Goal: Communication & Community: Answer question/provide support

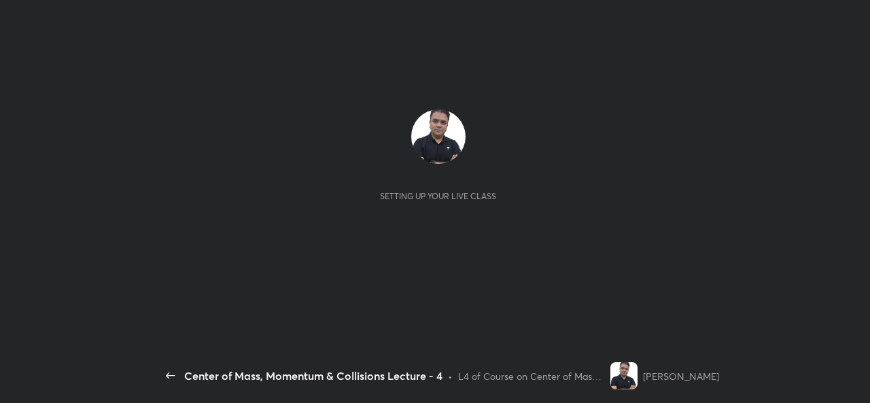
scroll to position [5, 1]
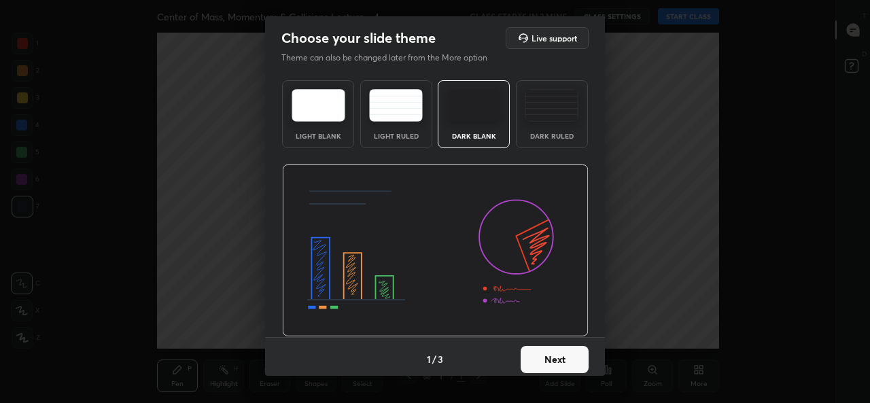
click at [543, 361] on button "Next" at bounding box center [554, 359] width 68 height 27
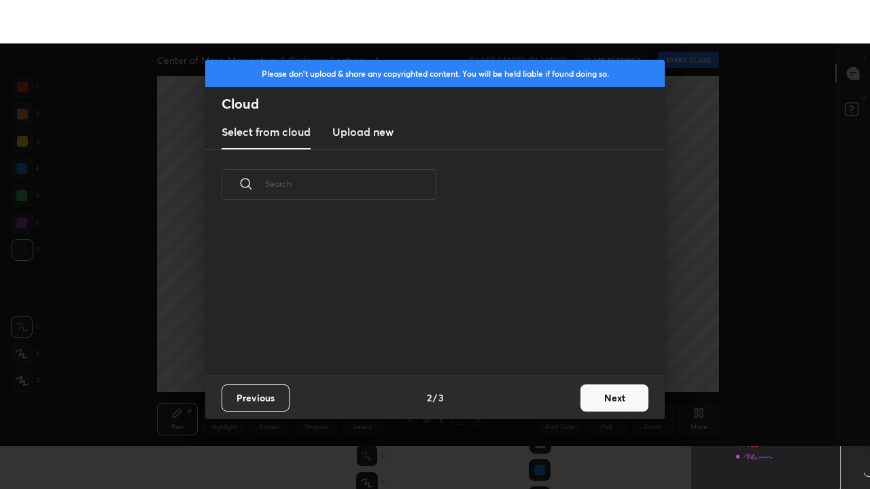
scroll to position [156, 436]
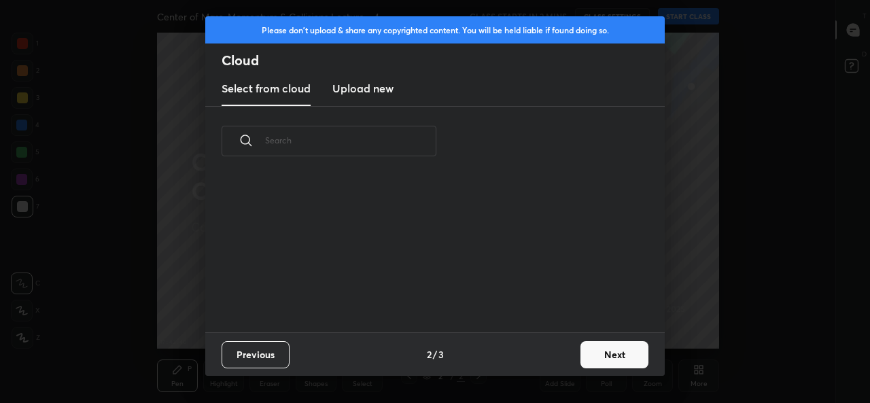
click at [378, 92] on h3 "Upload new" at bounding box center [362, 88] width 61 height 16
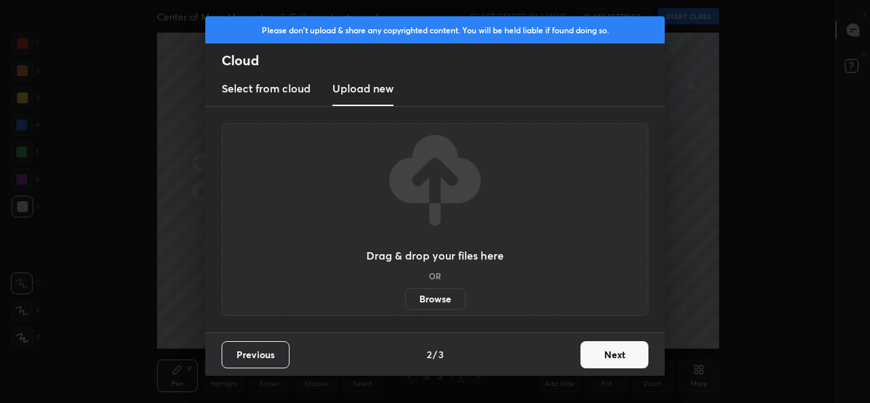
click at [446, 296] on label "Browse" at bounding box center [435, 299] width 60 height 22
click at [405, 296] on input "Browse" at bounding box center [405, 299] width 0 height 22
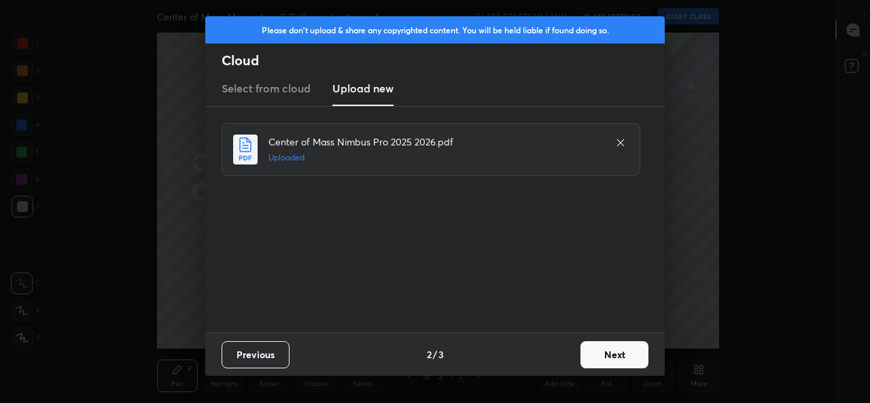
click at [609, 356] on button "Next" at bounding box center [614, 354] width 68 height 27
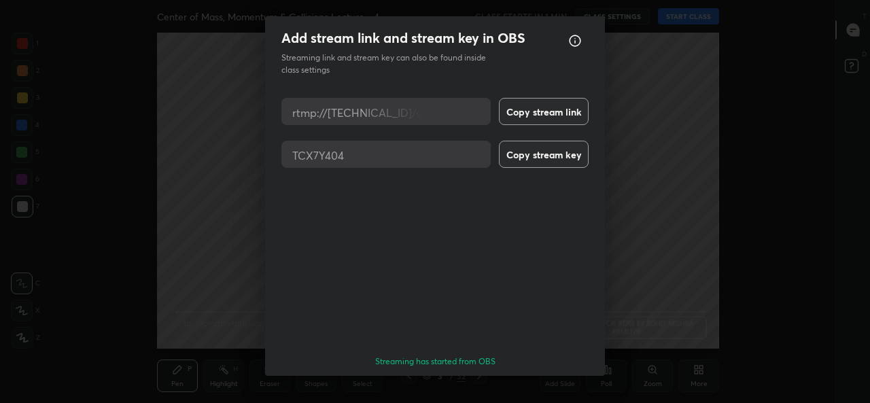
click at [550, 387] on button "Done" at bounding box center [554, 400] width 68 height 27
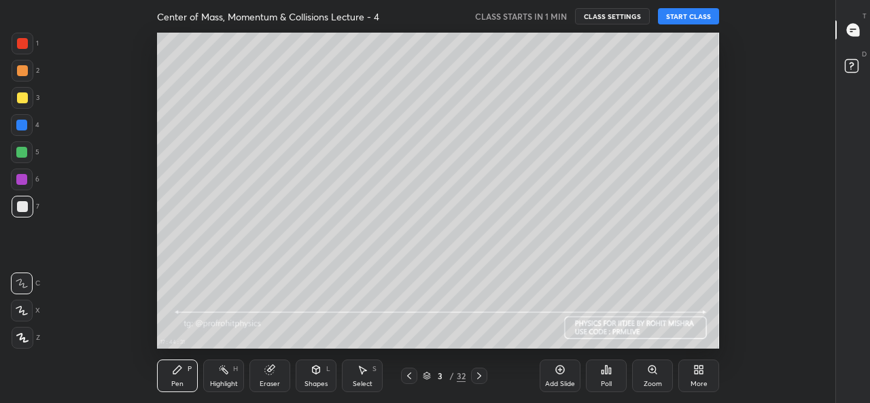
click at [692, 373] on div "More" at bounding box center [698, 375] width 41 height 33
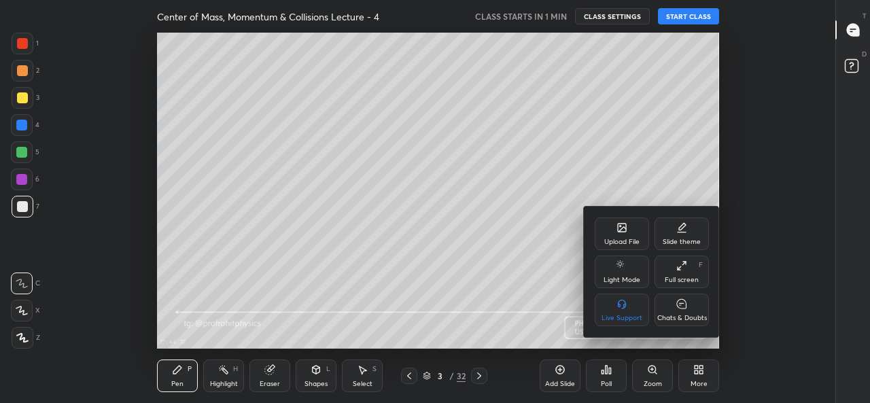
click at [690, 276] on div "Full screen" at bounding box center [681, 279] width 34 height 7
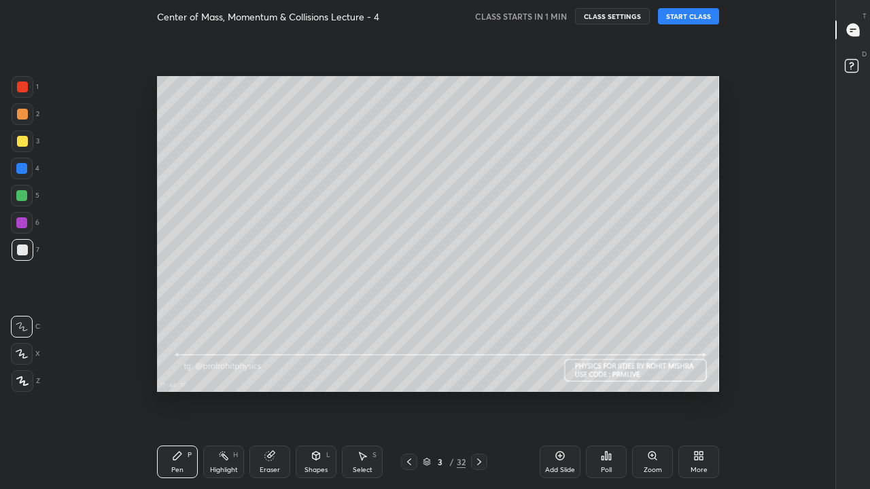
scroll to position [402, 789]
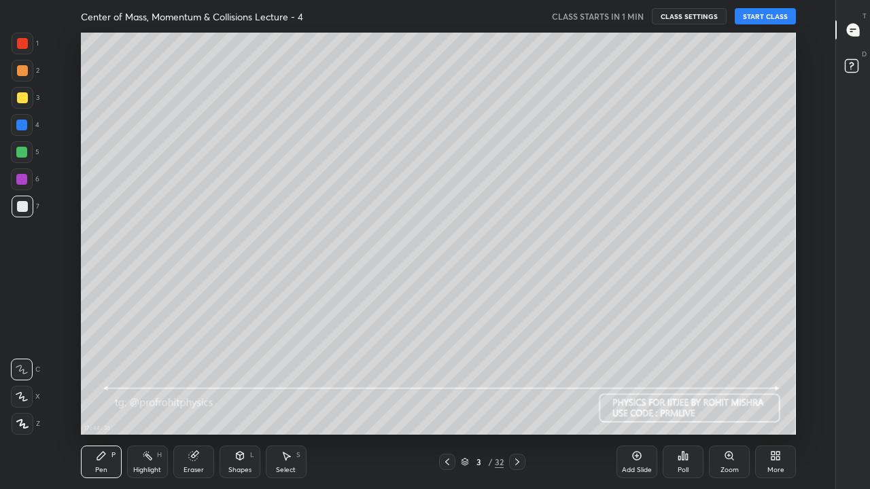
click at [774, 402] on icon at bounding box center [772, 458] width 3 height 3
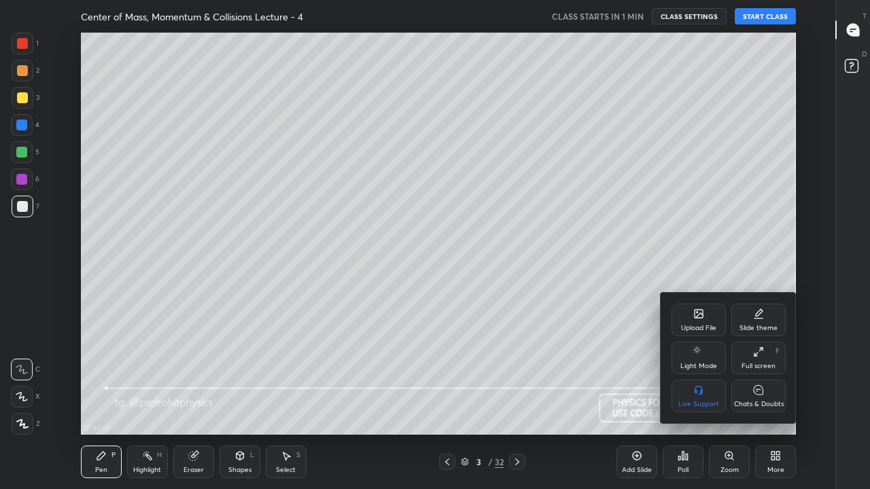
click at [757, 397] on div "Chats & Doubts" at bounding box center [758, 396] width 54 height 33
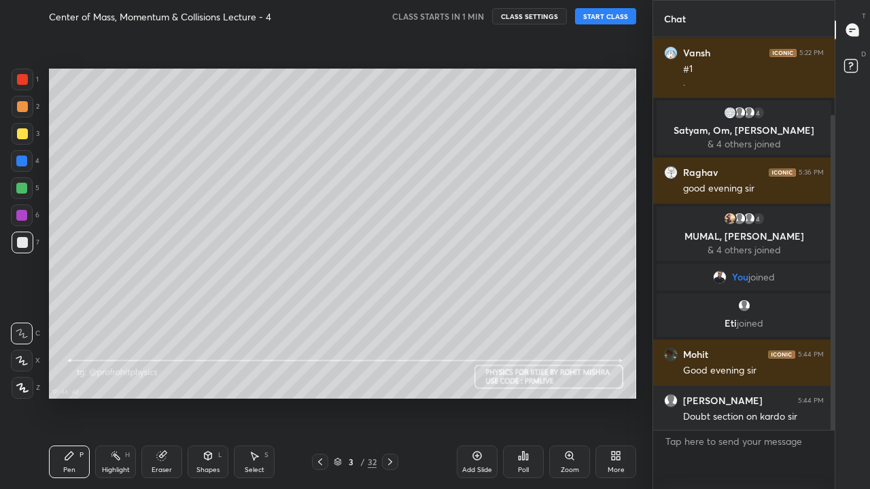
scroll to position [96, 0]
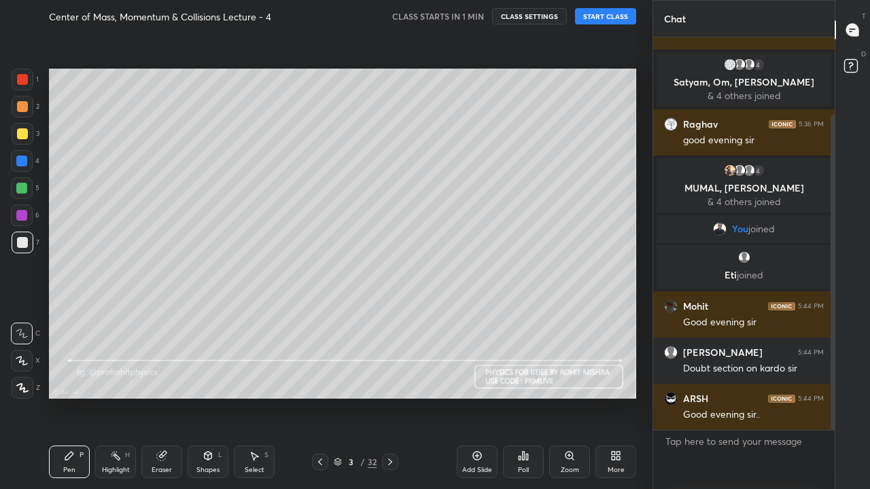
click at [849, 66] on icon at bounding box center [850, 64] width 5 height 5
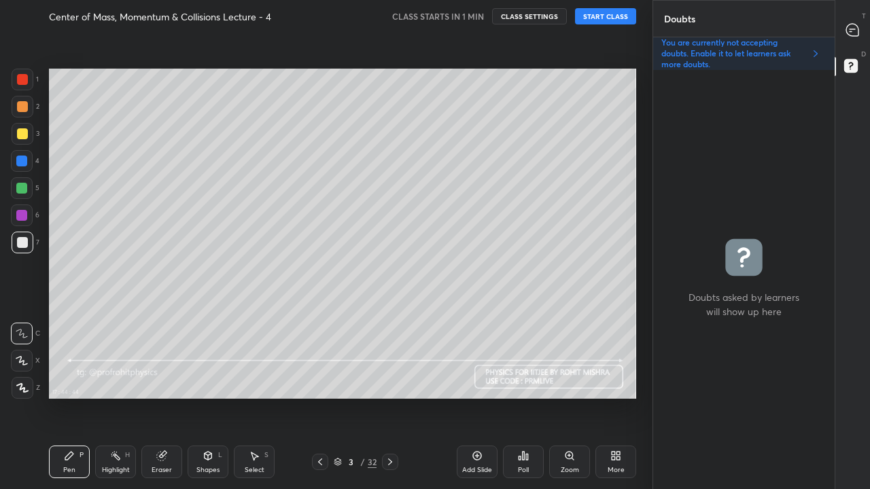
scroll to position [415, 177]
click at [784, 54] on p "You are currently not accepting doubts. Enable it to let learners ask more doub…" at bounding box center [732, 53] width 143 height 33
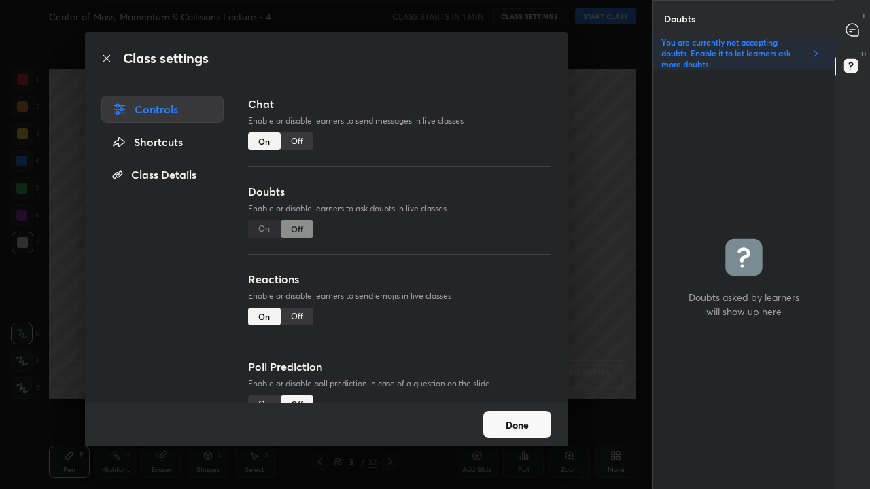
click at [267, 232] on div "On Off" at bounding box center [280, 229] width 65 height 18
click at [266, 232] on div "On Off" at bounding box center [280, 229] width 65 height 18
click at [516, 402] on button "Done" at bounding box center [517, 424] width 68 height 27
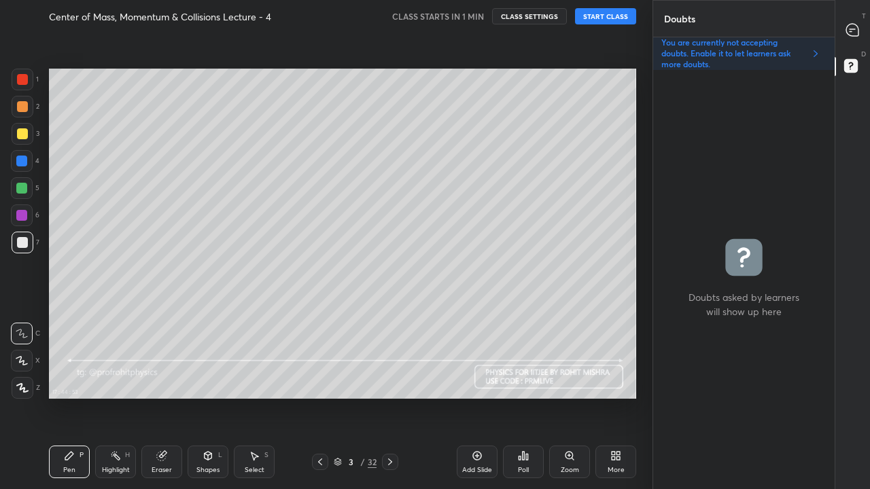
click at [604, 17] on button "START CLASS" at bounding box center [605, 16] width 61 height 16
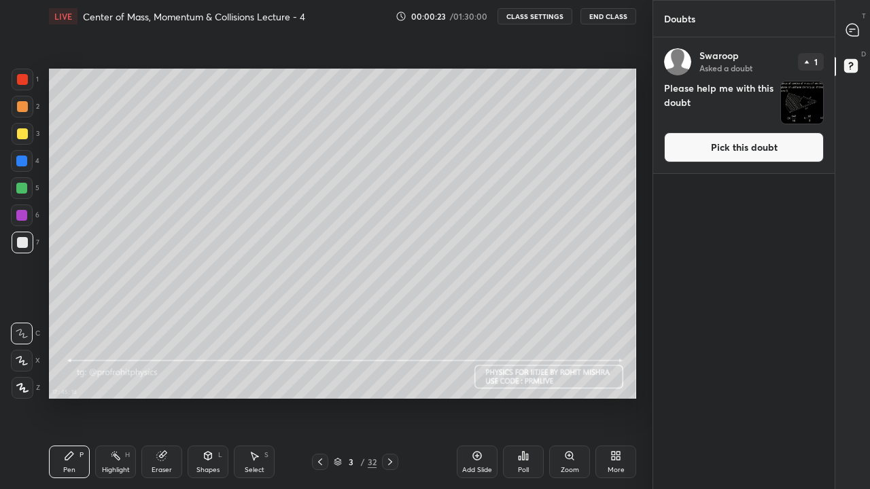
click at [851, 29] on icon at bounding box center [851, 29] width 5 height 0
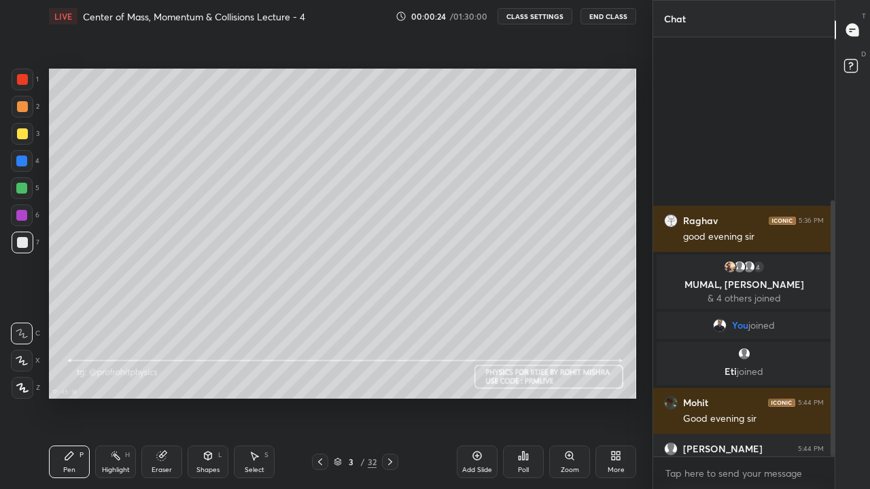
scroll to position [415, 177]
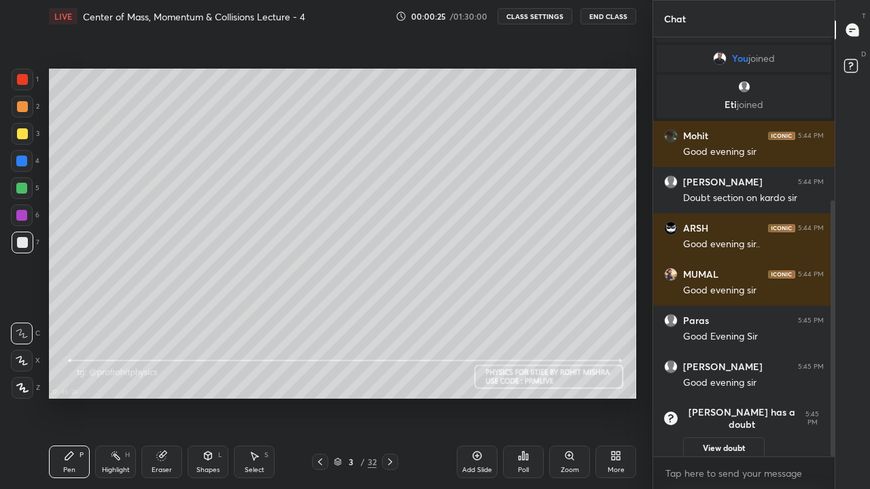
click at [855, 64] on rect at bounding box center [850, 66] width 13 height 13
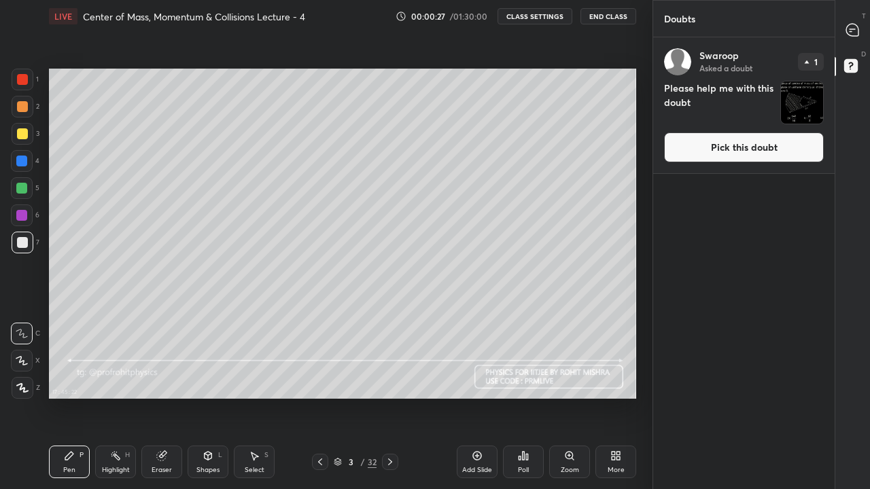
click at [745, 145] on button "Pick this doubt" at bounding box center [744, 147] width 160 height 30
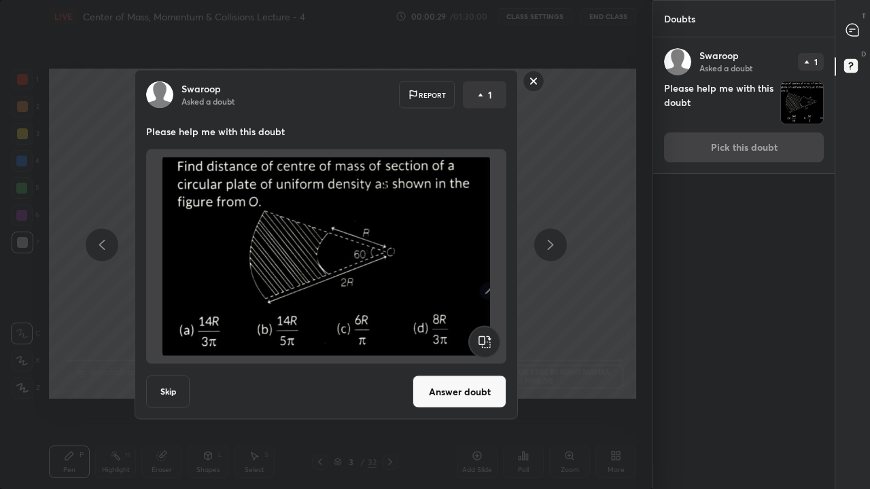
click at [454, 388] on button "Answer doubt" at bounding box center [459, 392] width 94 height 33
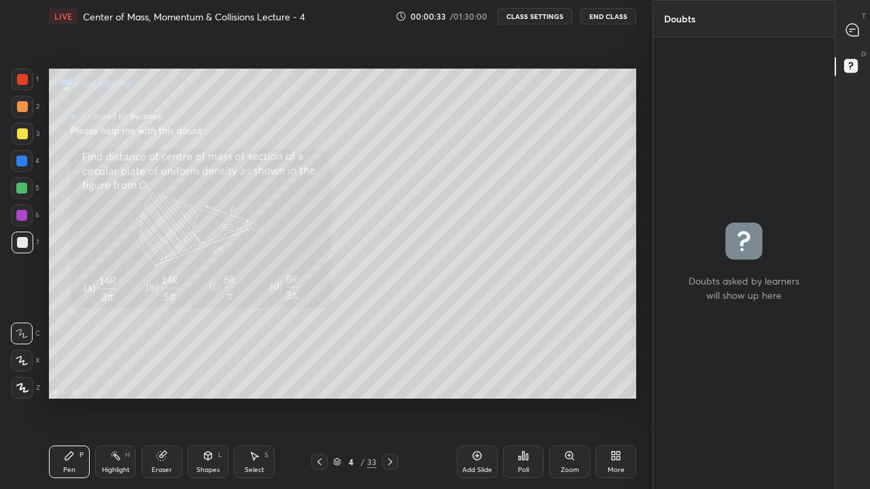
click at [855, 31] on icon at bounding box center [852, 30] width 12 height 12
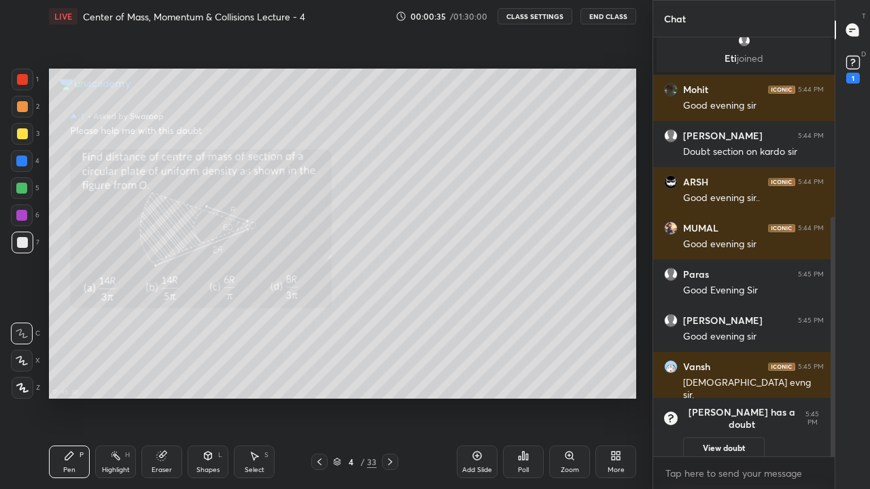
scroll to position [362, 0]
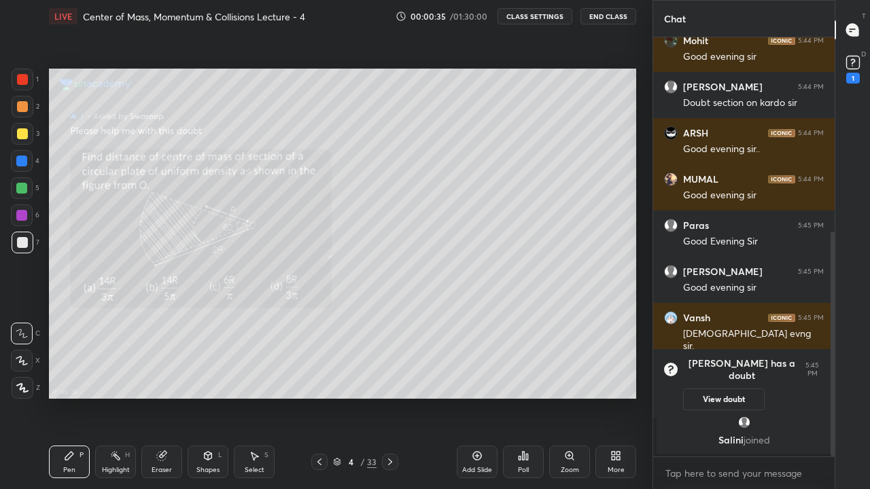
click at [336, 402] on icon at bounding box center [337, 462] width 8 height 8
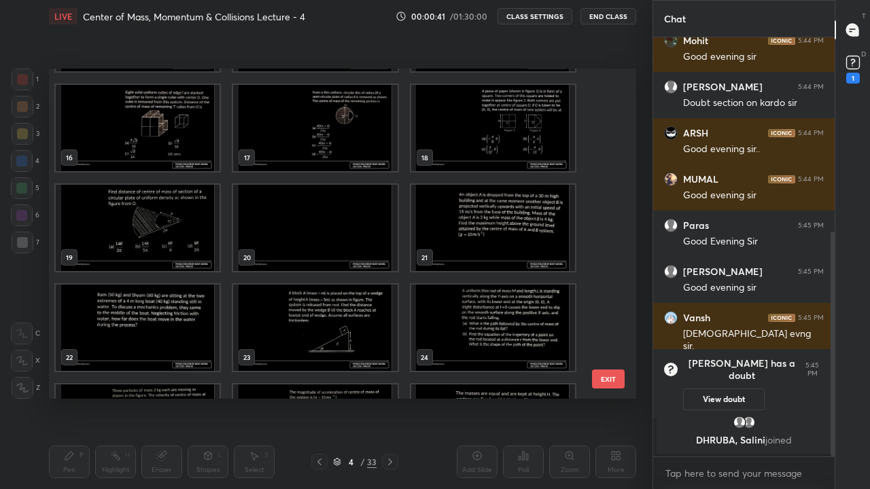
click at [190, 237] on img "grid" at bounding box center [138, 228] width 164 height 86
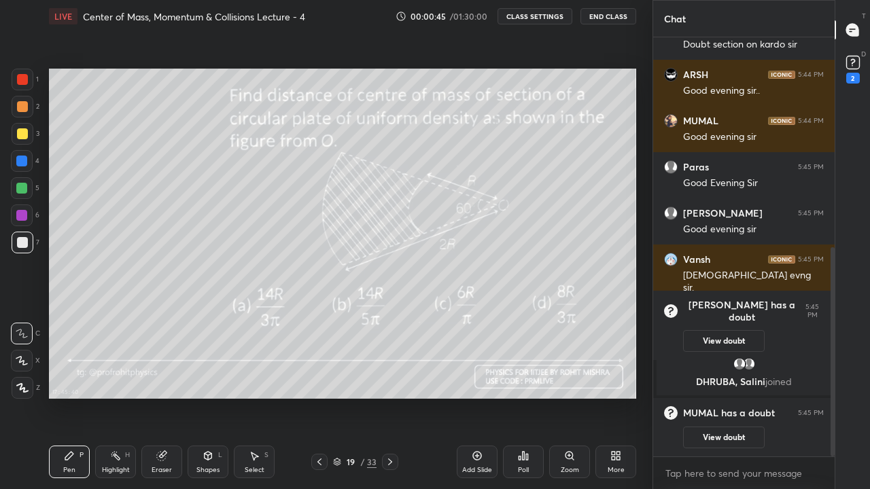
click at [620, 402] on icon at bounding box center [615, 455] width 11 height 11
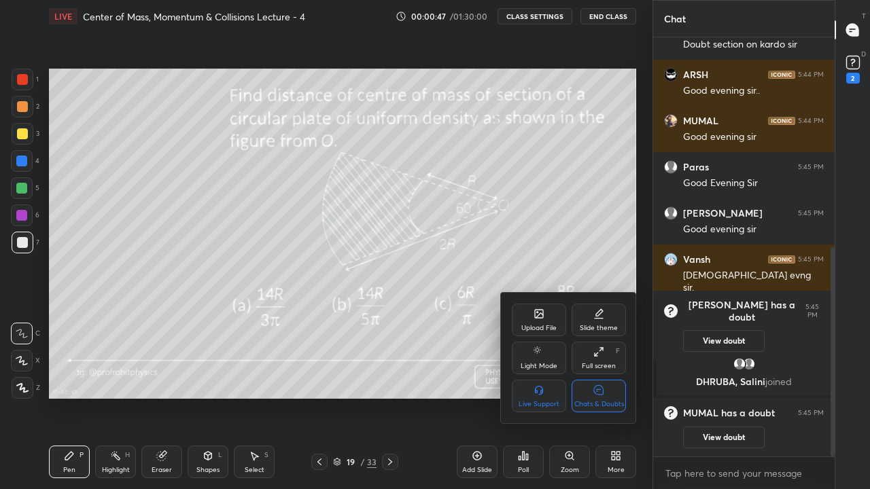
click at [605, 397] on div "Chats & Doubts" at bounding box center [598, 396] width 54 height 33
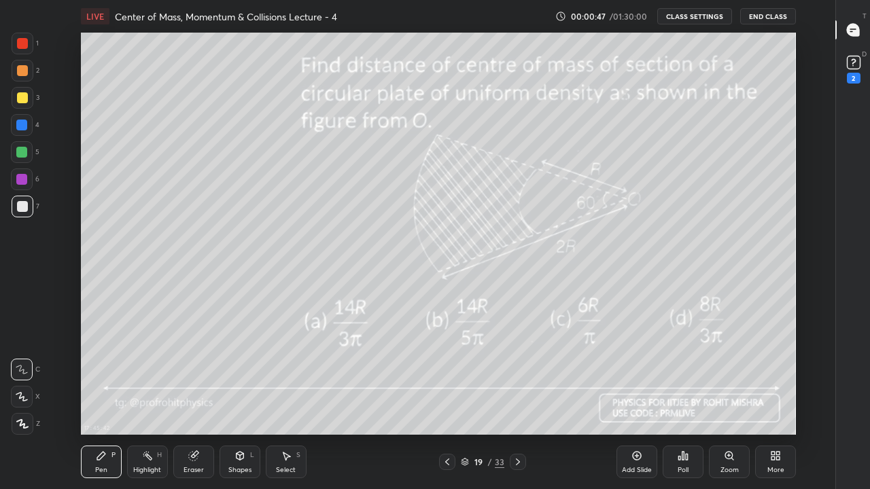
scroll to position [67530, 67143]
click at [23, 99] on div at bounding box center [22, 97] width 11 height 11
click at [236, 402] on div "Shapes L" at bounding box center [239, 462] width 41 height 33
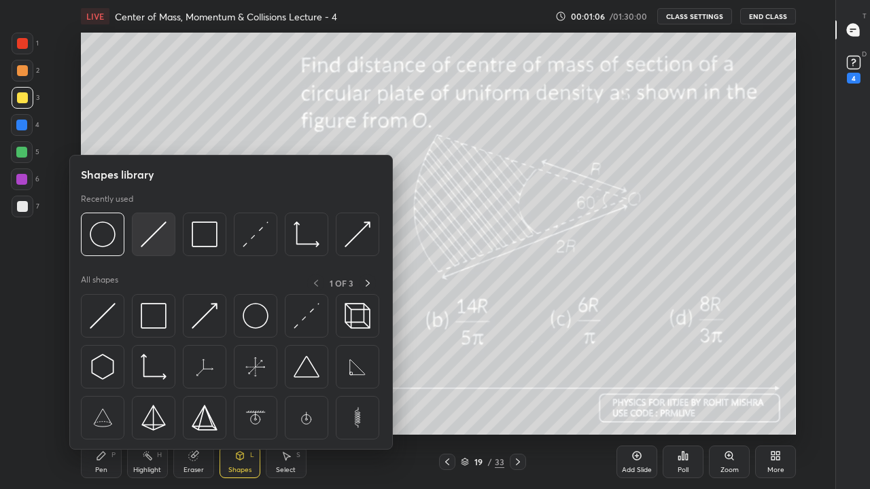
click at [156, 239] on img at bounding box center [154, 234] width 26 height 26
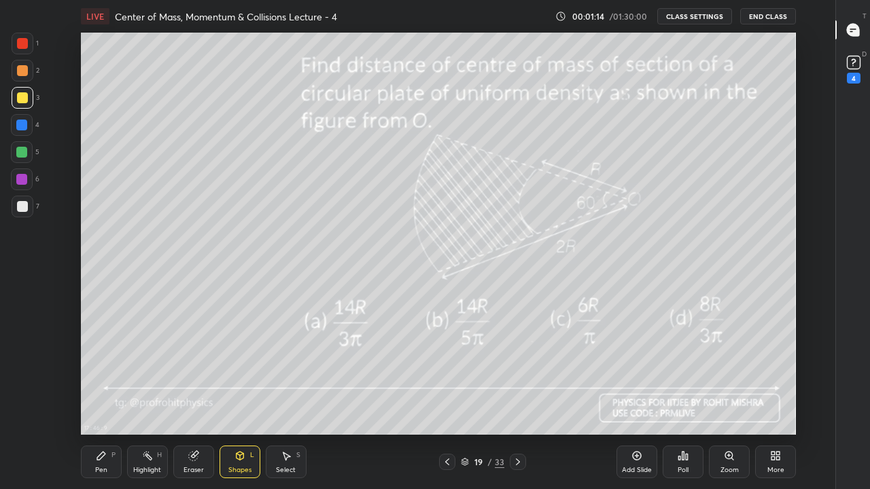
click at [111, 402] on div "Pen P" at bounding box center [101, 462] width 41 height 33
click at [23, 207] on div at bounding box center [22, 206] width 11 height 11
click at [239, 402] on div "Shapes L" at bounding box center [239, 462] width 41 height 33
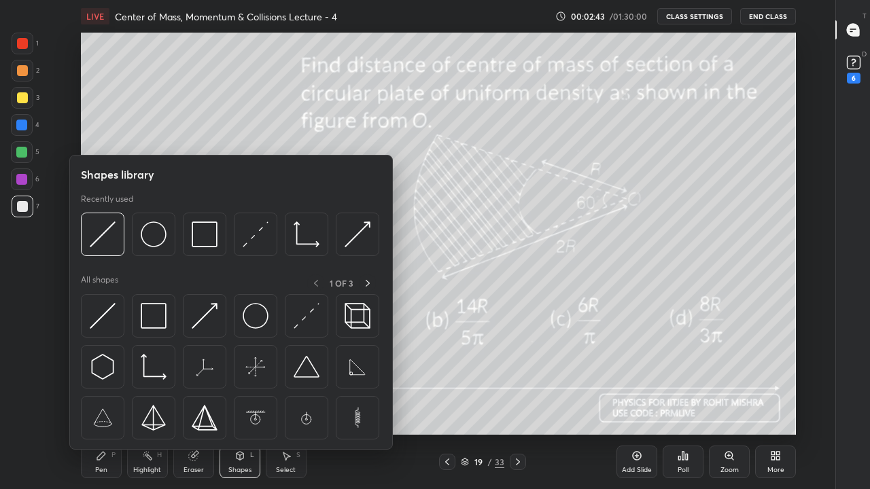
click at [253, 240] on img at bounding box center [256, 234] width 26 height 26
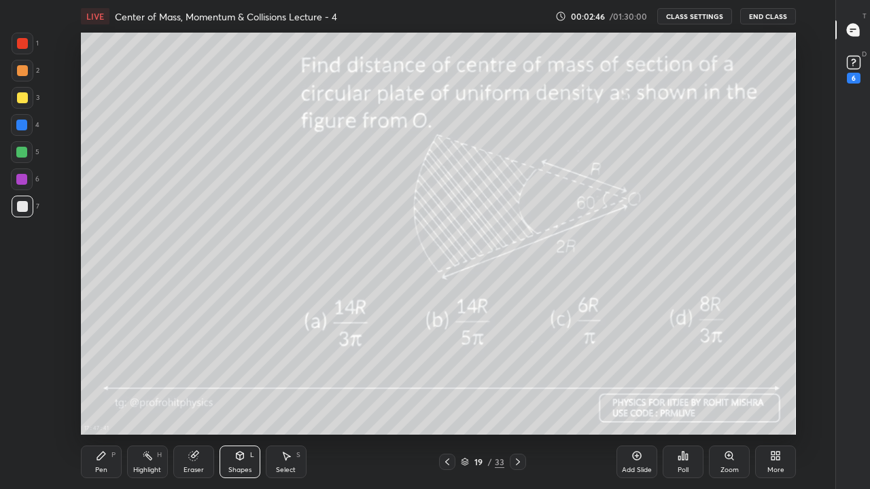
click at [103, 402] on icon at bounding box center [101, 455] width 11 height 11
click at [23, 123] on div at bounding box center [21, 125] width 11 height 11
click at [851, 31] on icon at bounding box center [851, 31] width 2 height 0
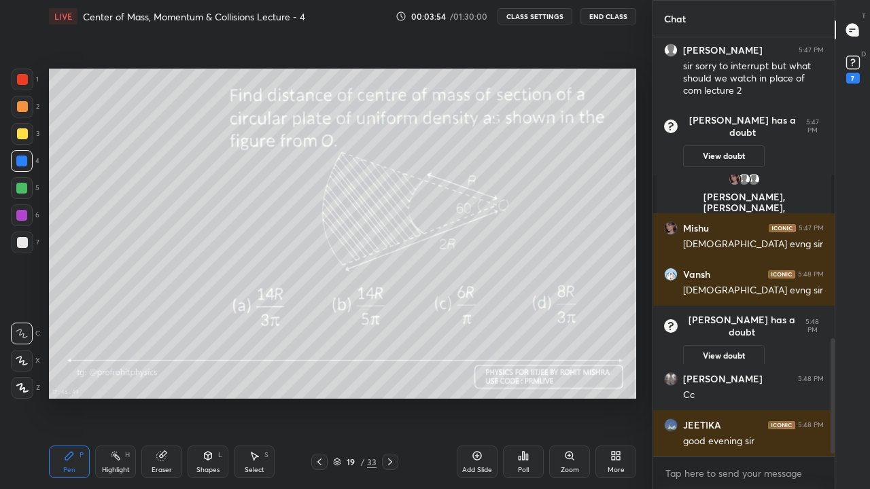
scroll to position [1117, 0]
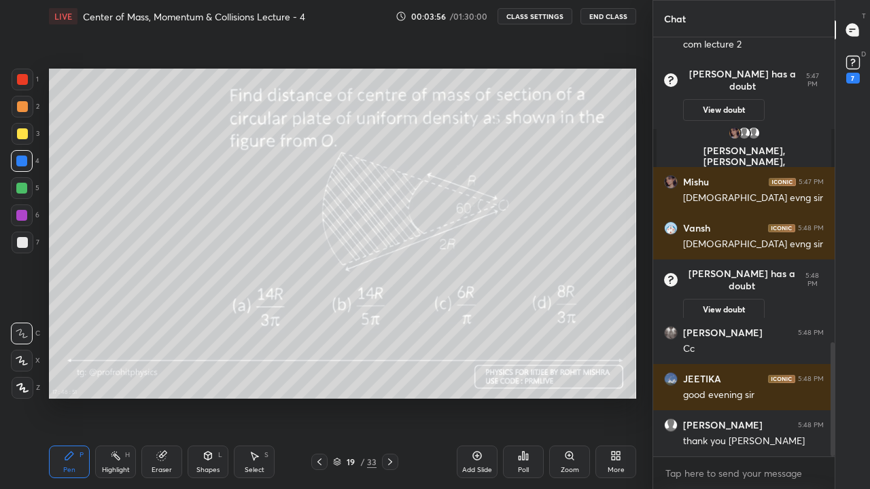
click at [613, 402] on icon at bounding box center [612, 458] width 3 height 3
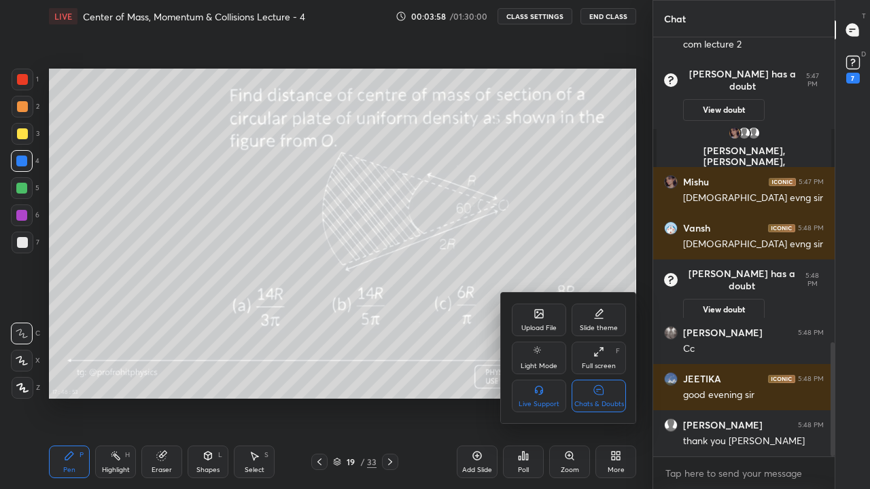
click at [604, 399] on div "Chats & Doubts" at bounding box center [598, 396] width 54 height 33
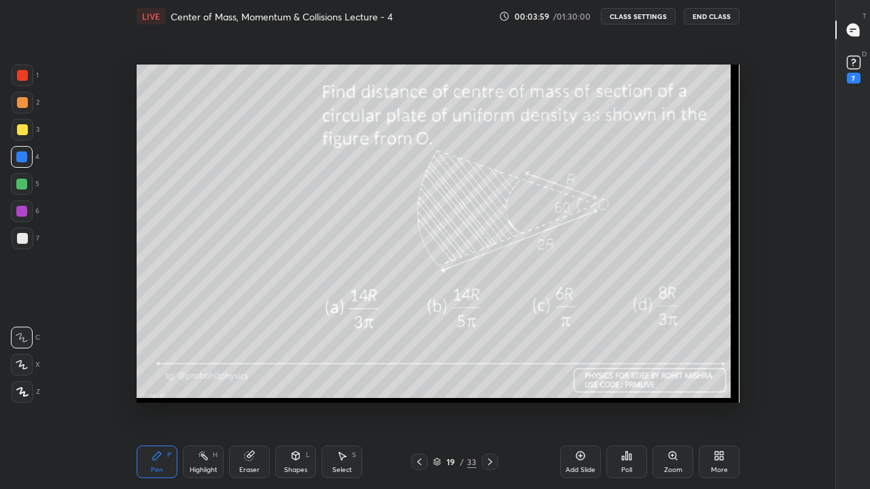
scroll to position [402, 642]
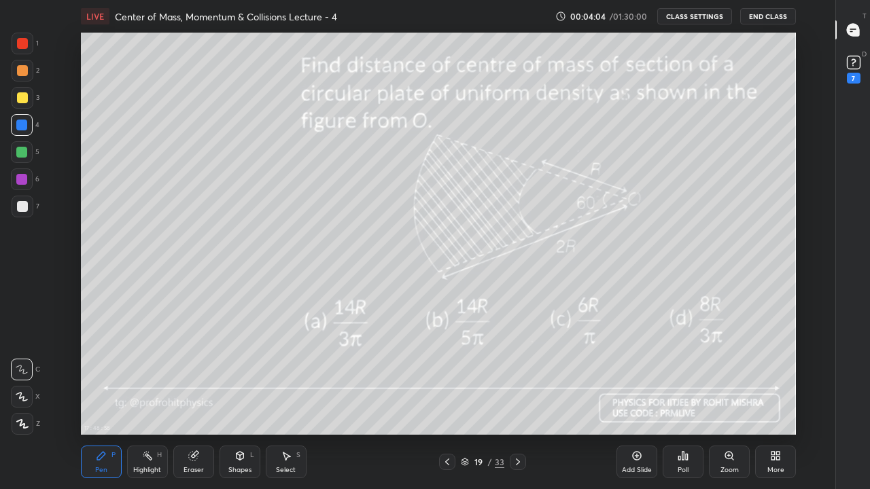
click at [639, 402] on div "Add Slide" at bounding box center [636, 462] width 41 height 33
click at [445, 402] on icon at bounding box center [447, 462] width 11 height 11
click at [519, 402] on icon at bounding box center [517, 462] width 11 height 11
click at [517, 402] on icon at bounding box center [517, 462] width 11 height 11
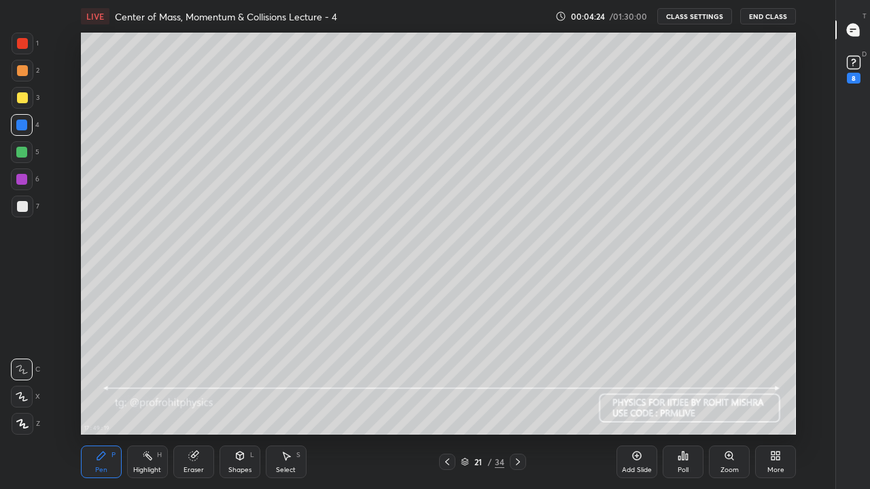
click at [447, 402] on icon at bounding box center [447, 462] width 11 height 11
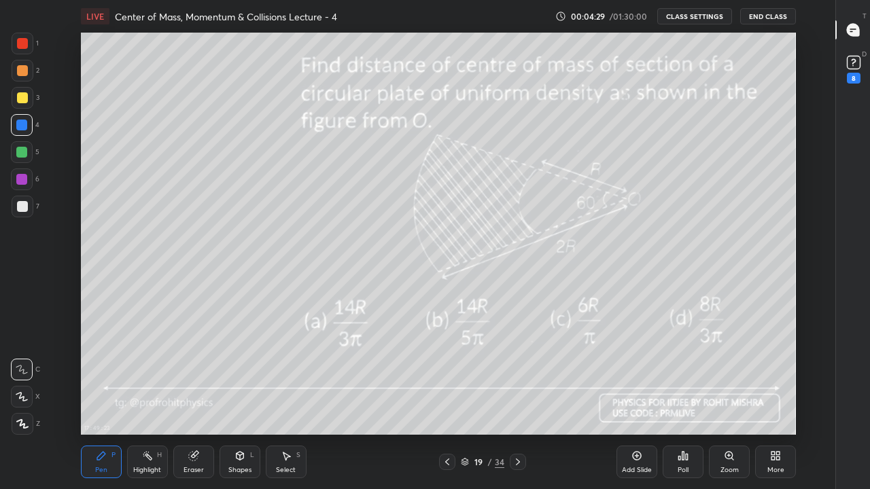
click at [517, 402] on icon at bounding box center [517, 462] width 11 height 11
click at [236, 402] on div "Shapes L" at bounding box center [239, 462] width 41 height 33
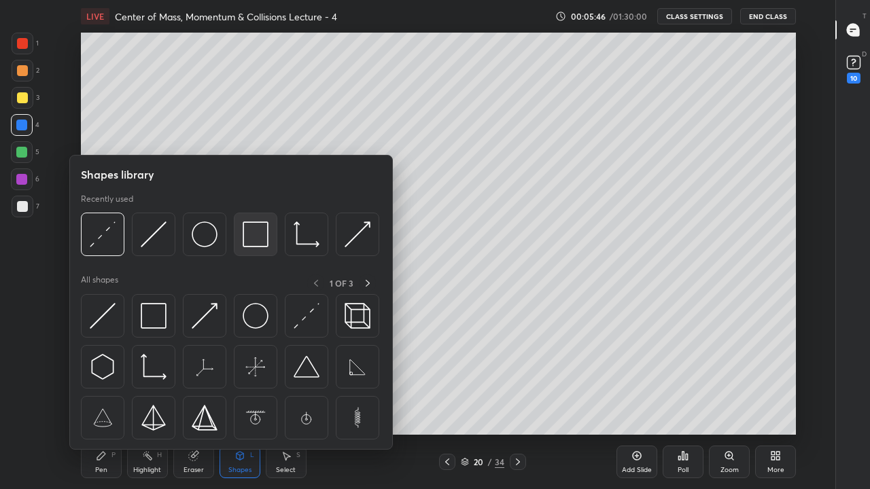
click at [249, 240] on img at bounding box center [256, 234] width 26 height 26
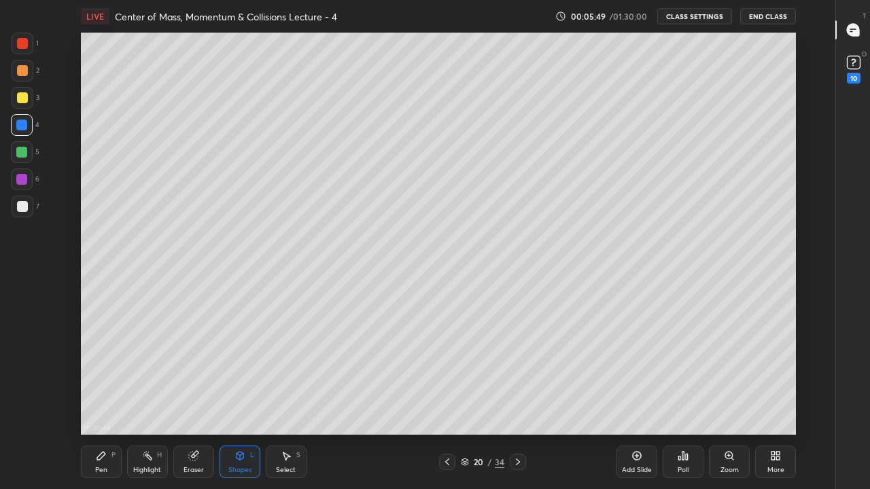
click at [105, 402] on div "Pen P" at bounding box center [101, 462] width 41 height 33
click at [21, 149] on div at bounding box center [21, 152] width 11 height 11
click at [446, 402] on icon at bounding box center [447, 462] width 4 height 7
click at [518, 402] on icon at bounding box center [517, 462] width 11 height 11
click at [855, 29] on icon at bounding box center [852, 29] width 5 height 0
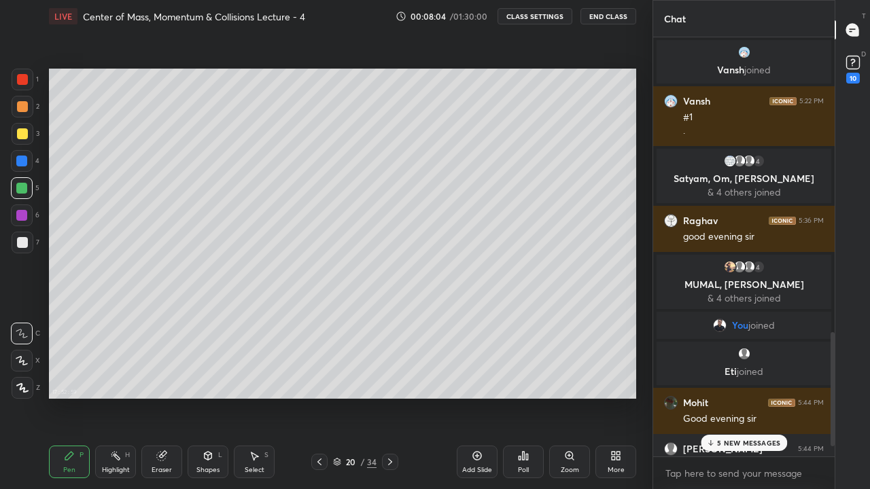
scroll to position [402, 598]
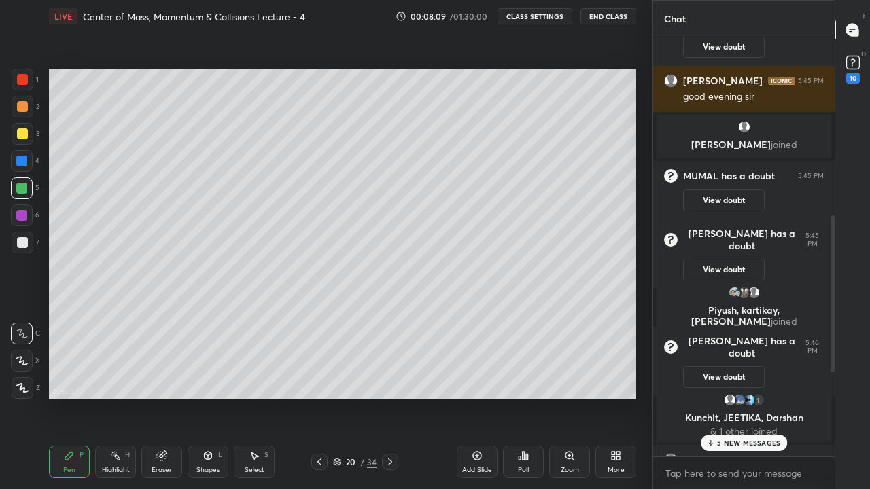
click at [754, 402] on p "5 NEW MESSAGES" at bounding box center [748, 443] width 63 height 8
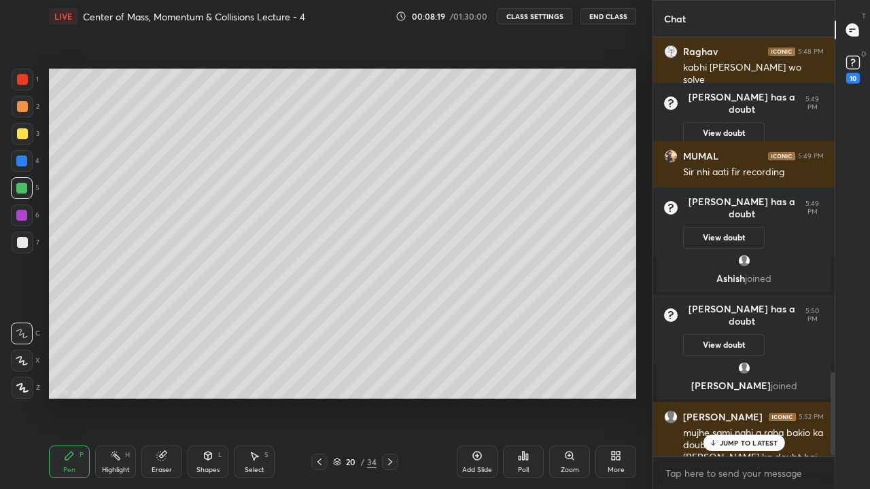
scroll to position [1703, 0]
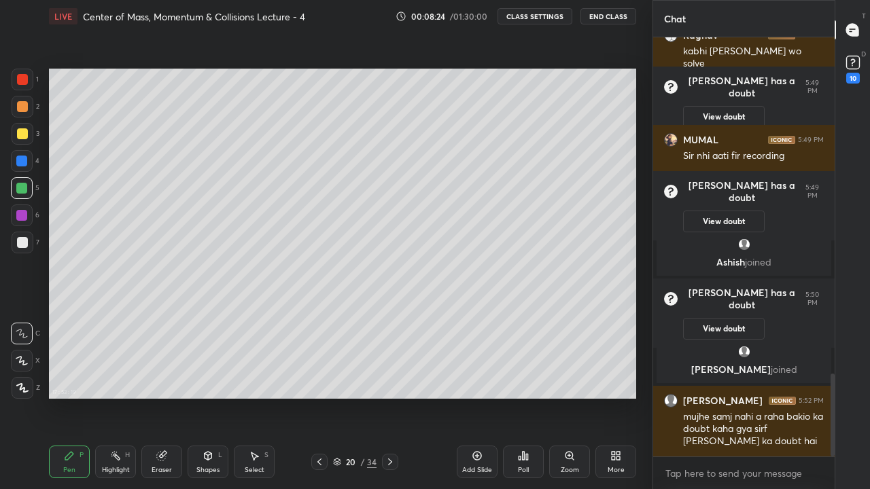
click at [853, 63] on rect at bounding box center [852, 62] width 13 height 13
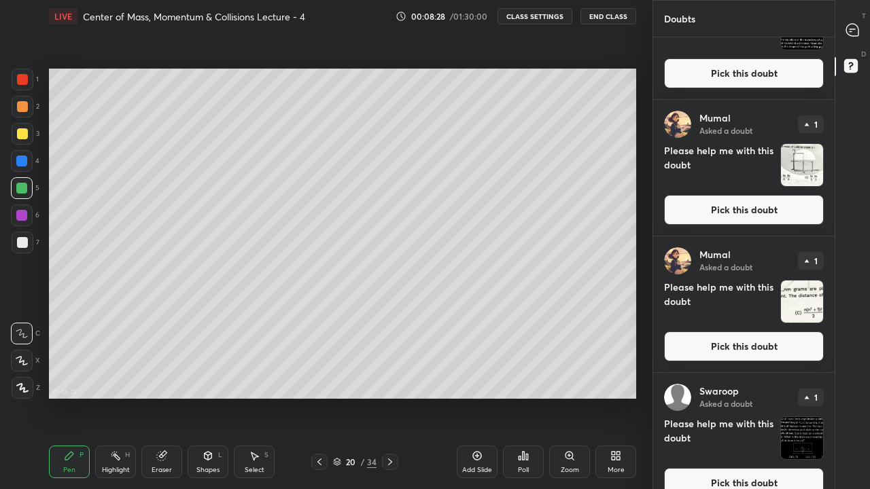
scroll to position [914, 0]
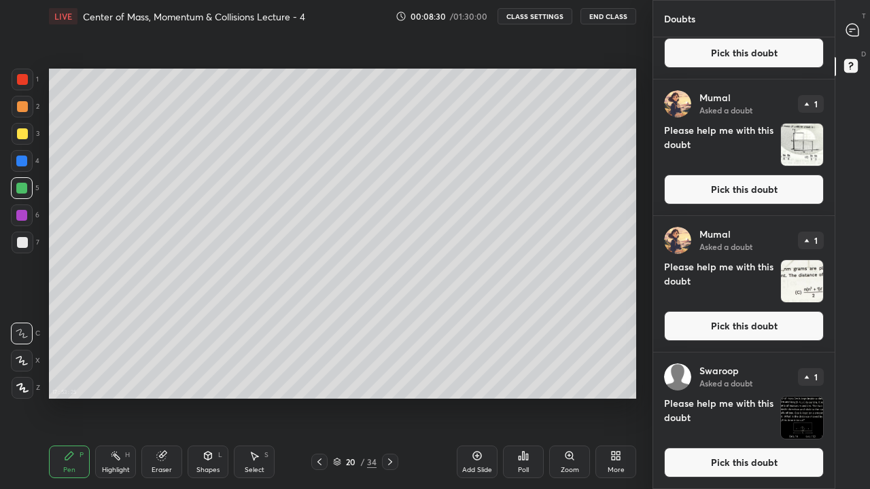
click at [853, 25] on icon at bounding box center [852, 30] width 12 height 12
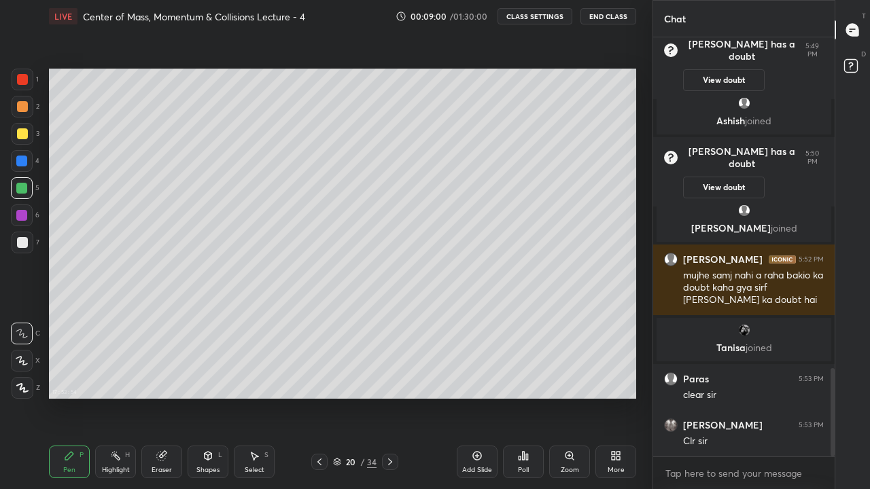
scroll to position [1577, 0]
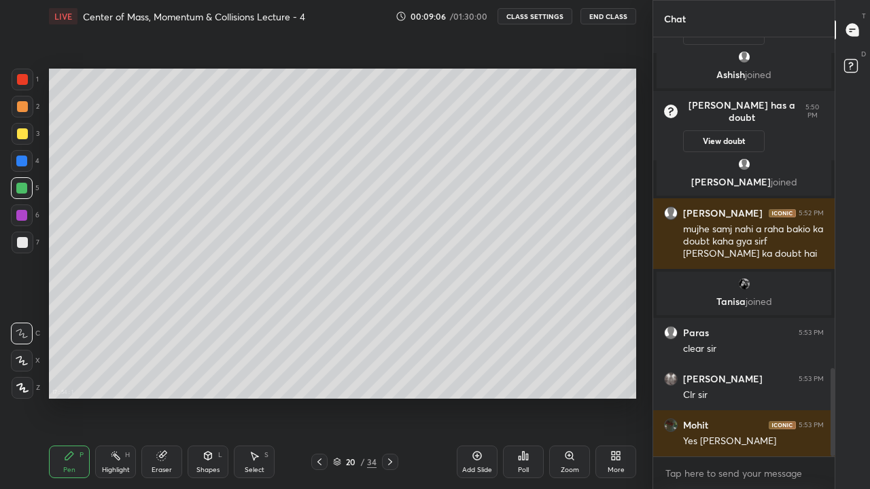
click at [854, 30] on icon at bounding box center [852, 30] width 12 height 12
click at [615, 402] on div "More" at bounding box center [615, 470] width 17 height 7
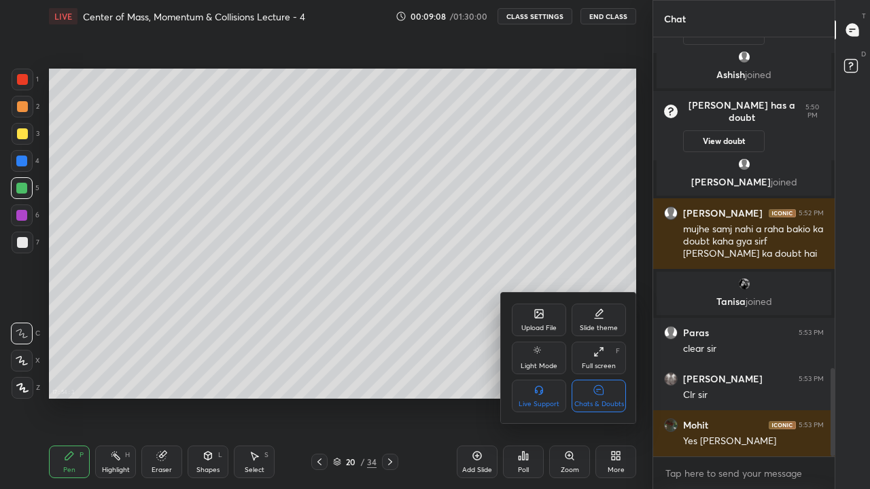
click at [605, 401] on div "Chats & Doubts" at bounding box center [599, 404] width 50 height 7
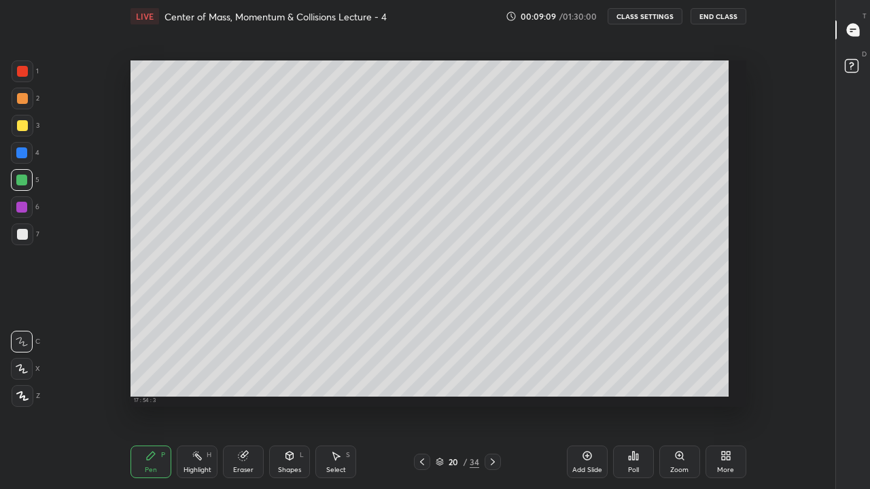
scroll to position [0, 0]
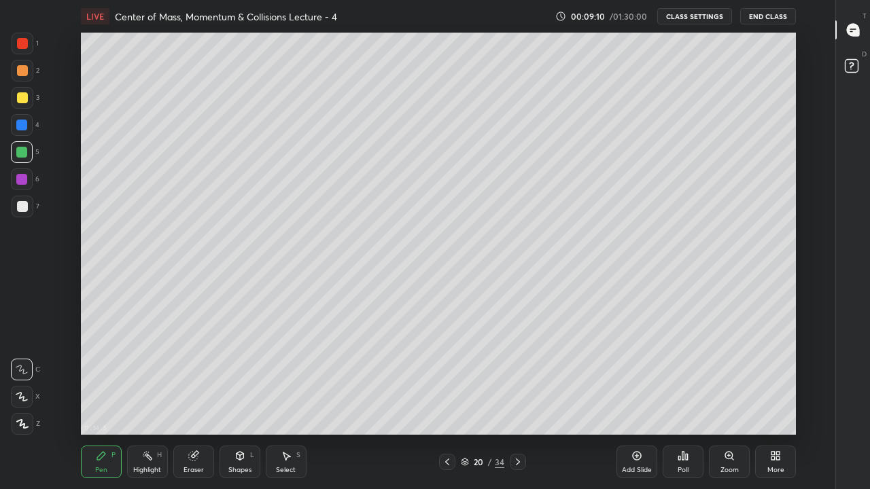
click at [447, 402] on icon at bounding box center [447, 462] width 11 height 11
click at [517, 402] on icon at bounding box center [517, 462] width 11 height 11
click at [857, 58] on icon at bounding box center [853, 68] width 24 height 24
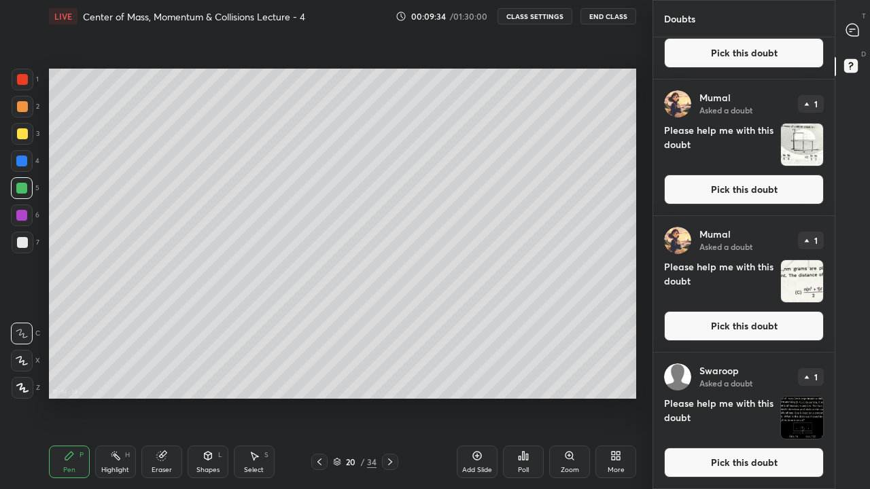
scroll to position [914, 0]
click at [754, 190] on button "Pick this doubt" at bounding box center [744, 190] width 160 height 30
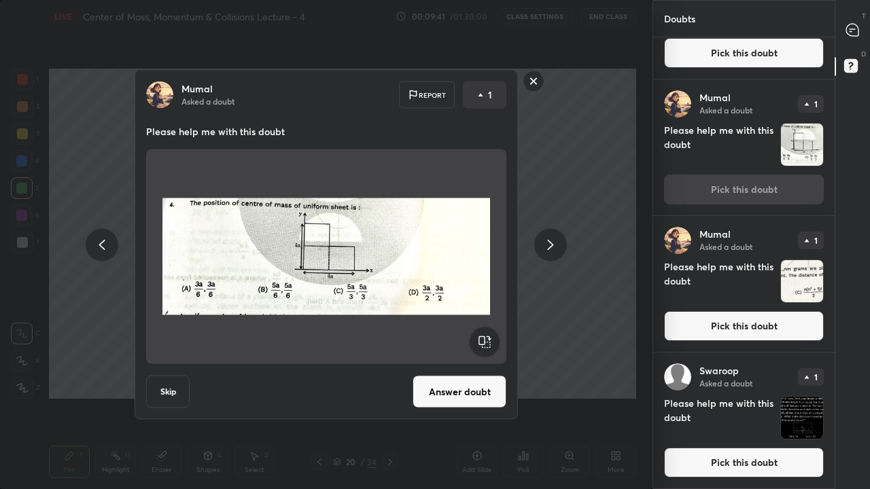
click at [478, 386] on button "Answer doubt" at bounding box center [459, 392] width 94 height 33
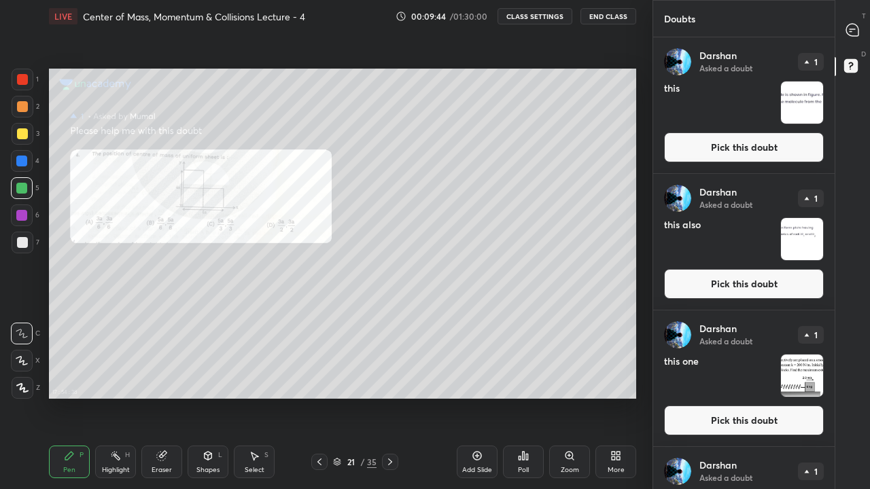
click at [854, 32] on icon at bounding box center [852, 30] width 12 height 12
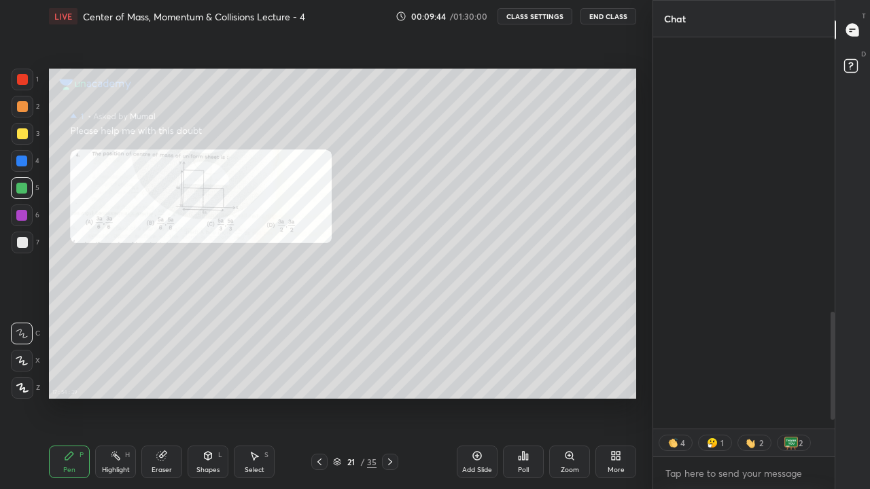
scroll to position [5, 5]
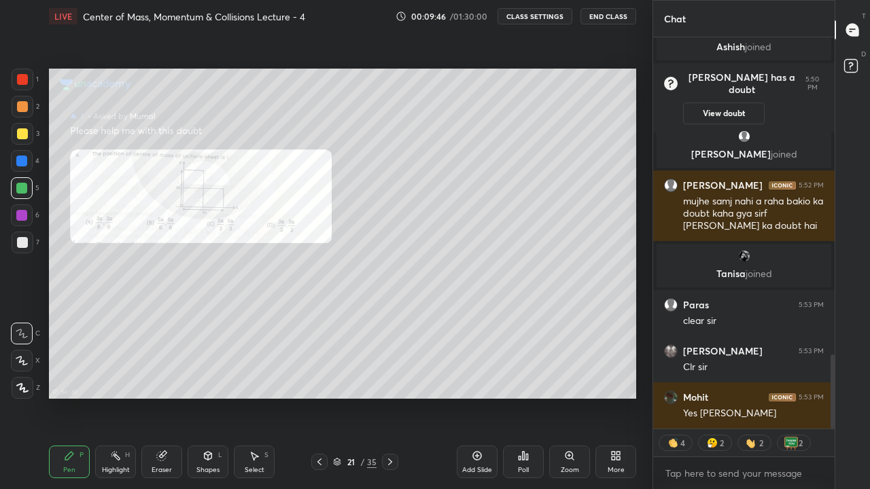
click at [619, 402] on icon at bounding box center [617, 453] width 3 height 3
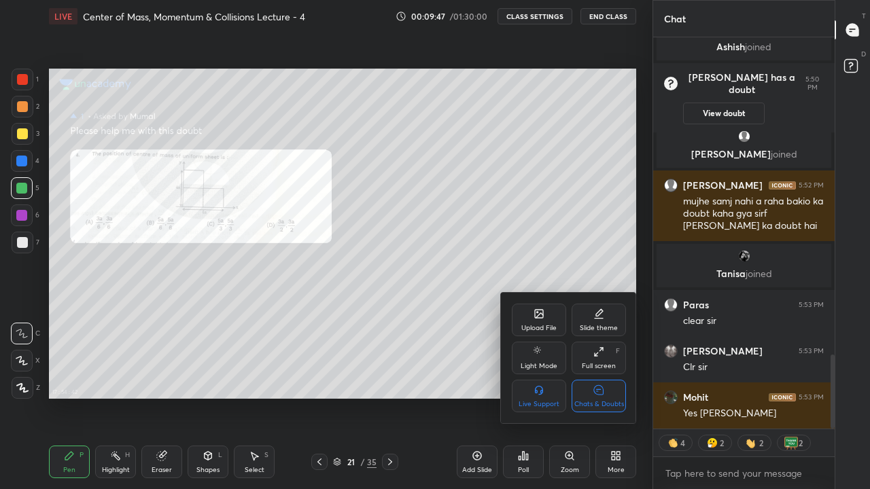
click at [605, 396] on div "Chats & Doubts" at bounding box center [598, 396] width 54 height 33
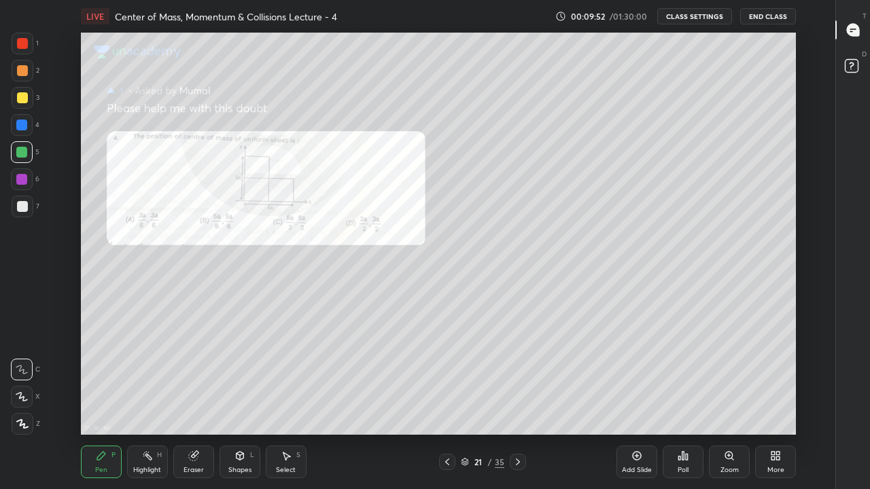
click at [25, 46] on div at bounding box center [22, 43] width 11 height 11
click at [26, 205] on div at bounding box center [22, 206] width 11 height 11
click at [246, 402] on div "Shapes L" at bounding box center [239, 462] width 41 height 33
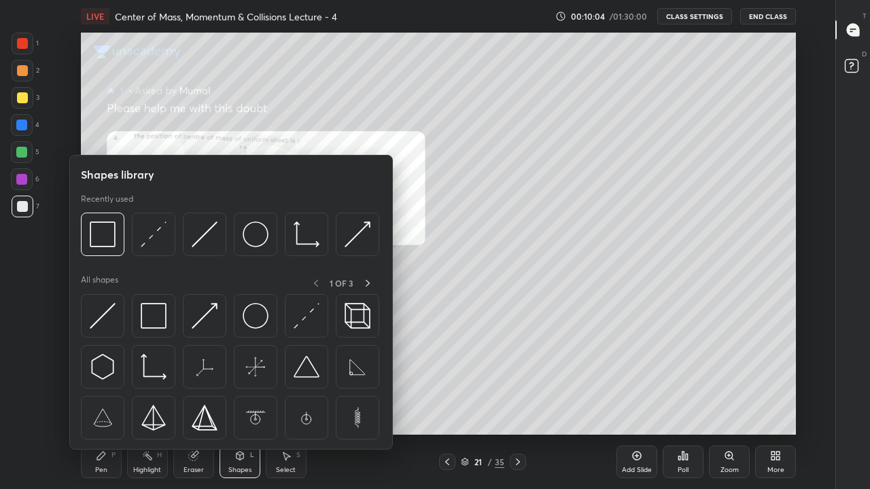
click at [155, 319] on img at bounding box center [154, 316] width 26 height 26
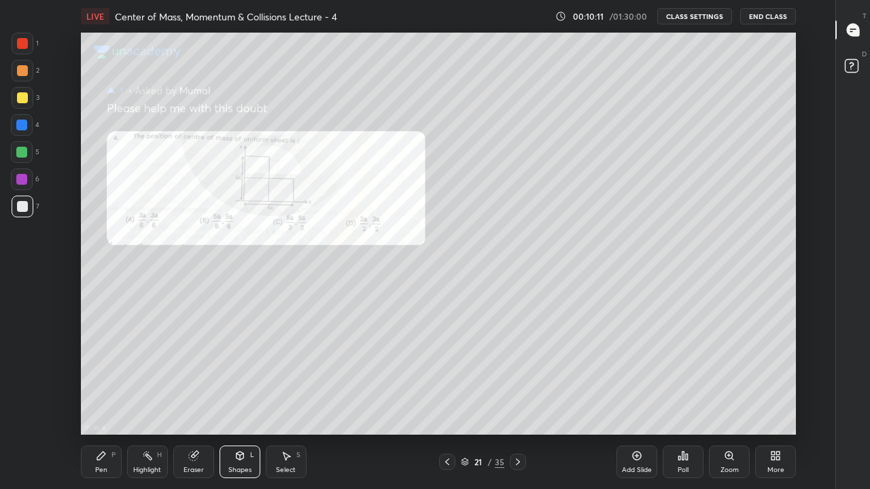
click at [281, 402] on icon at bounding box center [286, 455] width 11 height 11
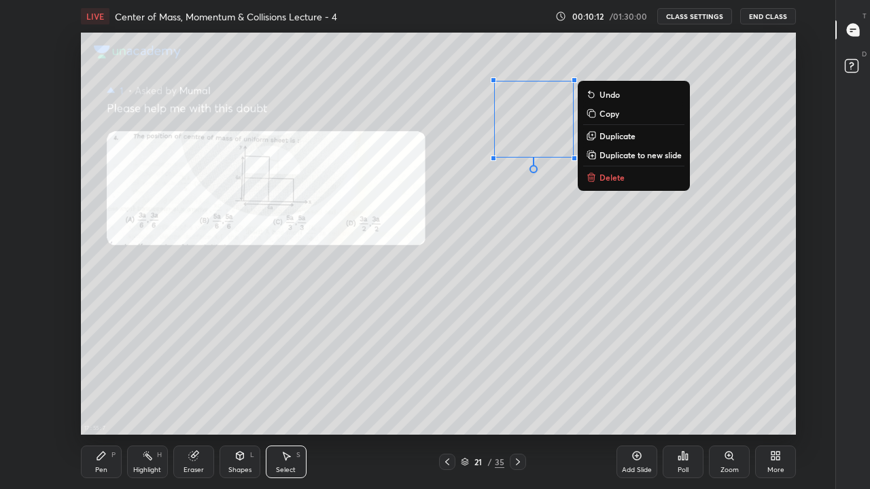
click at [538, 135] on div "0 ° Undo Copy Duplicate Duplicate to new slide Delete" at bounding box center [438, 234] width 715 height 402
click at [610, 135] on p "Duplicate" at bounding box center [617, 135] width 36 height 11
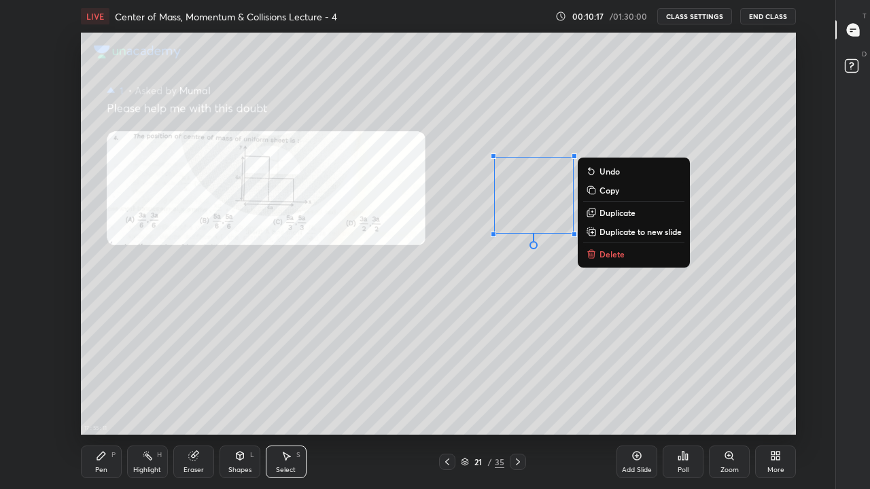
click at [608, 211] on p "Duplicate" at bounding box center [617, 212] width 36 height 11
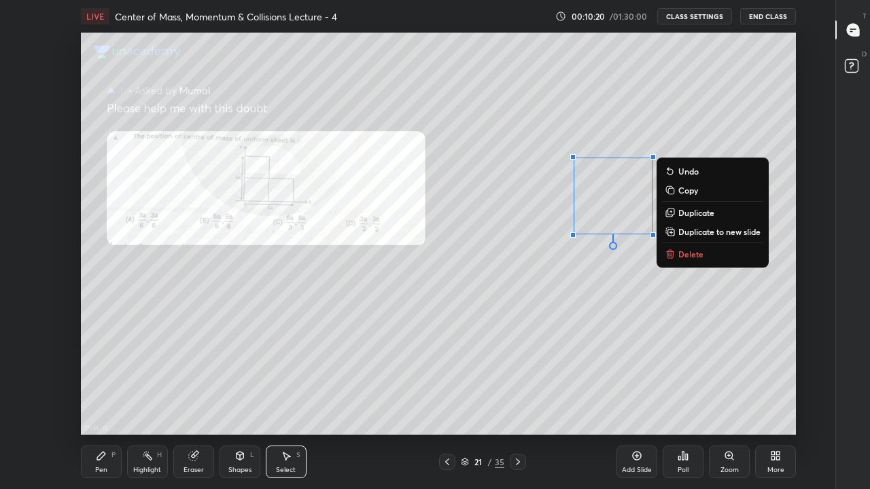
click at [101, 402] on icon at bounding box center [101, 455] width 11 height 11
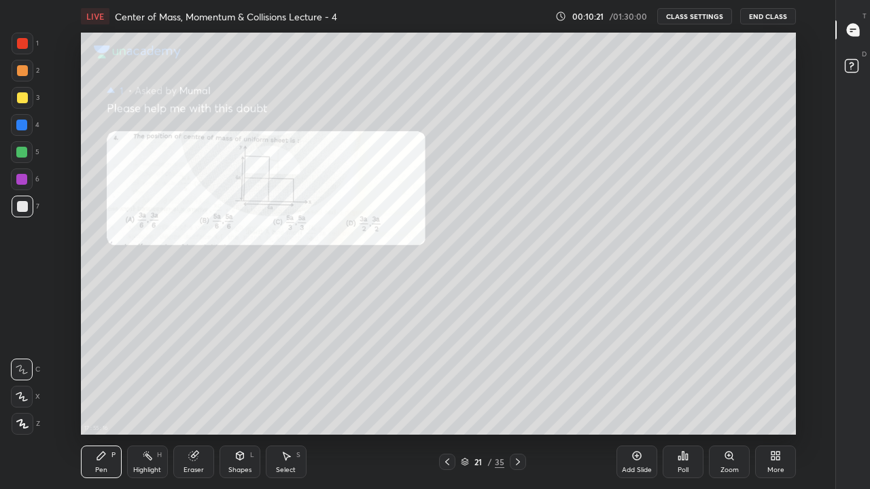
click at [19, 98] on div at bounding box center [22, 97] width 11 height 11
click at [18, 125] on div at bounding box center [21, 125] width 11 height 11
click at [853, 35] on icon at bounding box center [852, 30] width 12 height 12
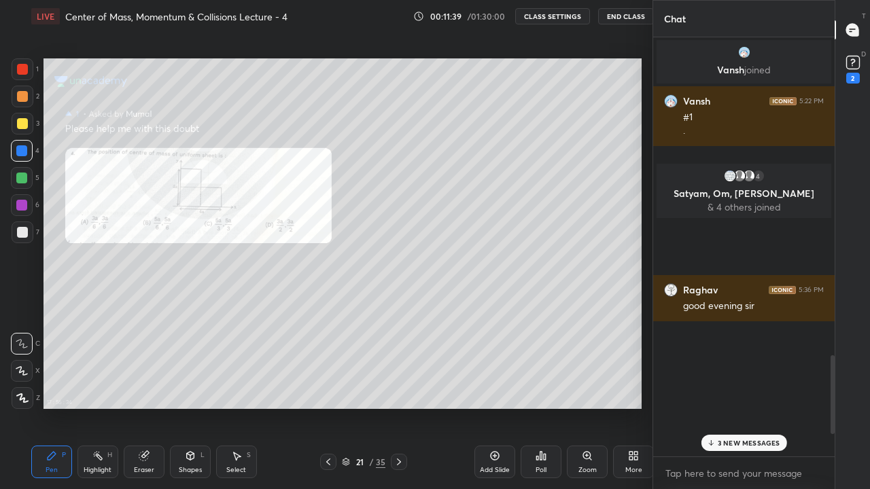
scroll to position [402, 598]
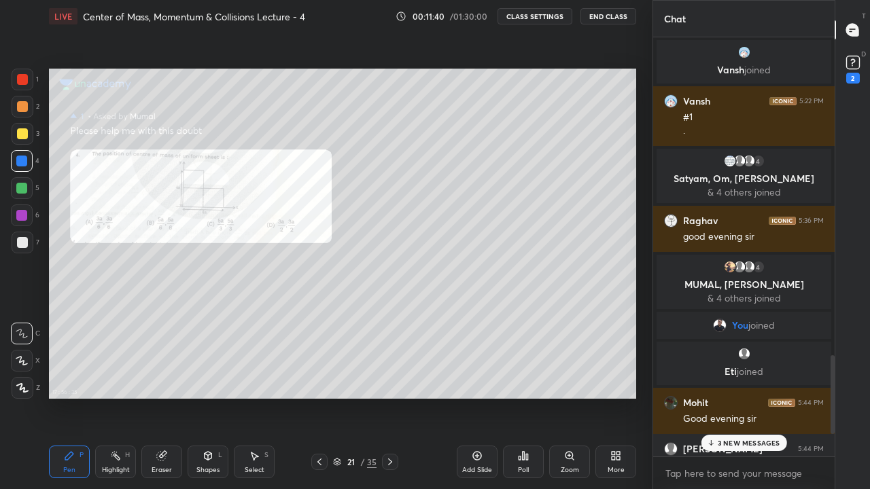
click at [749, 402] on p "3 NEW MESSAGES" at bounding box center [748, 443] width 62 height 8
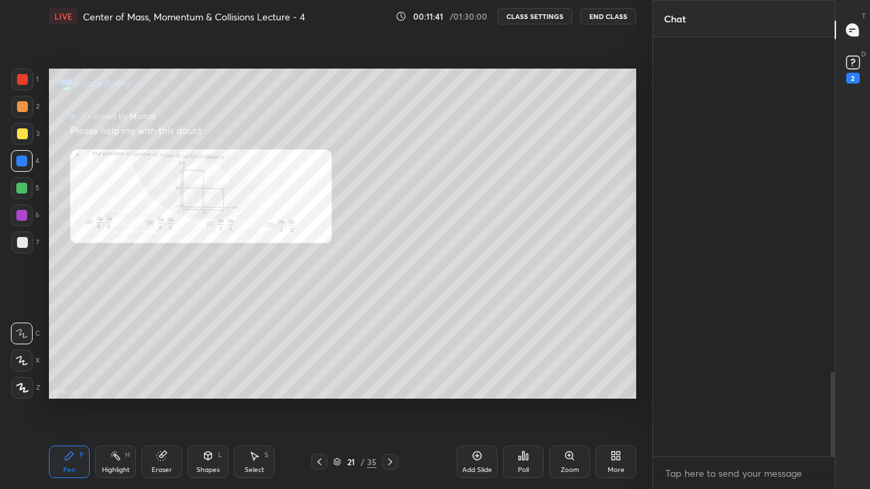
scroll to position [1675, 0]
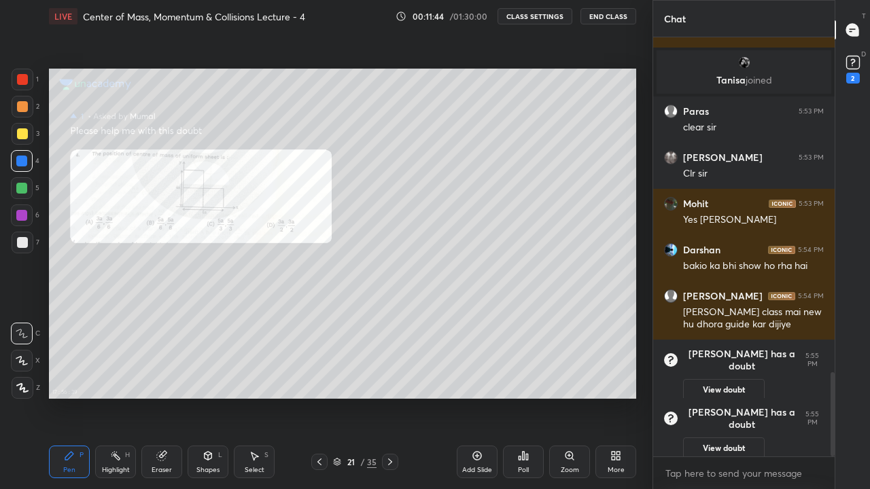
click at [853, 67] on rect at bounding box center [852, 62] width 13 height 13
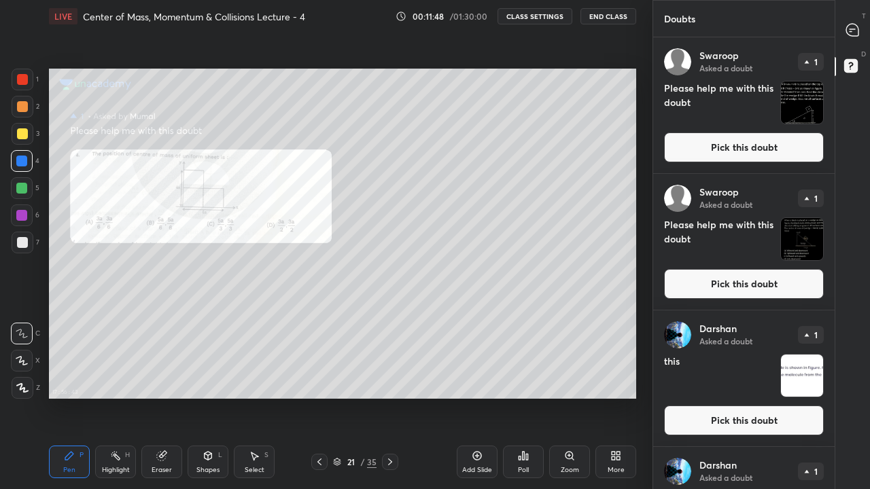
click at [746, 147] on button "Pick this doubt" at bounding box center [744, 147] width 160 height 30
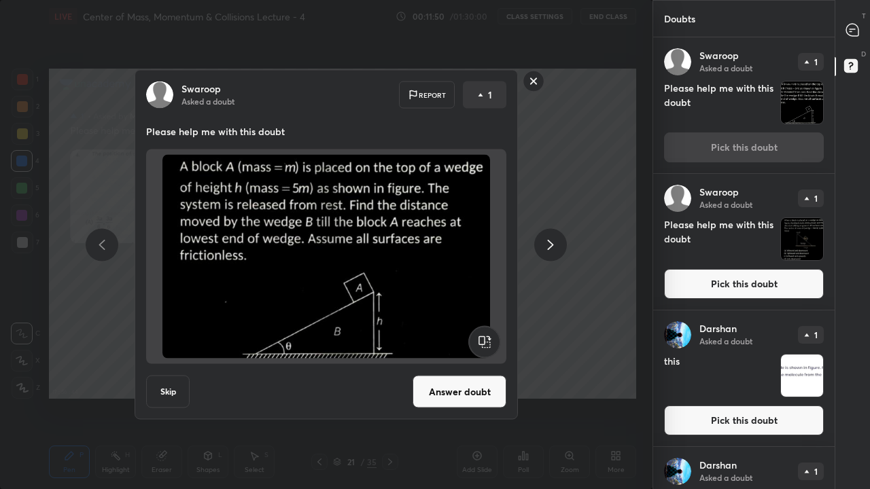
click at [461, 395] on button "Answer doubt" at bounding box center [459, 392] width 94 height 33
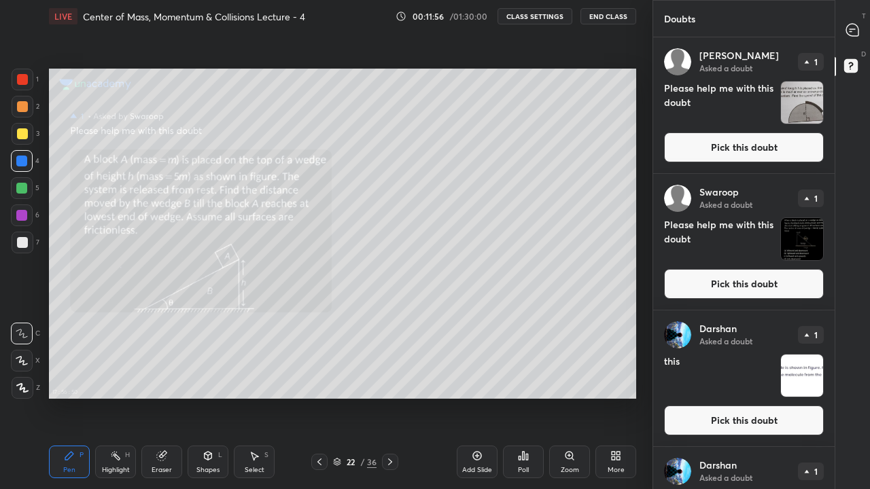
click at [335, 402] on icon at bounding box center [337, 464] width 7 height 2
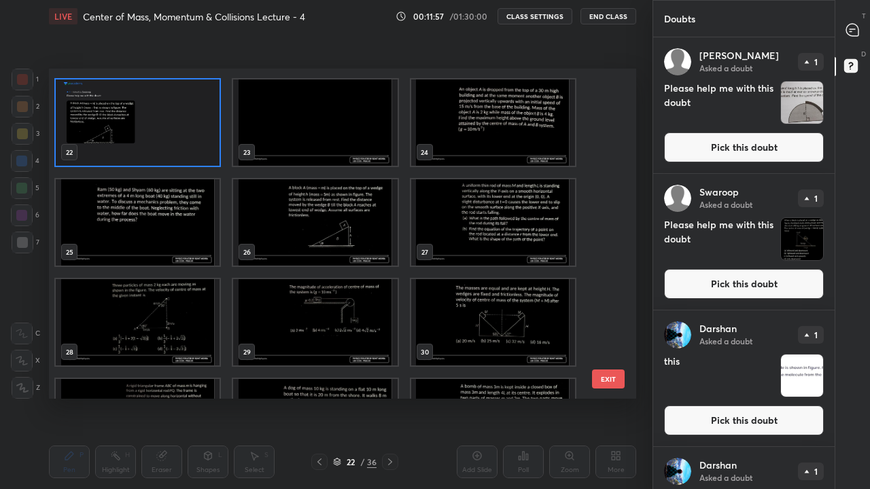
scroll to position [702, 0]
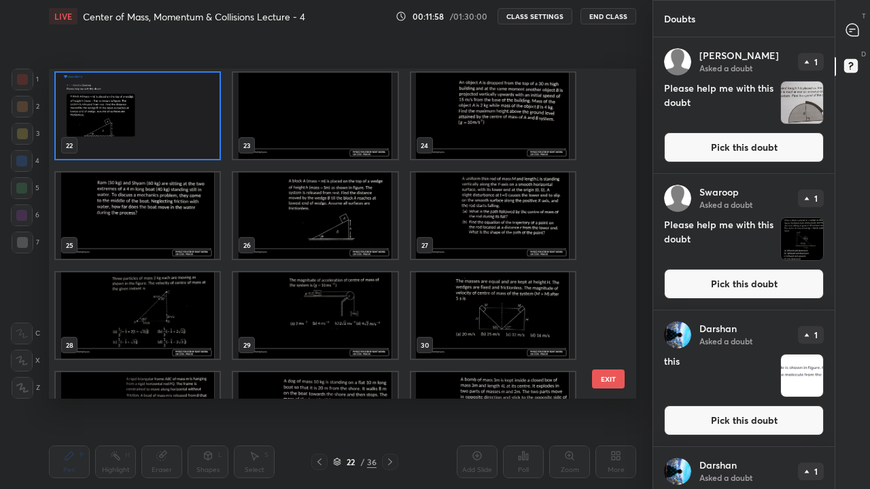
click at [353, 231] on img "grid" at bounding box center [315, 216] width 164 height 86
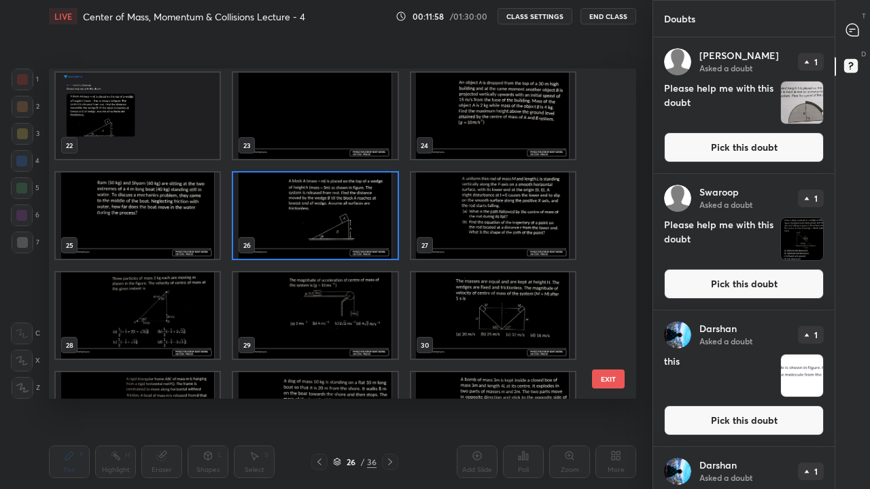
click at [353, 231] on img "grid" at bounding box center [315, 216] width 164 height 86
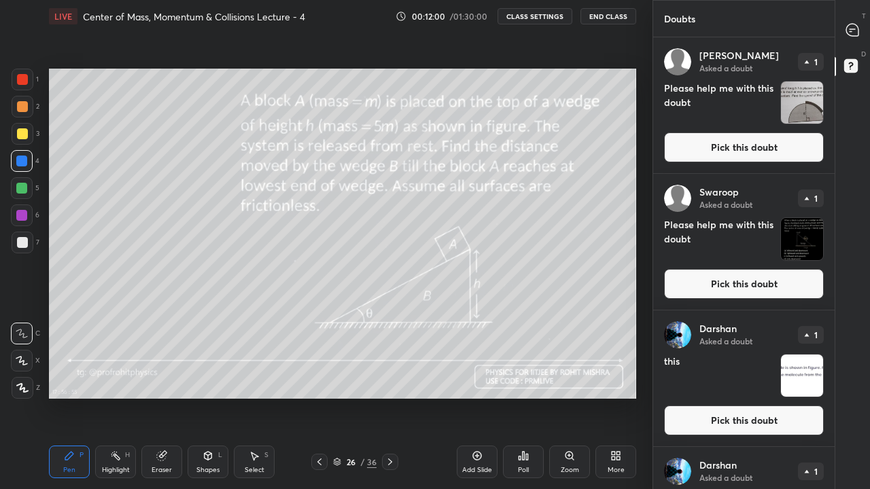
click at [26, 240] on div at bounding box center [22, 242] width 11 height 11
click at [613, 402] on div "More" at bounding box center [615, 462] width 41 height 33
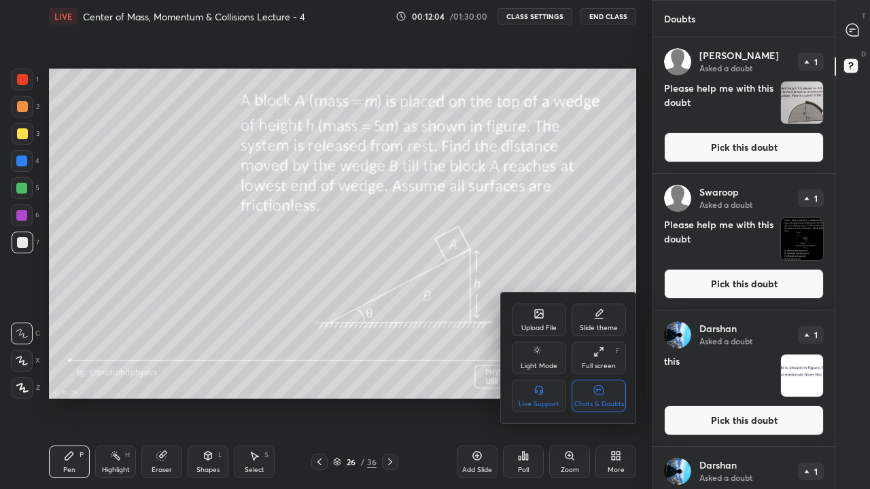
click at [608, 398] on div "Chats & Doubts" at bounding box center [598, 396] width 54 height 33
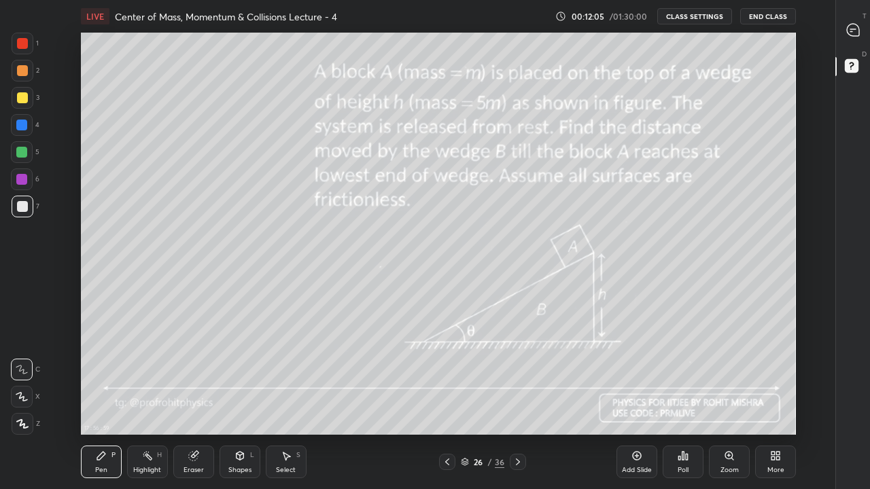
scroll to position [402, 789]
click at [24, 99] on div at bounding box center [22, 97] width 11 height 11
click at [149, 402] on div "Highlight" at bounding box center [147, 470] width 28 height 7
click at [18, 98] on div at bounding box center [22, 97] width 11 height 11
click at [113, 402] on div "Pen P" at bounding box center [101, 462] width 41 height 33
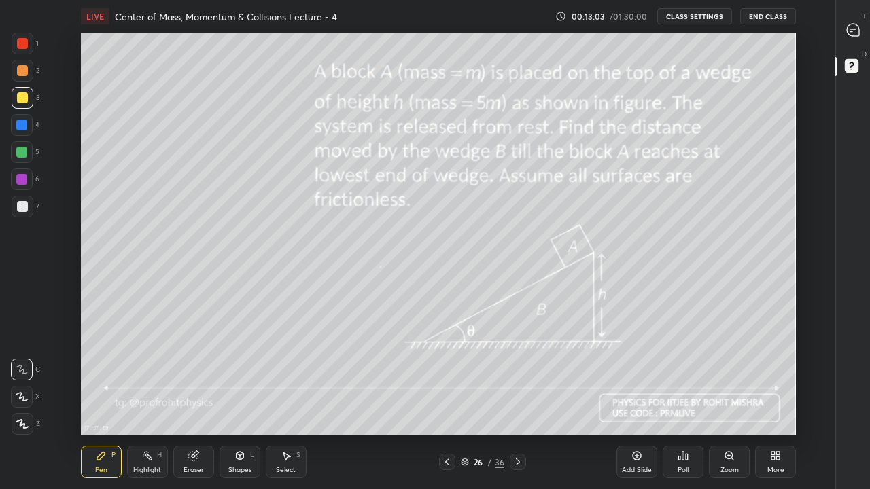
click at [25, 122] on div at bounding box center [21, 125] width 11 height 11
click at [26, 210] on div at bounding box center [22, 206] width 11 height 11
click at [150, 402] on div "Highlight H" at bounding box center [147, 462] width 41 height 33
click at [106, 402] on div "Pen P" at bounding box center [101, 462] width 41 height 33
click at [20, 96] on div at bounding box center [22, 97] width 11 height 11
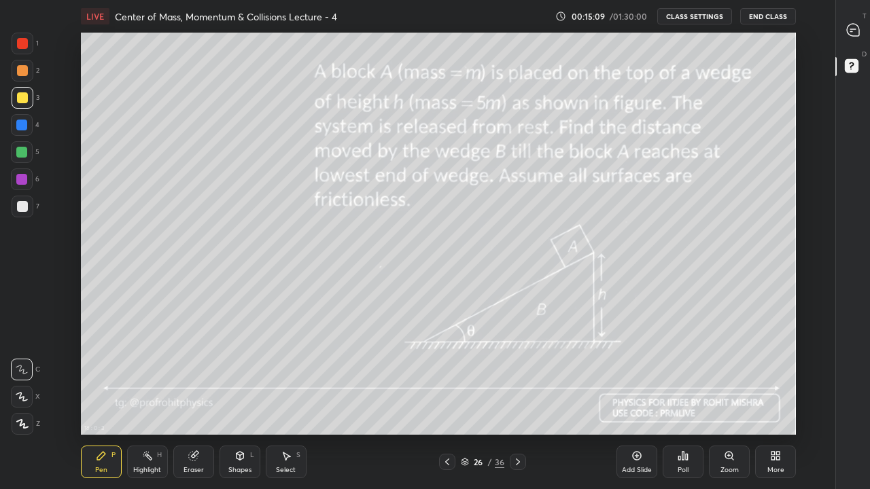
click at [26, 154] on div at bounding box center [21, 152] width 11 height 11
click at [139, 402] on div "Highlight" at bounding box center [147, 470] width 28 height 7
click at [105, 402] on div "Pen P" at bounding box center [101, 462] width 41 height 33
click at [24, 99] on div at bounding box center [22, 97] width 11 height 11
click at [243, 402] on div "Shapes L" at bounding box center [239, 462] width 41 height 33
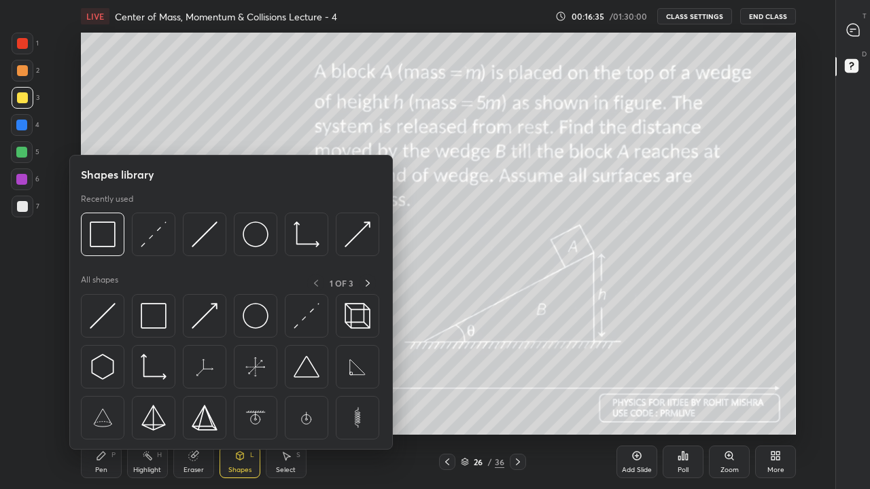
click at [107, 240] on img at bounding box center [103, 234] width 26 height 26
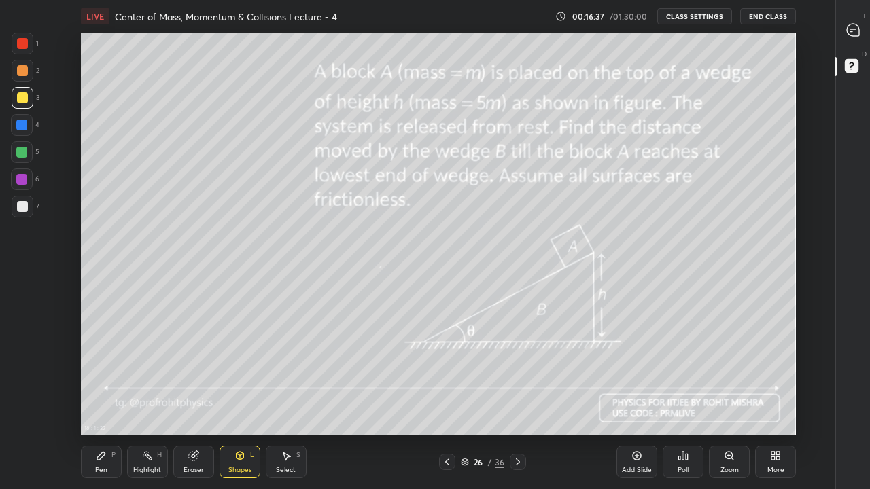
click at [101, 402] on div "Pen" at bounding box center [101, 470] width 12 height 7
click at [855, 30] on icon at bounding box center [852, 30] width 12 height 12
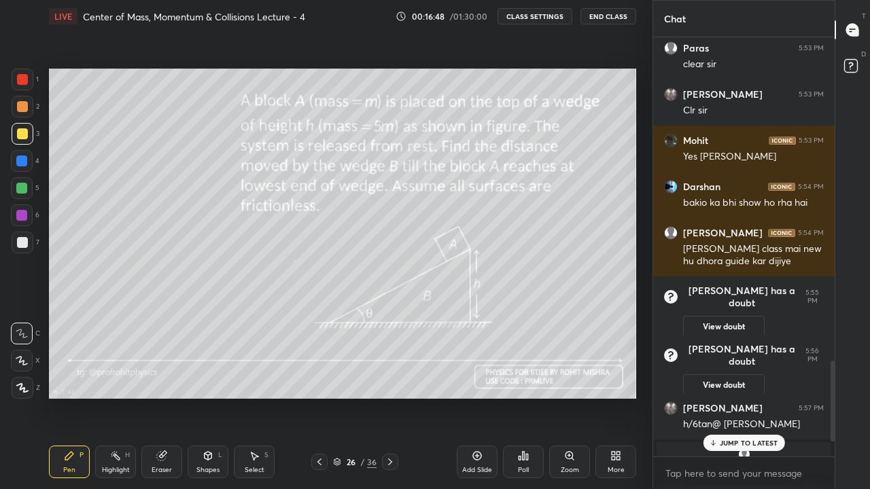
scroll to position [1755, 0]
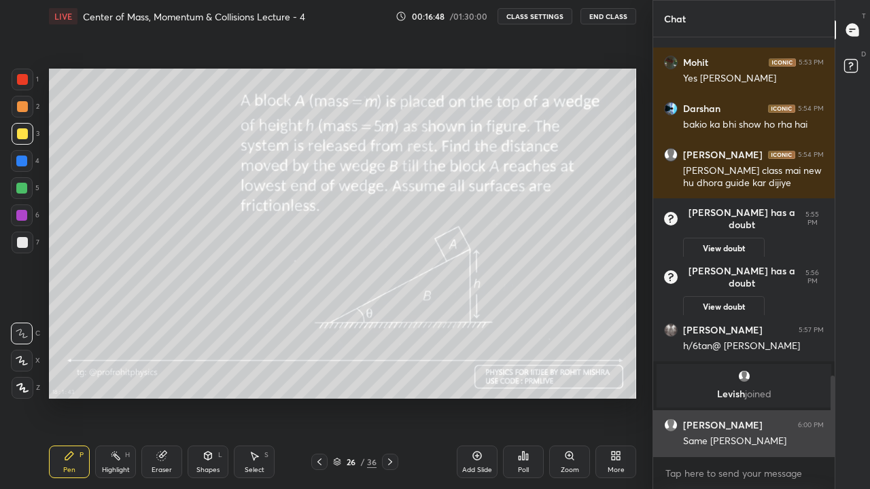
click at [755, 402] on div "Same [PERSON_NAME]" at bounding box center [753, 442] width 141 height 14
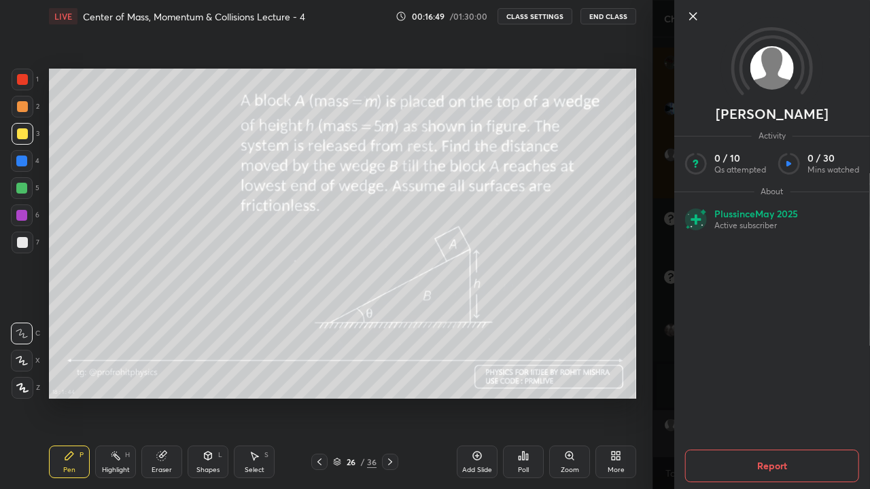
scroll to position [1801, 0]
click at [670, 374] on div "[PERSON_NAME] Activity 0 / 10 Qs attempted 0 / 30 Mins watched About Plus since…" at bounding box center [760, 244] width 217 height 489
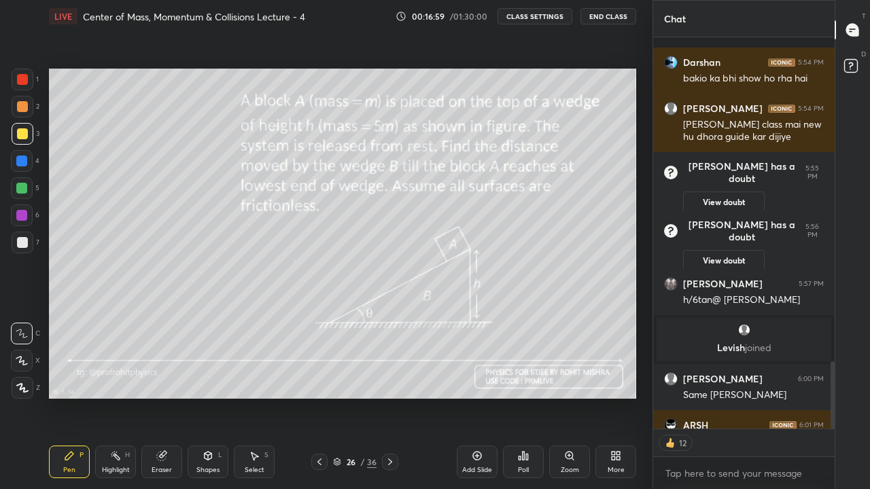
scroll to position [1875, 0]
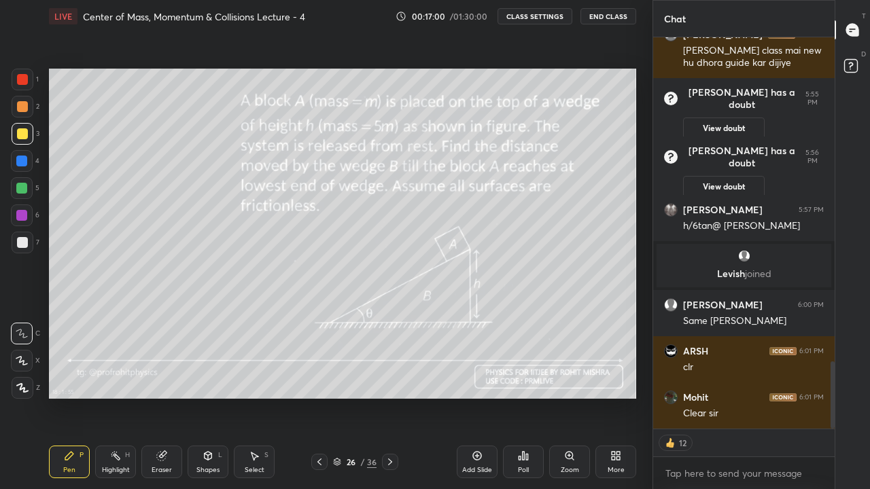
click at [855, 65] on rect at bounding box center [850, 66] width 13 height 13
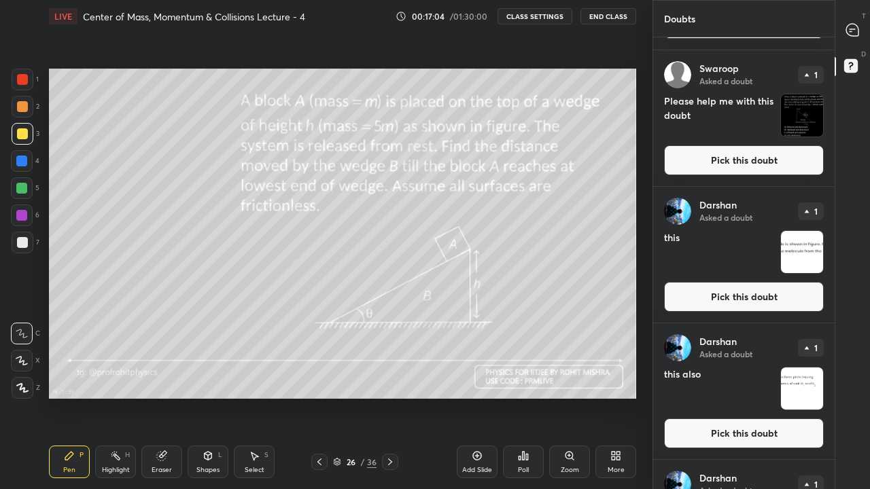
scroll to position [124, 0]
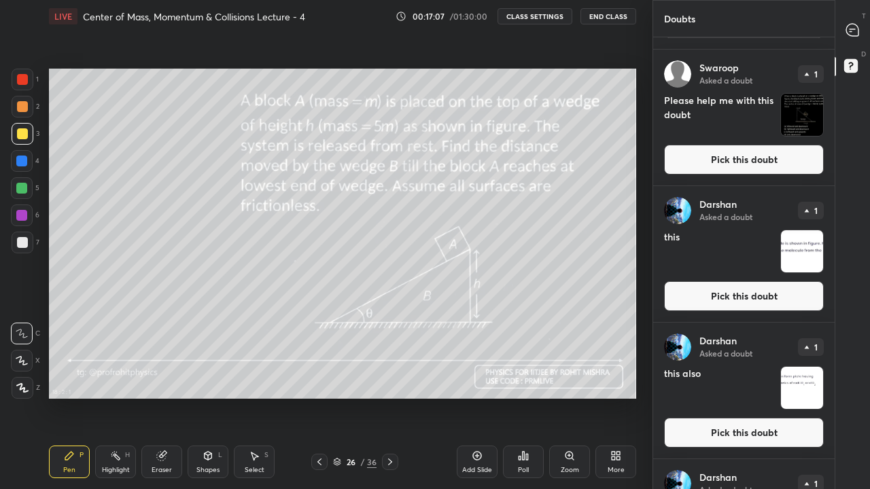
click at [752, 163] on button "Pick this doubt" at bounding box center [744, 160] width 160 height 30
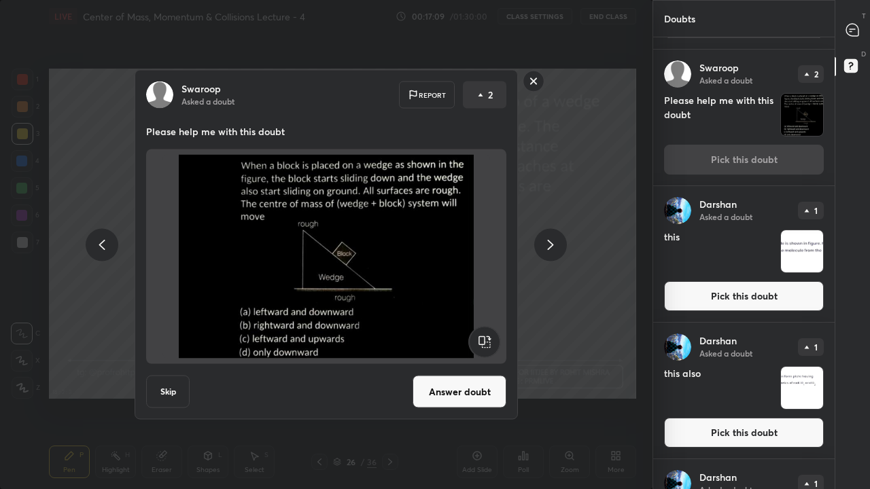
click at [171, 395] on button "Skip" at bounding box center [167, 392] width 43 height 33
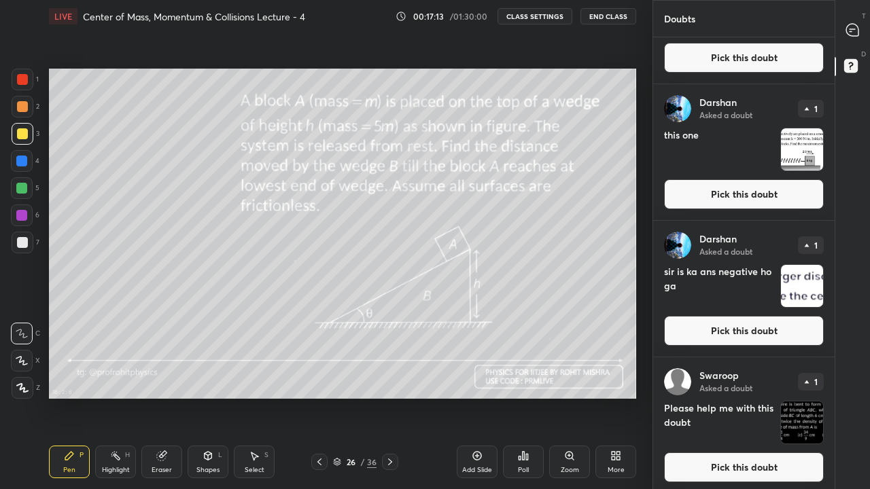
scroll to position [514, 0]
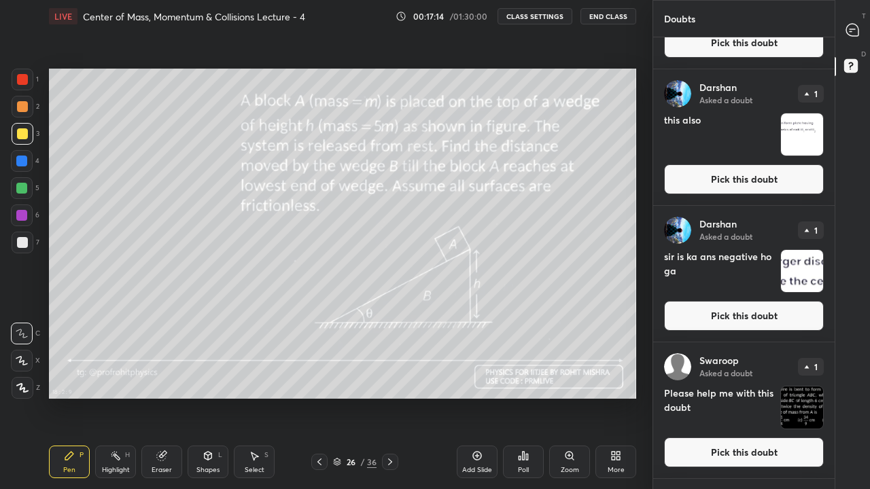
click at [853, 29] on icon at bounding box center [851, 29] width 5 height 0
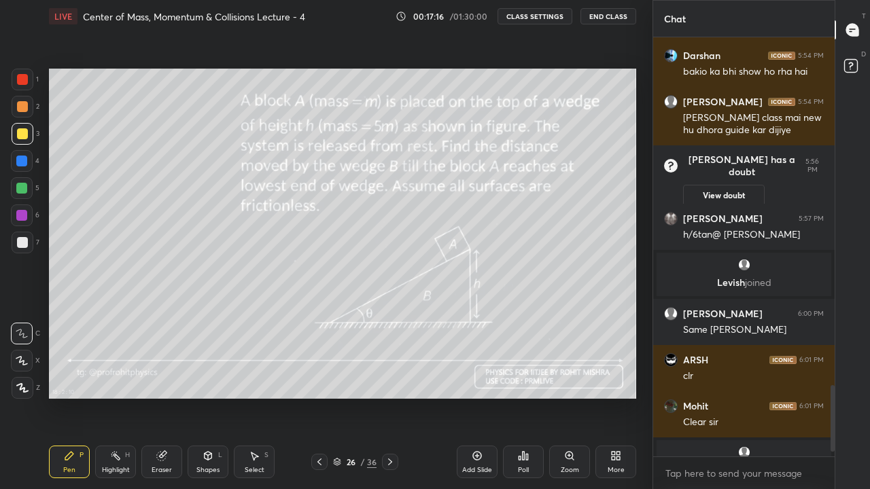
scroll to position [2217, 0]
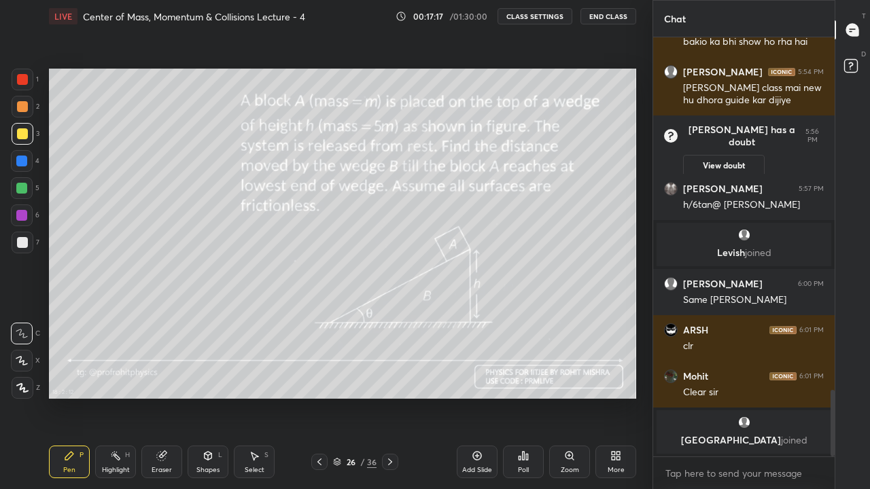
click at [609, 402] on div "More" at bounding box center [615, 462] width 41 height 33
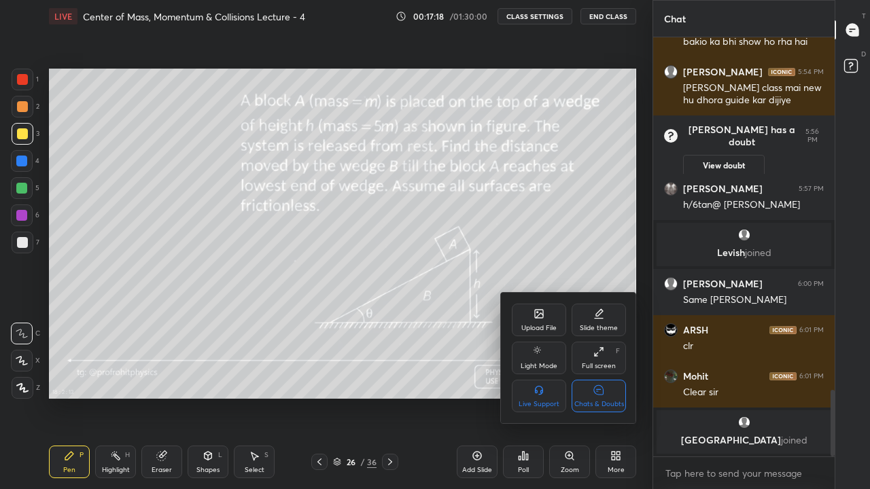
click at [603, 395] on icon at bounding box center [598, 390] width 11 height 14
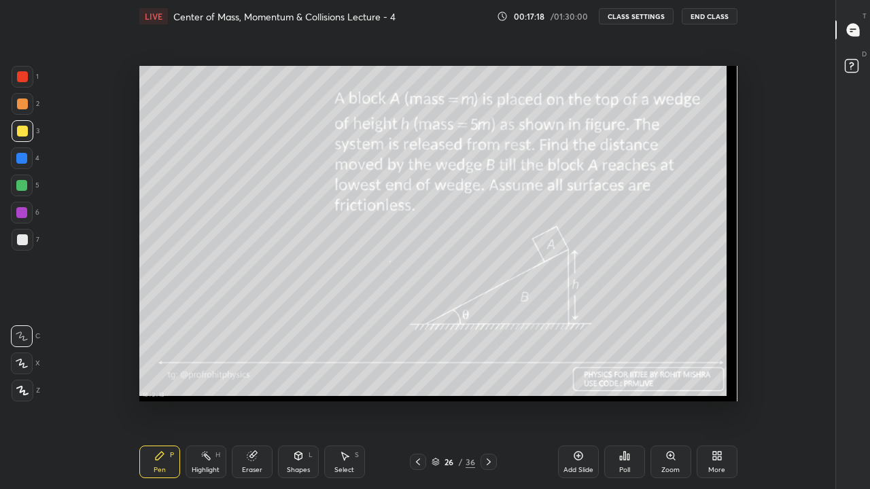
scroll to position [5, 1]
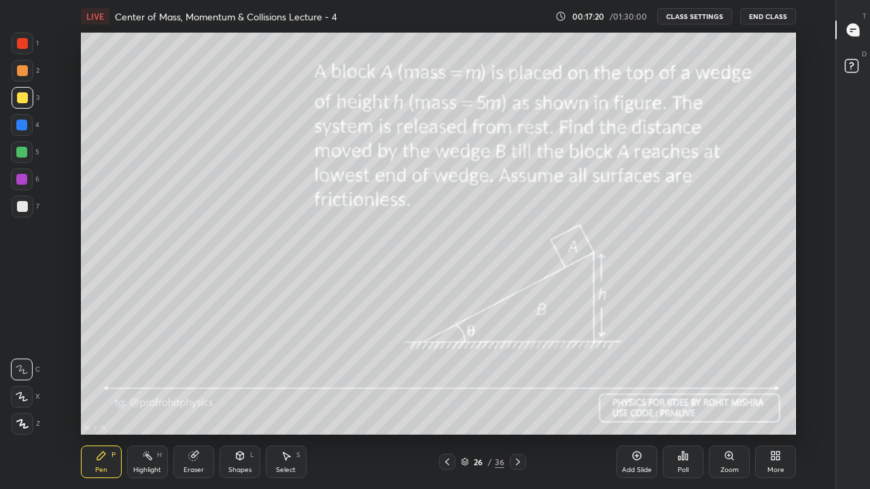
click at [517, 402] on icon at bounding box center [517, 462] width 11 height 11
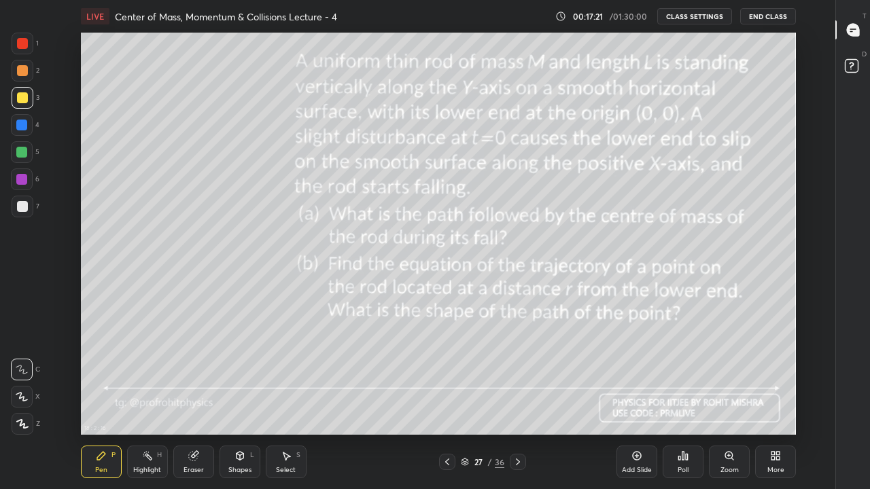
click at [446, 402] on icon at bounding box center [447, 462] width 11 height 11
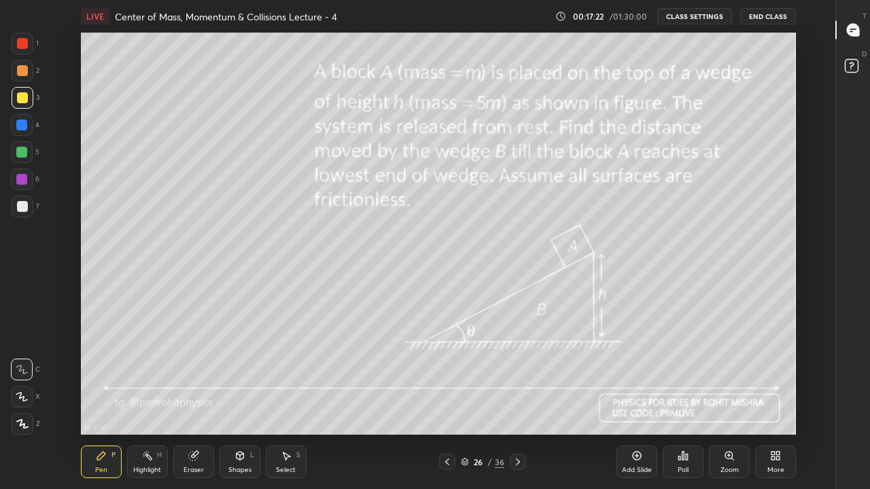
click at [447, 402] on icon at bounding box center [447, 462] width 11 height 11
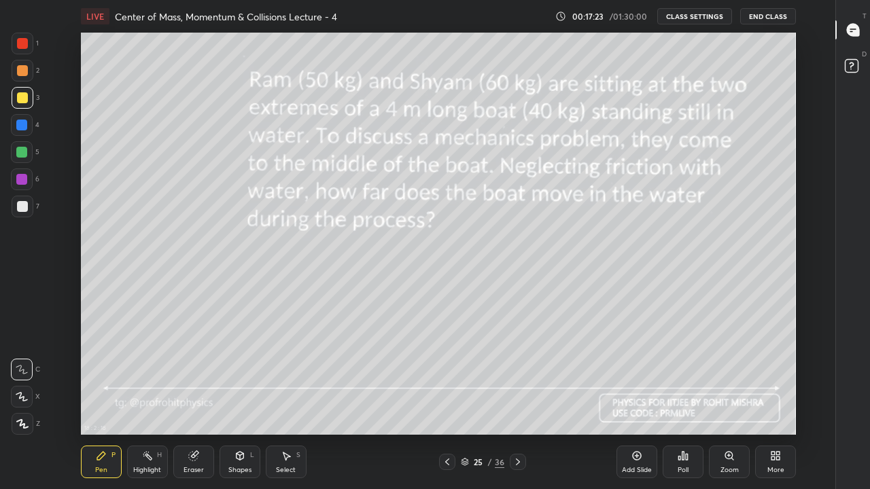
click at [467, 402] on icon at bounding box center [464, 463] width 7 height 2
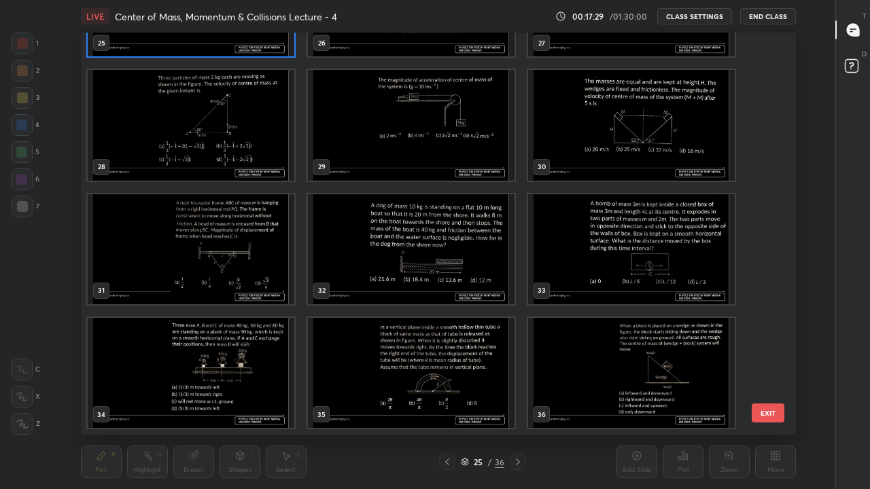
click at [603, 368] on img "grid" at bounding box center [631, 373] width 207 height 110
click at [602, 365] on img "grid" at bounding box center [631, 373] width 207 height 110
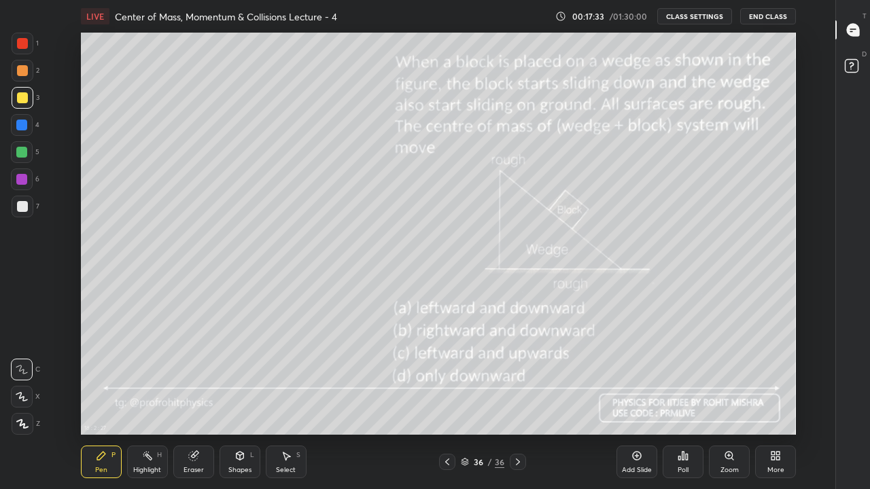
click at [21, 203] on div at bounding box center [22, 206] width 11 height 11
click at [20, 155] on div at bounding box center [21, 152] width 11 height 11
click at [25, 207] on div at bounding box center [22, 206] width 11 height 11
click at [27, 99] on div at bounding box center [23, 98] width 22 height 22
click at [21, 149] on div at bounding box center [21, 152] width 11 height 11
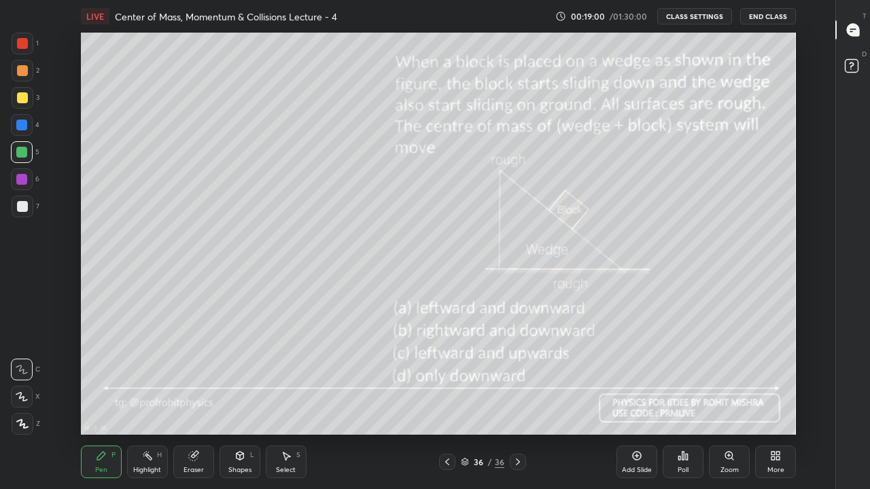
click at [24, 96] on div at bounding box center [22, 97] width 11 height 11
click at [141, 402] on div "Highlight H" at bounding box center [147, 462] width 41 height 33
click at [465, 402] on icon at bounding box center [464, 460] width 7 height 3
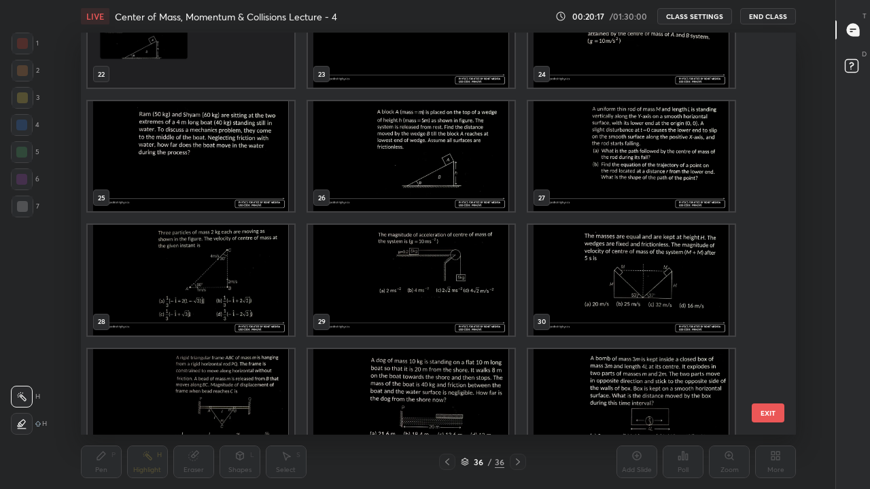
scroll to position [920, 0]
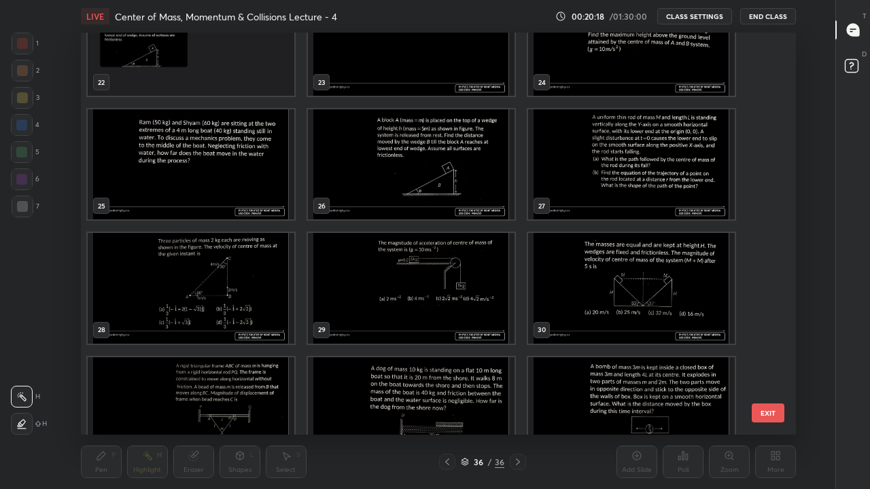
click at [354, 192] on img "grid" at bounding box center [411, 164] width 207 height 110
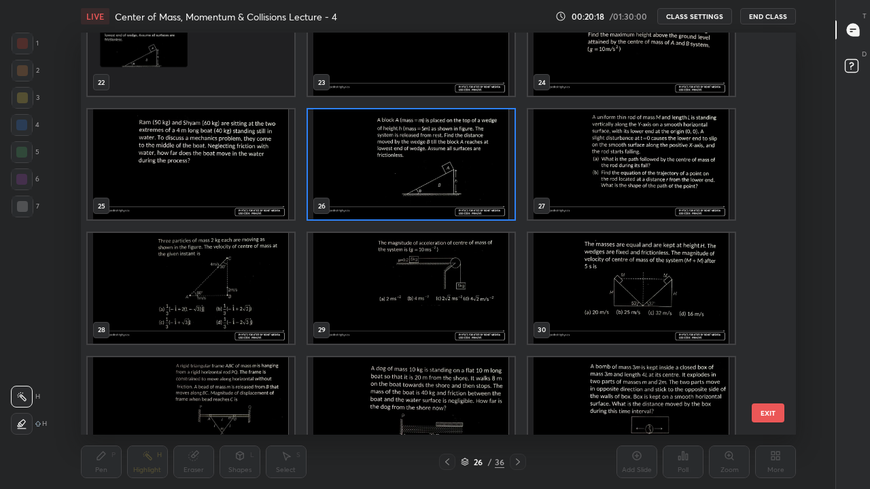
click at [349, 190] on img "grid" at bounding box center [411, 164] width 207 height 110
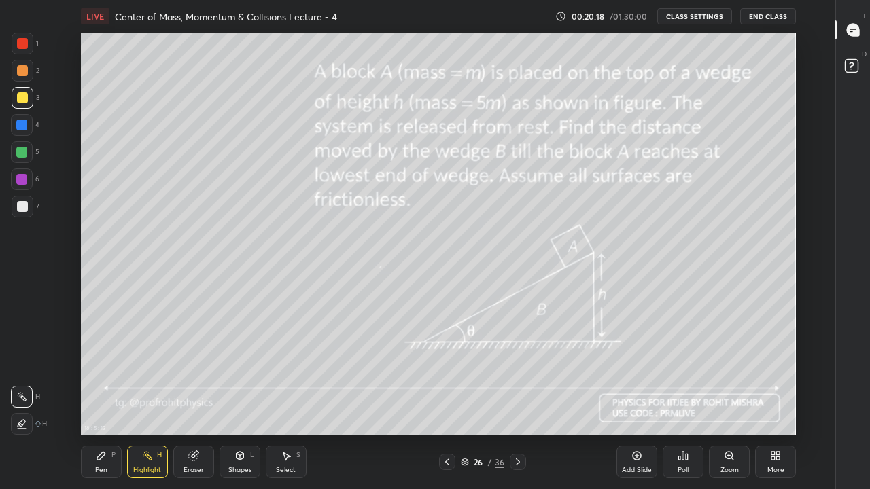
scroll to position [0, 0]
click at [464, 402] on icon at bounding box center [464, 463] width 7 height 2
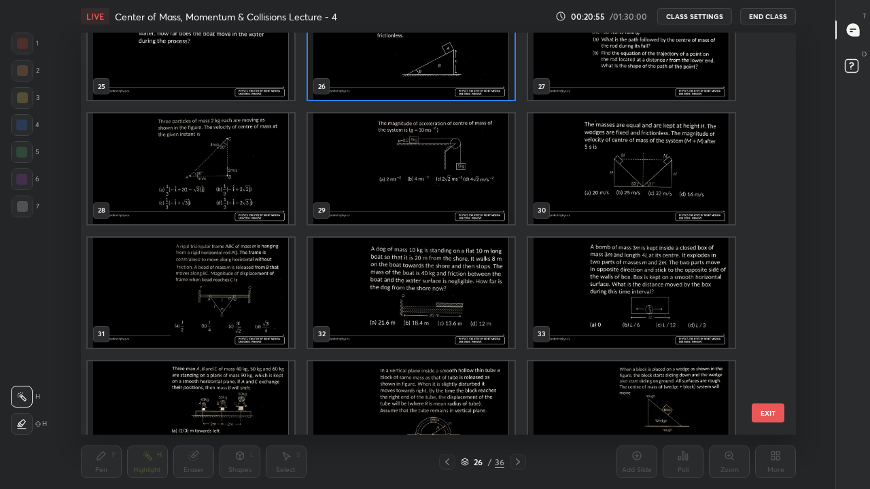
scroll to position [1084, 0]
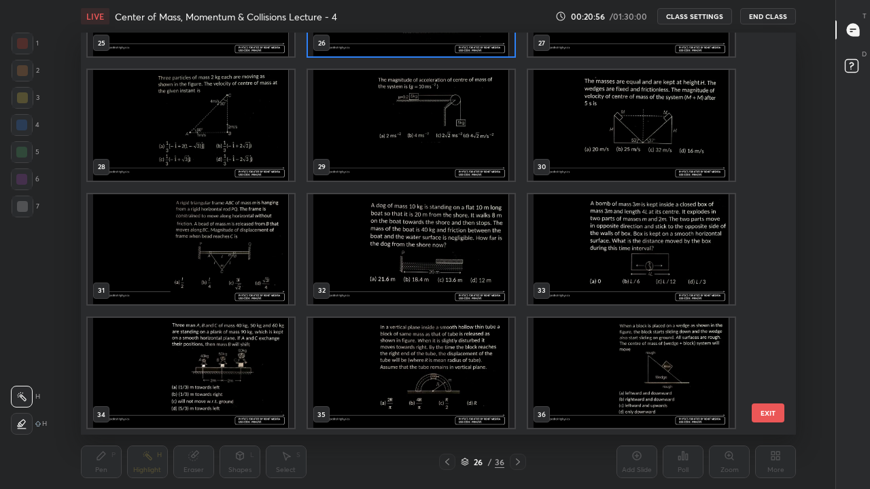
click at [585, 378] on img "grid" at bounding box center [631, 373] width 207 height 110
click at [584, 382] on img "grid" at bounding box center [631, 373] width 207 height 110
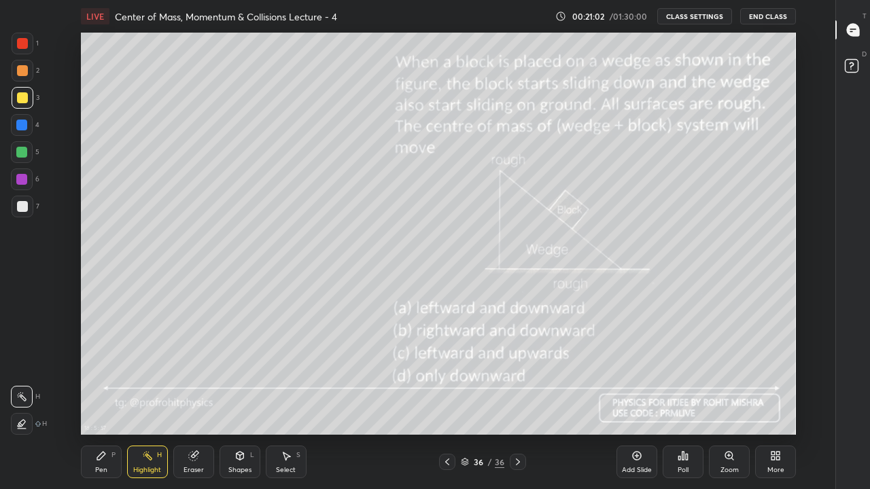
click at [104, 402] on div "Pen P" at bounding box center [101, 462] width 41 height 33
click at [854, 26] on icon at bounding box center [852, 30] width 12 height 12
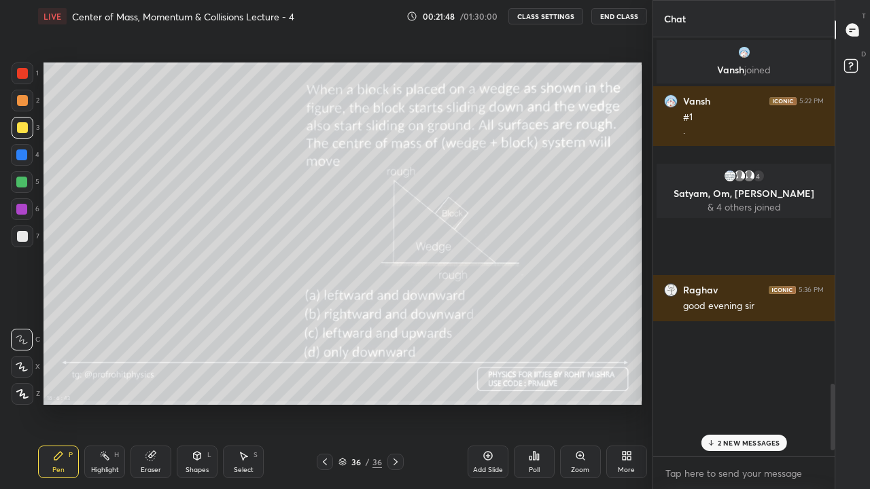
scroll to position [402, 598]
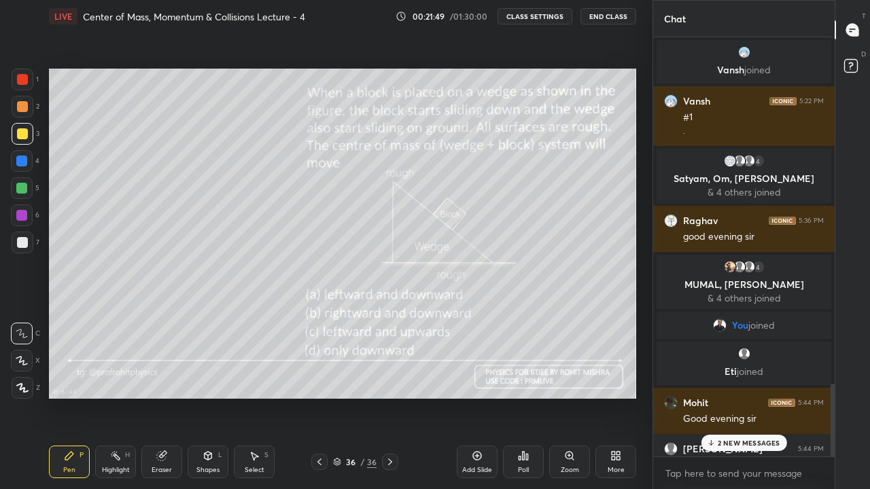
click at [730, 402] on p "2 NEW MESSAGES" at bounding box center [748, 443] width 62 height 8
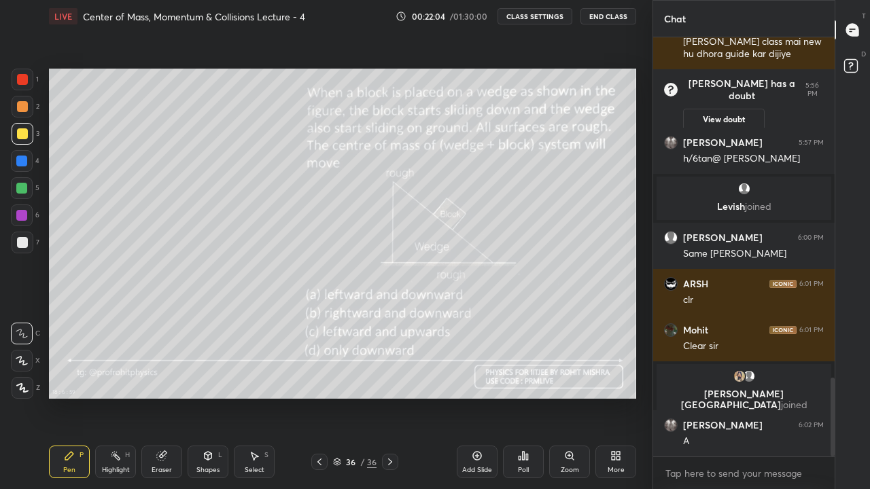
scroll to position [1842, 0]
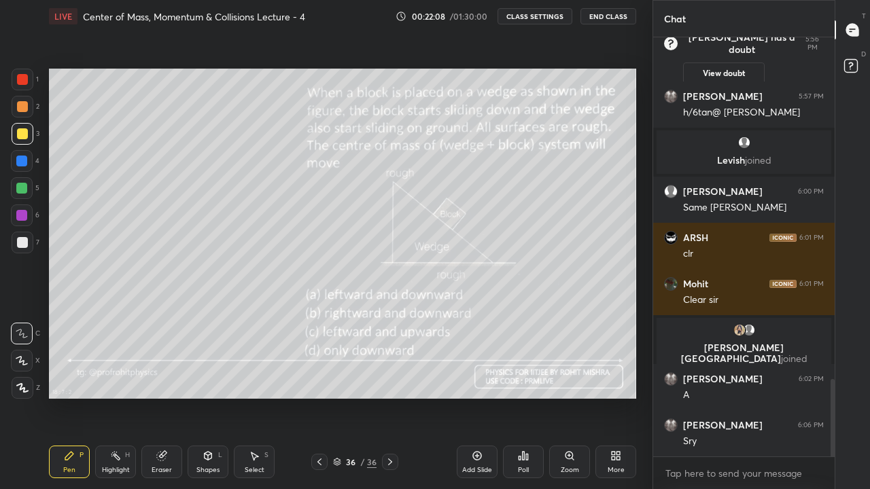
click at [848, 69] on rect at bounding box center [850, 66] width 13 height 13
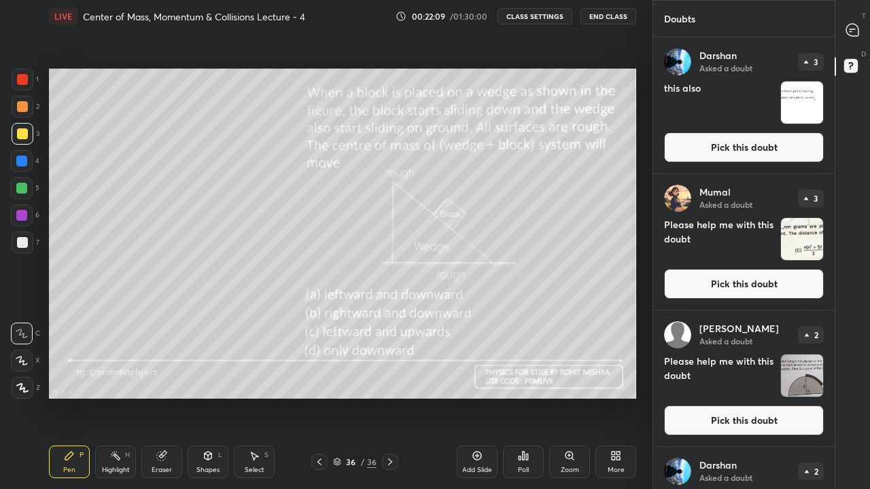
click at [792, 109] on img "grid" at bounding box center [802, 103] width 42 height 42
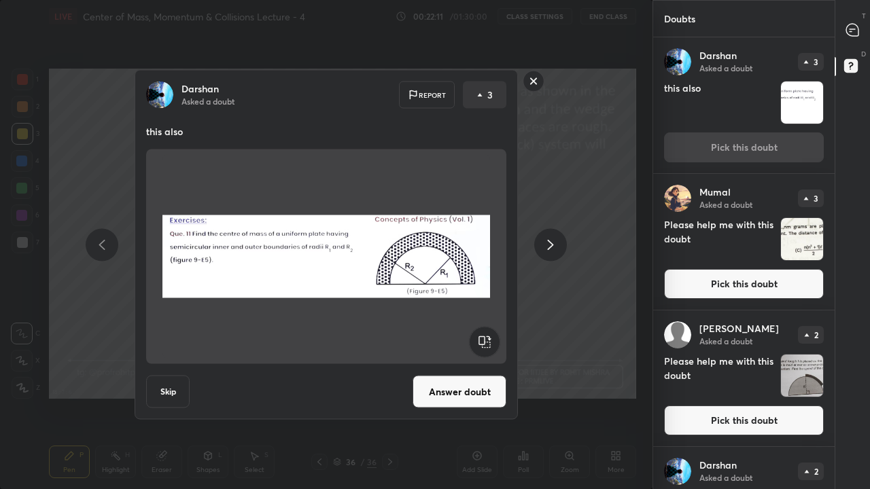
click at [461, 391] on button "Answer doubt" at bounding box center [459, 392] width 94 height 33
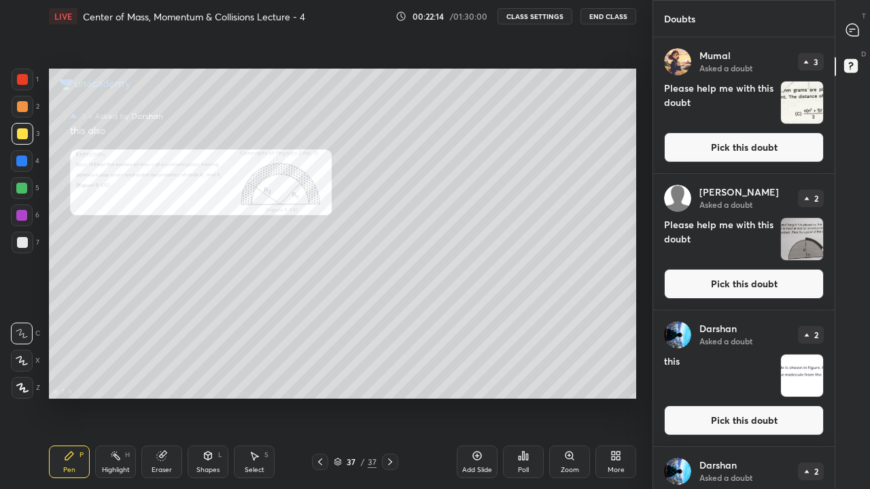
click at [853, 27] on icon at bounding box center [852, 30] width 12 height 12
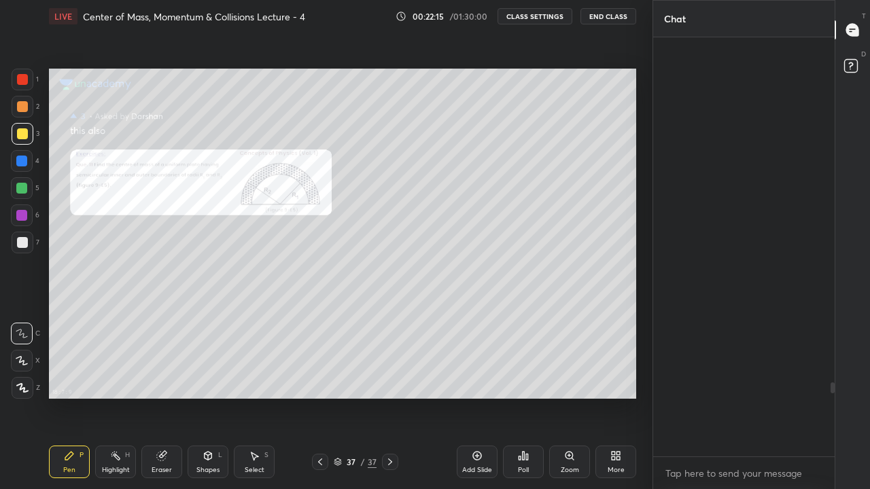
scroll to position [415, 177]
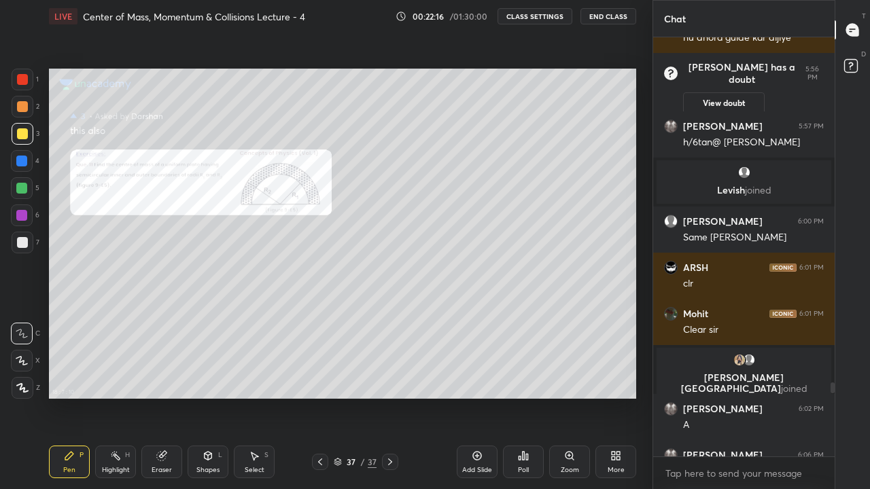
click at [616, 402] on div "More" at bounding box center [615, 462] width 41 height 33
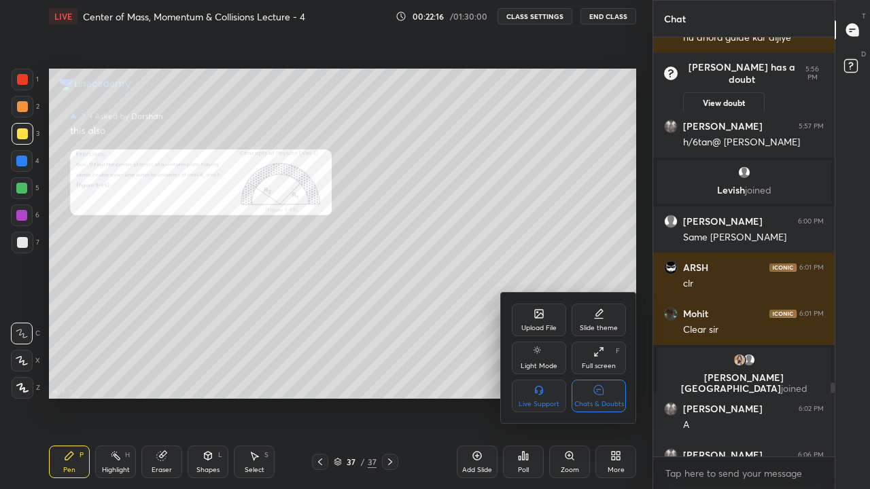
click at [600, 393] on icon at bounding box center [599, 390] width 10 height 10
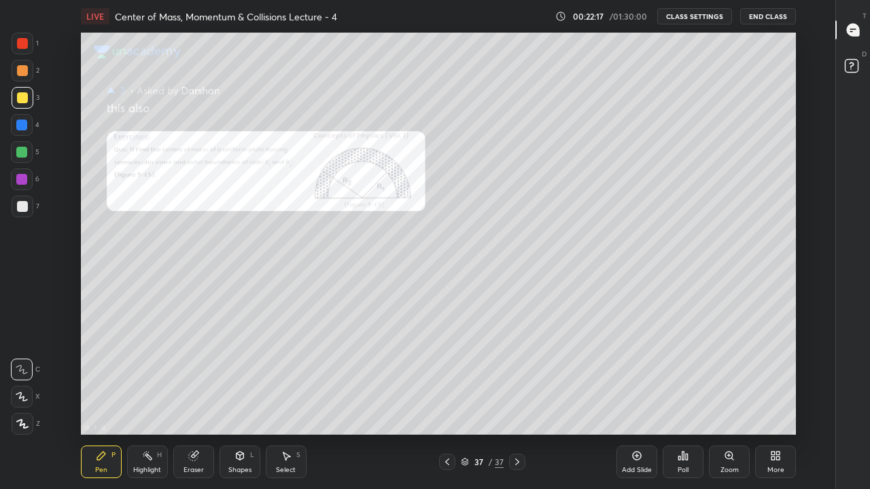
scroll to position [402, 789]
click at [24, 123] on div at bounding box center [21, 125] width 11 height 11
click at [22, 207] on div at bounding box center [22, 206] width 11 height 11
click at [22, 127] on div at bounding box center [21, 125] width 11 height 11
click at [198, 402] on div "Eraser" at bounding box center [193, 462] width 41 height 33
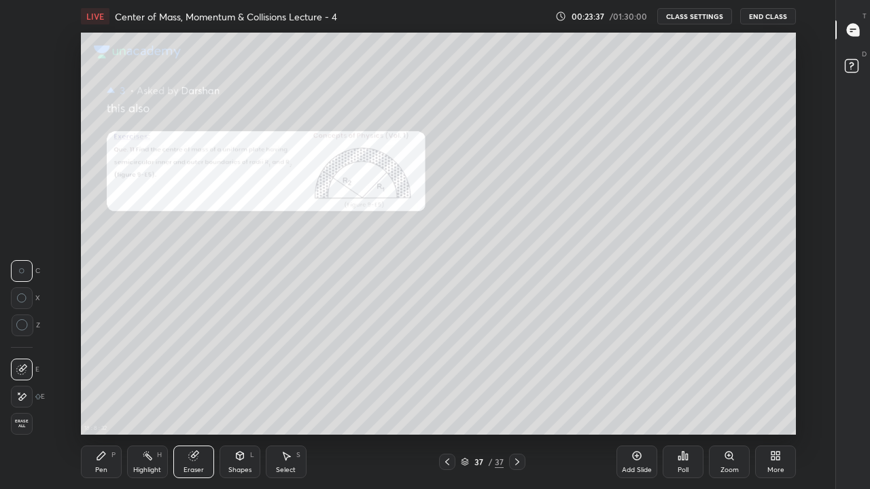
click at [103, 402] on icon at bounding box center [101, 455] width 11 height 11
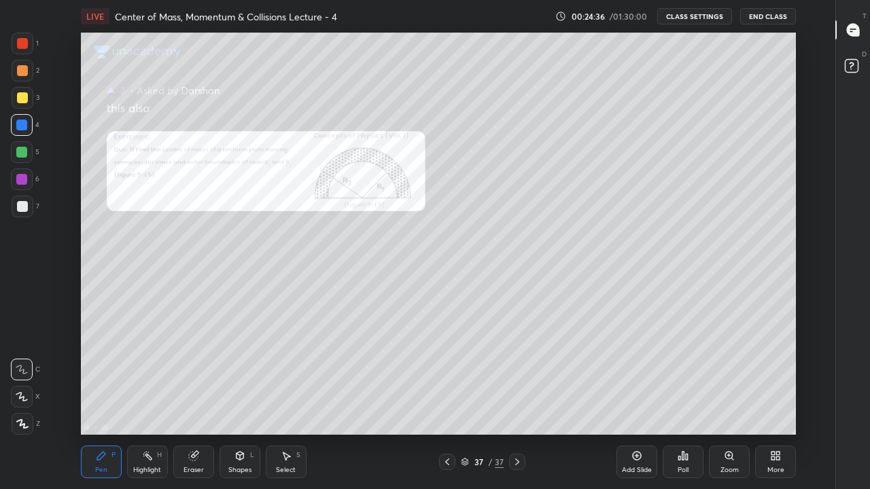
click at [861, 56] on icon at bounding box center [853, 68] width 24 height 24
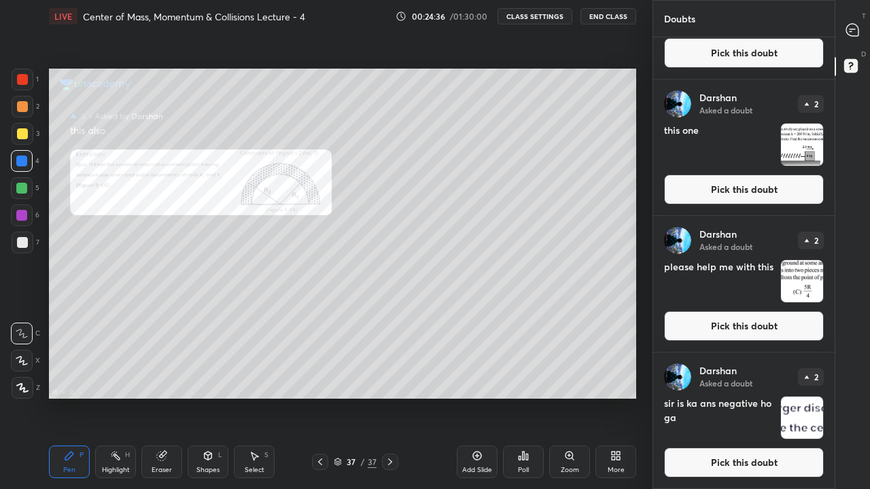
scroll to position [402, 598]
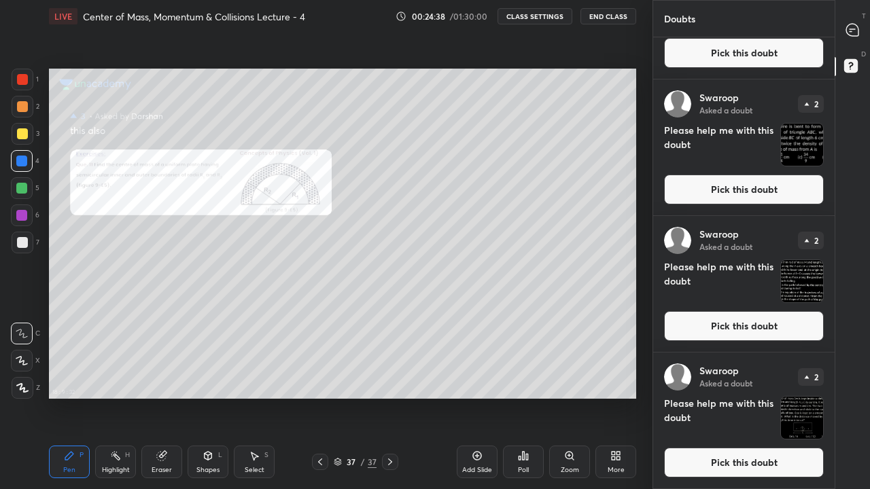
click at [855, 29] on icon at bounding box center [852, 30] width 12 height 12
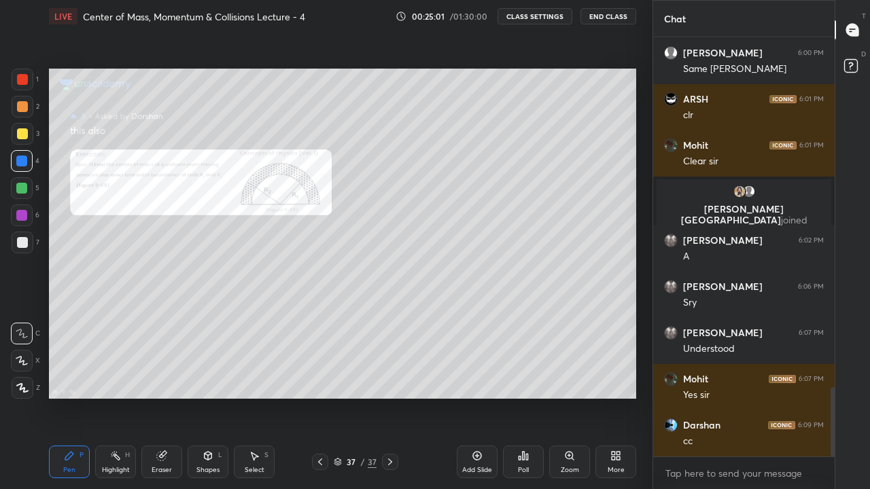
scroll to position [2123, 0]
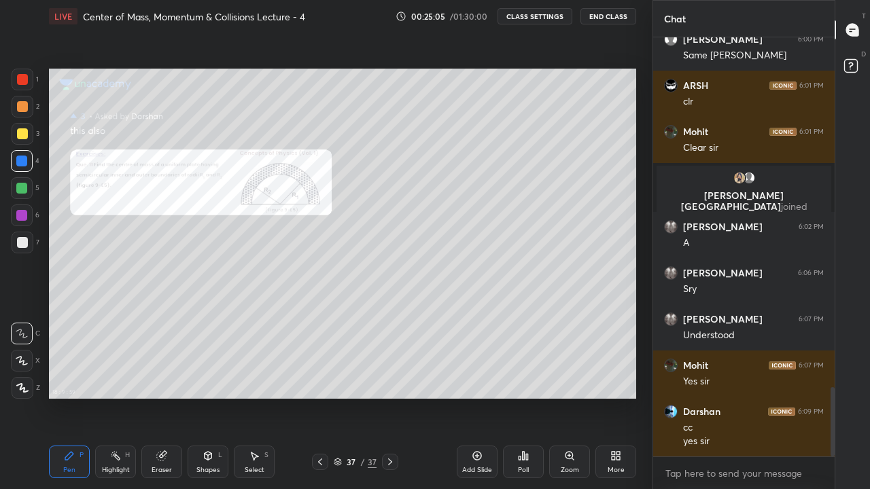
click at [851, 66] on rect at bounding box center [850, 66] width 13 height 13
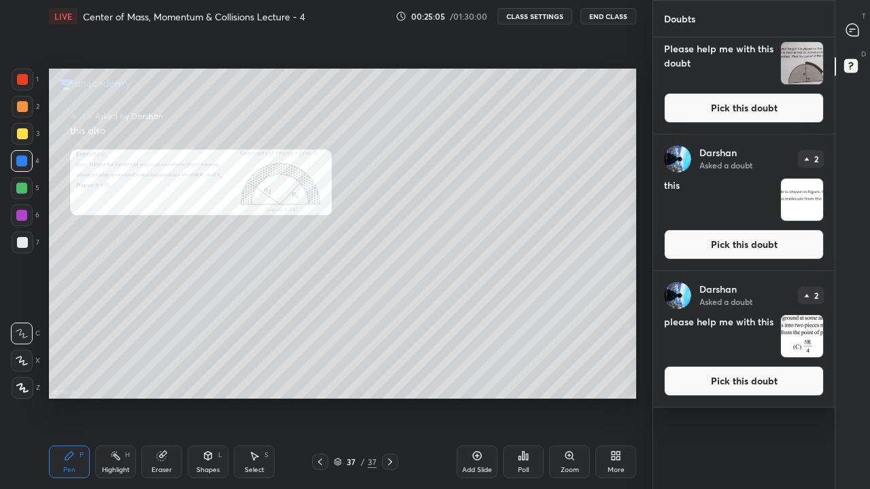
scroll to position [0, 0]
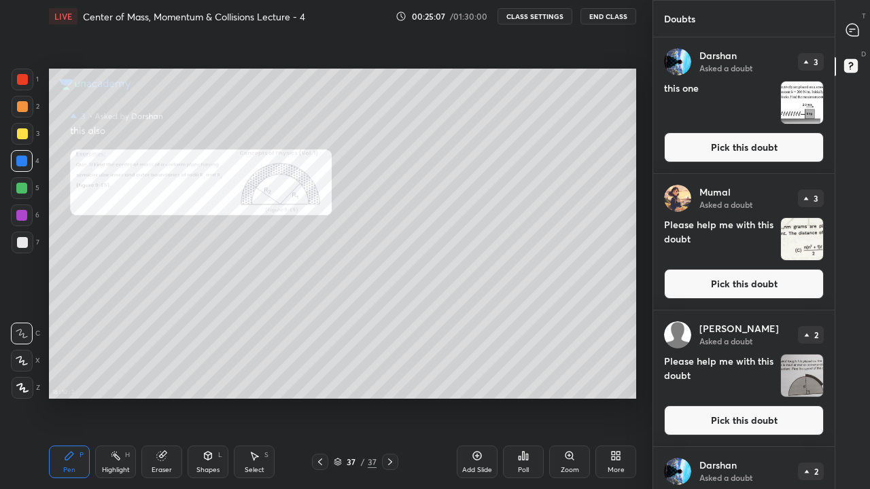
click at [745, 283] on button "Pick this doubt" at bounding box center [744, 284] width 160 height 30
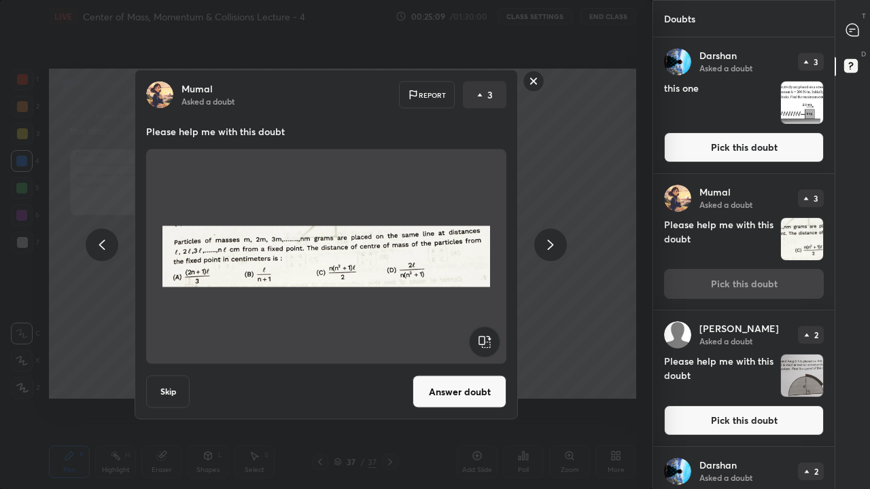
click at [471, 397] on button "Answer doubt" at bounding box center [459, 392] width 94 height 33
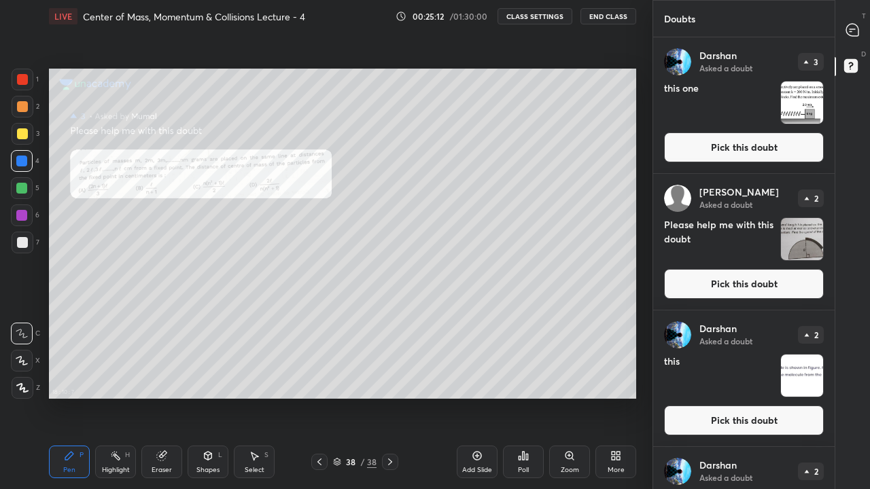
click at [850, 33] on icon at bounding box center [852, 30] width 12 height 12
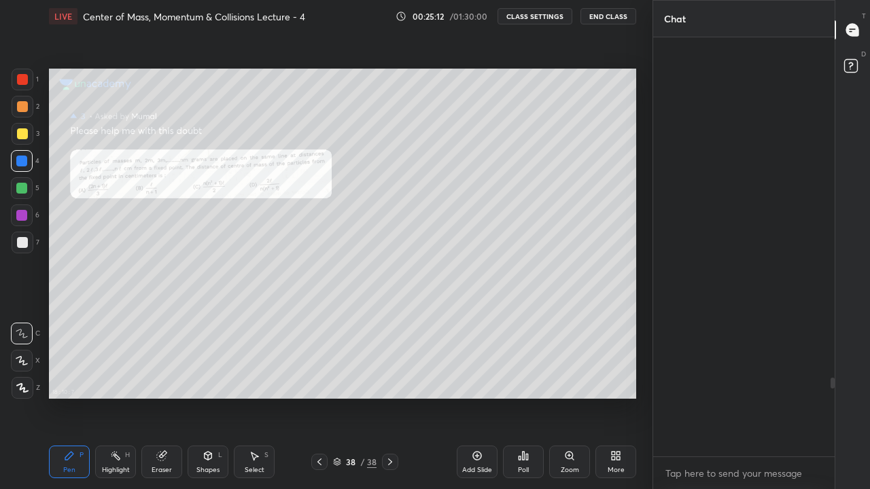
scroll to position [415, 177]
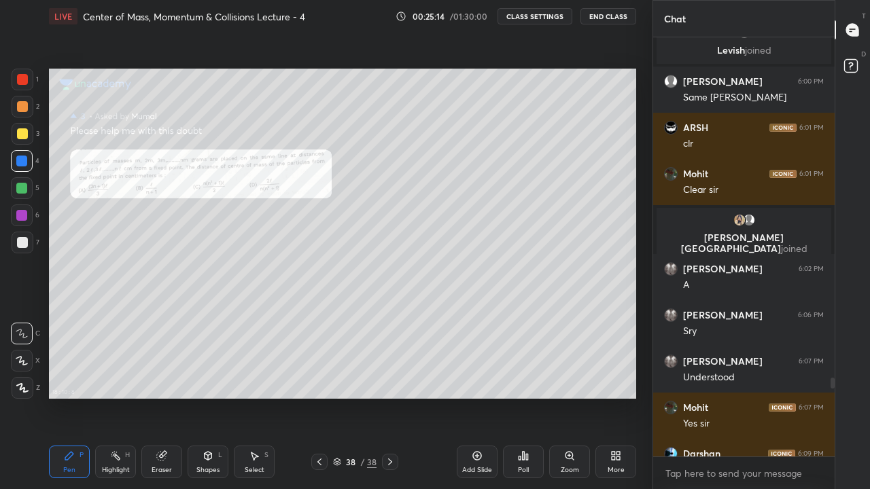
click at [613, 402] on div "More" at bounding box center [615, 462] width 41 height 33
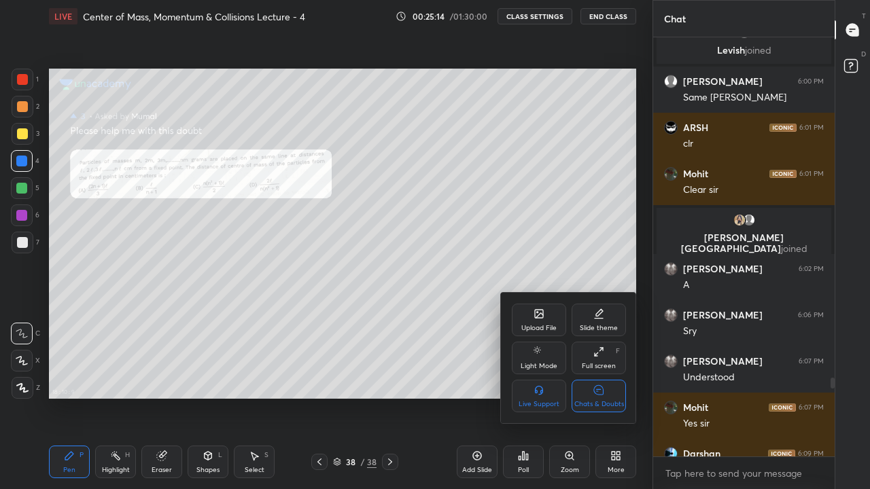
click at [607, 390] on div "Chats & Doubts" at bounding box center [598, 396] width 54 height 33
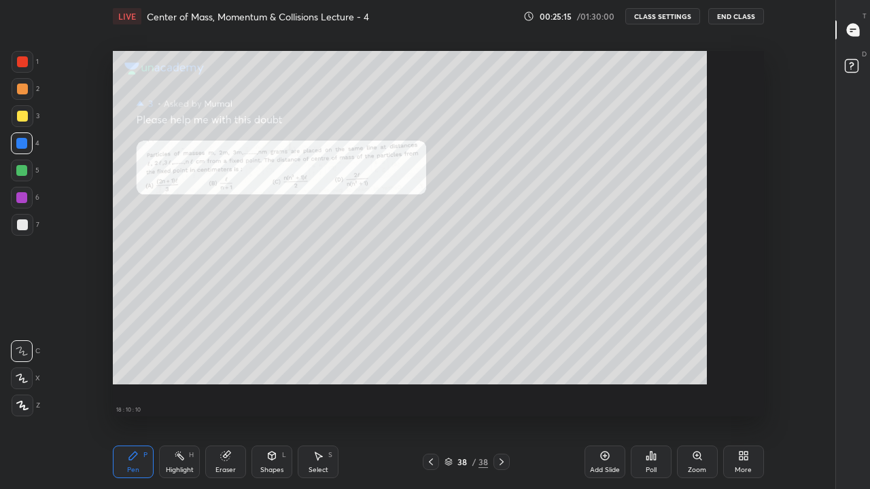
scroll to position [0, 0]
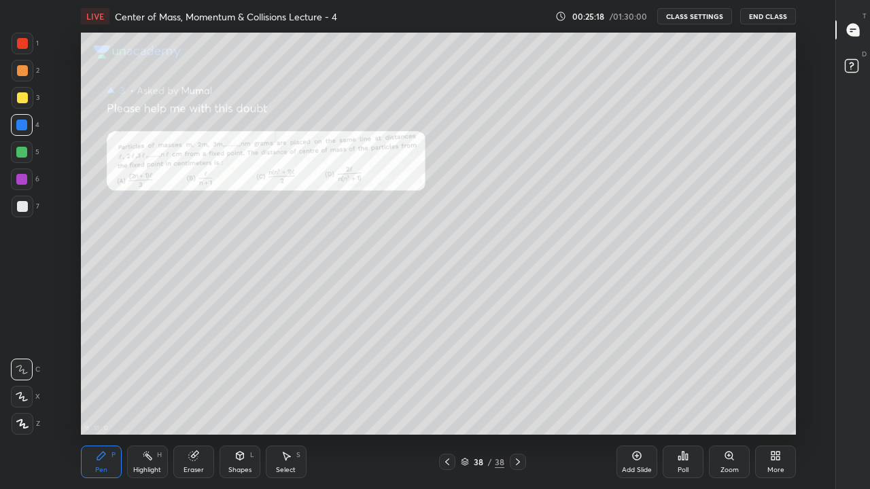
click at [22, 98] on div at bounding box center [22, 97] width 11 height 11
click at [855, 29] on icon at bounding box center [852, 29] width 5 height 0
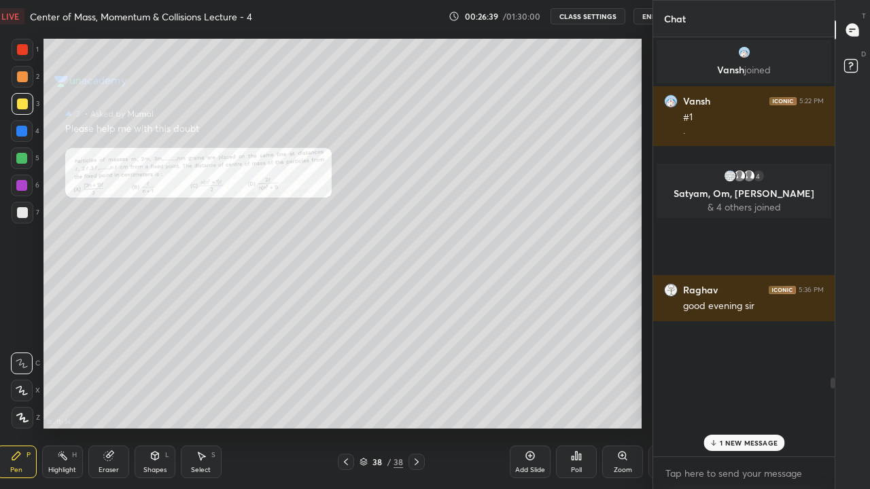
scroll to position [402, 601]
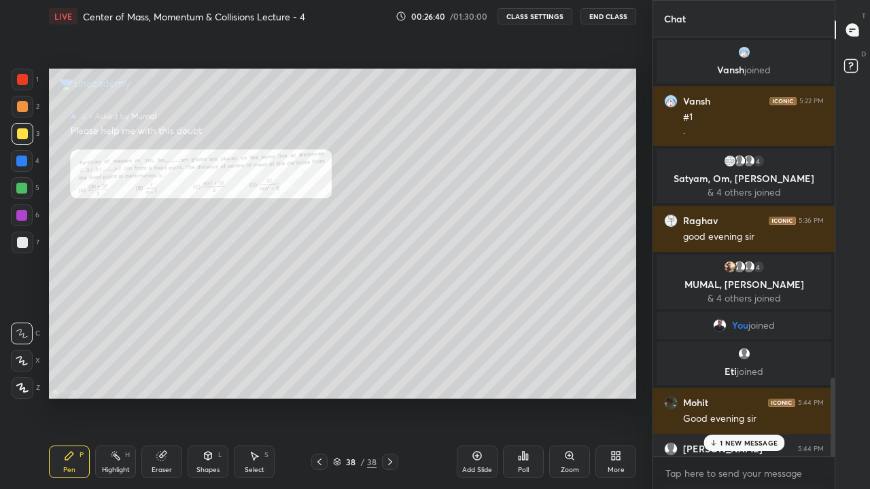
click at [740, 402] on p "1 NEW MESSAGE" at bounding box center [748, 443] width 58 height 8
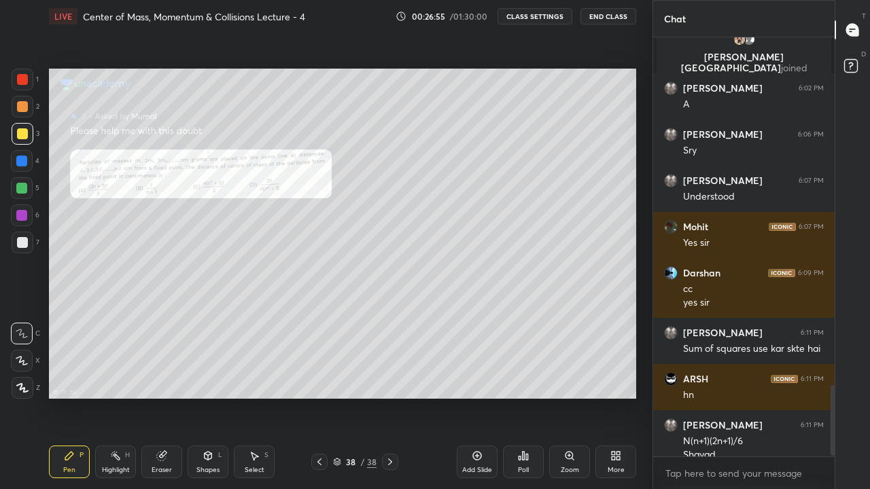
scroll to position [2048, 0]
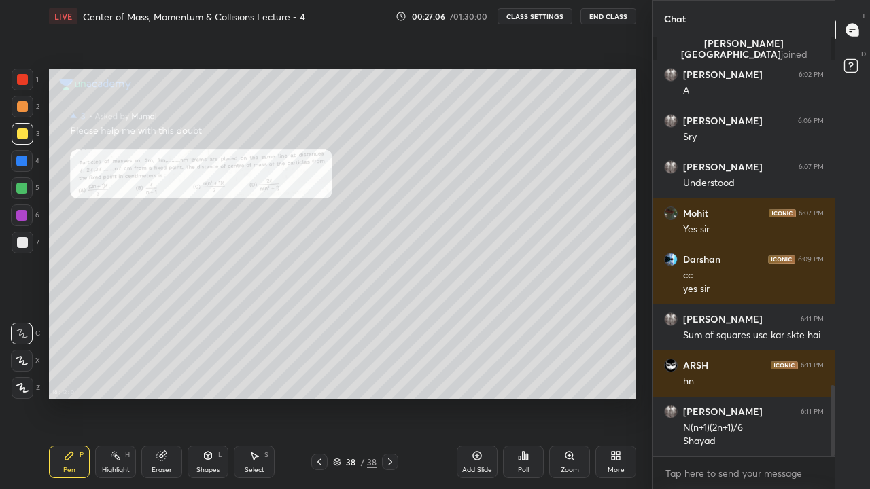
click at [162, 402] on div "Eraser" at bounding box center [161, 470] width 20 height 7
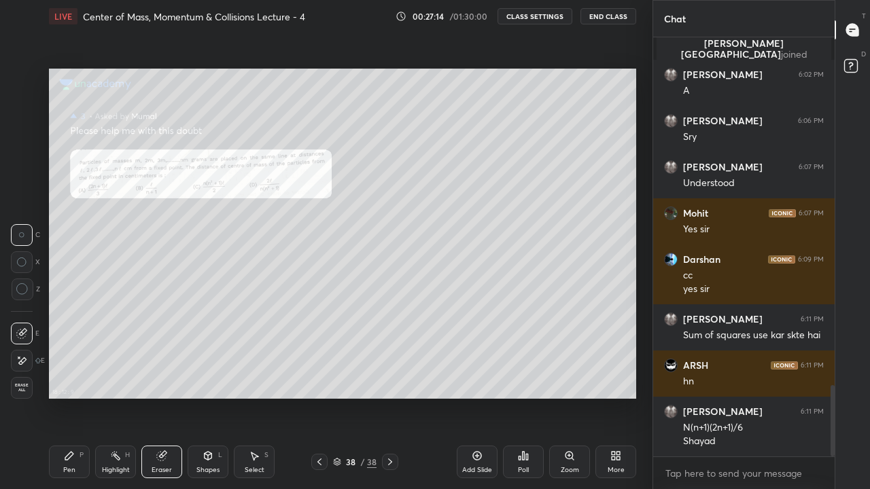
click at [77, 402] on div "Pen P" at bounding box center [69, 462] width 41 height 33
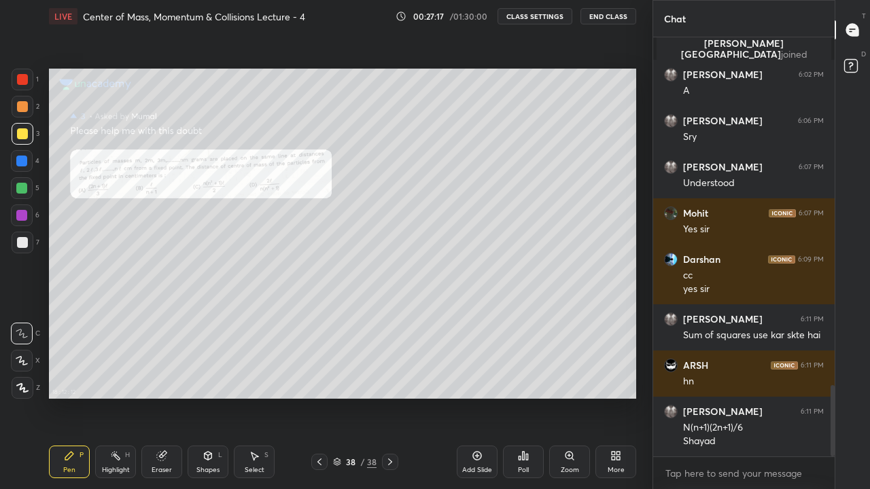
click at [853, 66] on rect at bounding box center [850, 66] width 13 height 13
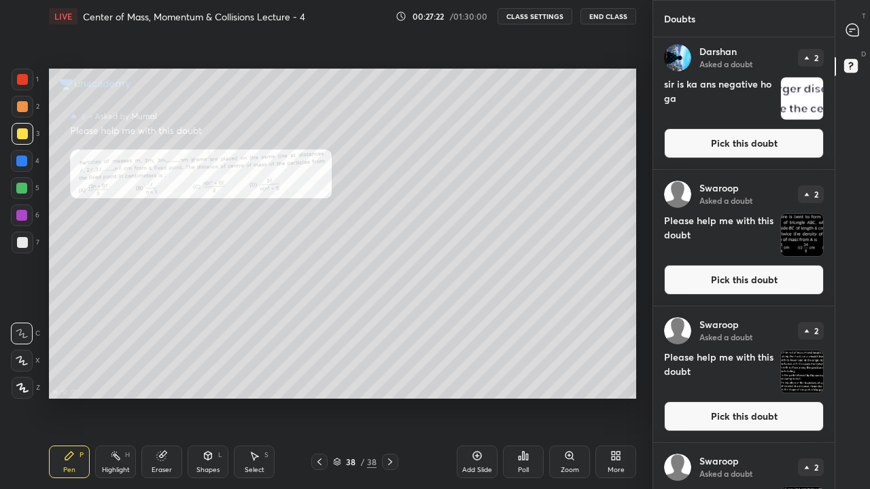
scroll to position [560, 0]
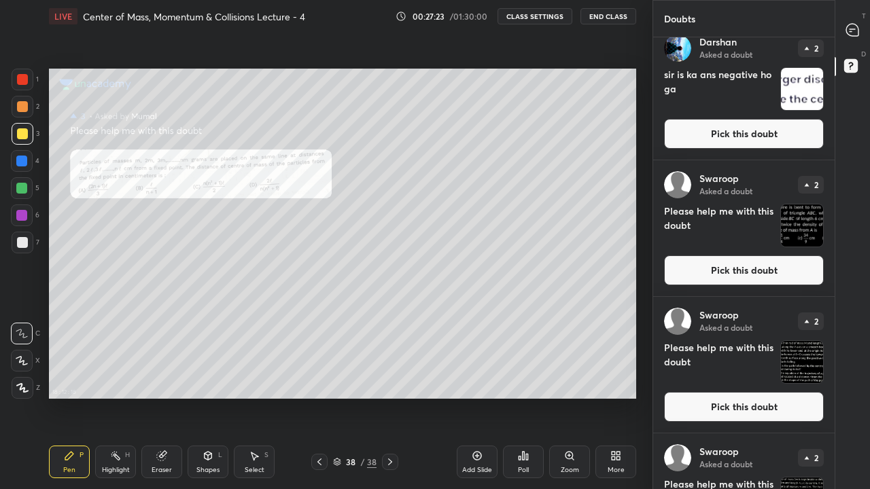
click at [801, 232] on img "grid" at bounding box center [802, 225] width 42 height 42
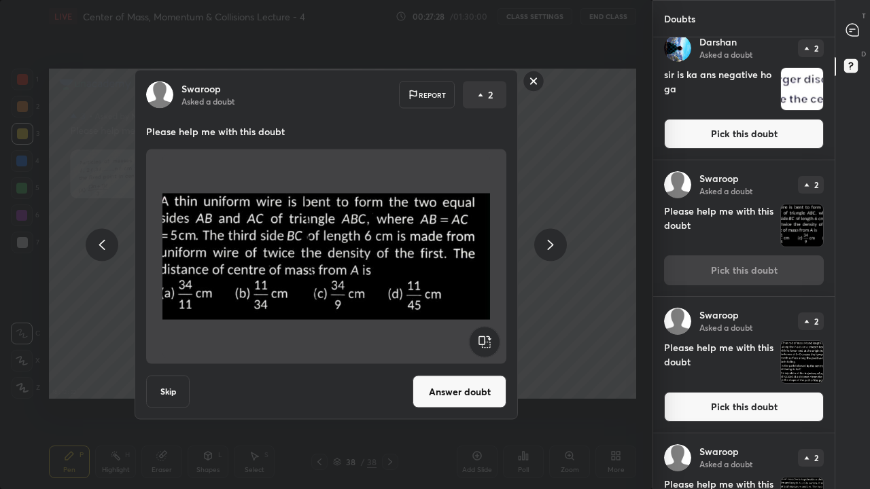
click at [457, 392] on button "Answer doubt" at bounding box center [459, 392] width 94 height 33
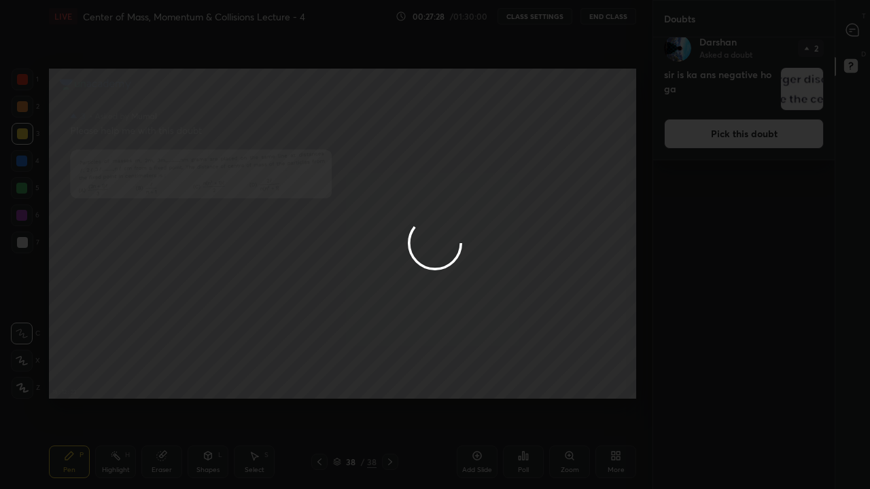
scroll to position [0, 0]
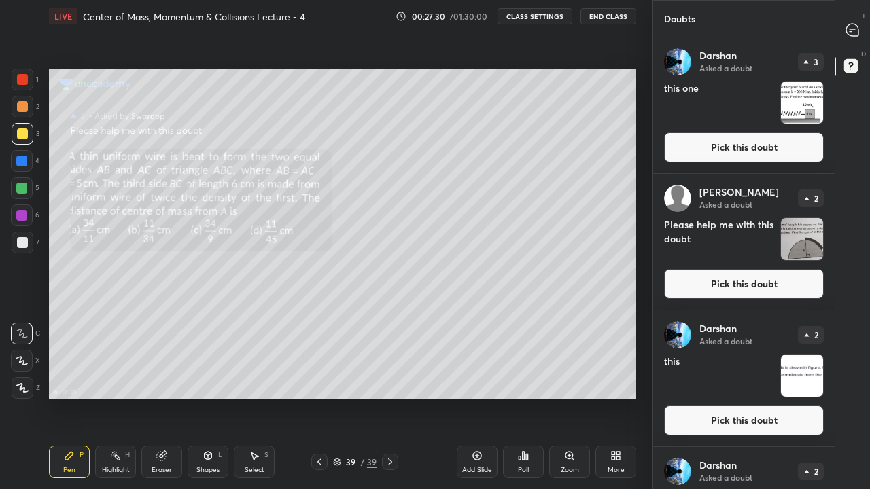
click at [615, 402] on div "More" at bounding box center [615, 470] width 17 height 7
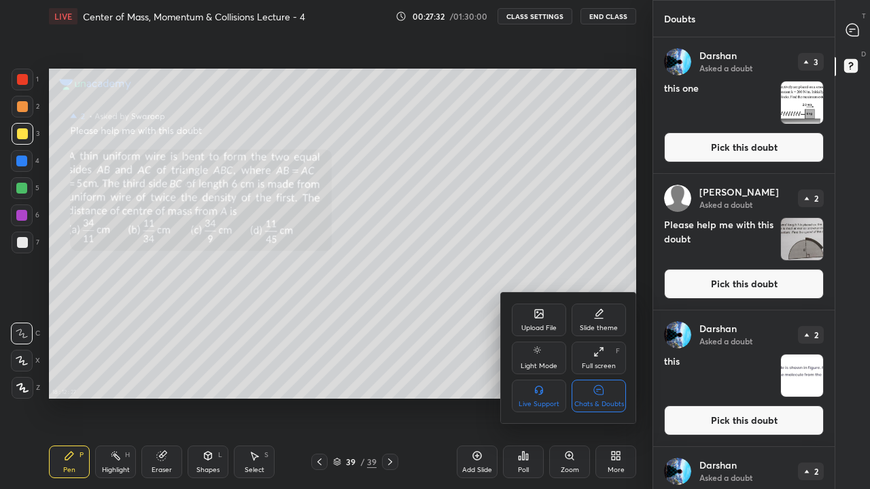
click at [593, 399] on div "Chats & Doubts" at bounding box center [598, 396] width 54 height 33
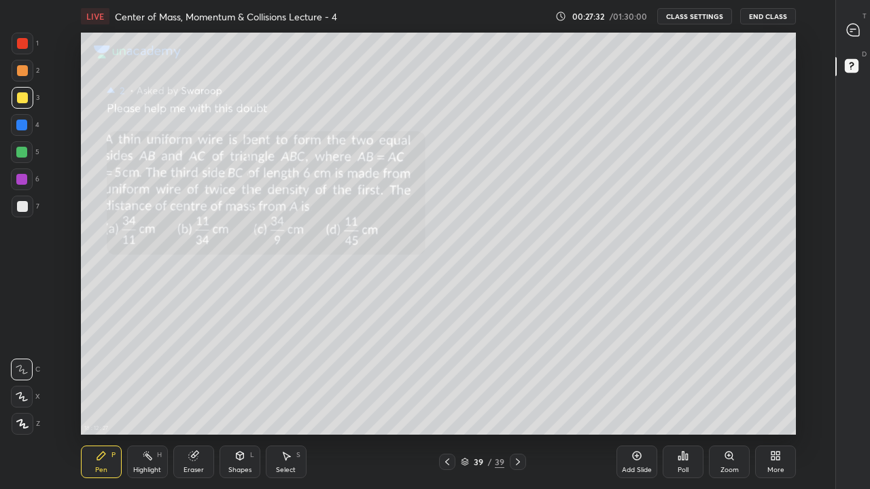
scroll to position [402, 789]
click at [25, 207] on div at bounding box center [22, 206] width 11 height 11
click at [236, 402] on div "Shapes" at bounding box center [239, 470] width 23 height 7
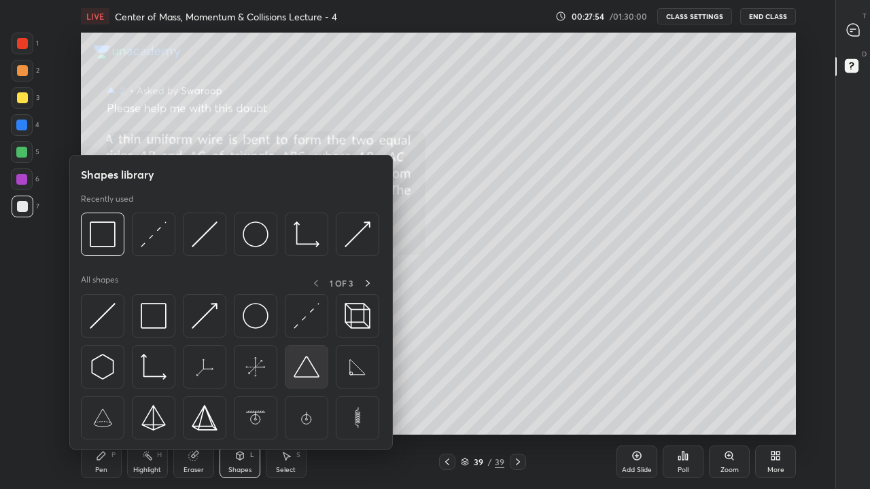
click at [304, 366] on img at bounding box center [306, 367] width 26 height 26
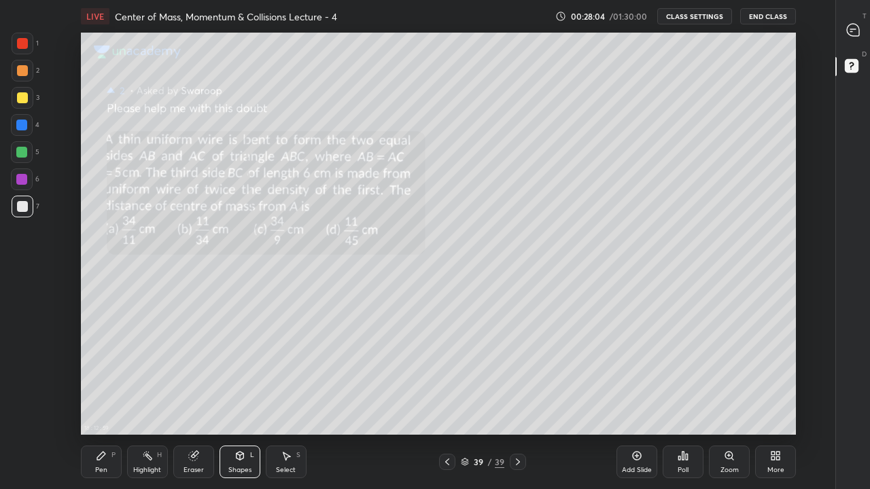
click at [243, 402] on div "Shapes L" at bounding box center [239, 462] width 41 height 33
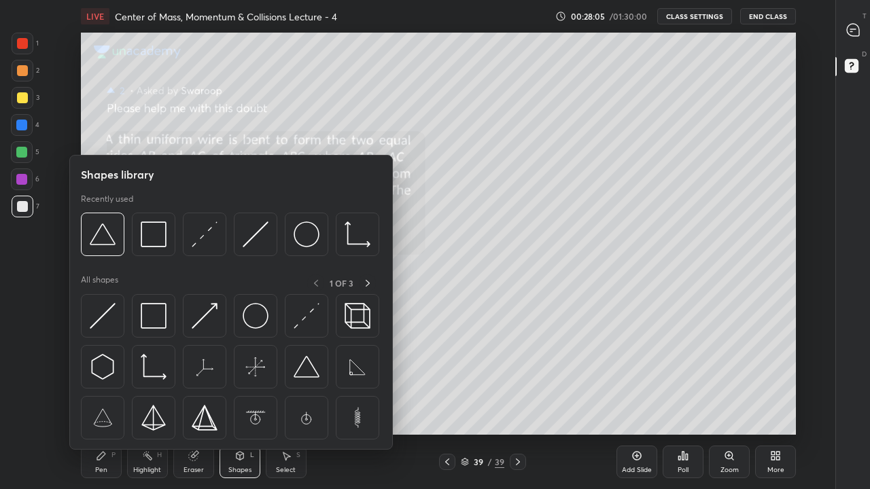
click at [210, 237] on img at bounding box center [205, 234] width 26 height 26
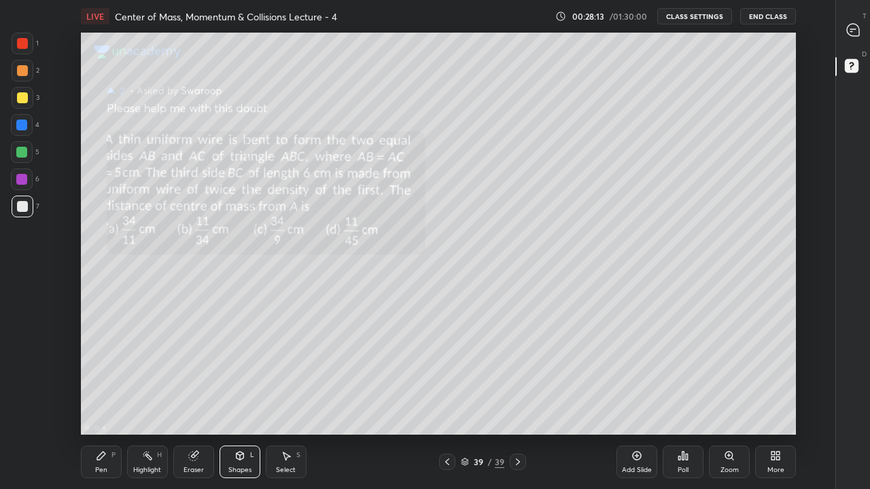
click at [100, 402] on div "Pen" at bounding box center [101, 470] width 12 height 7
click at [21, 125] on div at bounding box center [21, 125] width 11 height 11
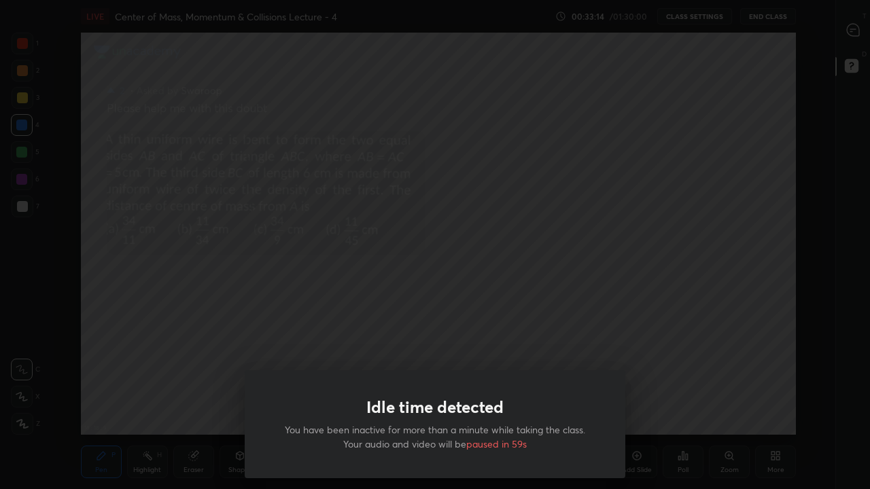
click at [380, 319] on div "Idle time detected You have been inactive for more than a minute while taking t…" at bounding box center [435, 244] width 870 height 489
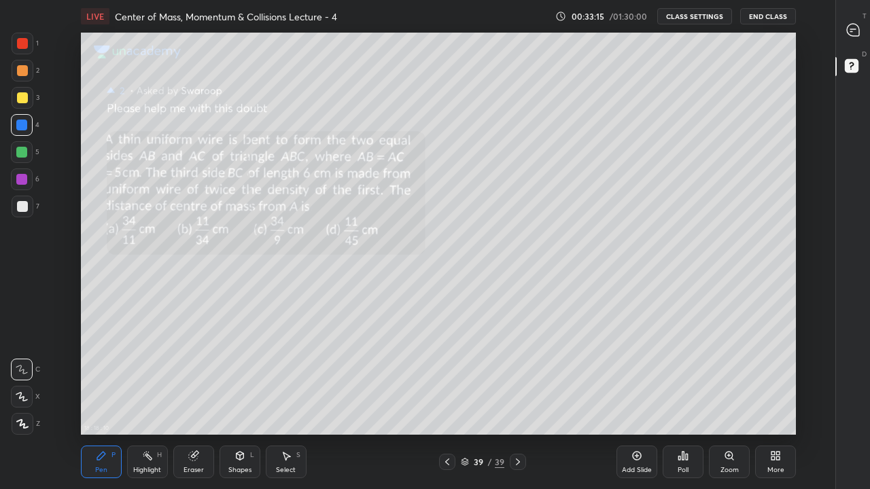
click at [860, 31] on div at bounding box center [853, 30] width 27 height 24
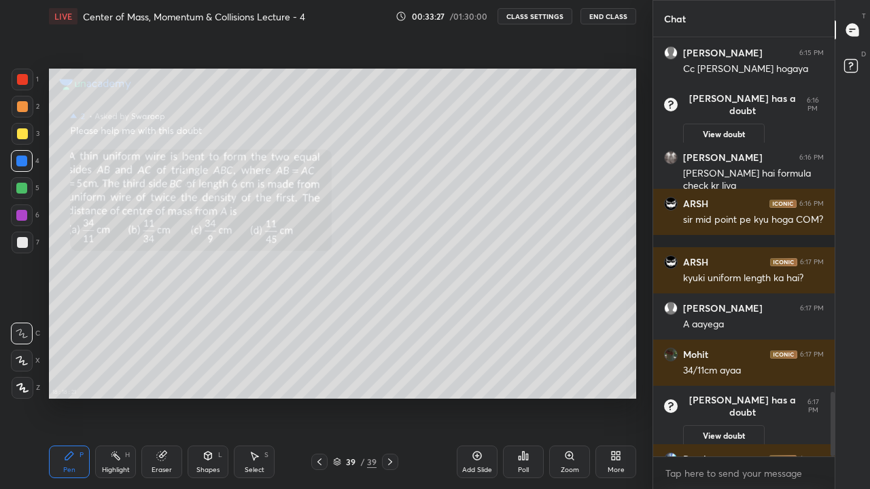
scroll to position [2293, 0]
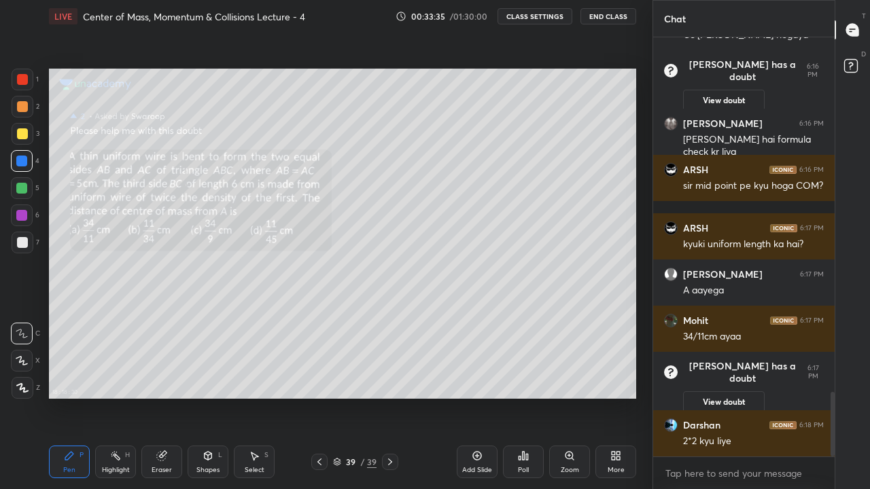
click at [119, 402] on div "Highlight" at bounding box center [116, 470] width 28 height 7
click at [852, 62] on rect at bounding box center [850, 66] width 13 height 13
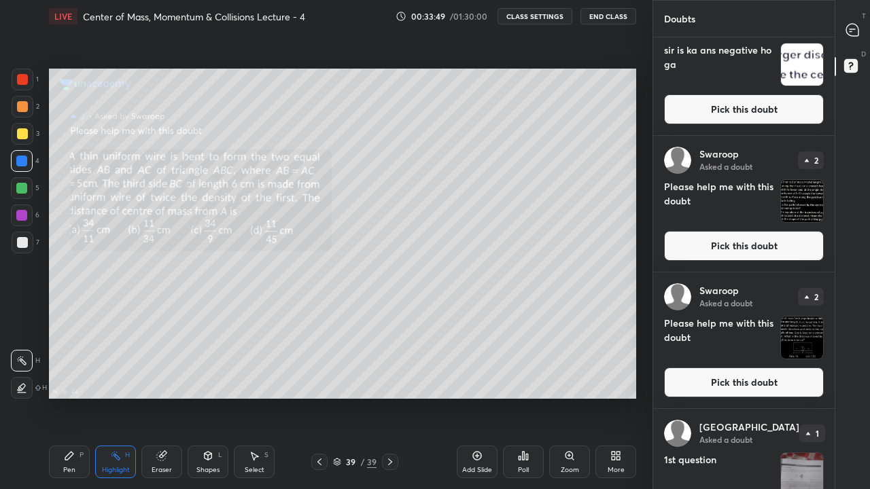
scroll to position [777, 0]
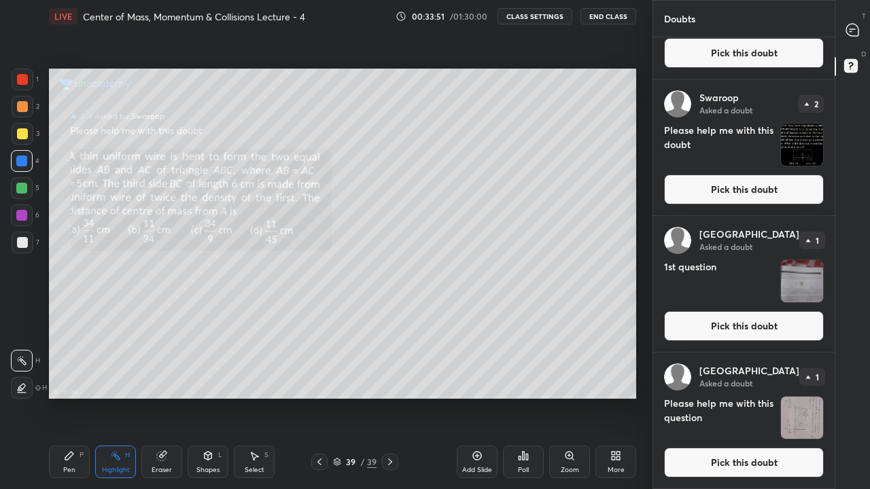
click at [753, 190] on button "Pick this doubt" at bounding box center [744, 190] width 160 height 30
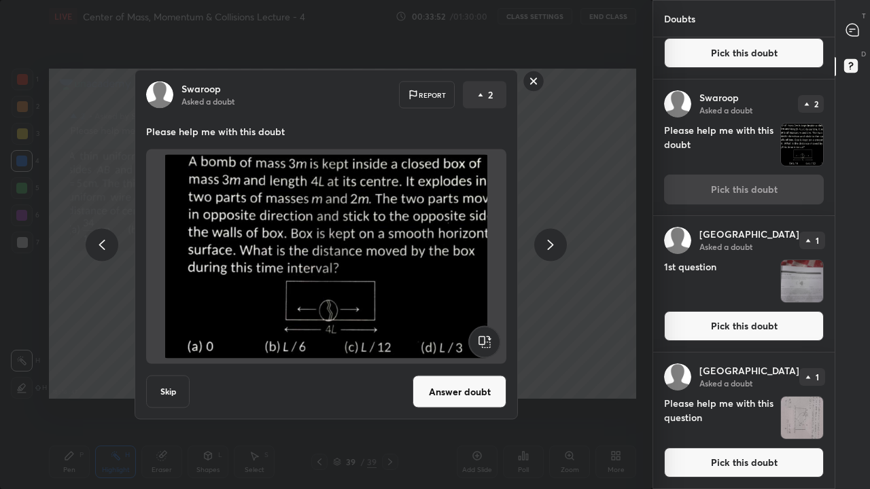
click at [471, 391] on button "Answer doubt" at bounding box center [459, 392] width 94 height 33
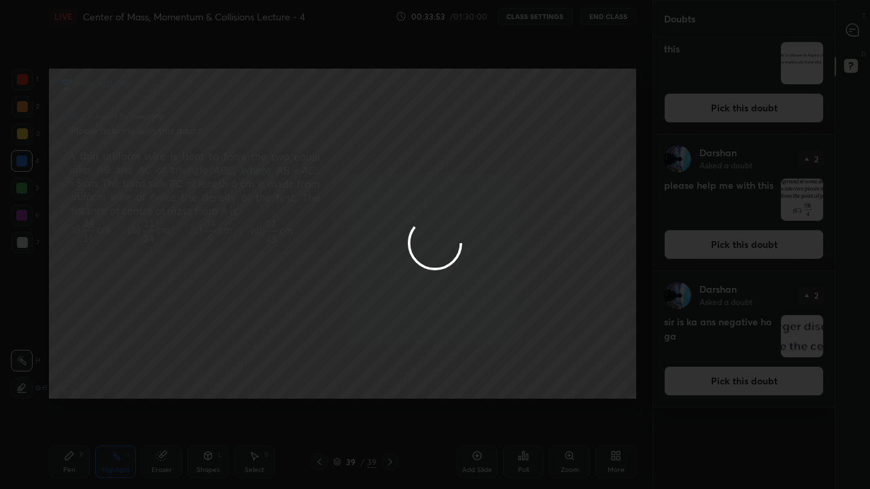
scroll to position [0, 0]
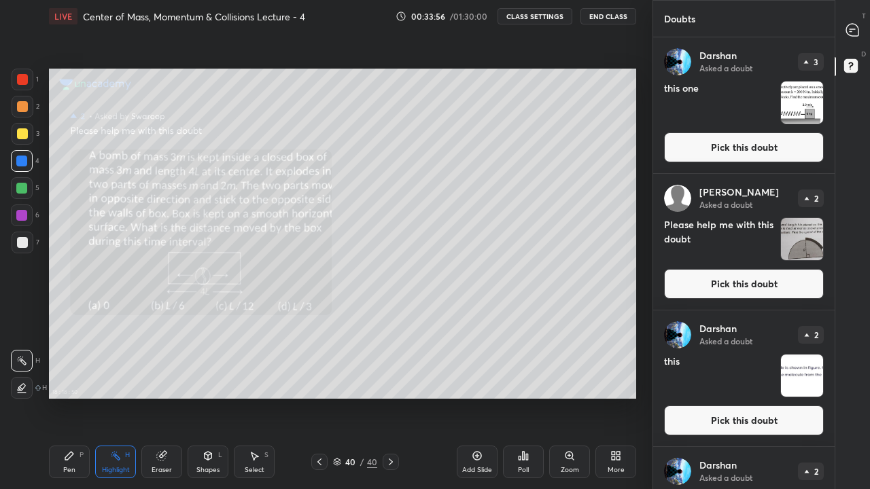
click at [851, 26] on icon at bounding box center [852, 30] width 12 height 12
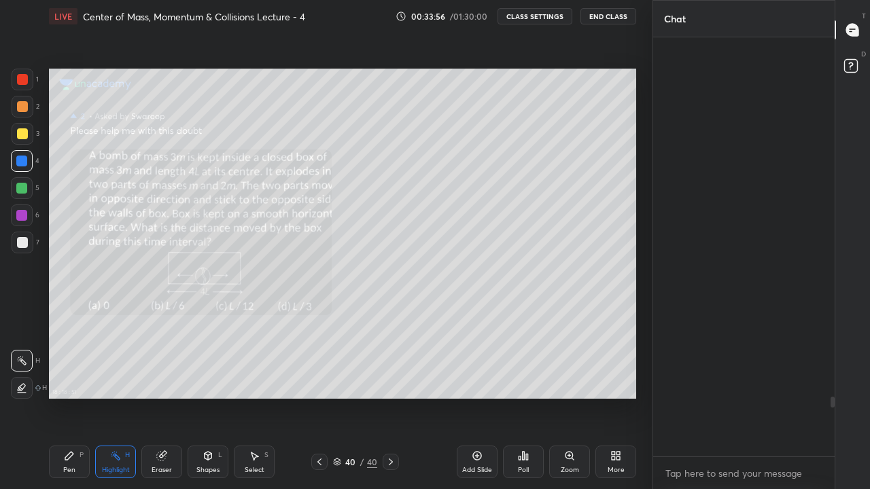
scroll to position [415, 177]
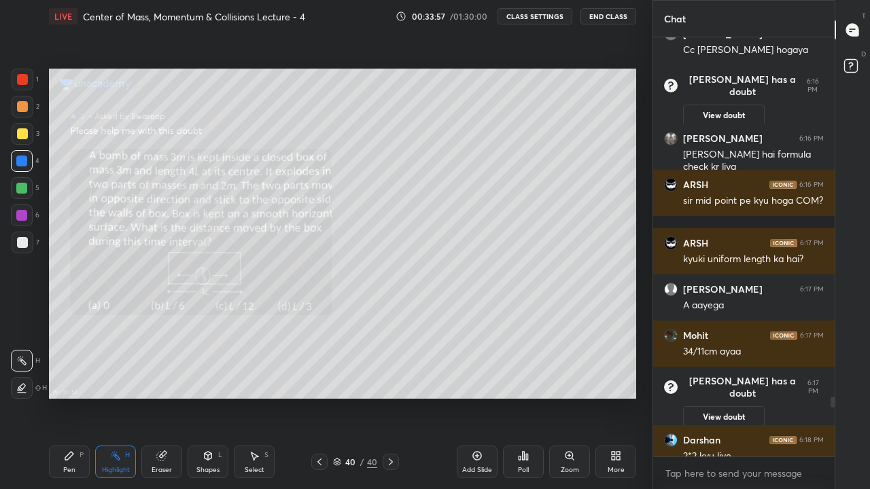
click at [618, 402] on icon at bounding box center [615, 455] width 11 height 11
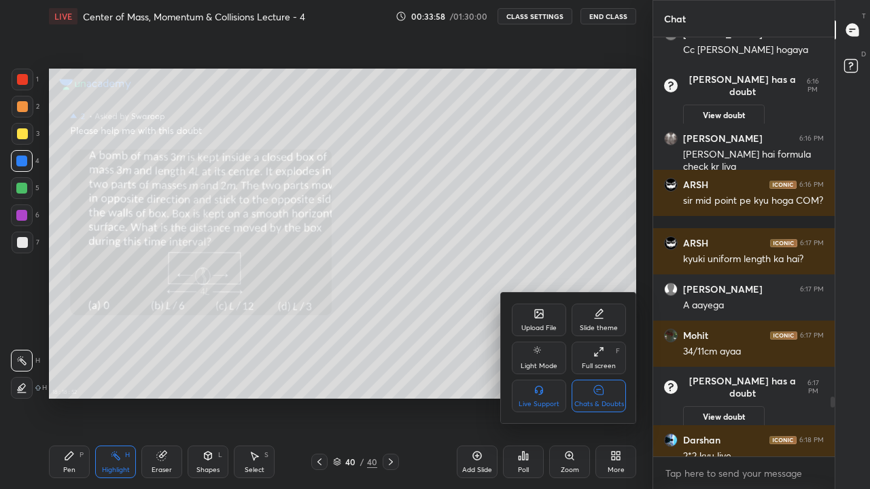
click at [611, 393] on div "Chats & Doubts" at bounding box center [598, 396] width 54 height 33
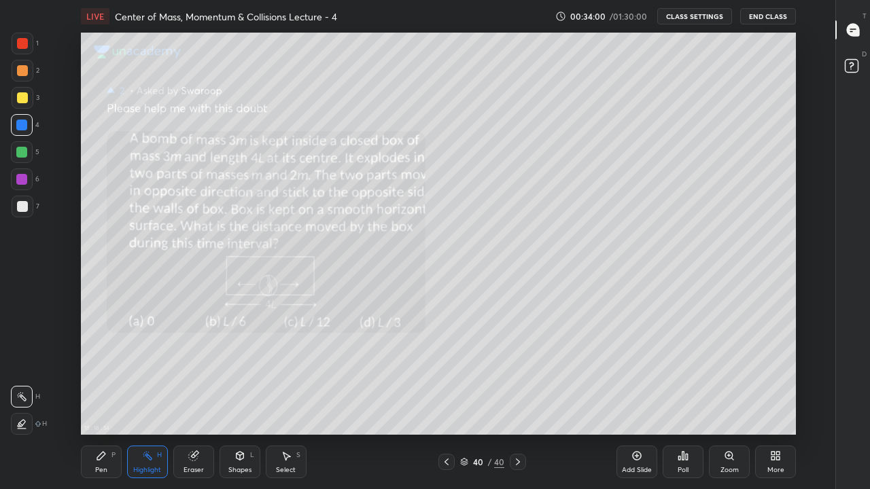
click at [110, 402] on div "Pen P" at bounding box center [101, 462] width 41 height 33
click at [27, 94] on div at bounding box center [23, 98] width 22 height 22
click at [857, 26] on icon at bounding box center [852, 30] width 12 height 12
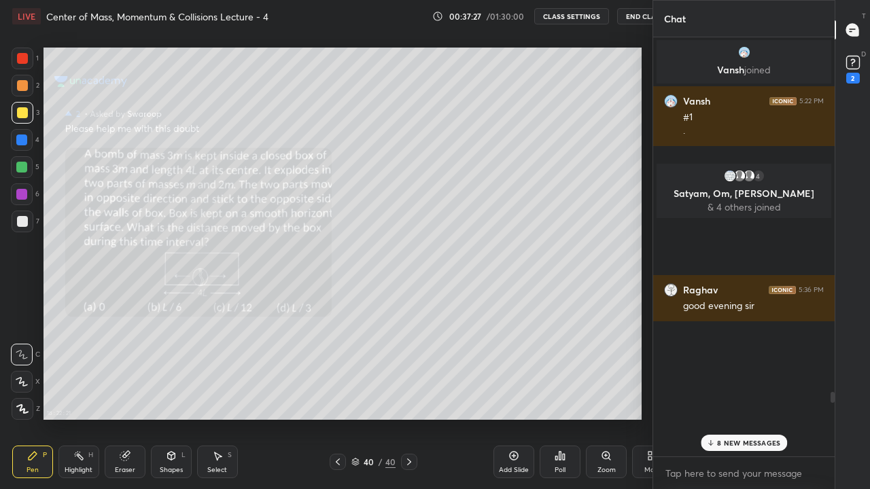
scroll to position [402, 598]
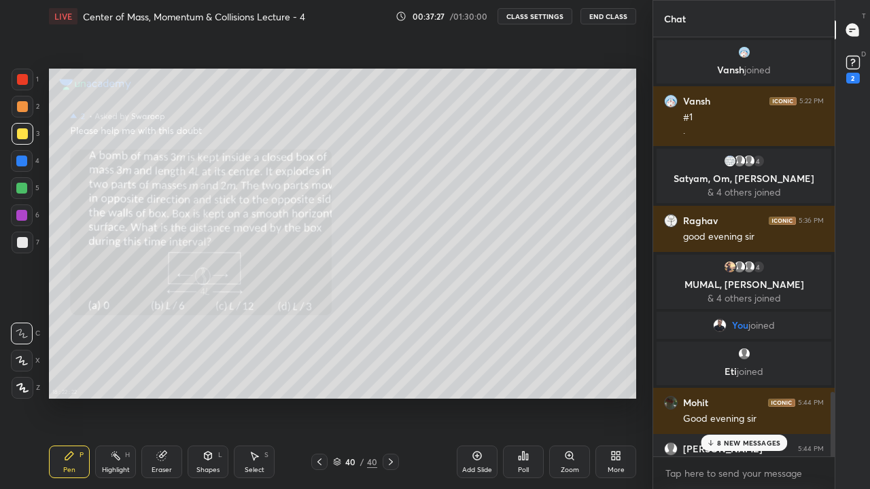
click at [751, 402] on p "8 NEW MESSAGES" at bounding box center [748, 443] width 63 height 8
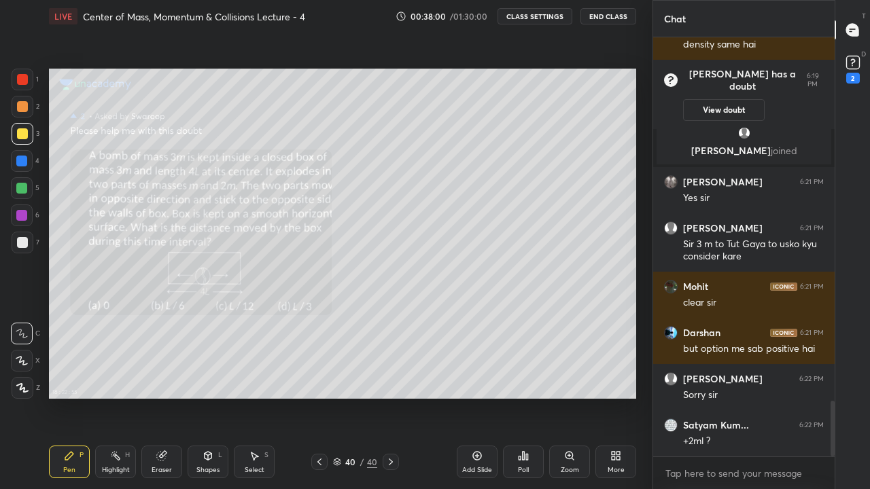
scroll to position [2780, 0]
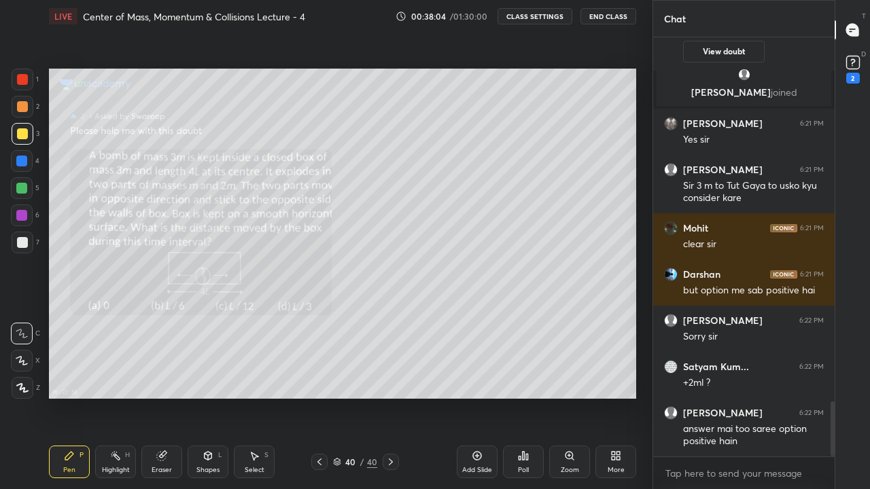
click at [854, 62] on rect at bounding box center [852, 62] width 13 height 13
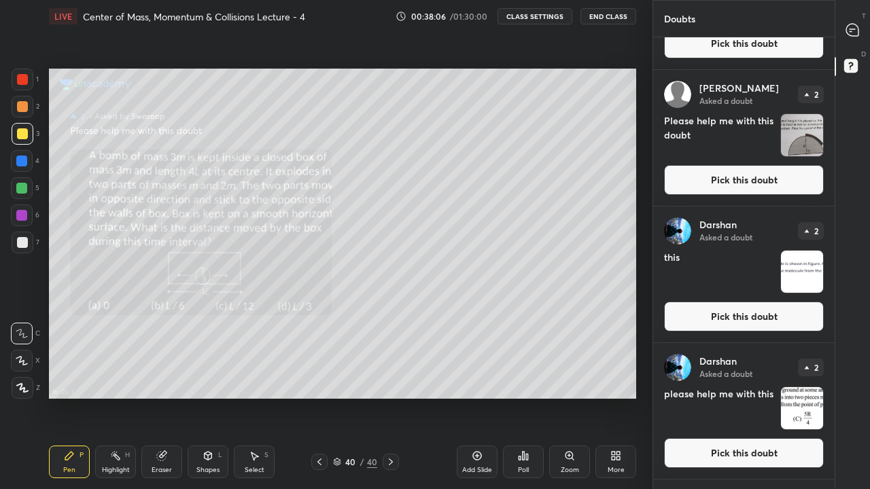
scroll to position [246, 0]
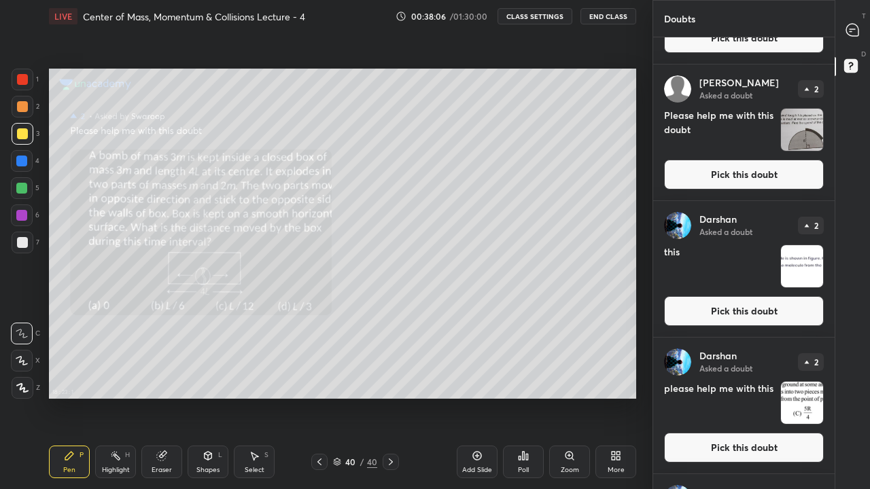
click at [853, 31] on icon at bounding box center [852, 30] width 12 height 12
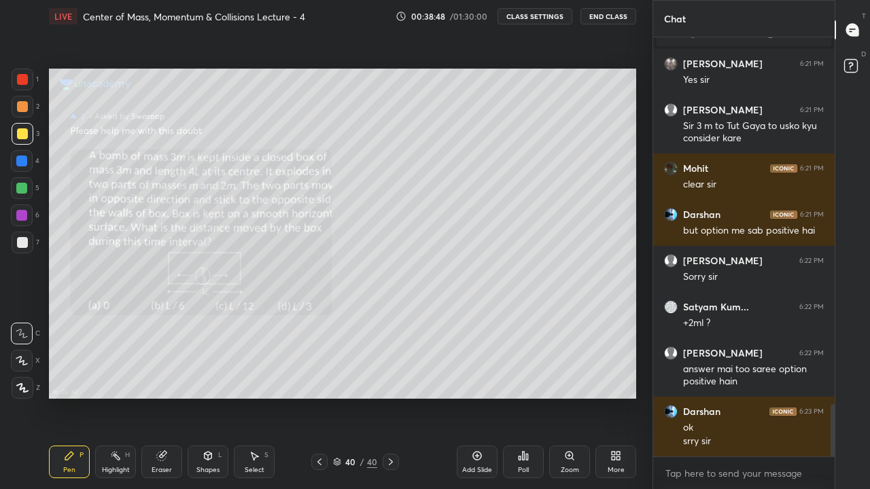
scroll to position [2979, 0]
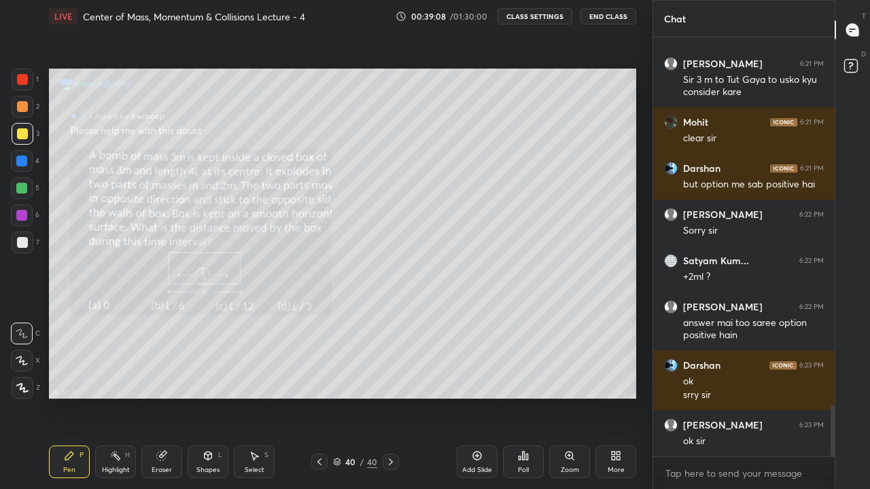
click at [853, 64] on rect at bounding box center [850, 66] width 13 height 13
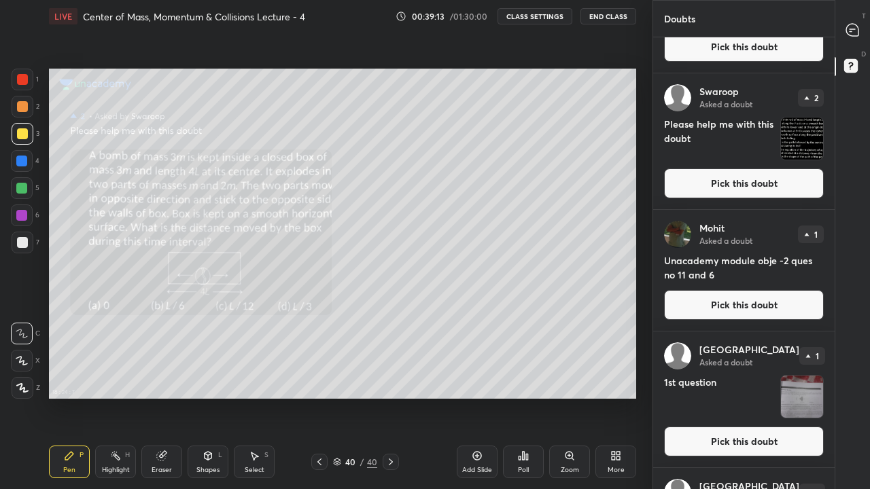
scroll to position [786, 0]
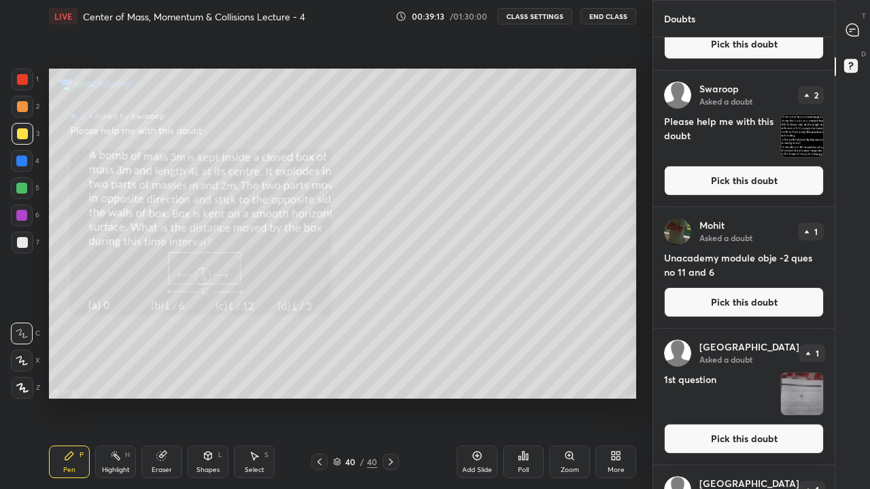
click at [762, 180] on button "Pick this doubt" at bounding box center [744, 181] width 160 height 30
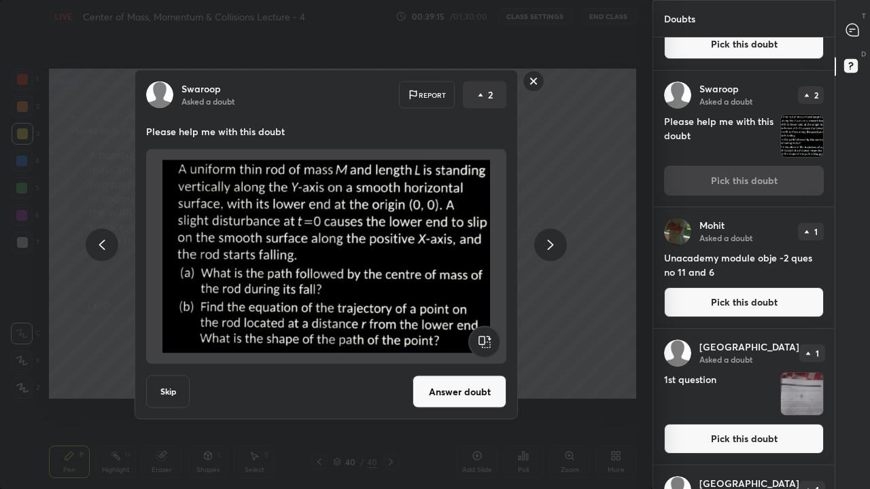
click at [455, 389] on button "Answer doubt" at bounding box center [459, 392] width 94 height 33
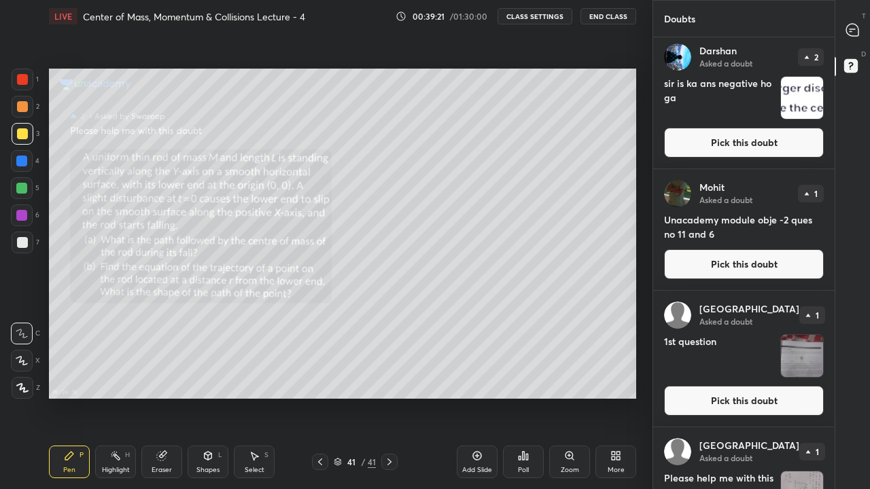
scroll to position [762, 0]
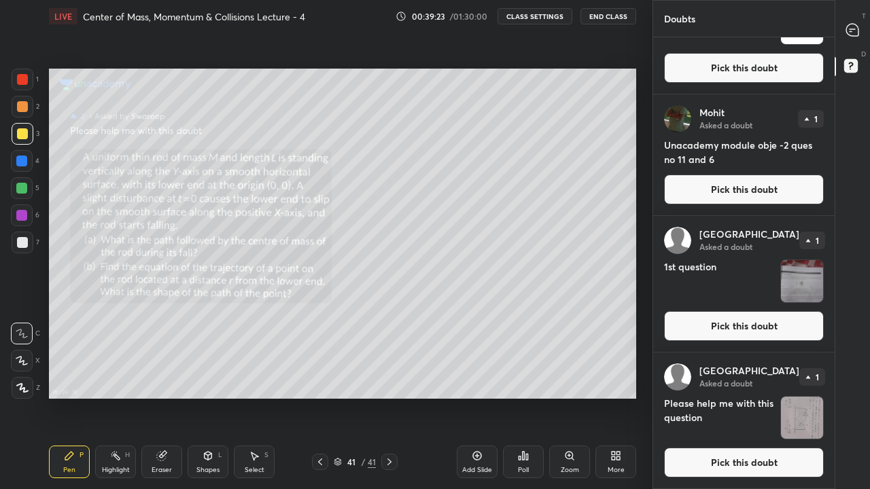
click at [854, 27] on icon at bounding box center [852, 30] width 12 height 12
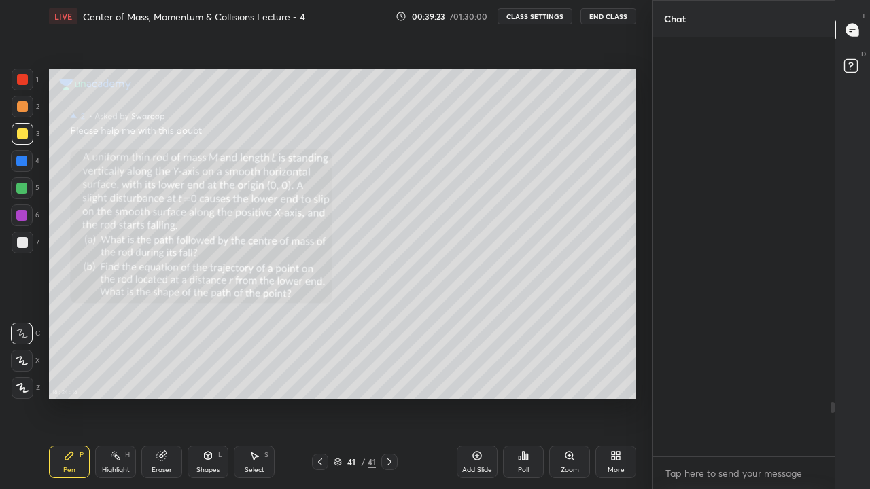
scroll to position [415, 177]
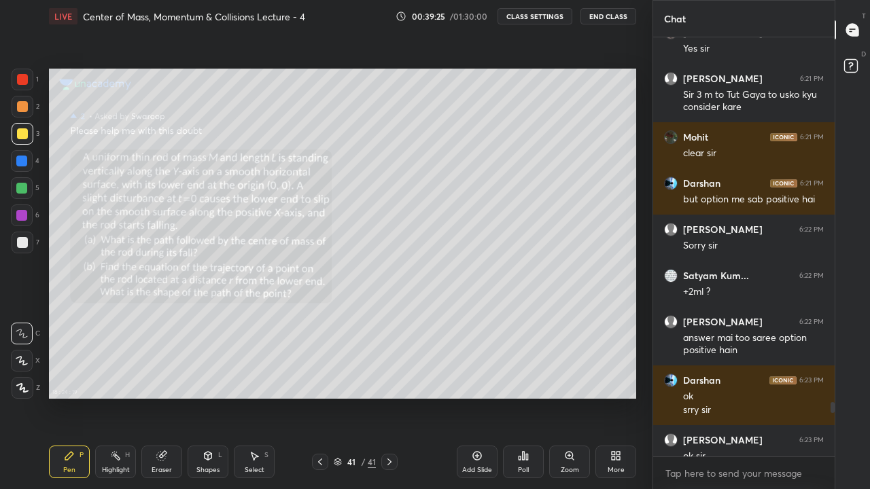
click at [613, 402] on div "More" at bounding box center [615, 462] width 41 height 33
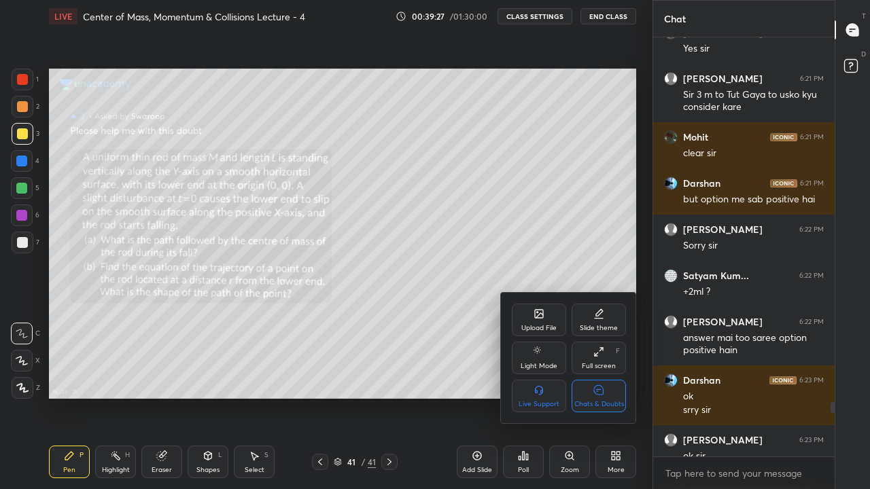
click at [596, 399] on div "Chats & Doubts" at bounding box center [598, 396] width 54 height 33
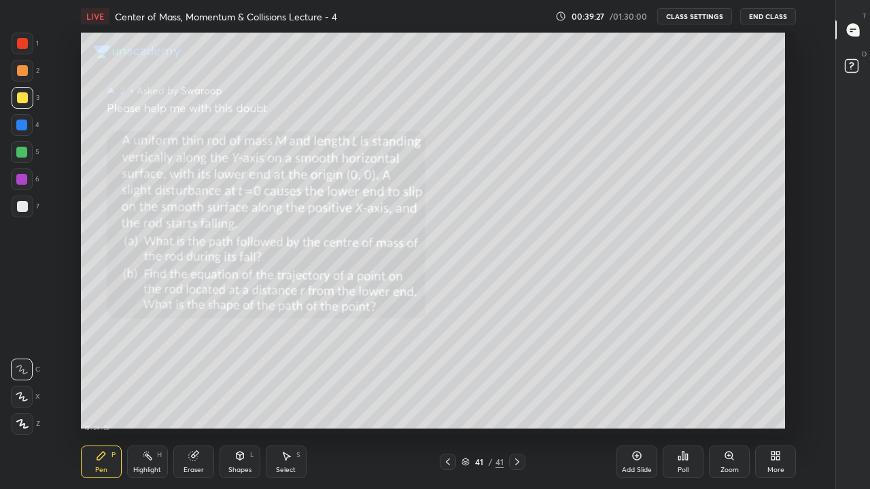
scroll to position [402, 789]
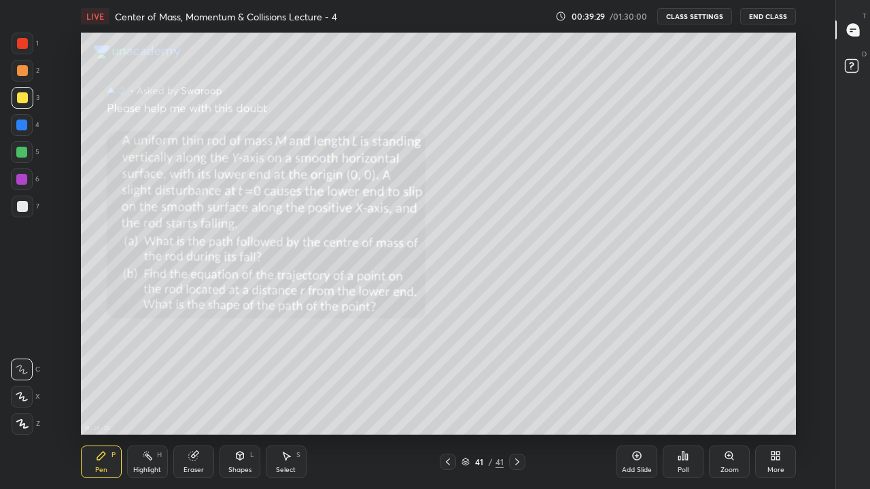
click at [26, 211] on div at bounding box center [22, 206] width 11 height 11
click at [23, 98] on div at bounding box center [22, 97] width 11 height 11
click at [239, 402] on div "Shapes L" at bounding box center [239, 462] width 41 height 33
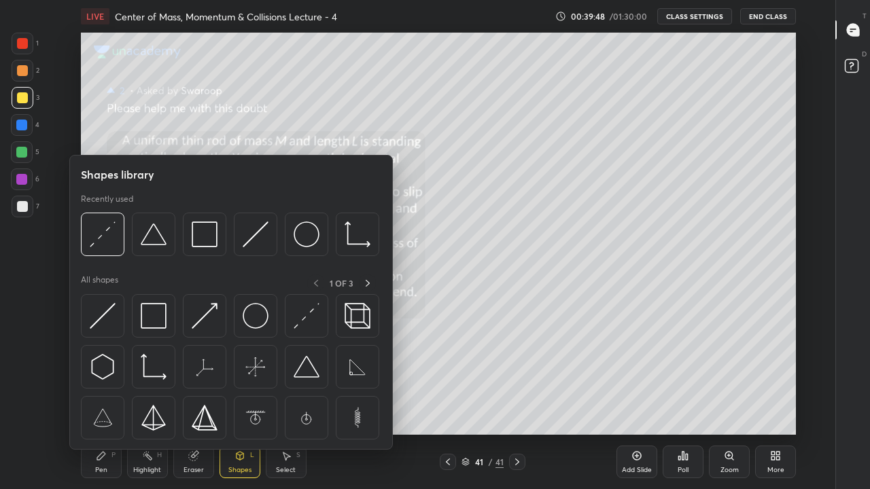
click at [261, 241] on img at bounding box center [256, 234] width 26 height 26
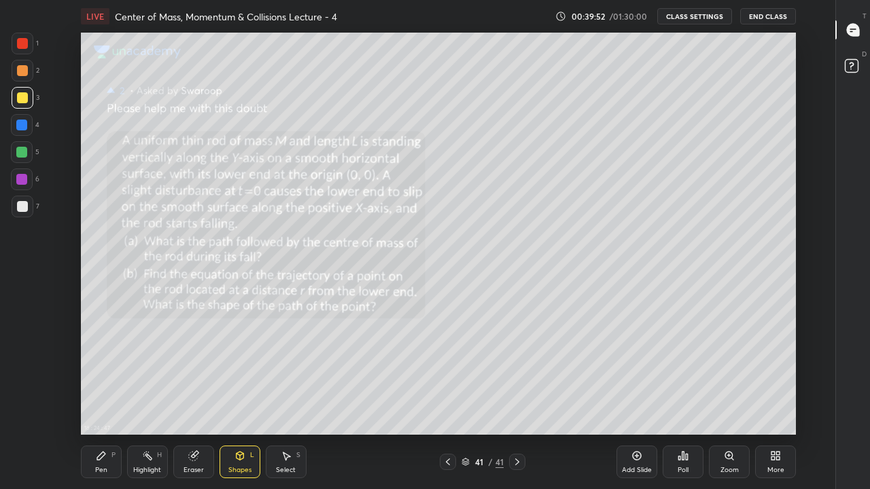
click at [243, 402] on div "Shapes" at bounding box center [239, 470] width 23 height 7
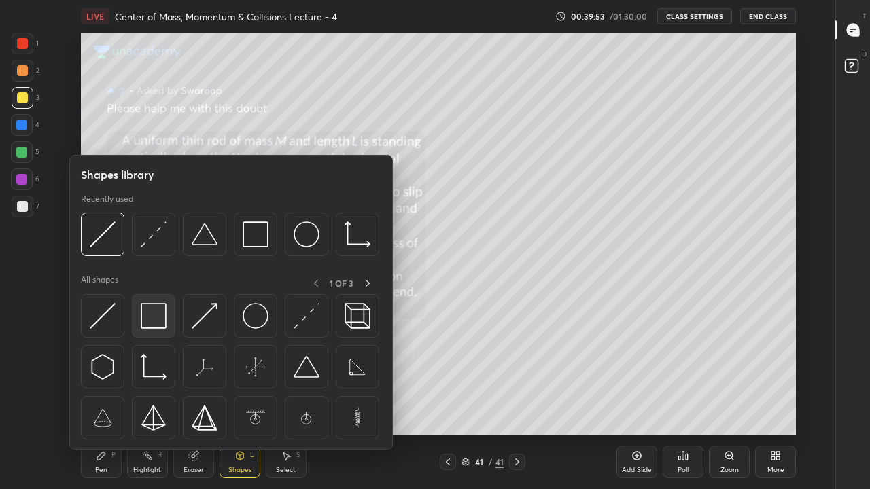
click at [155, 319] on img at bounding box center [154, 316] width 26 height 26
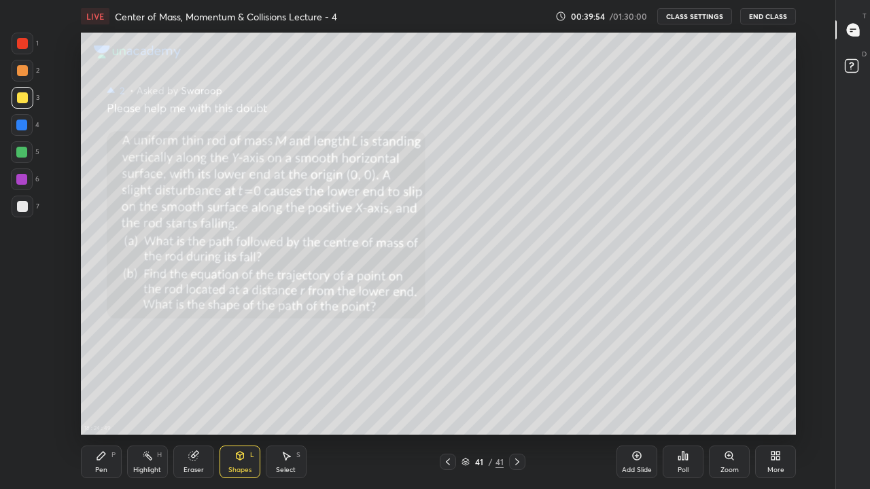
click at [26, 207] on div at bounding box center [22, 206] width 11 height 11
click at [103, 402] on div "Pen P" at bounding box center [101, 462] width 41 height 33
click at [579, 30] on div "LIVE Center of Mass, Momentum & Collisions Lecture - 4 00:40:05 / 01:30:00 CLAS…" at bounding box center [438, 16] width 715 height 33
click at [245, 402] on div "Shapes L" at bounding box center [239, 462] width 41 height 33
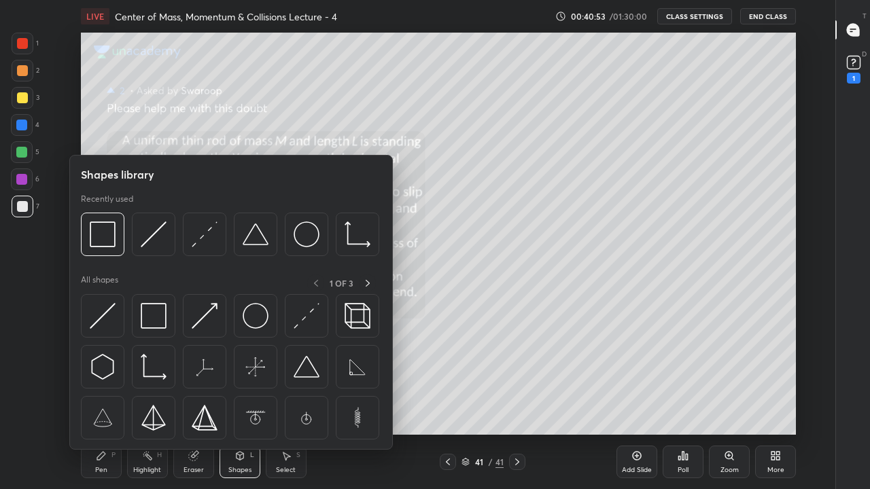
click at [109, 238] on img at bounding box center [103, 234] width 26 height 26
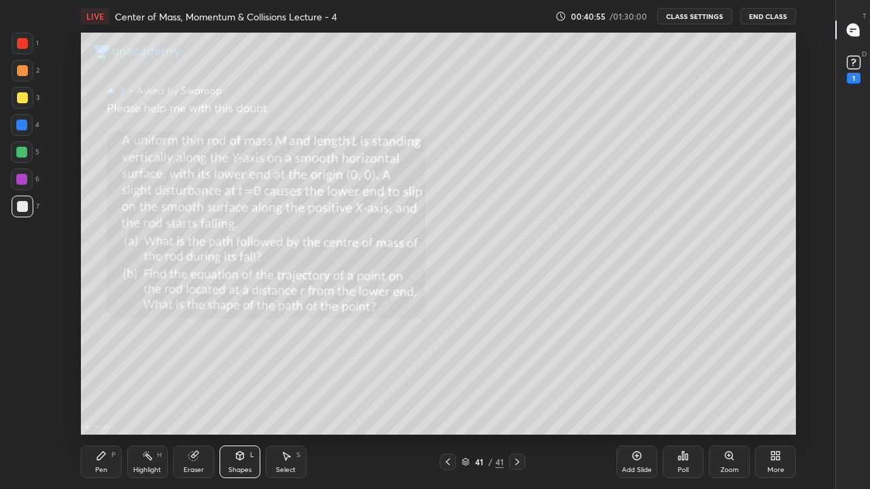
click at [289, 402] on div "Select" at bounding box center [286, 470] width 20 height 7
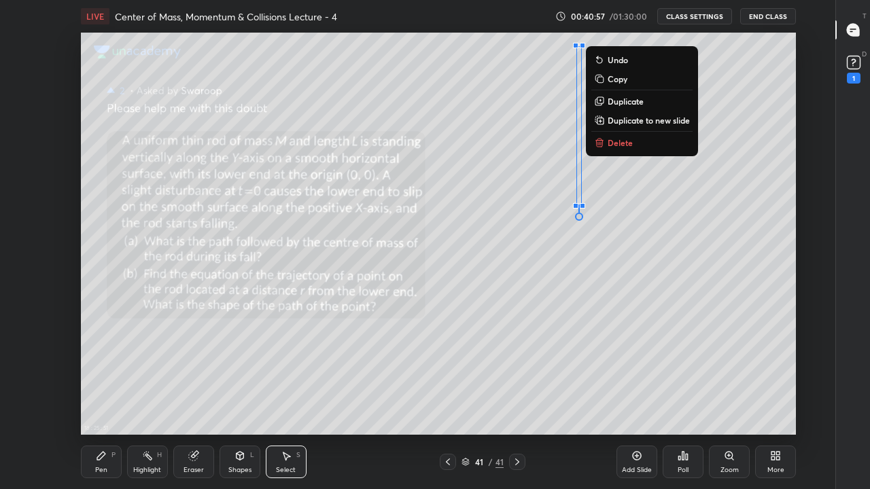
click at [623, 102] on p "Duplicate" at bounding box center [625, 101] width 36 height 11
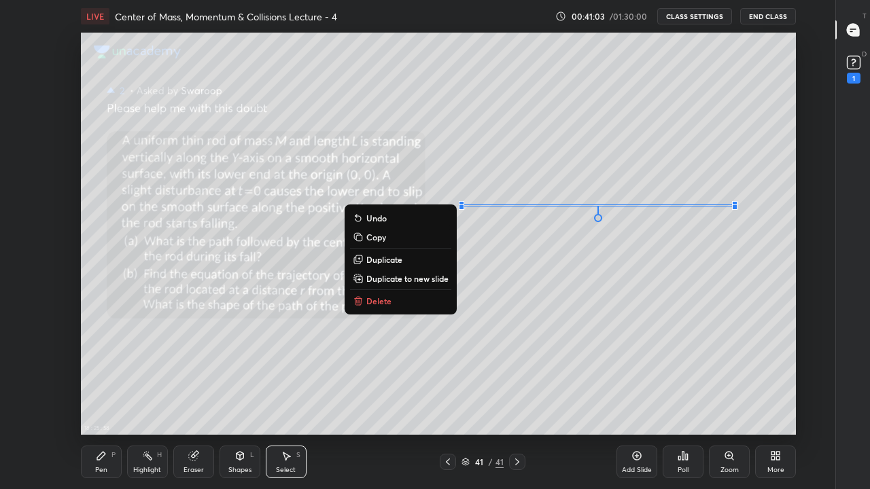
click at [533, 233] on div "0 ° Undo Copy Duplicate Duplicate to new slide Delete" at bounding box center [438, 234] width 715 height 402
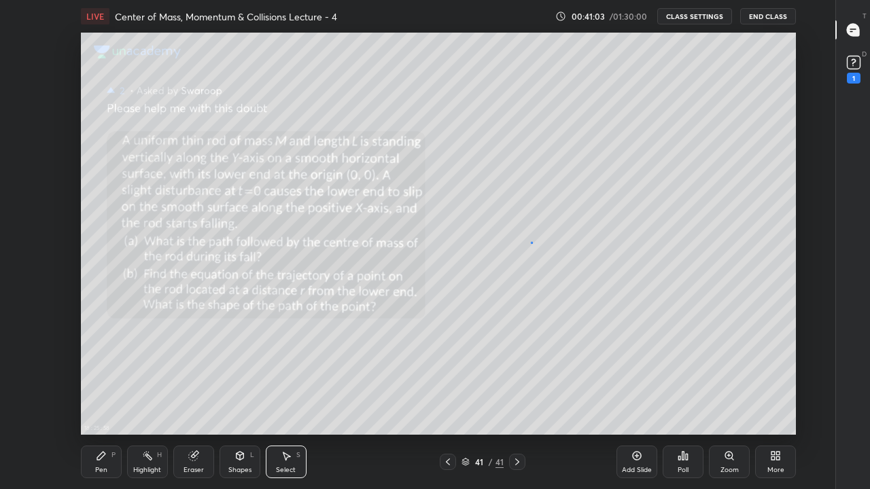
click at [530, 241] on div "0 ° Undo Copy Duplicate Duplicate to new slide Delete" at bounding box center [438, 234] width 715 height 402
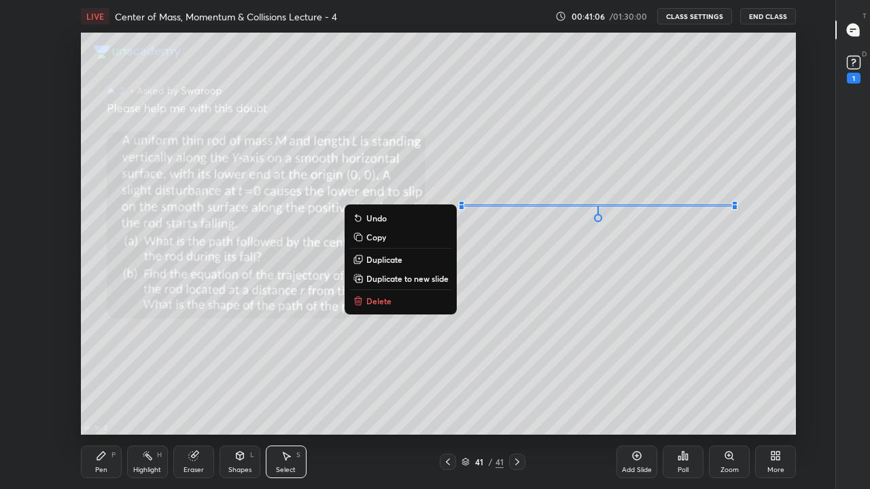
click at [551, 240] on div "0 ° Undo Copy Duplicate Duplicate to new slide Delete" at bounding box center [438, 234] width 715 height 402
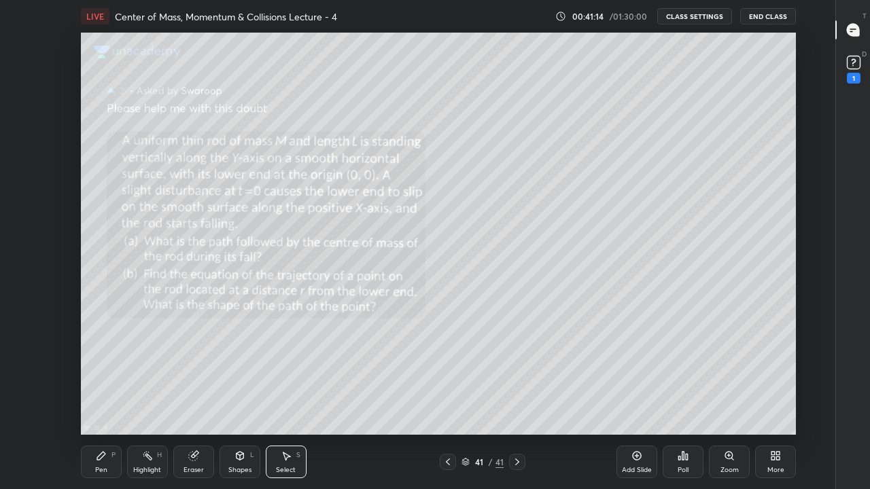
click at [556, 247] on div "0 ° Undo Copy Duplicate Duplicate to new slide Delete" at bounding box center [438, 234] width 715 height 402
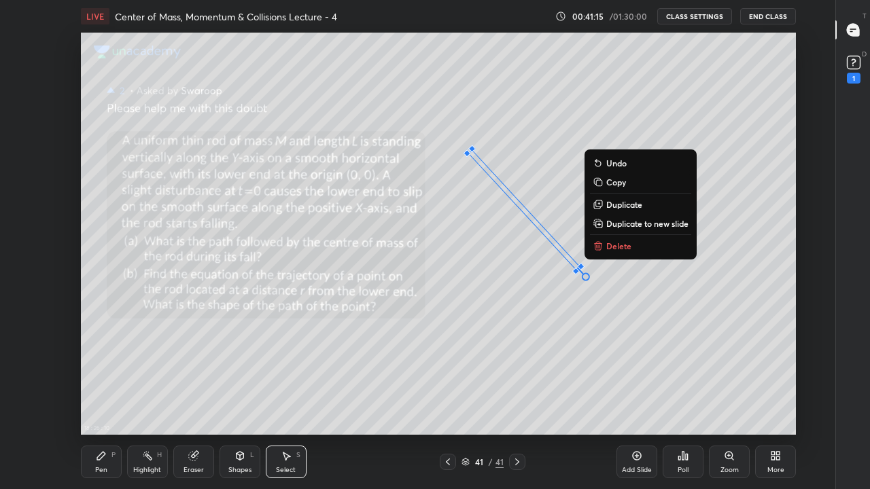
click at [616, 244] on p "Delete" at bounding box center [618, 245] width 25 height 11
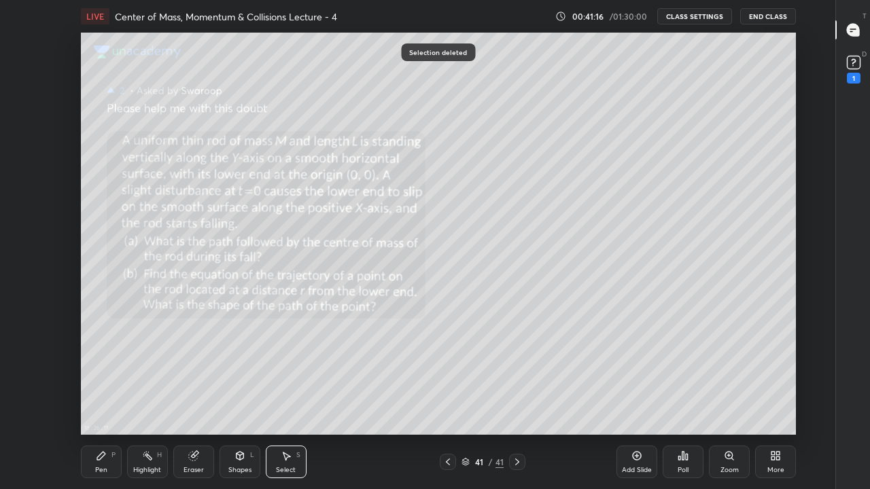
click at [580, 175] on div "43 ° Undo Copy Duplicate Duplicate to new slide Delete" at bounding box center [438, 234] width 715 height 402
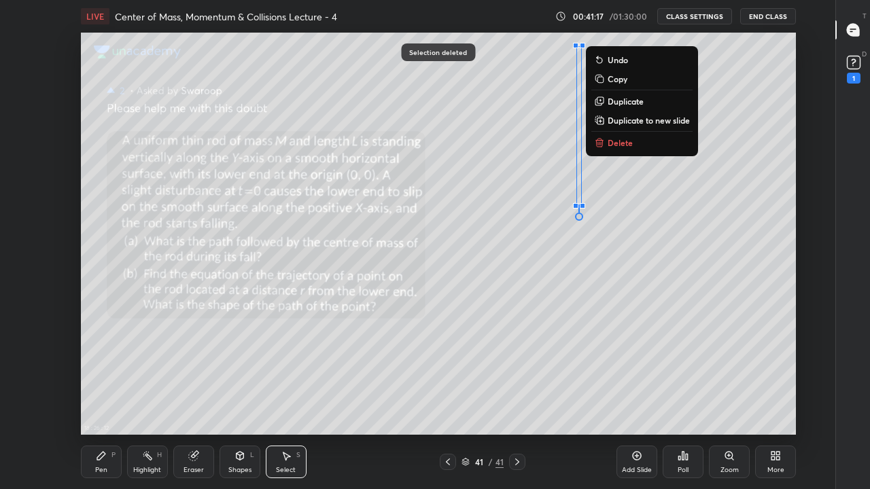
click at [622, 103] on p "Duplicate" at bounding box center [625, 101] width 36 height 11
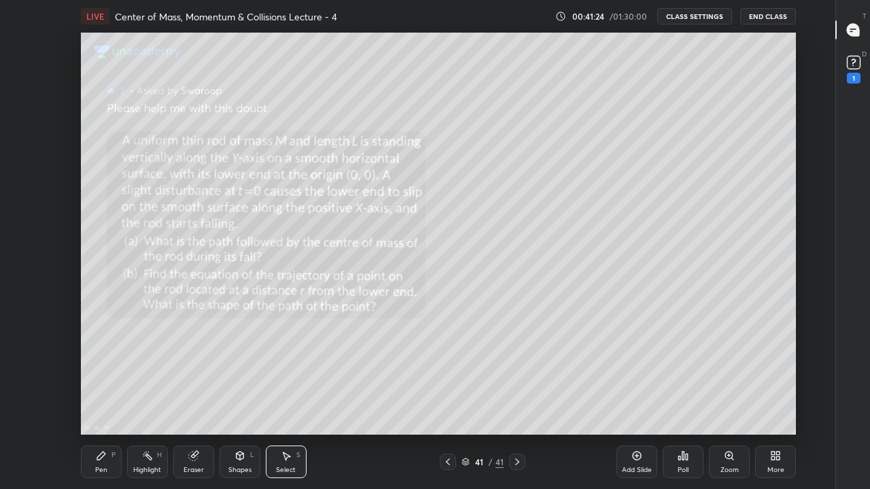
click at [0, 0] on button "Duplicate" at bounding box center [0, 0] width 0 height 0
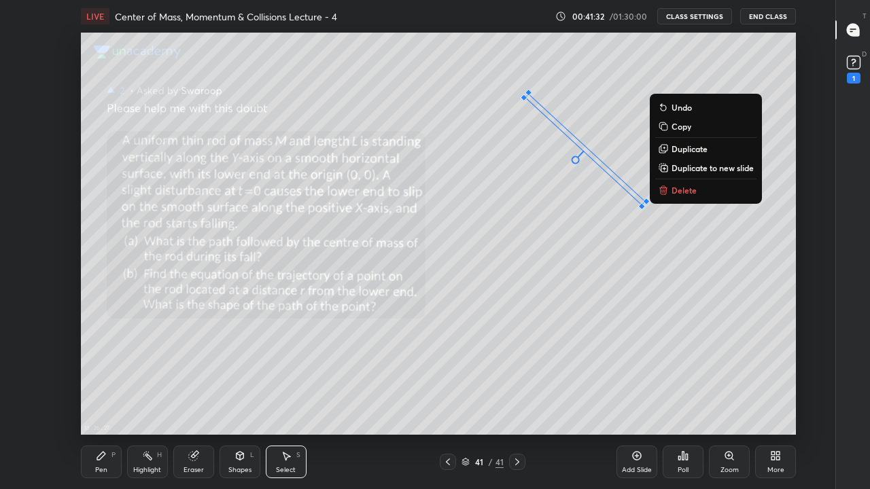
click at [575, 317] on div "47 ° Undo Copy Duplicate Duplicate to new slide Delete" at bounding box center [438, 234] width 715 height 402
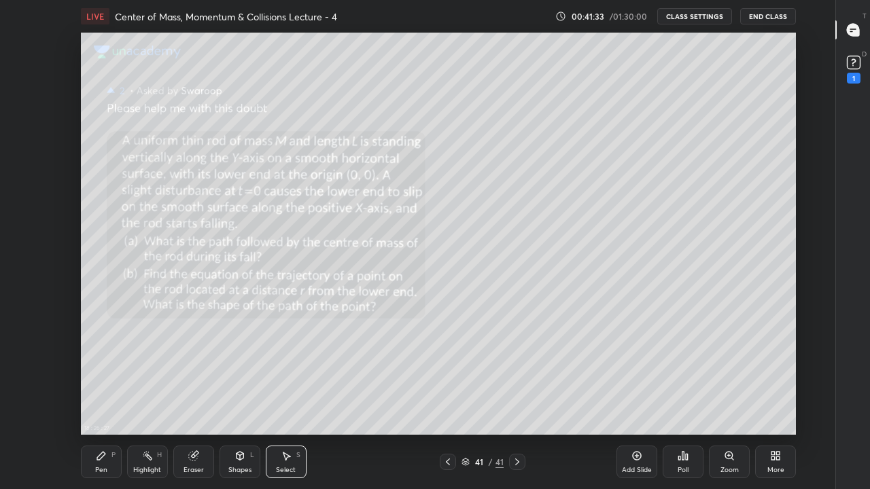
click at [0, 0] on button "Duplicate to new slide" at bounding box center [0, 0] width 0 height 0
click at [448, 402] on icon at bounding box center [447, 462] width 11 height 11
click at [584, 325] on div "0 ° Undo Copy Duplicate Duplicate to new slide Delete" at bounding box center [438, 234] width 715 height 402
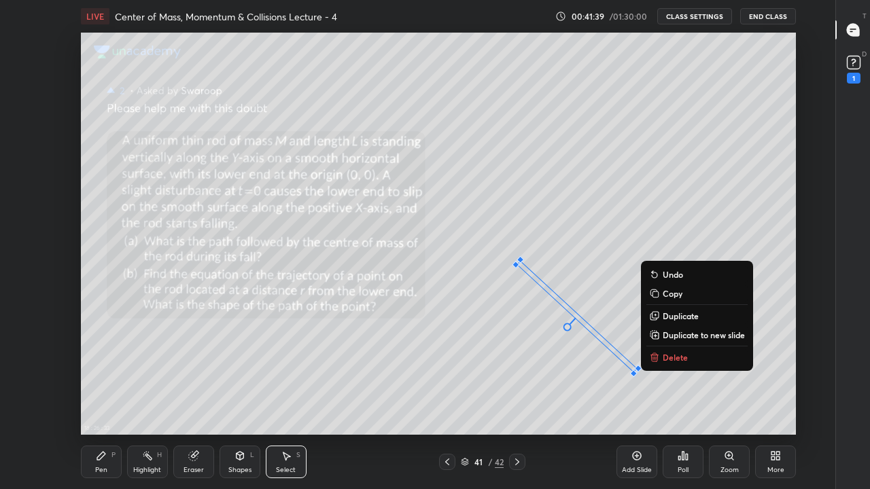
click at [671, 358] on p "Delete" at bounding box center [674, 357] width 25 height 11
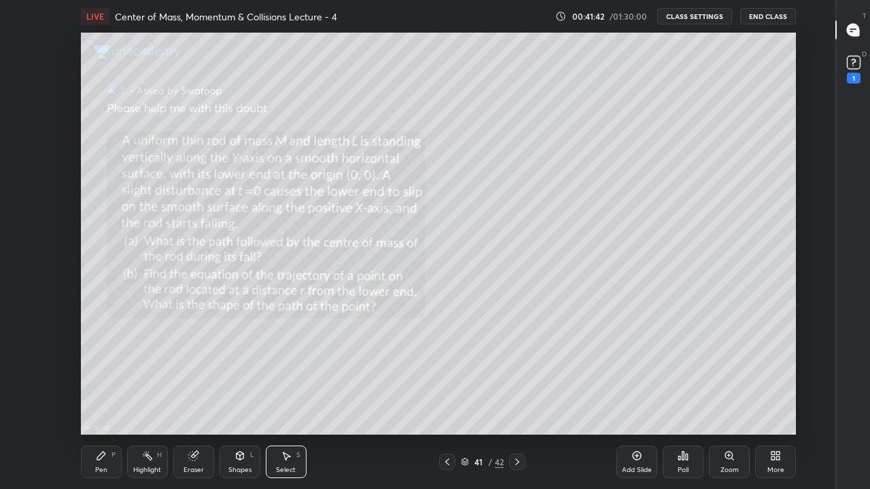
click at [104, 402] on icon at bounding box center [101, 455] width 11 height 11
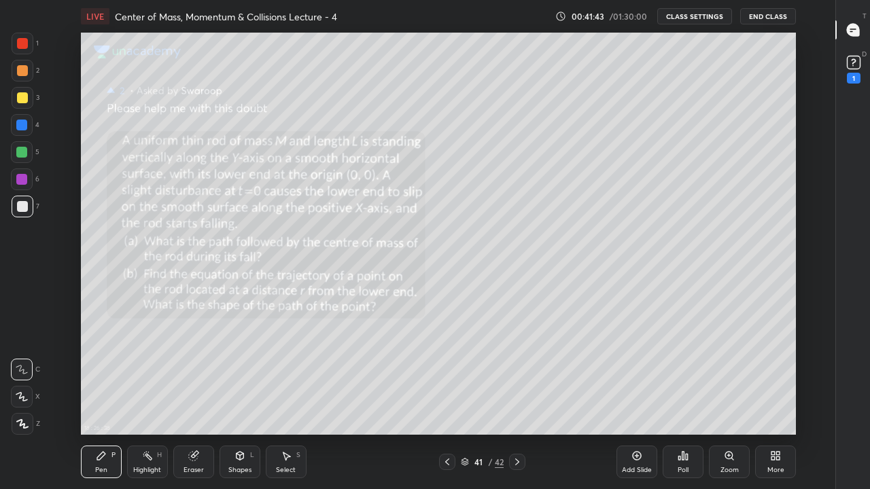
click at [26, 96] on div at bounding box center [22, 97] width 11 height 11
click at [24, 151] on div at bounding box center [21, 152] width 11 height 11
click at [151, 402] on div "Highlight" at bounding box center [147, 470] width 28 height 7
click at [102, 402] on div "Pen P" at bounding box center [101, 462] width 41 height 33
click at [153, 402] on div "Highlight H" at bounding box center [147, 462] width 41 height 33
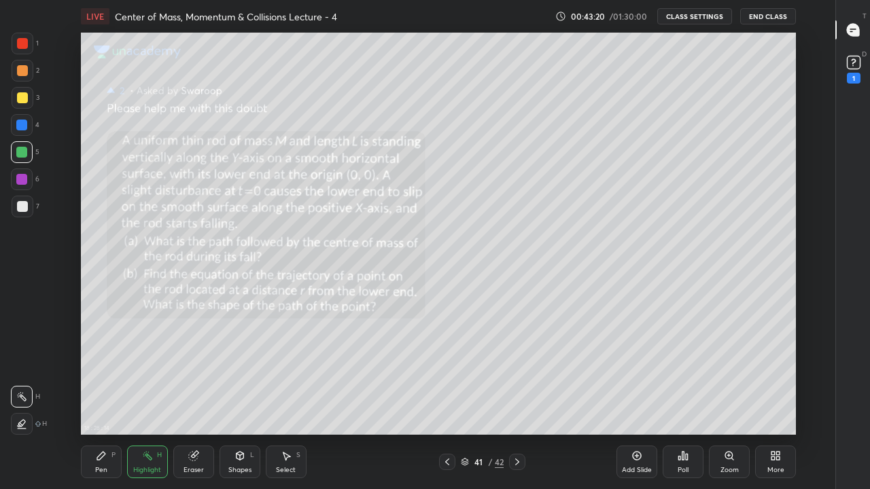
click at [100, 402] on div "Pen" at bounding box center [101, 470] width 12 height 7
click at [854, 31] on icon at bounding box center [852, 30] width 12 height 12
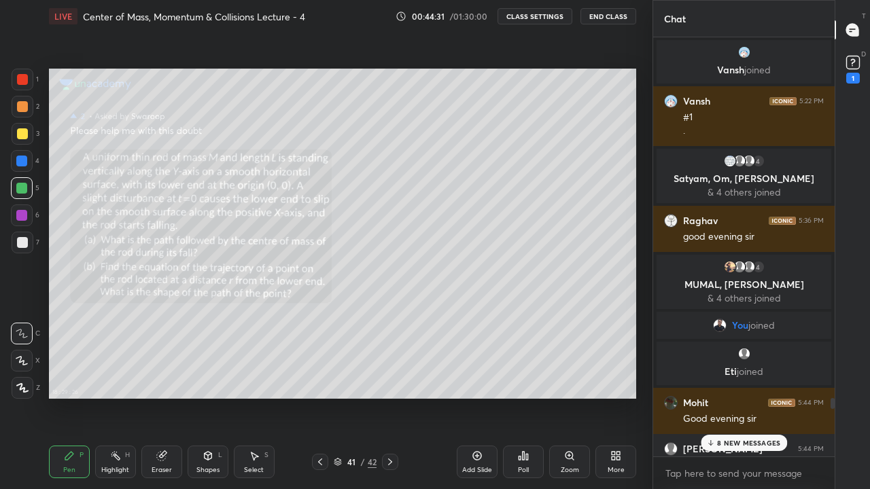
scroll to position [402, 598]
click at [747, 402] on p "8 NEW MESSAGES" at bounding box center [748, 443] width 63 height 8
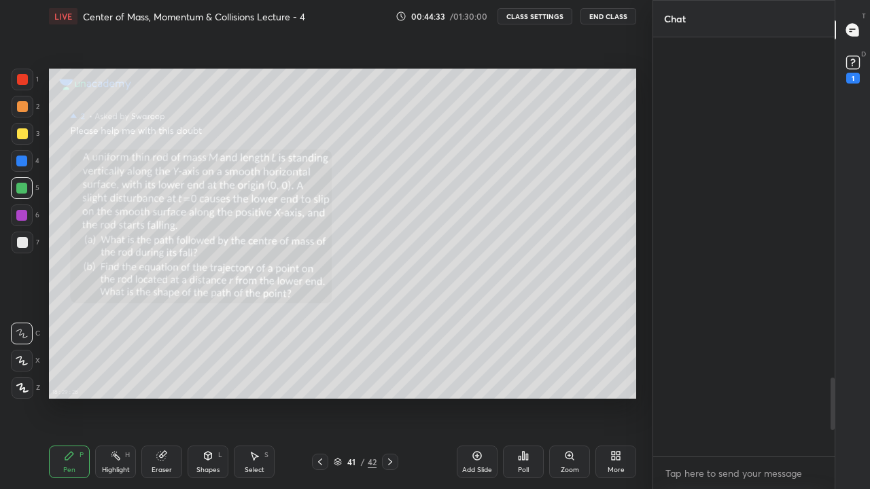
scroll to position [2946, 0]
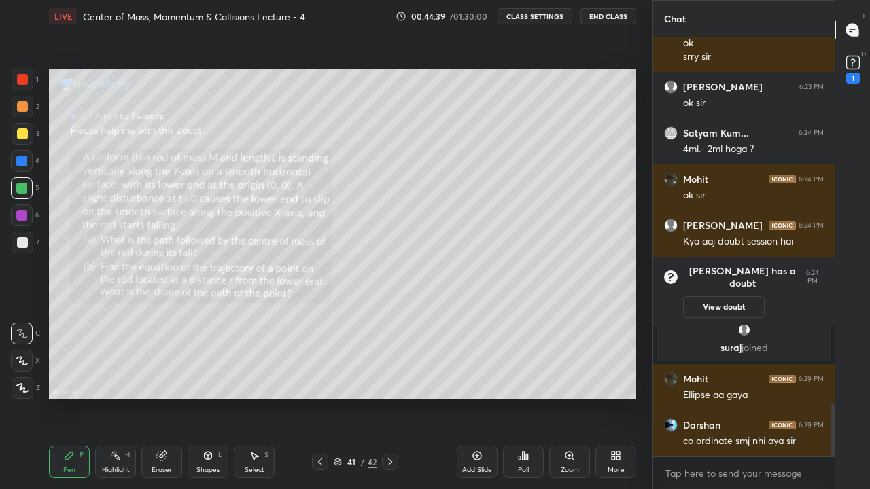
click at [849, 62] on rect at bounding box center [852, 62] width 13 height 13
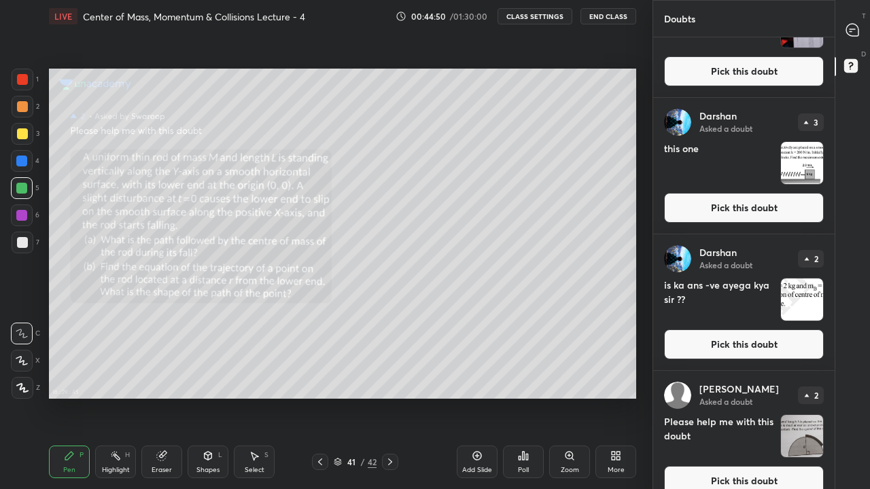
scroll to position [0, 0]
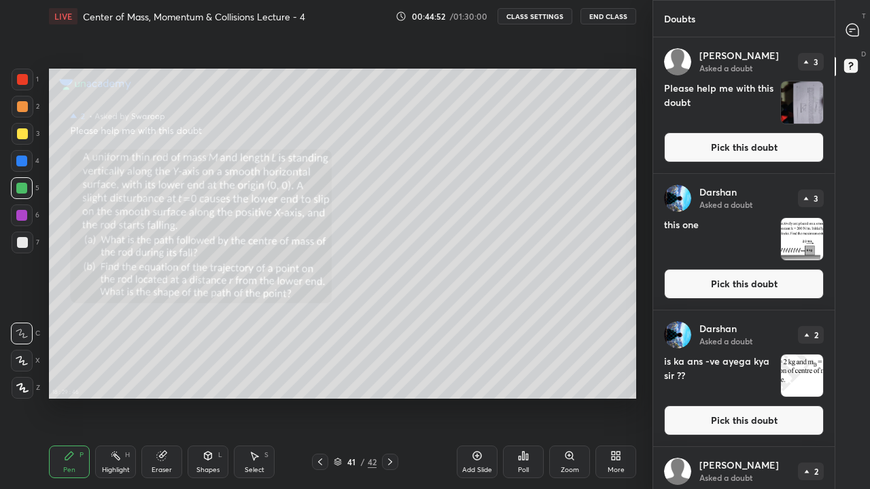
click at [749, 147] on button "Pick this doubt" at bounding box center [744, 147] width 160 height 30
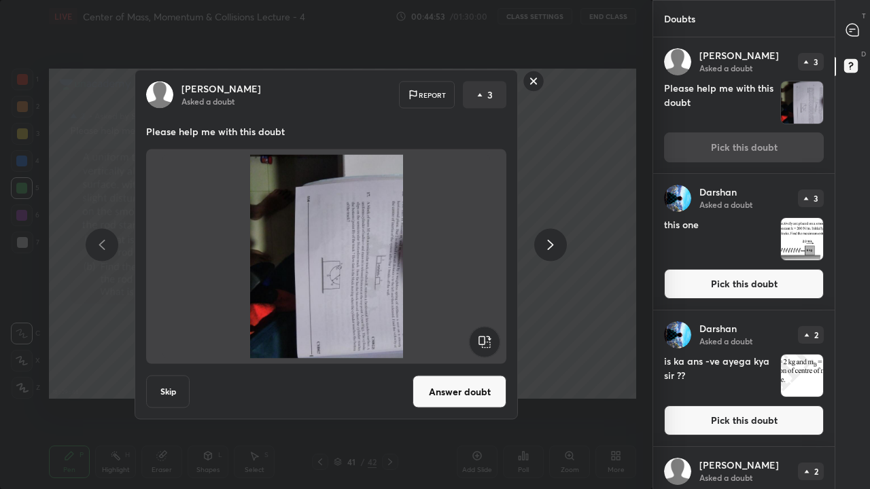
click at [486, 346] on rect at bounding box center [484, 342] width 31 height 31
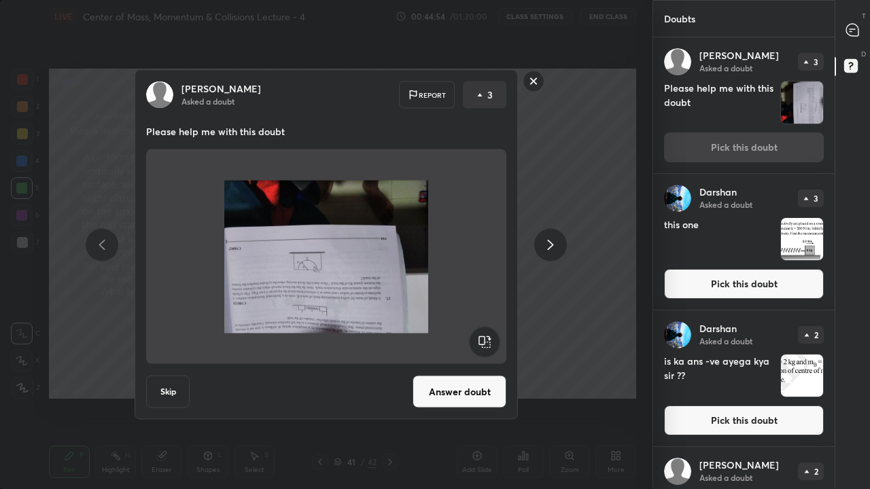
click at [482, 343] on rect at bounding box center [484, 342] width 31 height 31
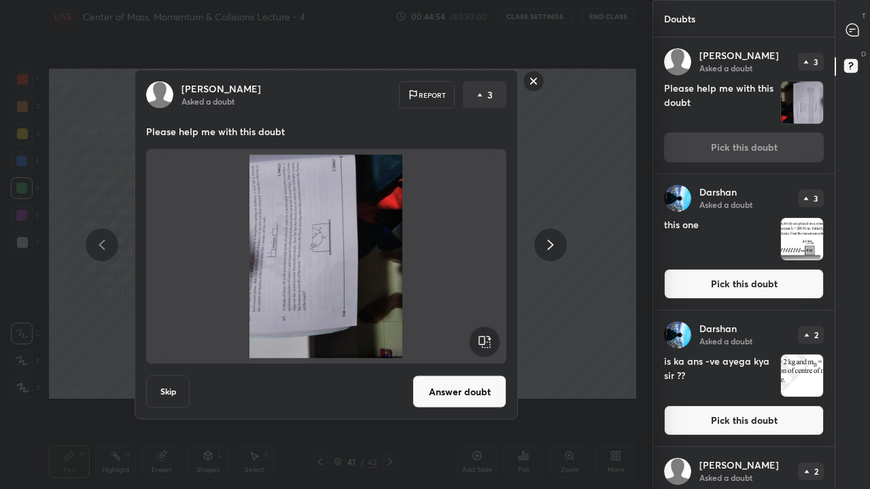
click at [476, 342] on rect at bounding box center [484, 342] width 31 height 31
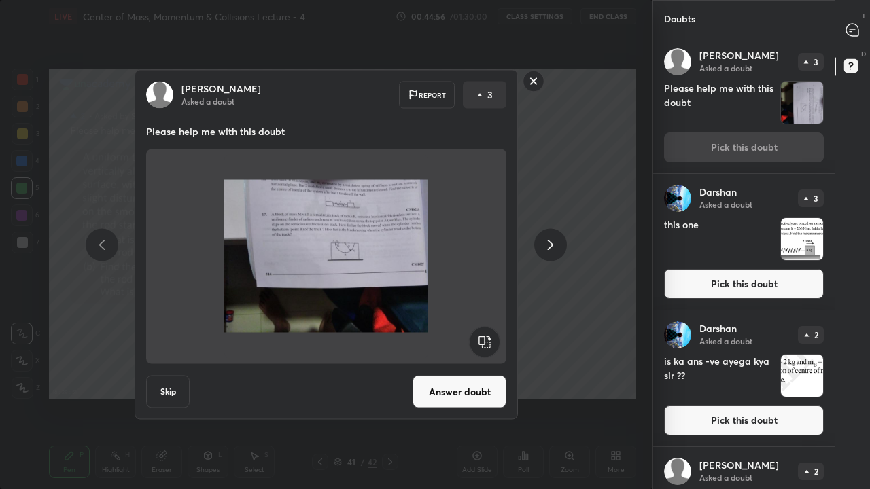
click at [467, 390] on button "Answer doubt" at bounding box center [459, 392] width 94 height 33
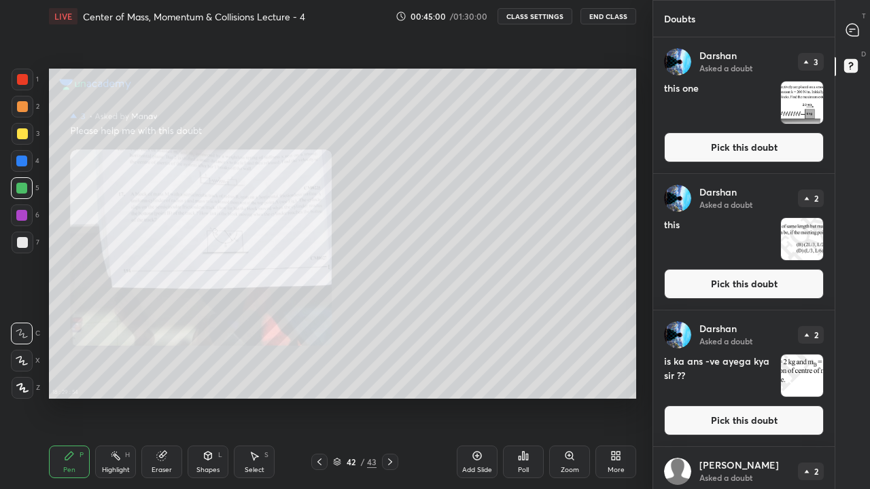
click at [855, 22] on div at bounding box center [852, 30] width 27 height 24
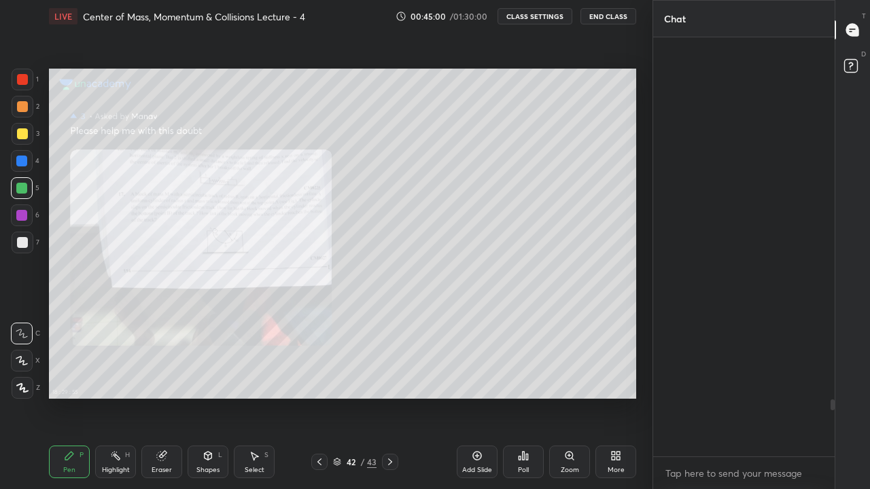
scroll to position [415, 177]
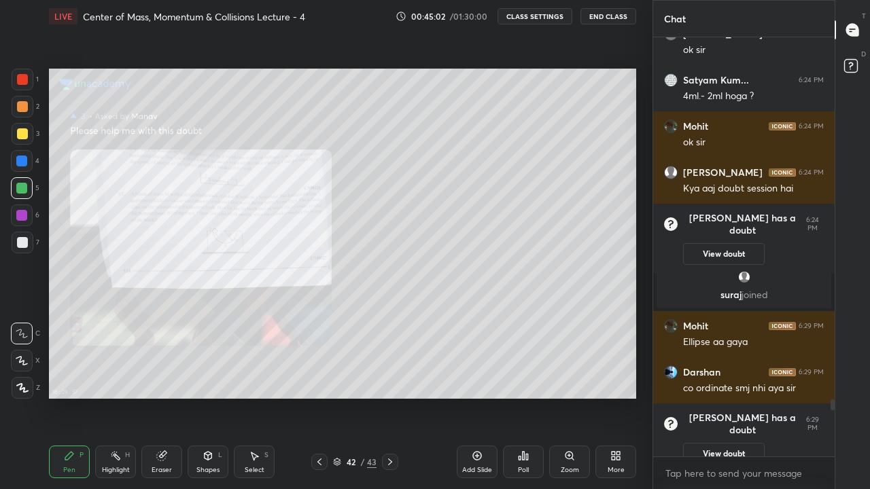
click at [482, 402] on div "Add Slide" at bounding box center [477, 462] width 41 height 33
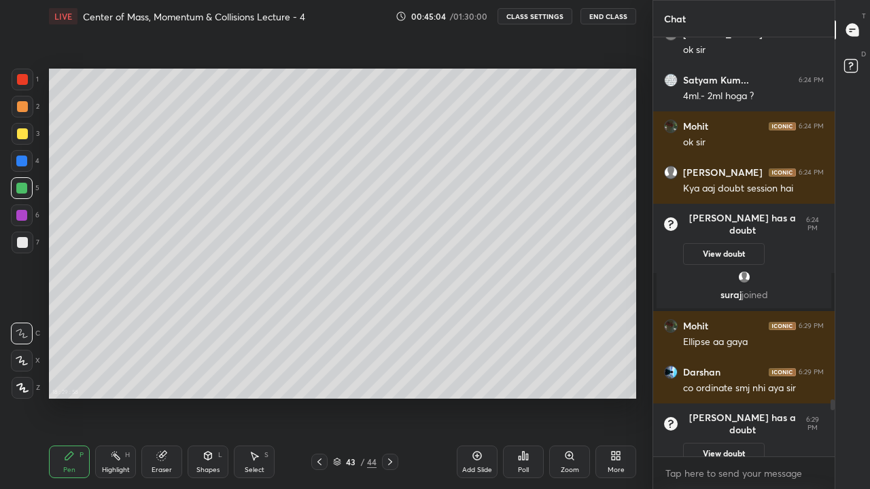
click at [317, 402] on icon at bounding box center [319, 462] width 11 height 11
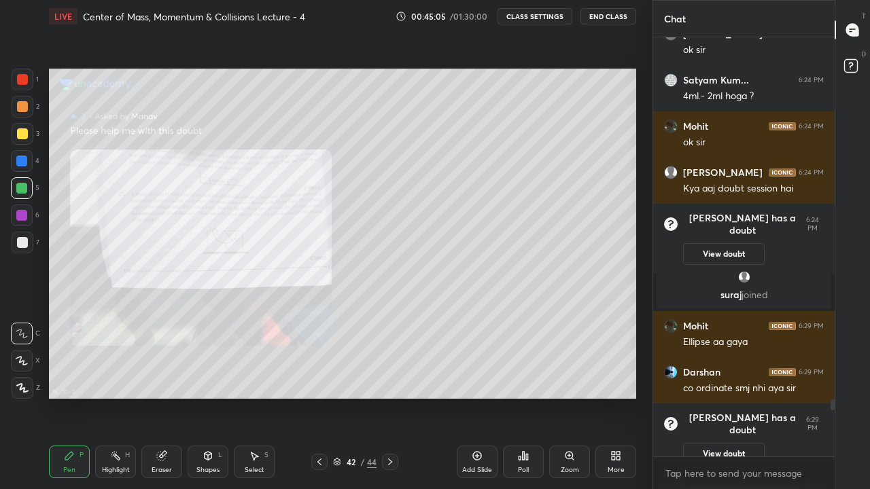
click at [28, 160] on div at bounding box center [22, 161] width 22 height 22
click at [616, 402] on div "More" at bounding box center [615, 470] width 17 height 7
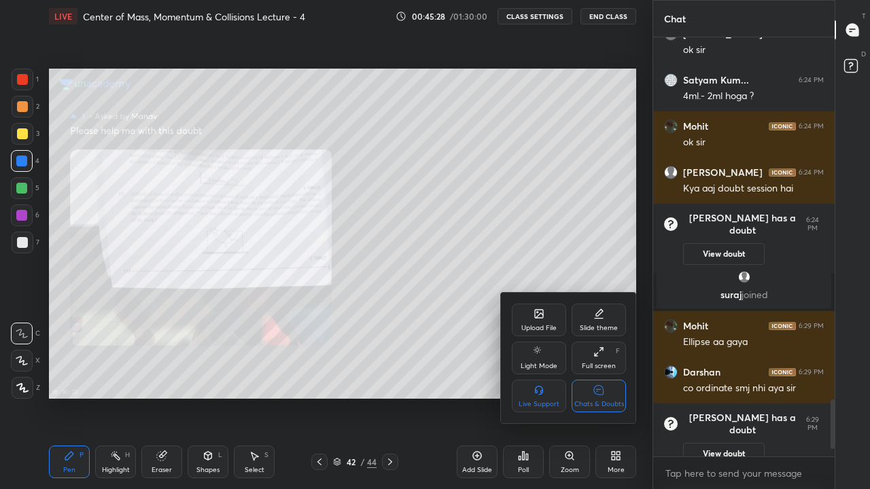
click at [603, 397] on div "Chats & Doubts" at bounding box center [598, 396] width 54 height 33
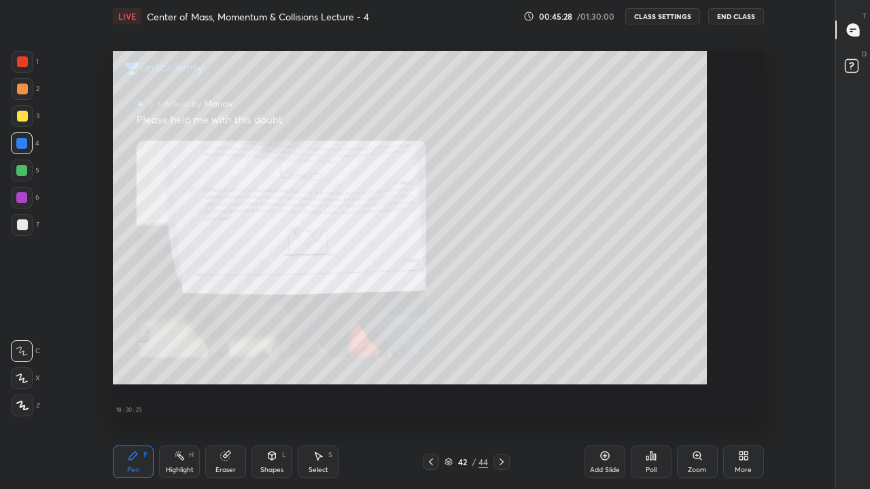
scroll to position [5, 1]
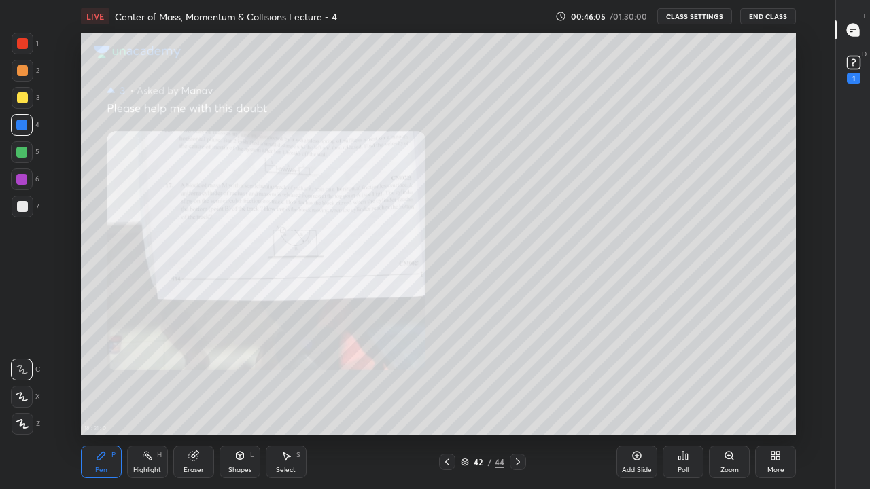
click at [24, 99] on div at bounding box center [22, 97] width 11 height 11
click at [24, 124] on div at bounding box center [21, 125] width 11 height 11
click at [850, 66] on rect at bounding box center [852, 62] width 13 height 13
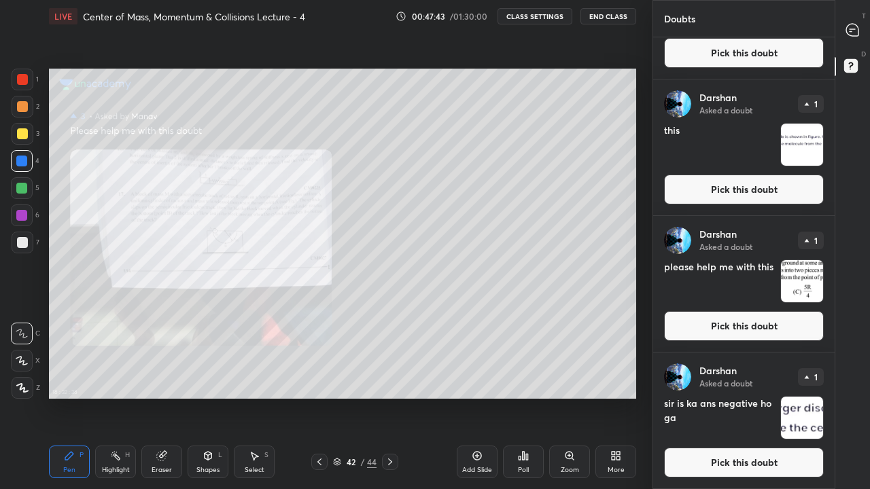
scroll to position [1172, 0]
click at [854, 30] on icon at bounding box center [852, 30] width 12 height 12
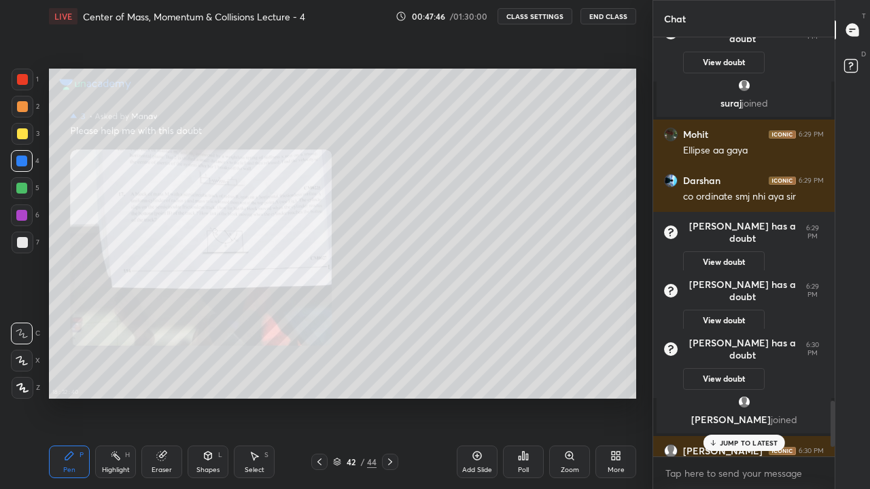
scroll to position [3344, 0]
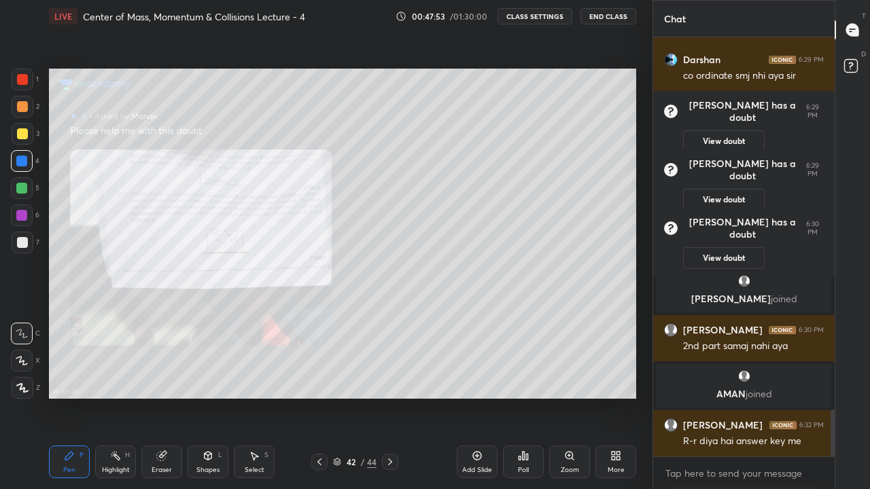
click at [852, 67] on rect at bounding box center [850, 66] width 13 height 13
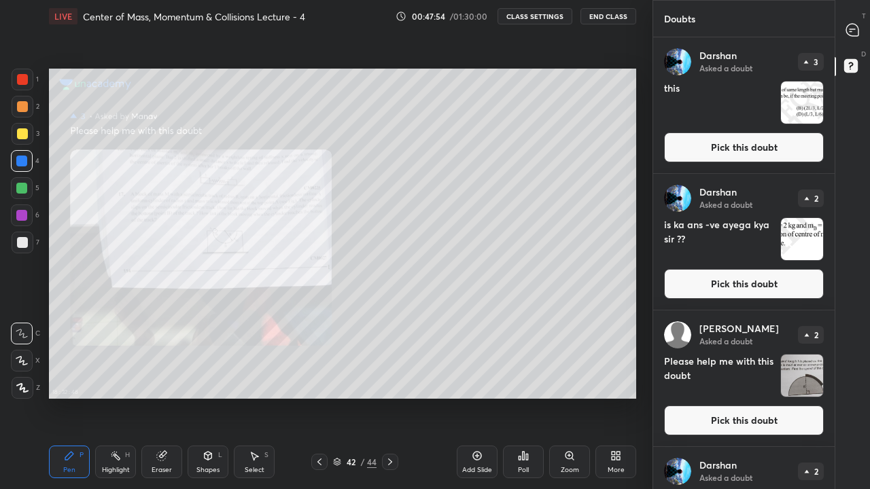
click at [853, 29] on icon at bounding box center [852, 30] width 12 height 12
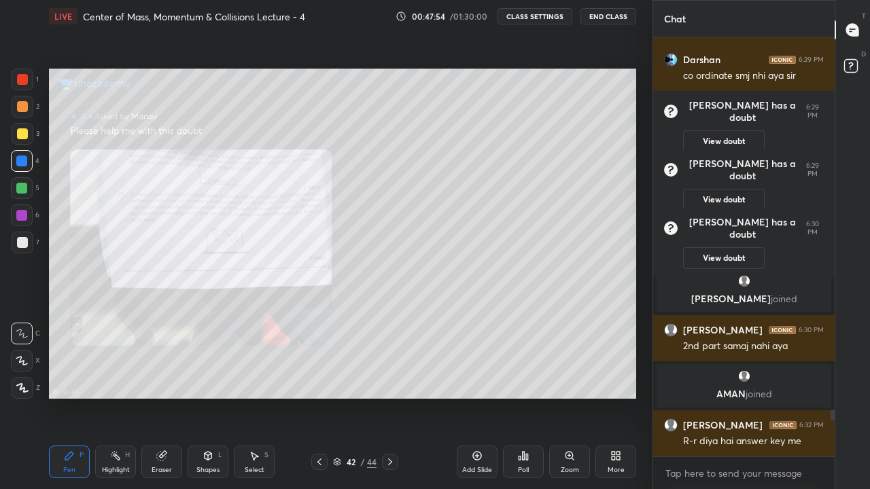
scroll to position [415, 177]
click at [851, 66] on rect at bounding box center [850, 66] width 13 height 13
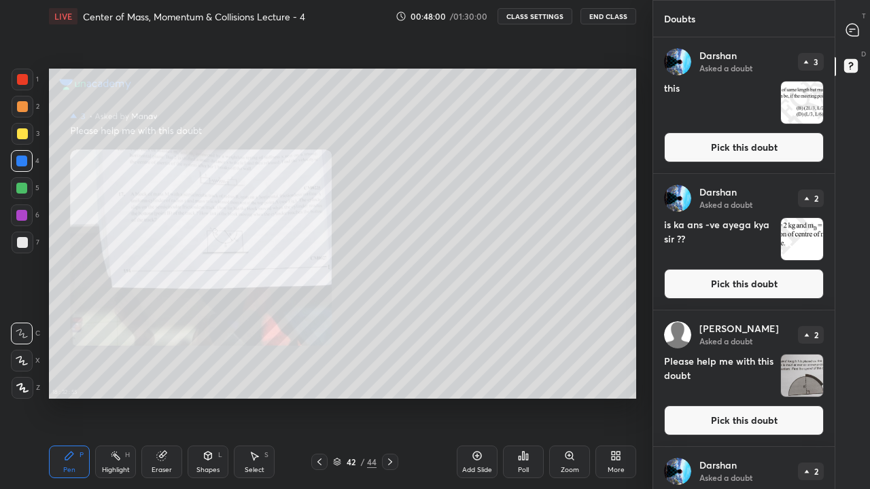
click at [755, 145] on button "Pick this doubt" at bounding box center [744, 147] width 160 height 30
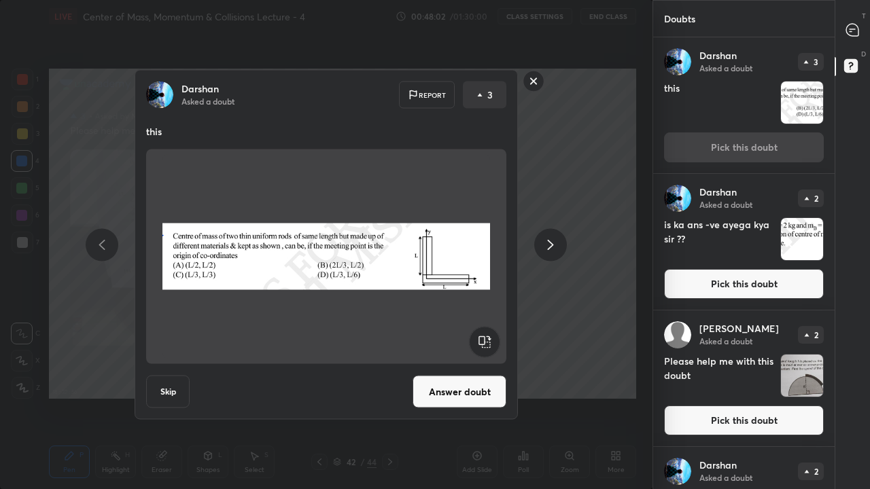
click at [470, 393] on button "Answer doubt" at bounding box center [459, 392] width 94 height 33
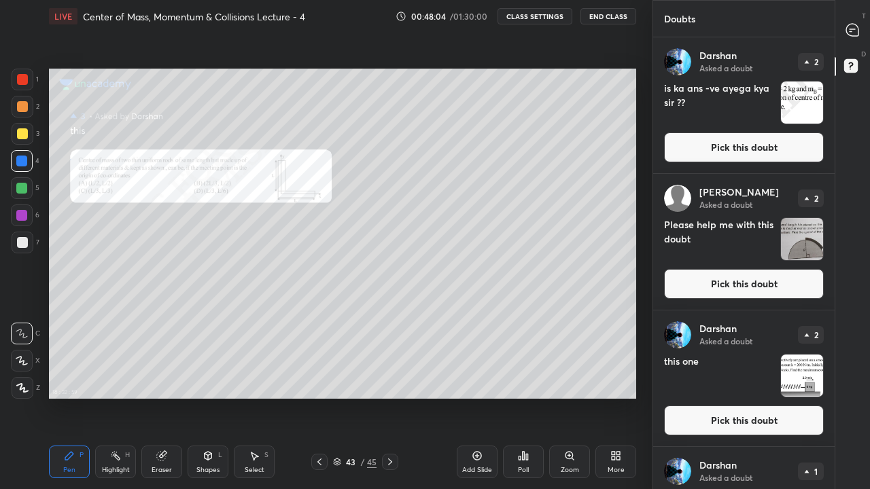
click at [853, 31] on icon at bounding box center [852, 30] width 12 height 12
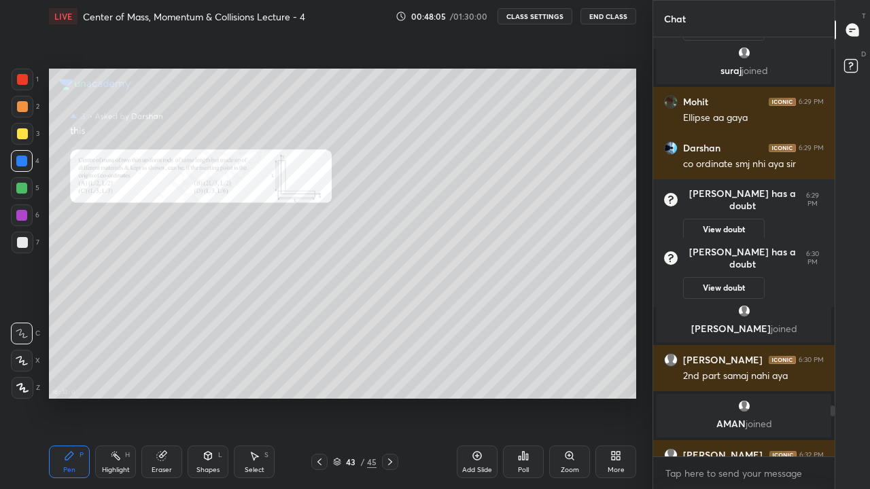
click at [611, 402] on div "More" at bounding box center [615, 470] width 17 height 7
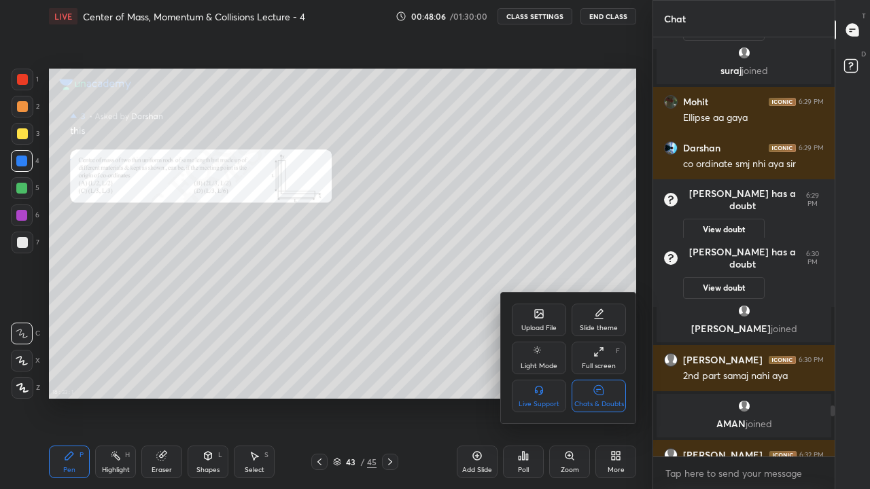
click at [614, 396] on div "Chats & Doubts" at bounding box center [598, 396] width 54 height 33
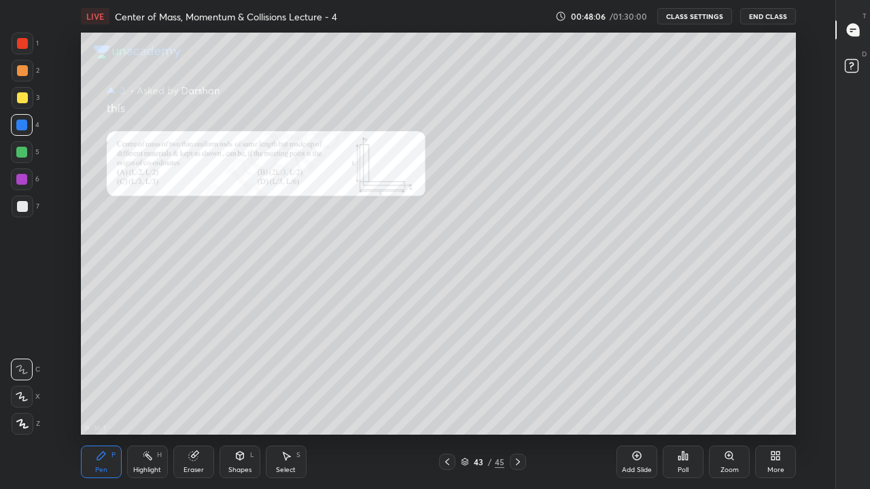
scroll to position [0, 0]
click at [21, 94] on div at bounding box center [22, 97] width 11 height 11
click at [239, 402] on div "Shapes" at bounding box center [239, 470] width 23 height 7
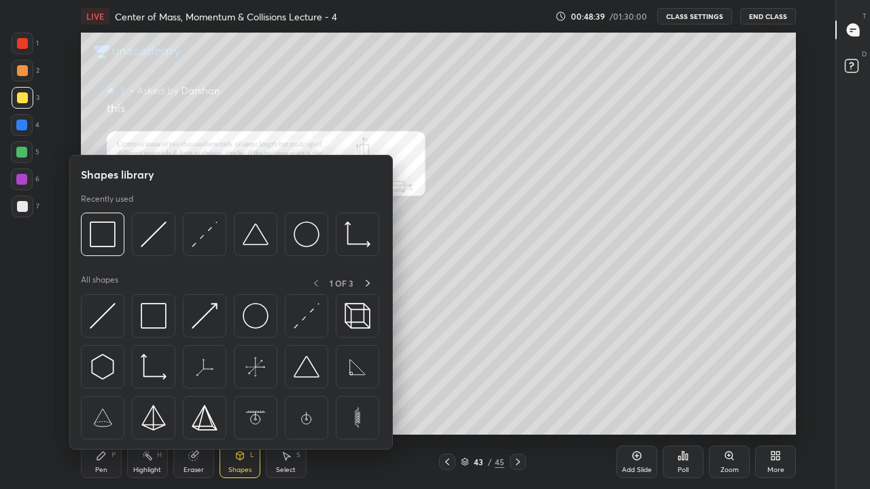
click at [152, 238] on img at bounding box center [154, 234] width 26 height 26
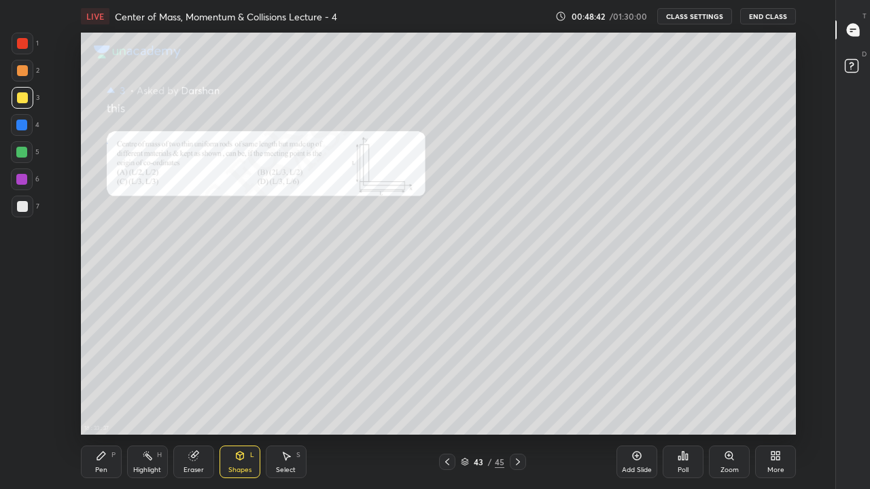
click at [101, 402] on icon at bounding box center [101, 455] width 11 height 11
click at [145, 402] on div "Highlight" at bounding box center [147, 470] width 28 height 7
click at [24, 50] on div at bounding box center [23, 44] width 22 height 22
click at [107, 402] on div "Pen P" at bounding box center [101, 462] width 41 height 33
click at [850, 30] on icon at bounding box center [852, 30] width 12 height 12
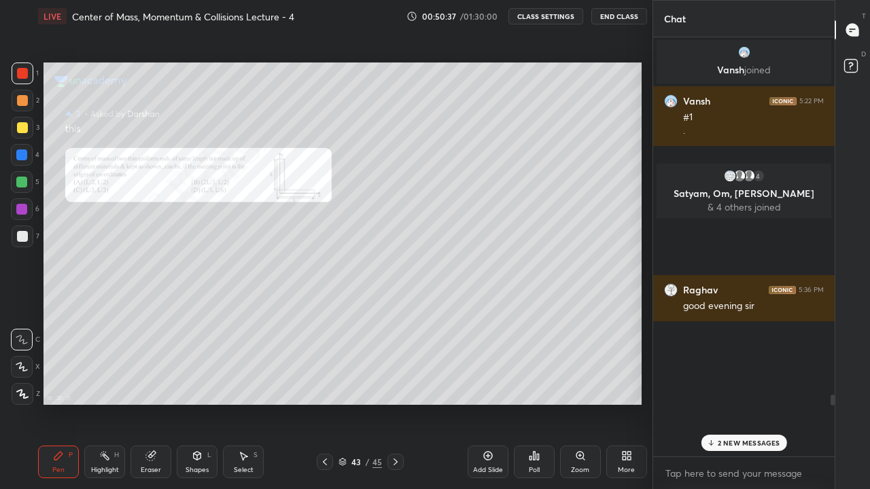
scroll to position [402, 598]
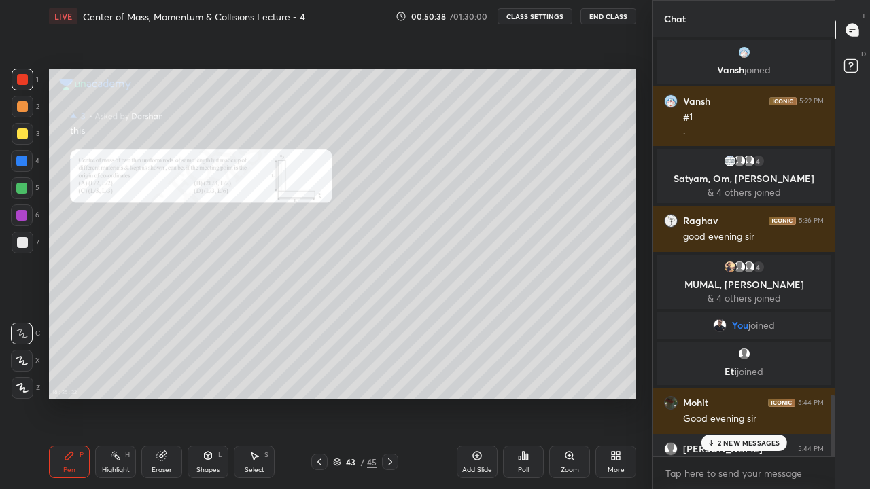
click at [733, 402] on div "2 NEW MESSAGES" at bounding box center [743, 443] width 86 height 16
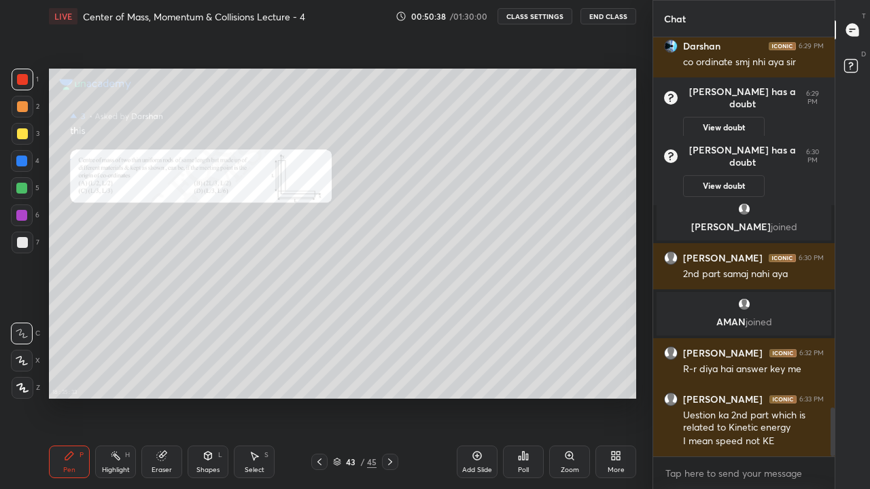
scroll to position [3238, 0]
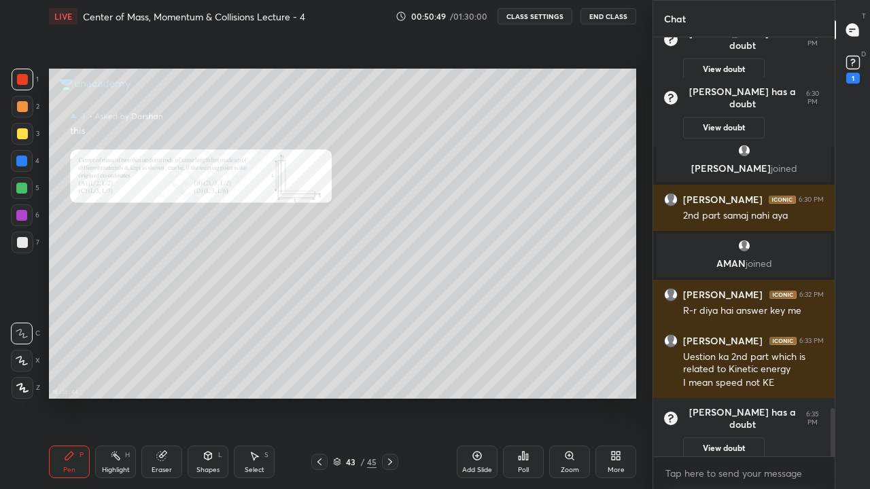
click at [852, 61] on rect at bounding box center [852, 62] width 13 height 13
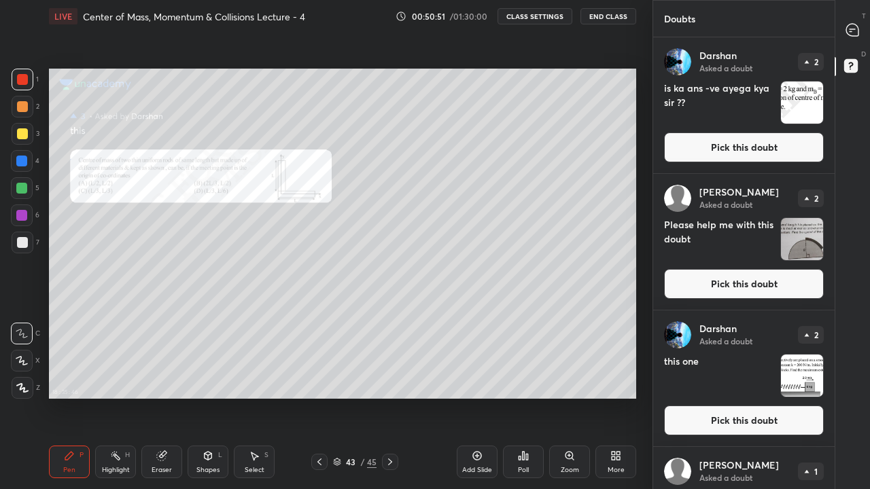
click at [755, 146] on button "Pick this doubt" at bounding box center [744, 147] width 160 height 30
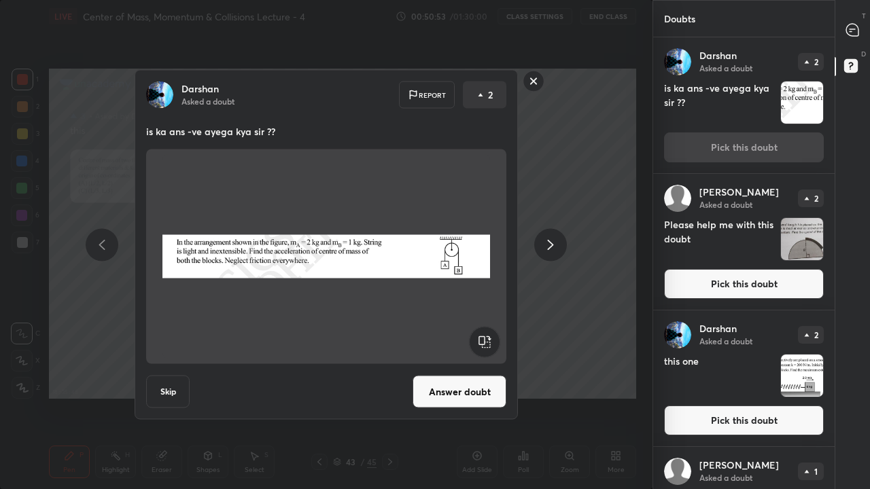
click at [466, 393] on button "Answer doubt" at bounding box center [459, 392] width 94 height 33
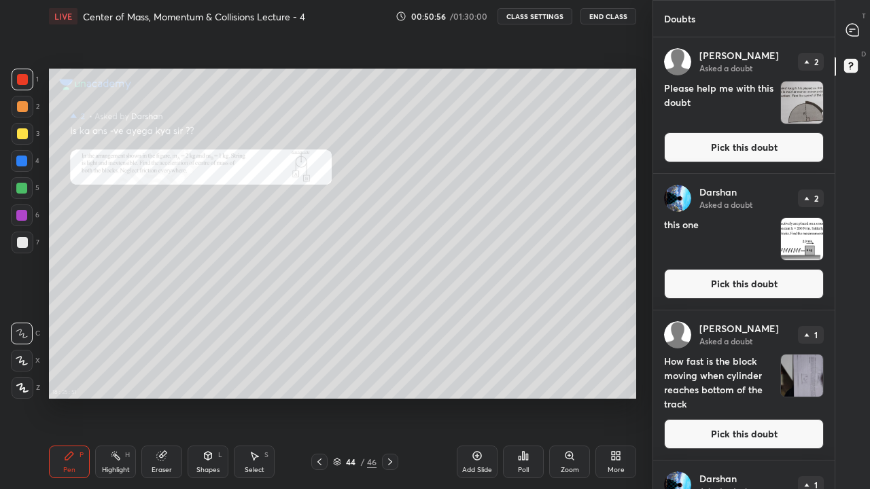
click at [850, 28] on icon at bounding box center [852, 30] width 12 height 12
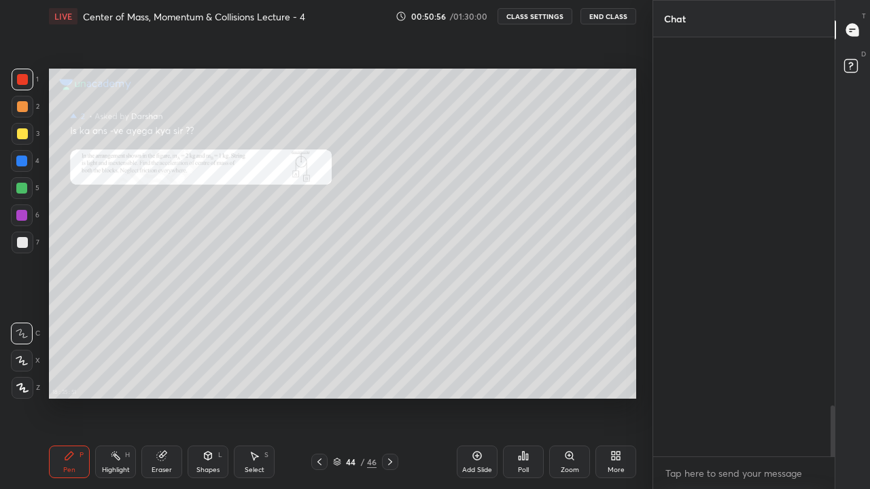
scroll to position [415, 177]
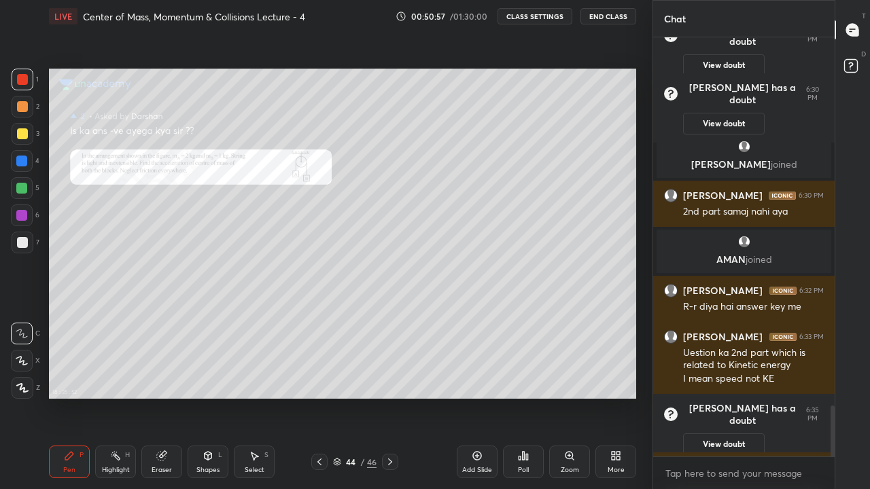
click at [624, 402] on div "More" at bounding box center [615, 462] width 41 height 33
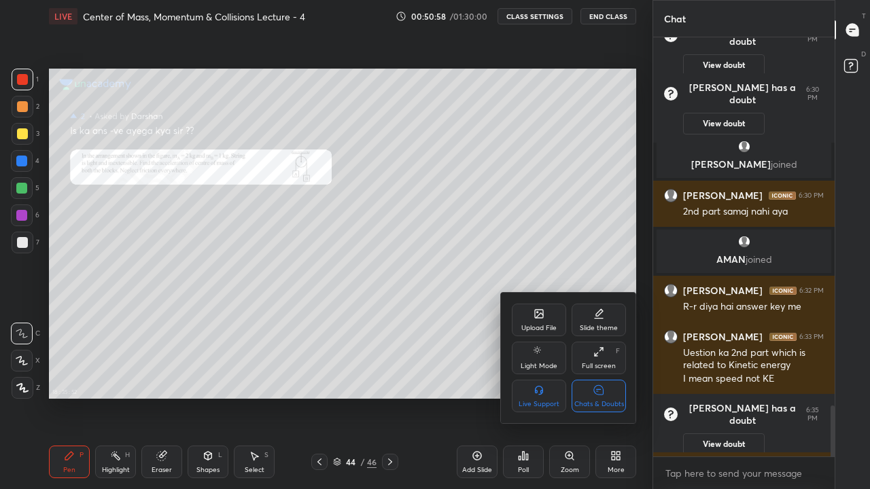
click at [603, 396] on icon at bounding box center [598, 390] width 11 height 14
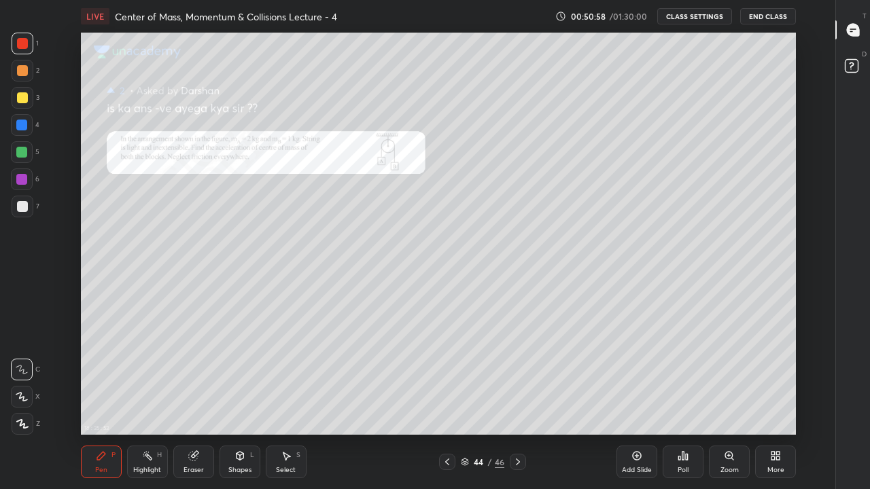
scroll to position [67530, 67143]
click at [22, 73] on div at bounding box center [22, 70] width 11 height 11
click at [22, 43] on div at bounding box center [22, 43] width 11 height 11
click at [854, 65] on rect at bounding box center [852, 62] width 13 height 13
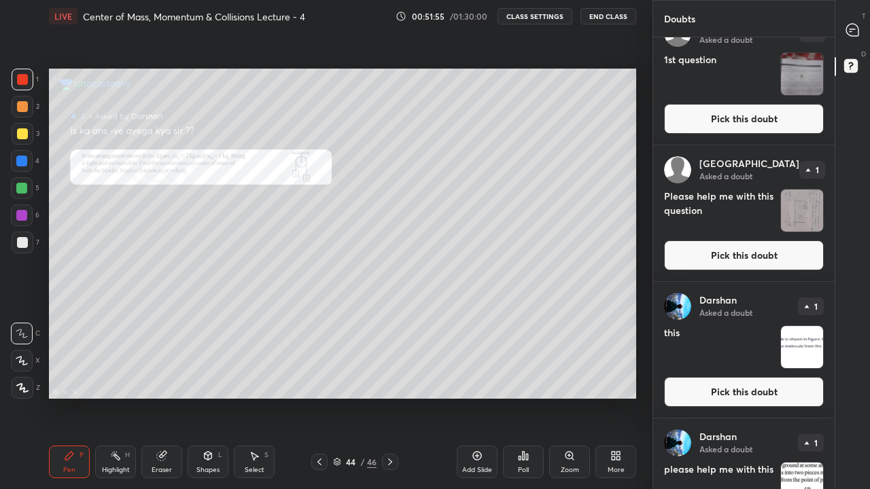
scroll to position [959, 0]
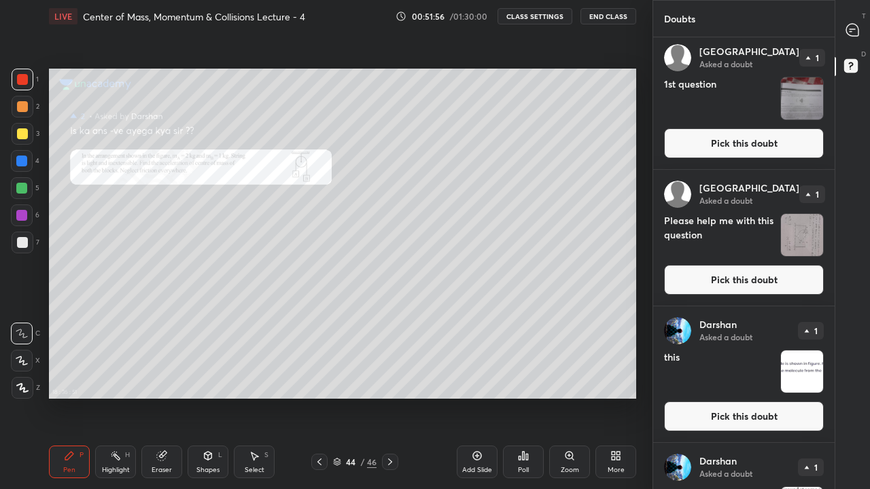
click at [748, 279] on button "Pick this doubt" at bounding box center [744, 280] width 160 height 30
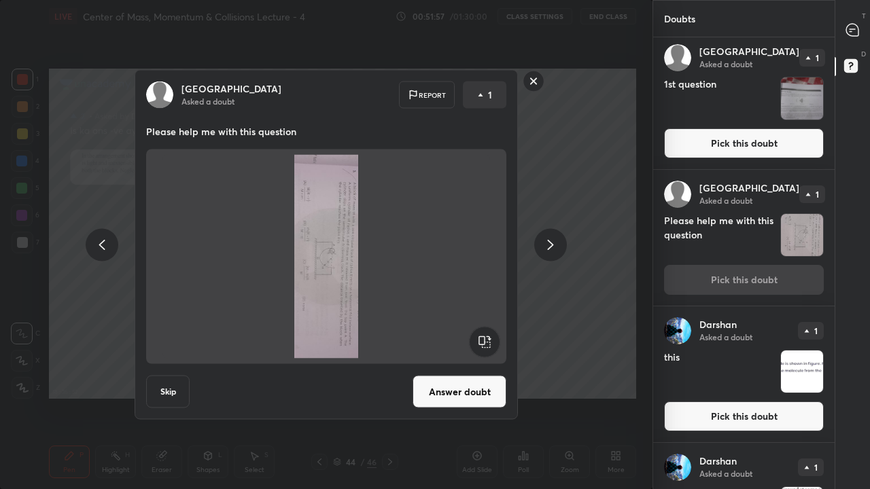
click at [169, 393] on button "Skip" at bounding box center [167, 392] width 43 height 33
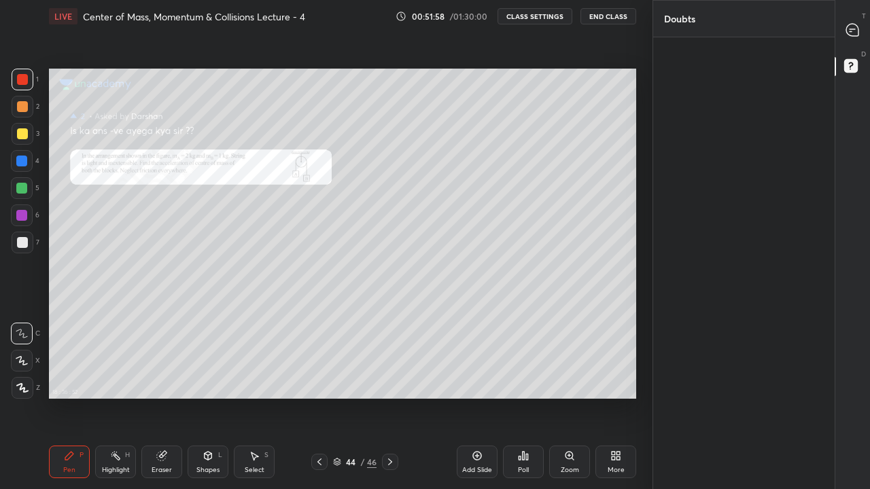
scroll to position [0, 0]
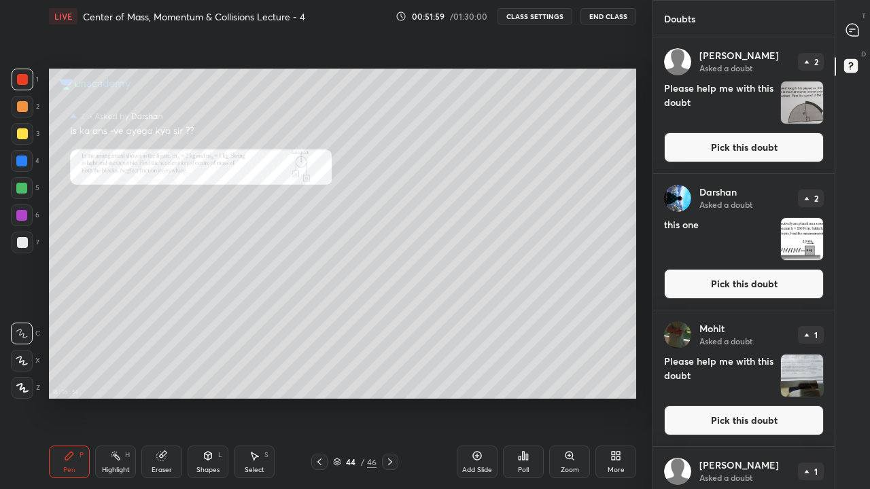
click at [759, 147] on button "Pick this doubt" at bounding box center [744, 147] width 160 height 30
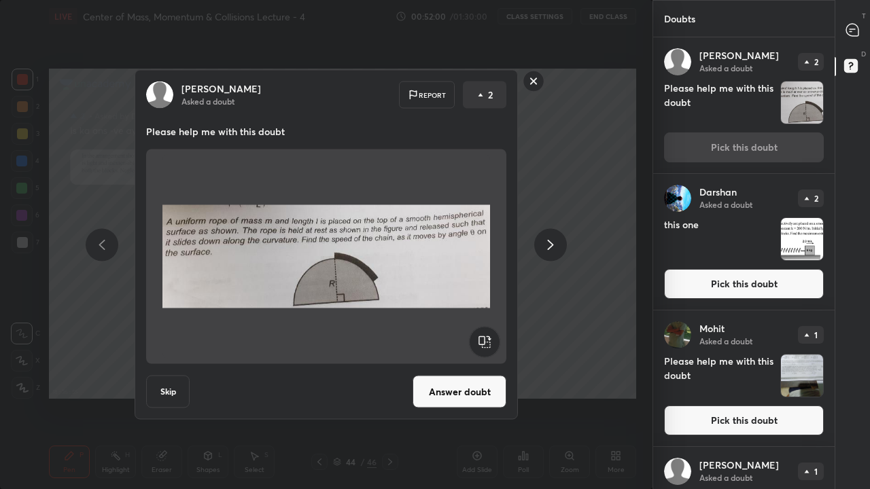
click at [471, 396] on button "Answer doubt" at bounding box center [459, 392] width 94 height 33
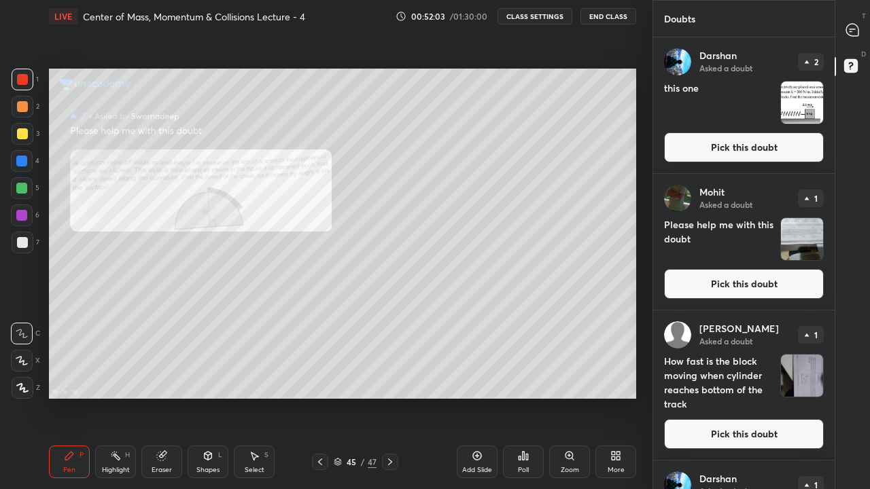
click at [854, 29] on icon at bounding box center [851, 29] width 5 height 0
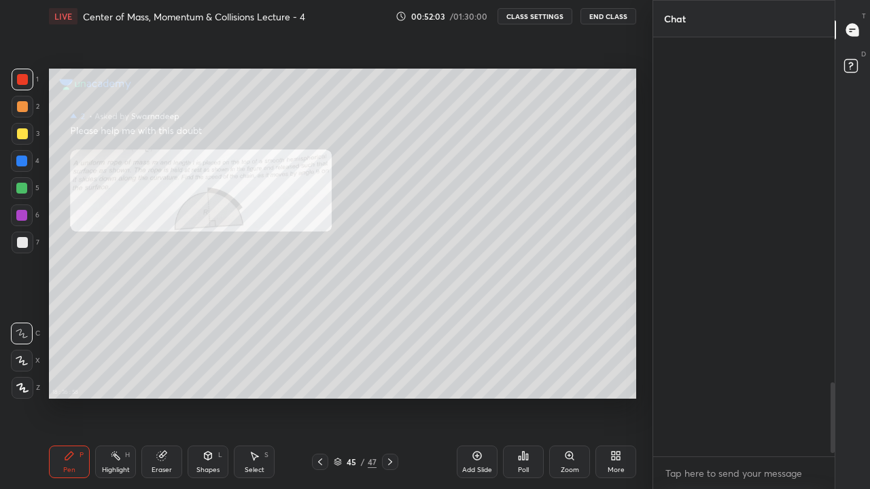
scroll to position [415, 177]
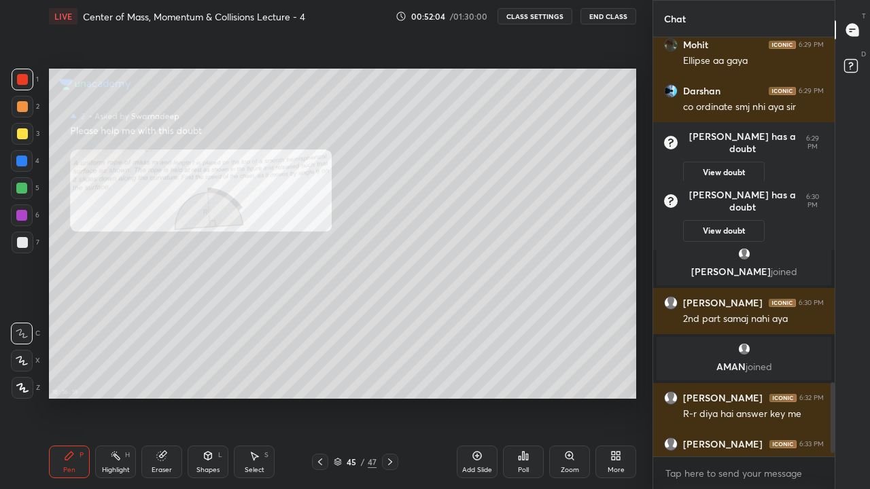
click at [619, 402] on div "More" at bounding box center [615, 470] width 17 height 7
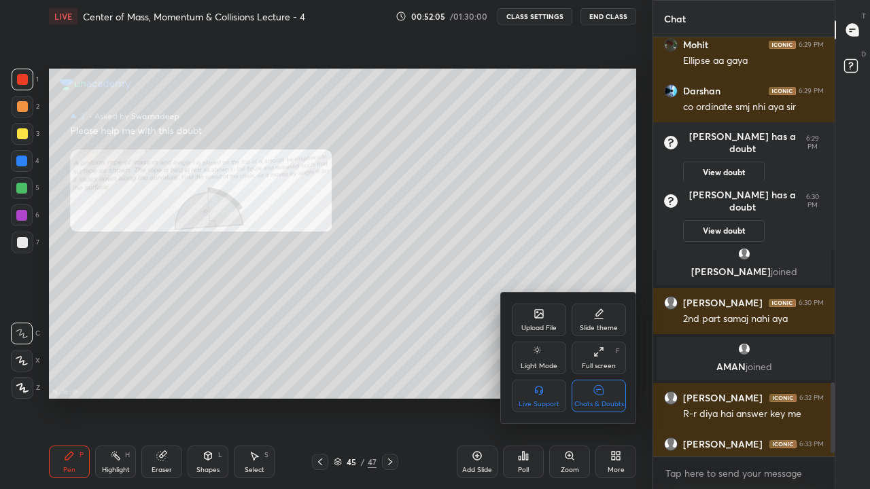
click at [605, 396] on div "Chats & Doubts" at bounding box center [598, 396] width 54 height 33
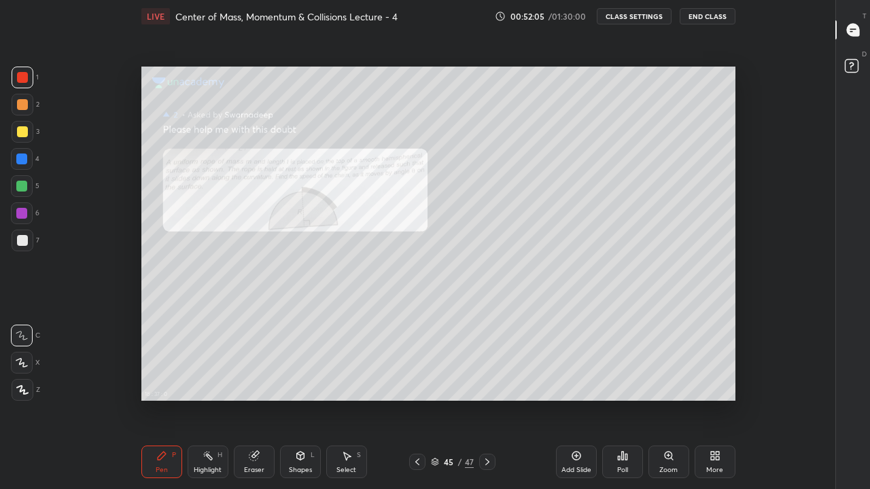
scroll to position [67530, 67165]
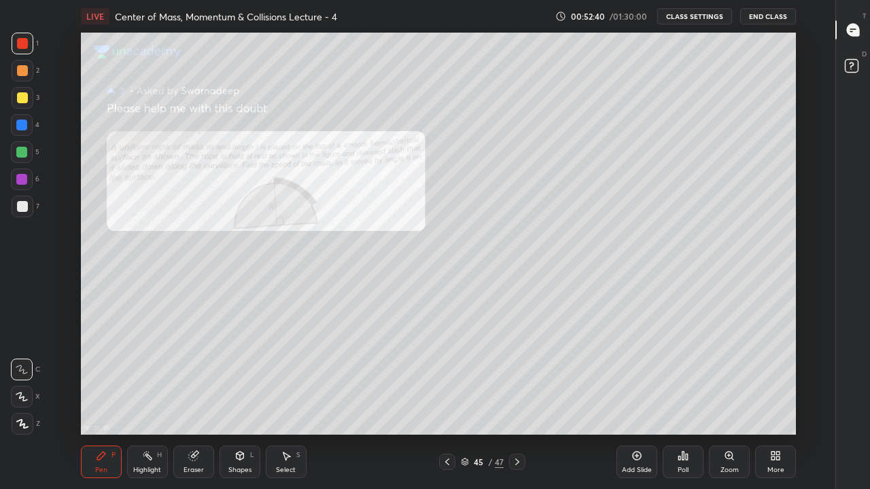
click at [21, 204] on div at bounding box center [22, 206] width 11 height 11
click at [851, 31] on icon at bounding box center [851, 31] width 2 height 0
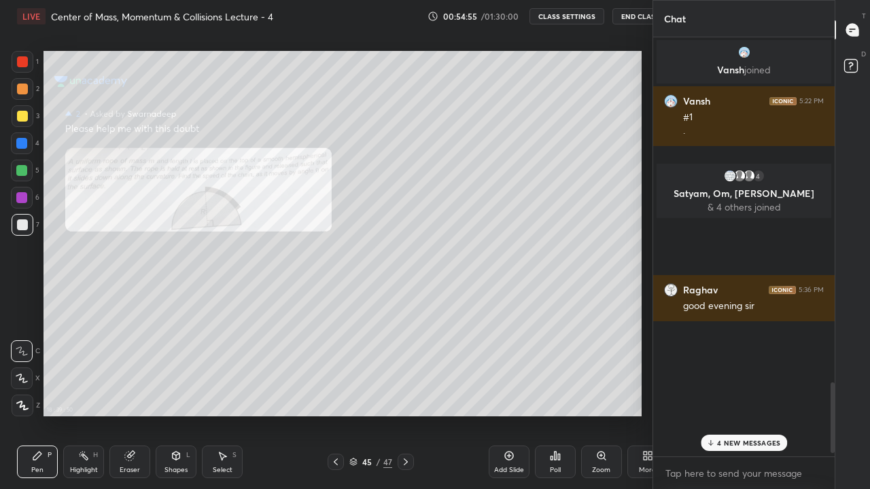
scroll to position [402, 598]
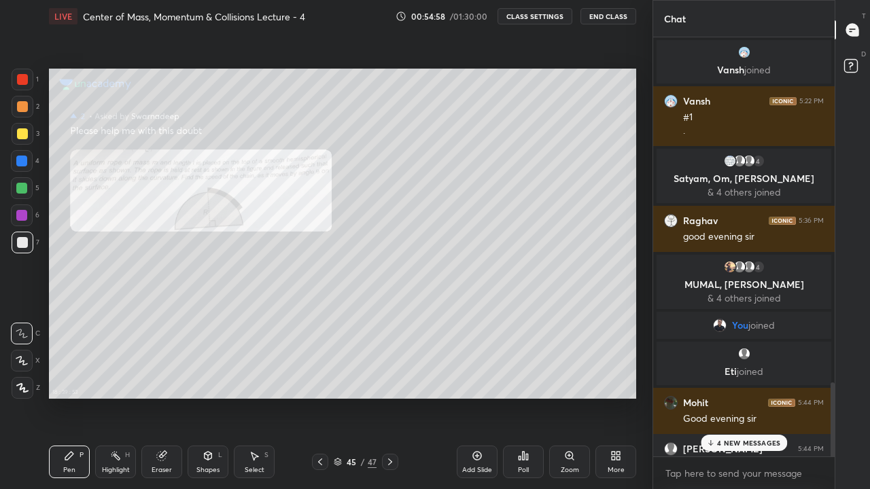
click at [752, 402] on p "4 NEW MESSAGES" at bounding box center [748, 443] width 63 height 8
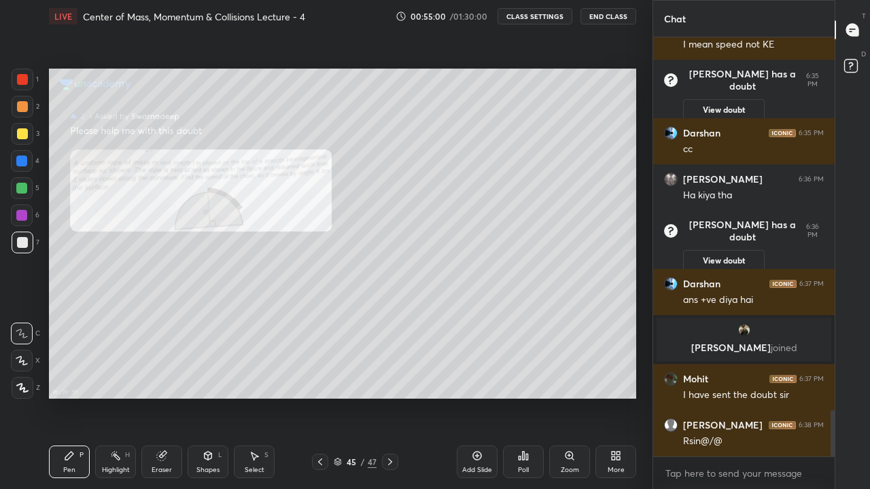
click at [854, 65] on rect at bounding box center [850, 66] width 13 height 13
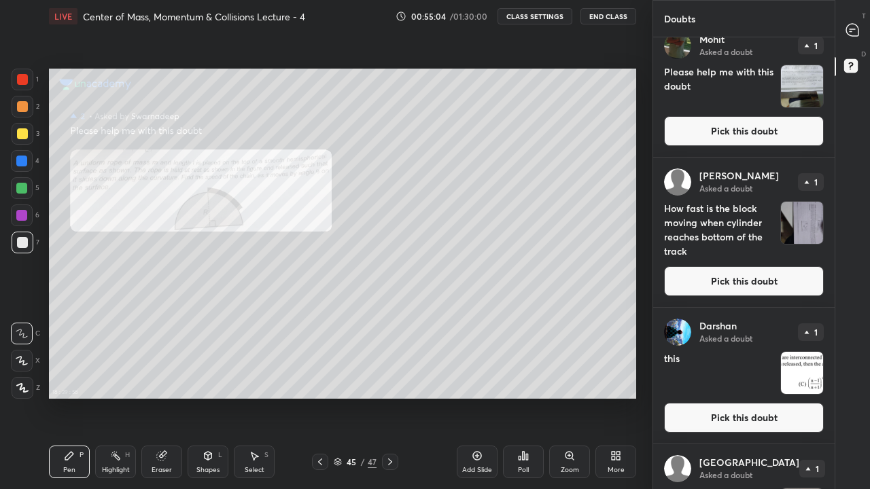
scroll to position [158, 0]
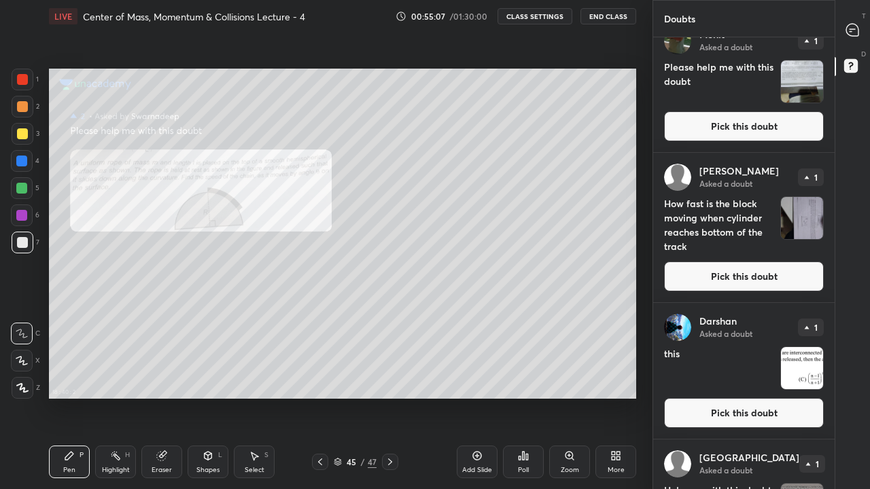
click at [743, 275] on button "Pick this doubt" at bounding box center [744, 277] width 160 height 30
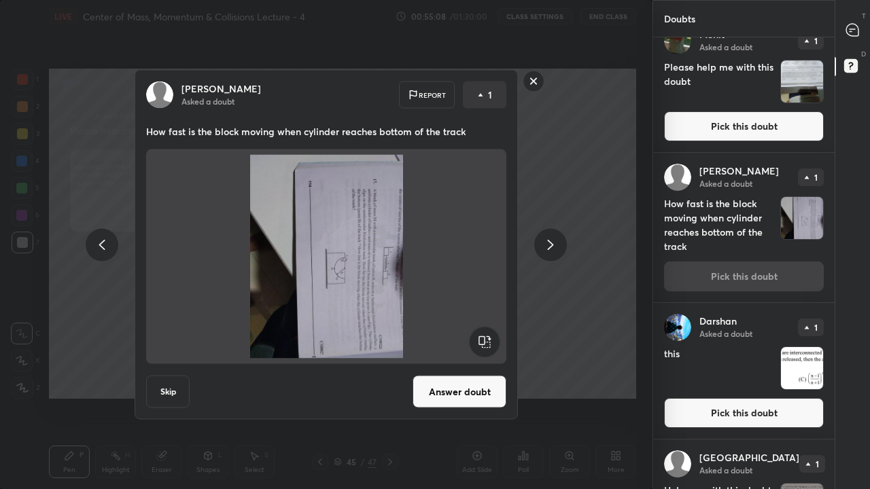
click at [483, 340] on rect at bounding box center [484, 342] width 31 height 31
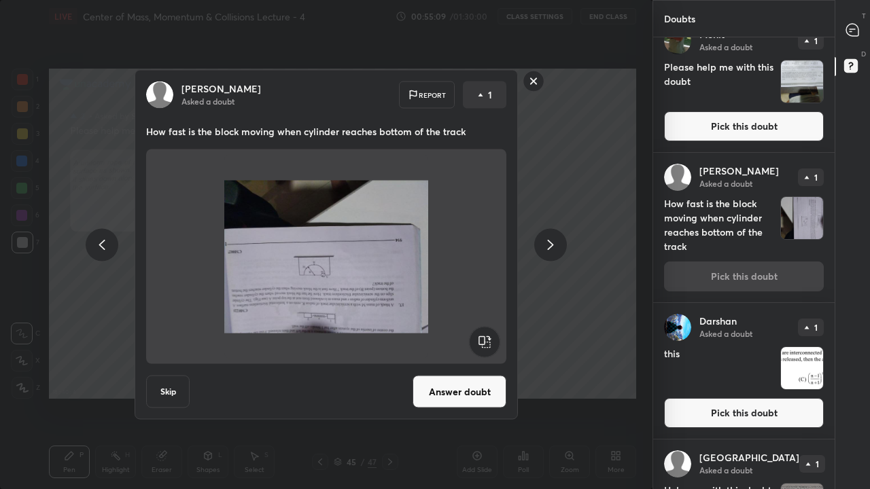
click at [487, 340] on rect at bounding box center [484, 342] width 31 height 31
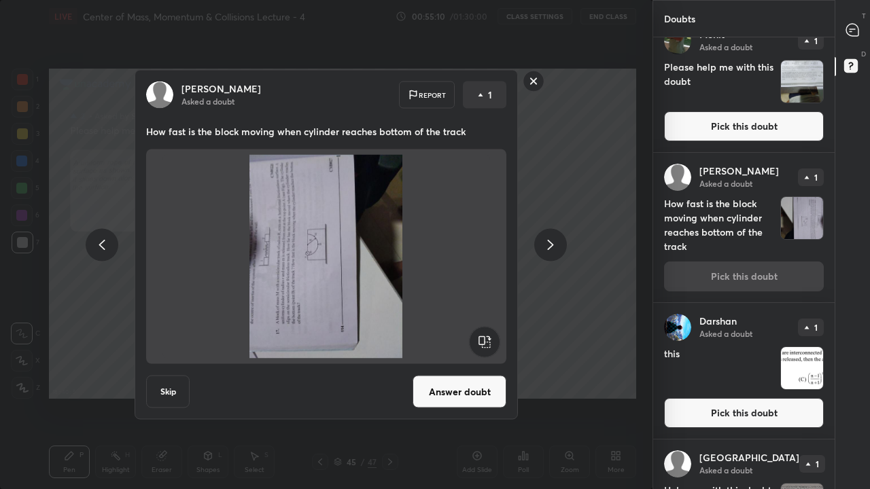
click at [483, 346] on rect at bounding box center [484, 342] width 31 height 31
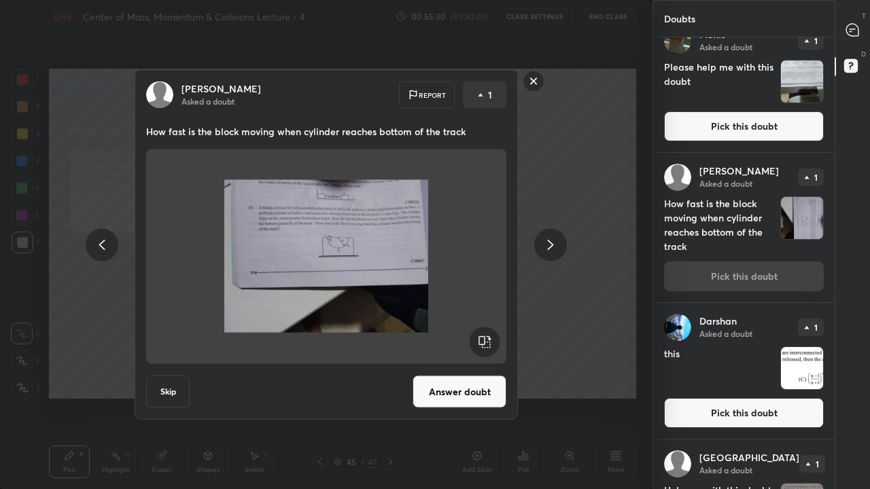
click at [172, 397] on button "Skip" at bounding box center [167, 392] width 43 height 33
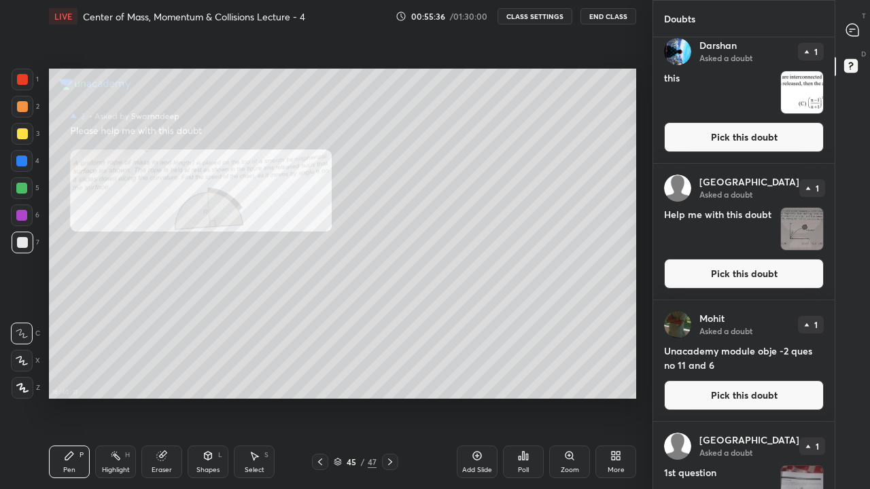
scroll to position [283, 0]
click at [752, 275] on button "Pick this doubt" at bounding box center [744, 274] width 160 height 30
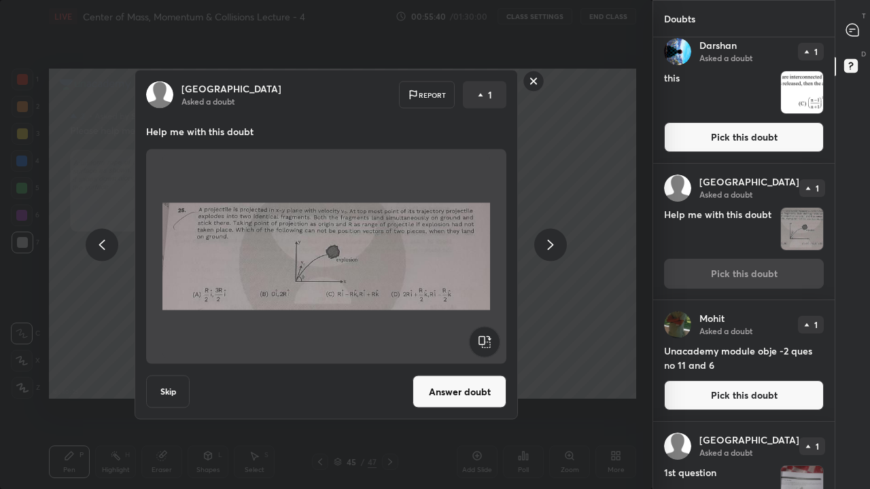
click at [442, 389] on button "Answer doubt" at bounding box center [459, 392] width 94 height 33
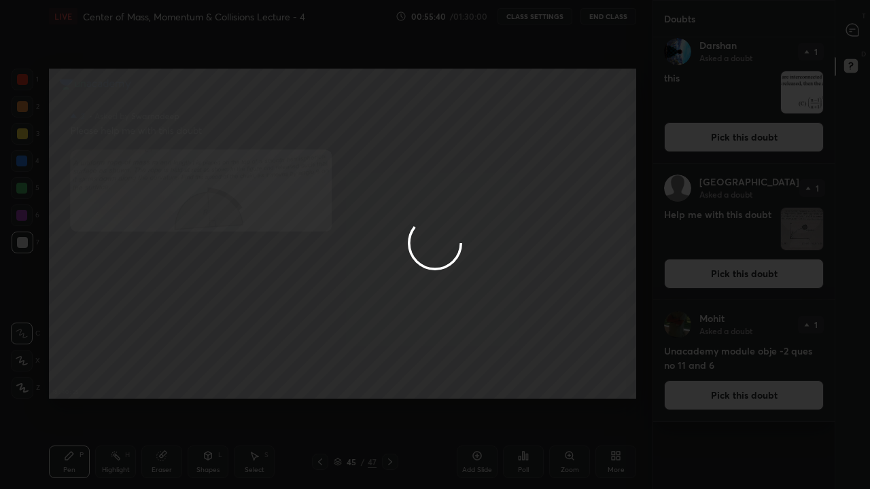
scroll to position [0, 0]
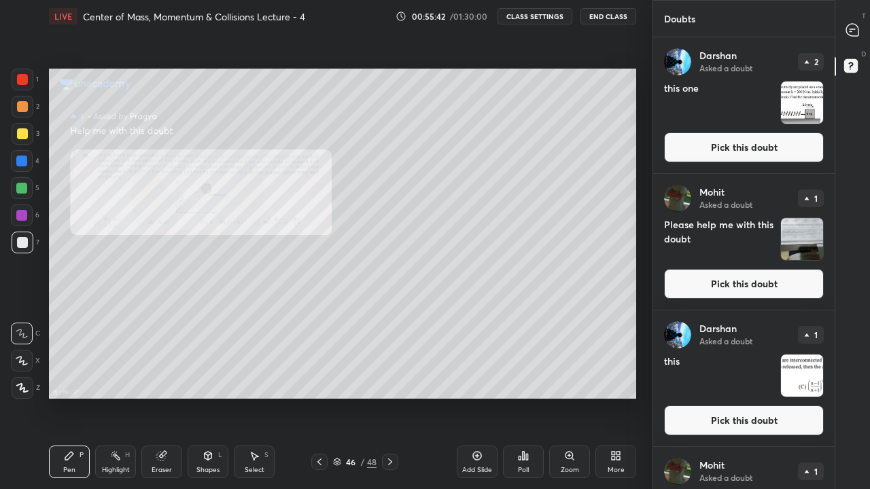
click at [853, 28] on icon at bounding box center [852, 30] width 12 height 12
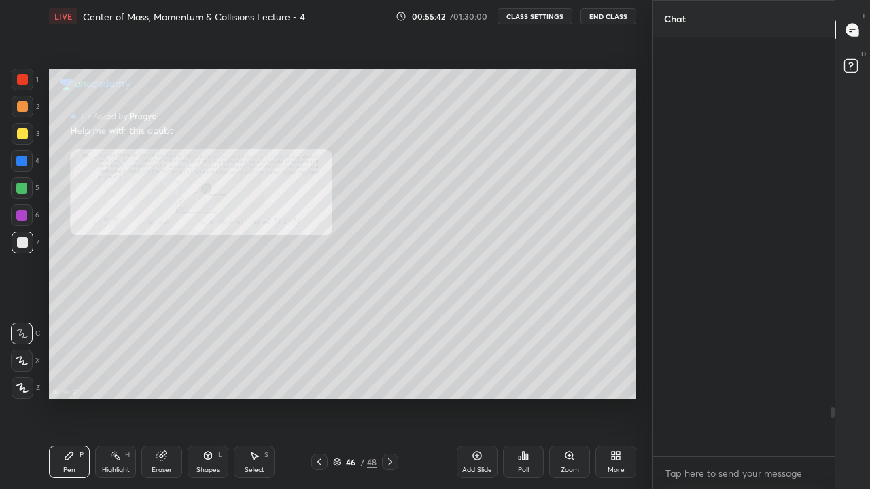
scroll to position [415, 177]
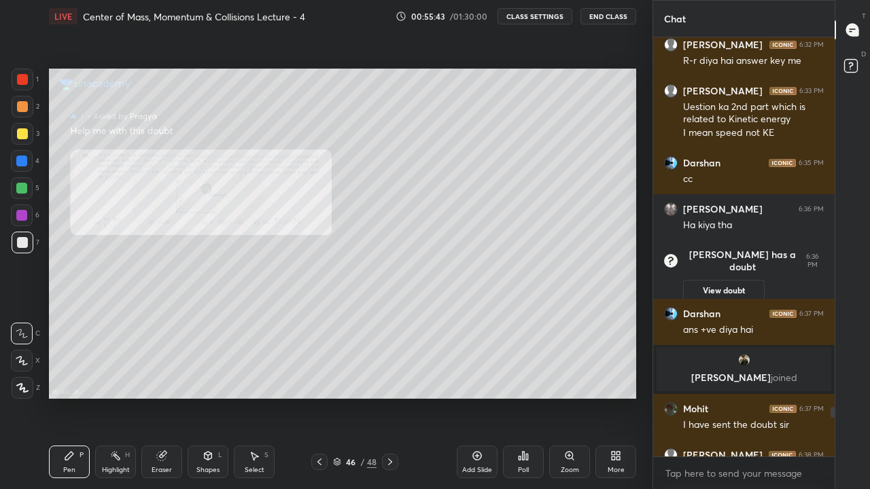
click at [620, 402] on div "More" at bounding box center [615, 470] width 17 height 7
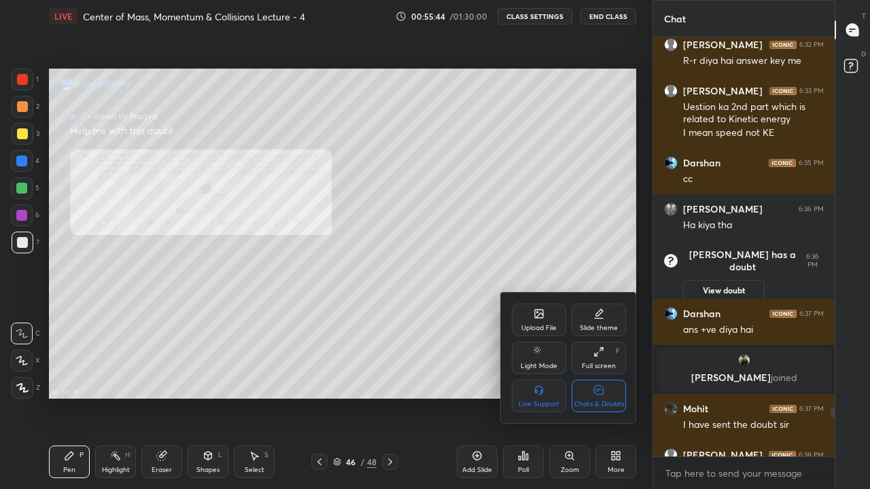
click at [613, 397] on div "Chats & Doubts" at bounding box center [598, 396] width 54 height 33
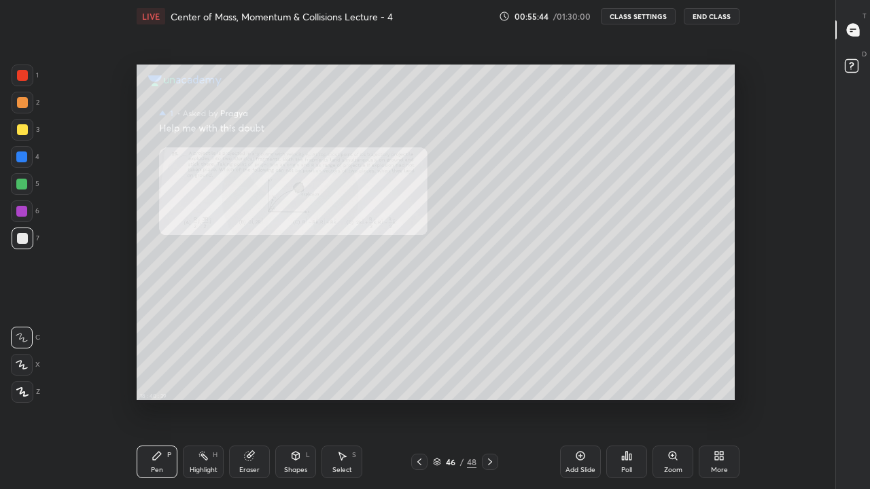
scroll to position [0, 0]
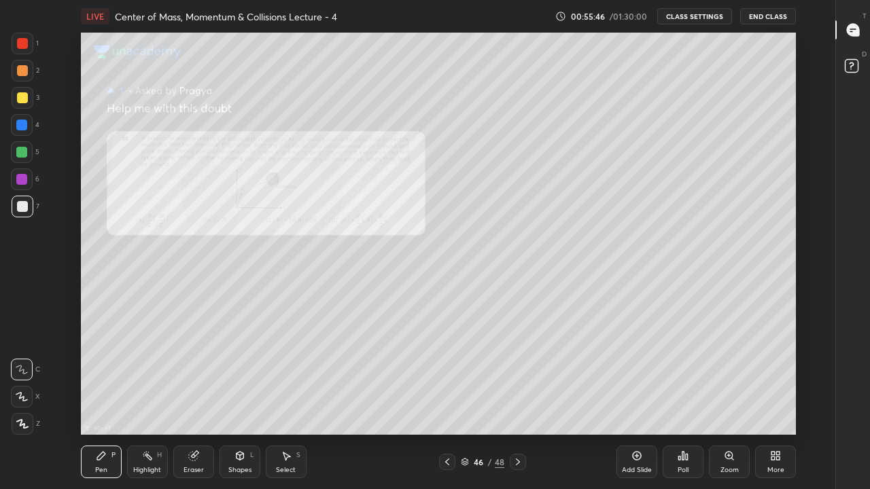
click at [23, 73] on div at bounding box center [22, 70] width 11 height 11
click at [848, 62] on rect at bounding box center [850, 66] width 13 height 13
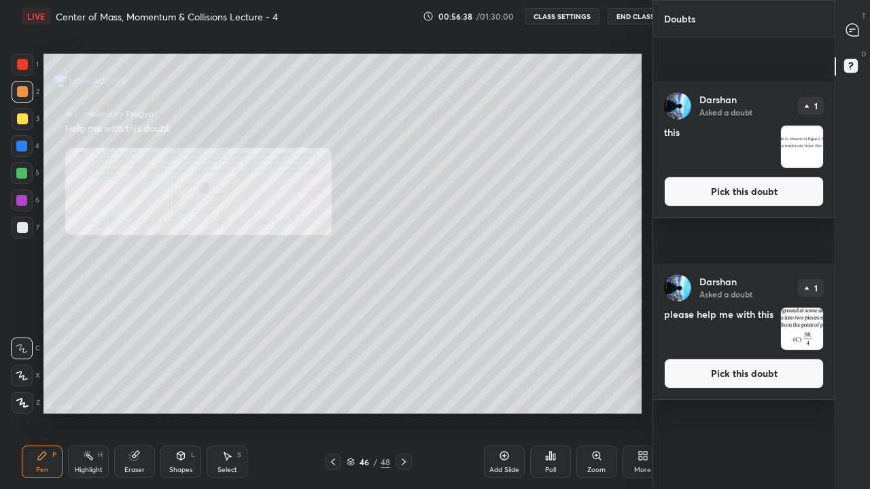
scroll to position [626, 0]
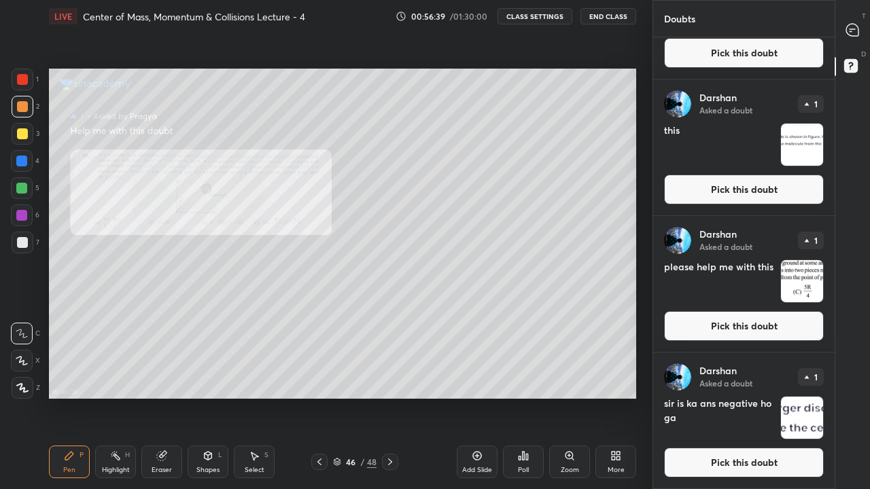
click at [792, 148] on img "grid" at bounding box center [802, 145] width 42 height 42
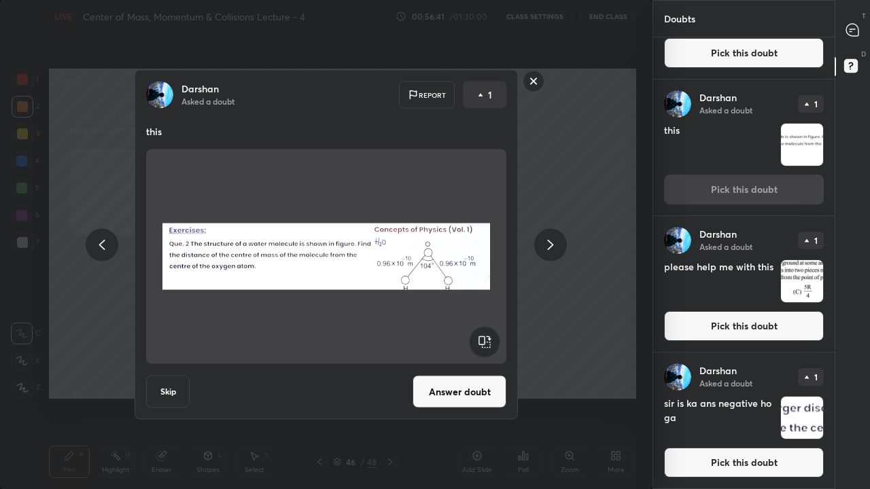
click at [465, 391] on button "Answer doubt" at bounding box center [459, 392] width 94 height 33
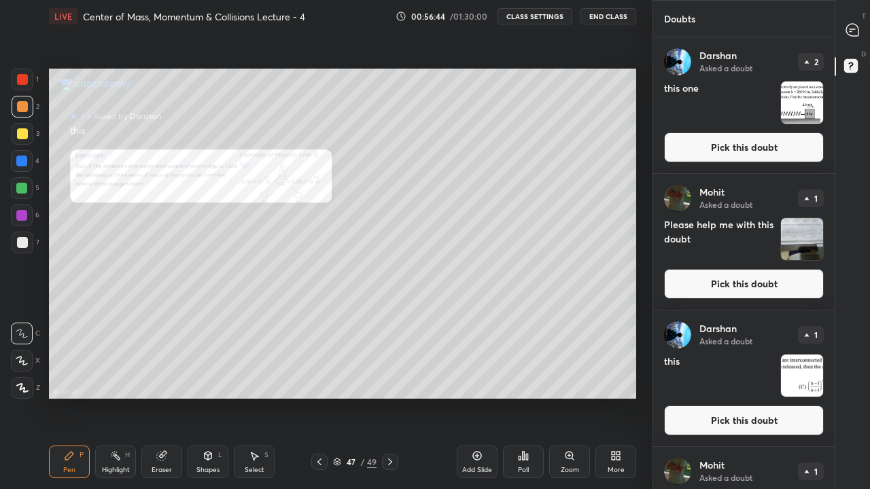
click at [853, 28] on icon at bounding box center [852, 30] width 12 height 12
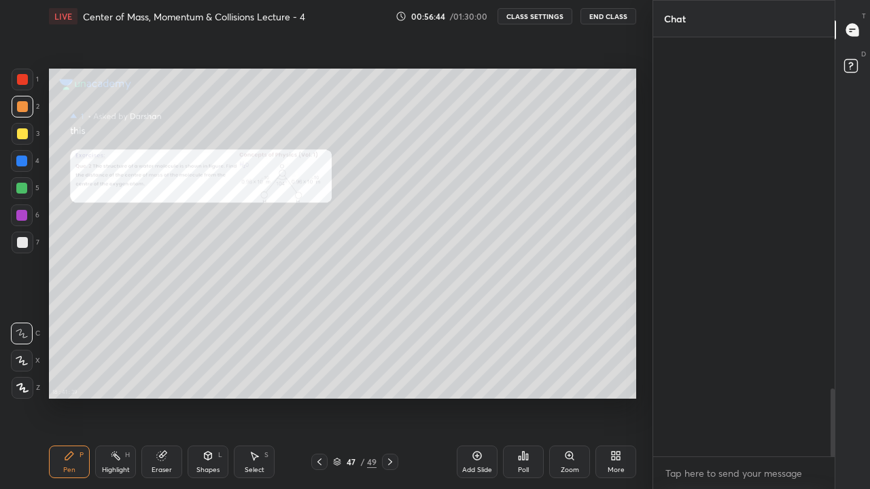
scroll to position [415, 177]
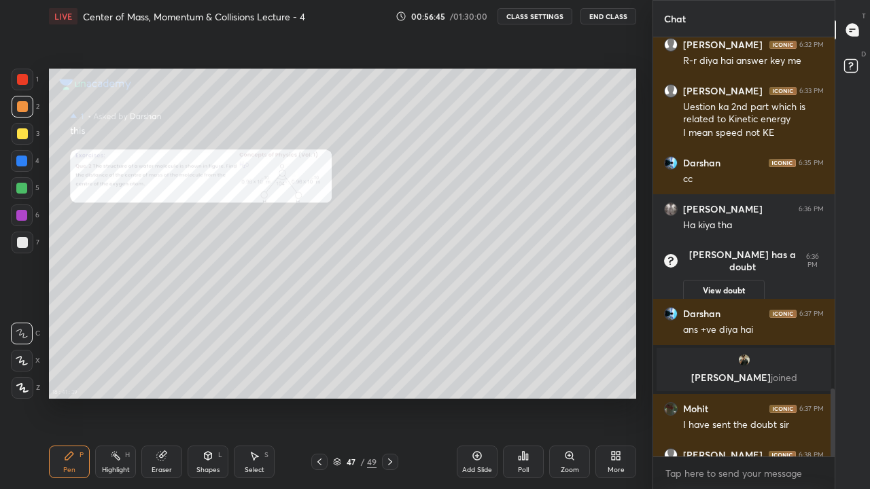
click at [616, 402] on div "More" at bounding box center [615, 470] width 17 height 7
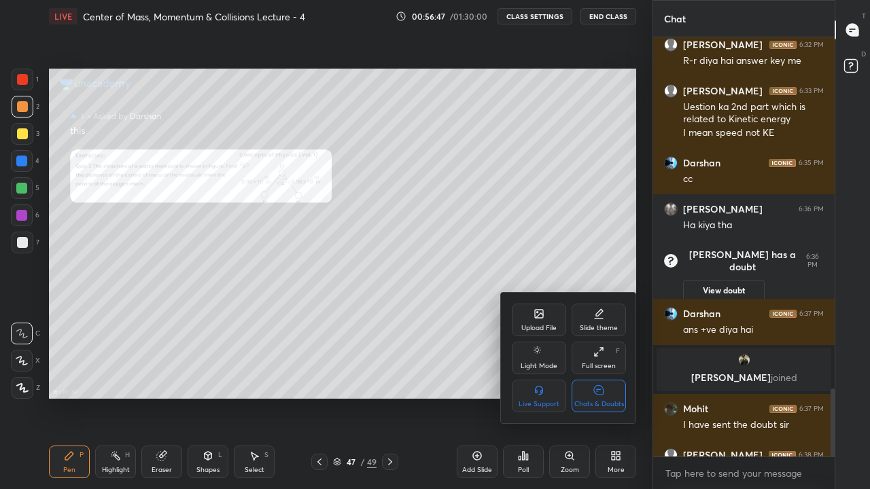
click at [606, 395] on div "Chats & Doubts" at bounding box center [598, 396] width 54 height 33
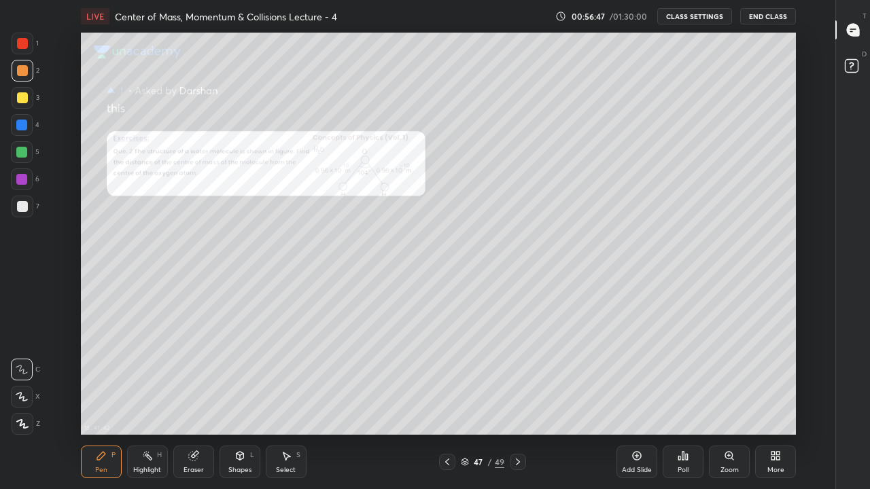
scroll to position [67530, 67143]
click at [24, 126] on div at bounding box center [21, 125] width 11 height 11
click at [22, 205] on div at bounding box center [22, 206] width 11 height 11
click at [854, 61] on icon at bounding box center [853, 61] width 5 height 5
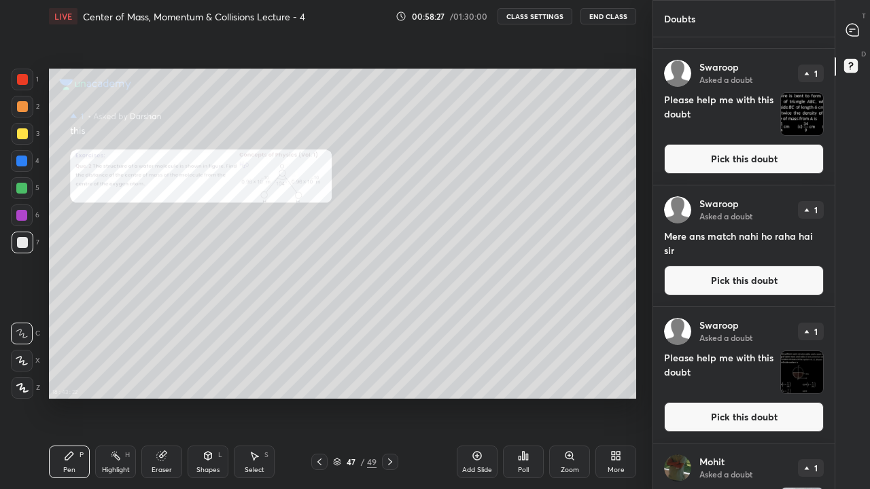
scroll to position [0, 0]
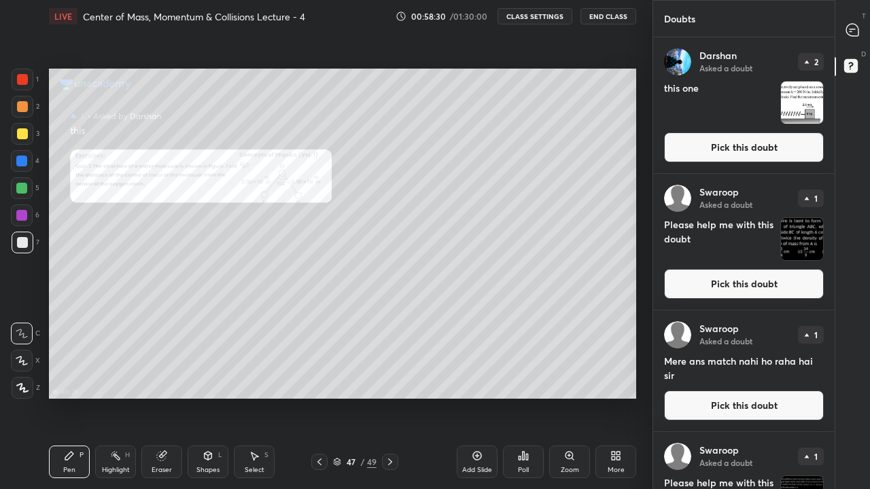
click at [745, 284] on button "Pick this doubt" at bounding box center [744, 284] width 160 height 30
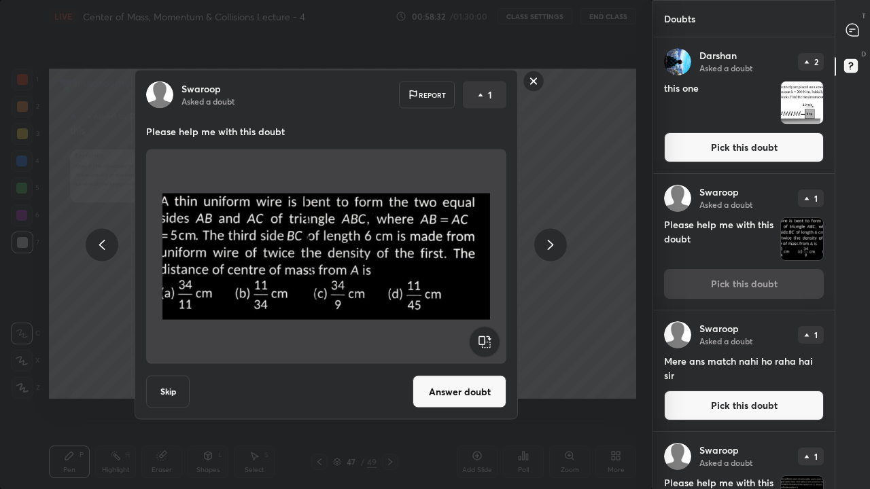
click at [157, 397] on button "Skip" at bounding box center [167, 392] width 43 height 33
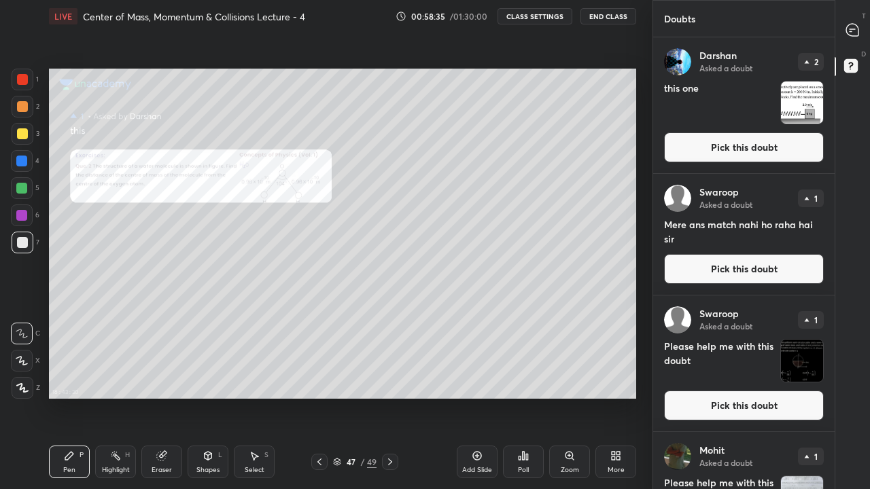
click at [745, 268] on button "Pick this doubt" at bounding box center [744, 269] width 160 height 30
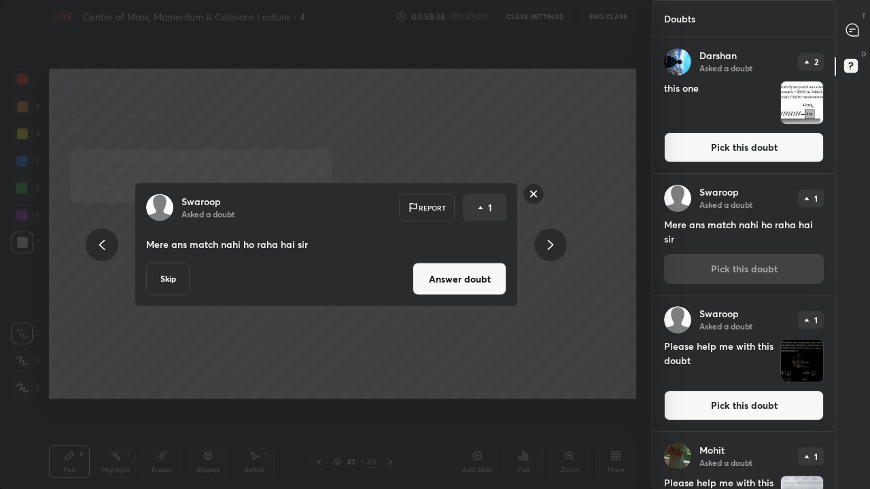
click at [172, 283] on button "Skip" at bounding box center [167, 279] width 43 height 33
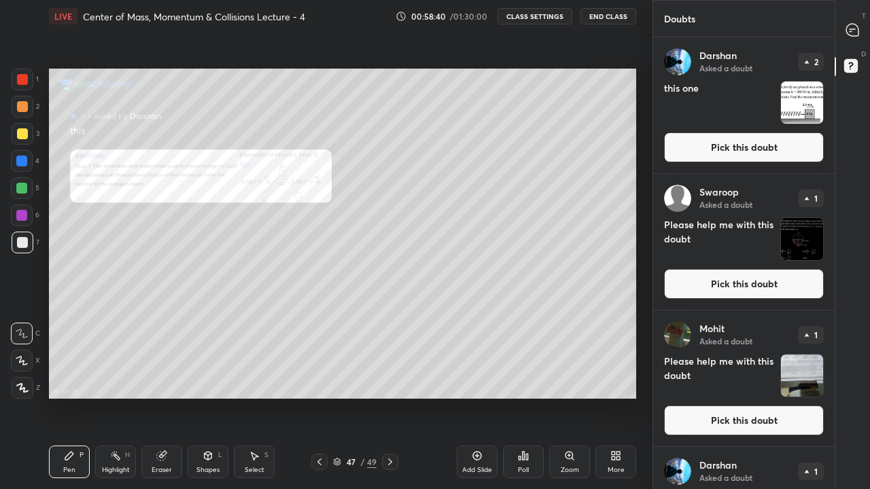
click at [749, 149] on button "Pick this doubt" at bounding box center [744, 147] width 160 height 30
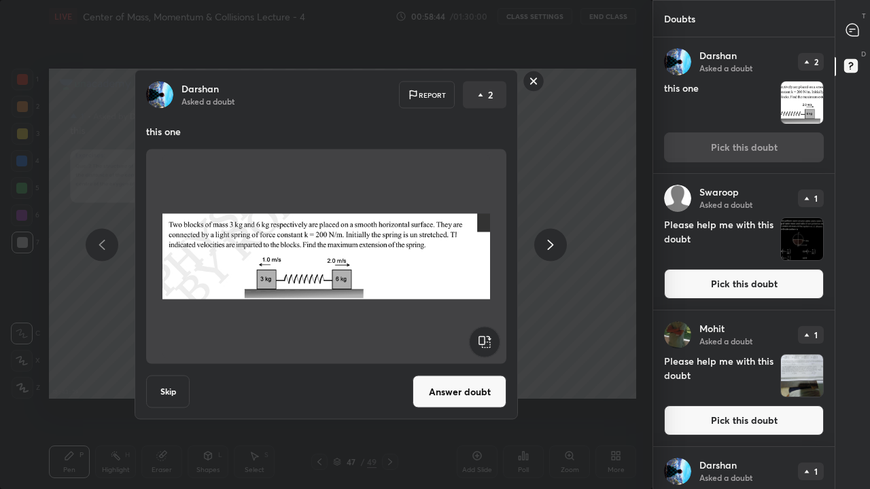
click at [173, 381] on button "Skip" at bounding box center [167, 392] width 43 height 33
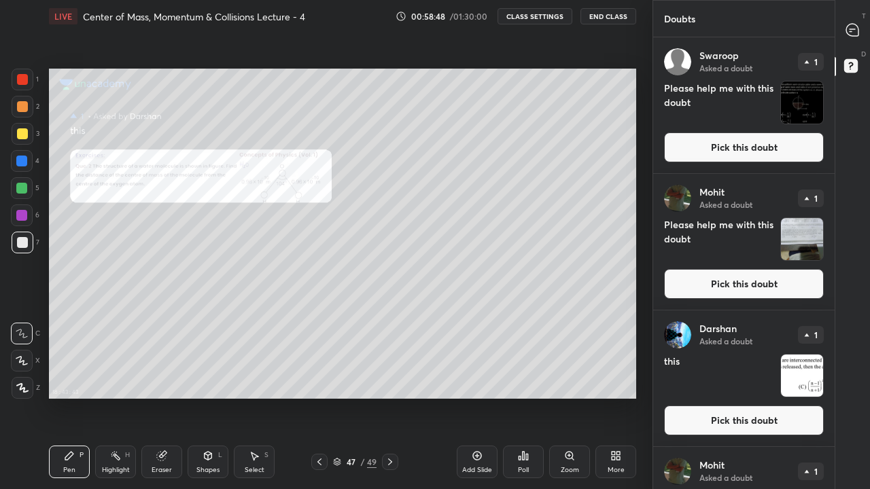
click at [747, 282] on button "Pick this doubt" at bounding box center [744, 284] width 160 height 30
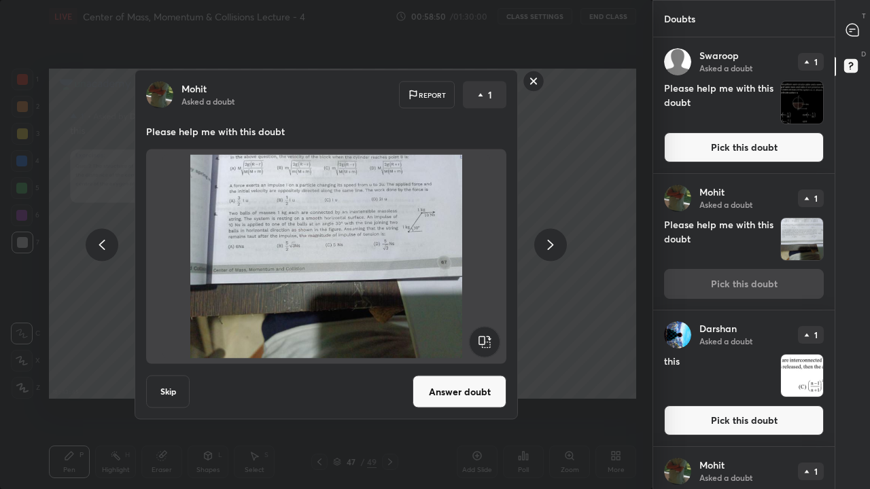
click at [438, 387] on button "Answer doubt" at bounding box center [459, 392] width 94 height 33
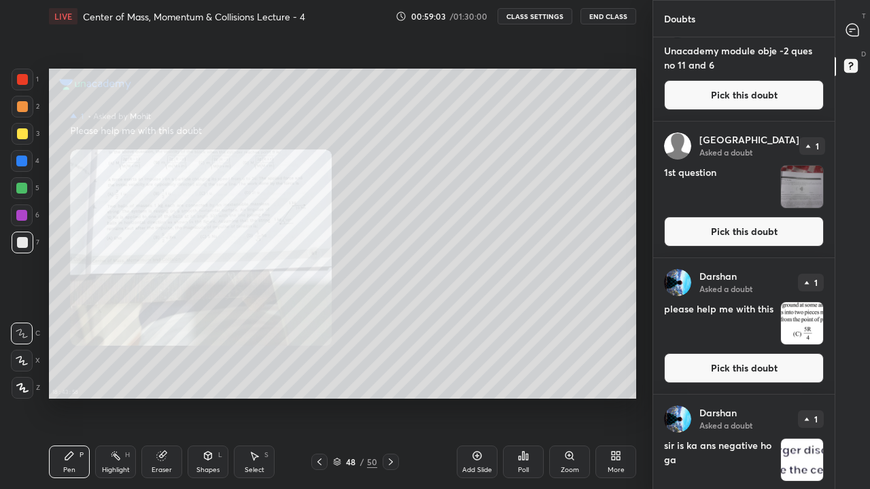
scroll to position [332, 0]
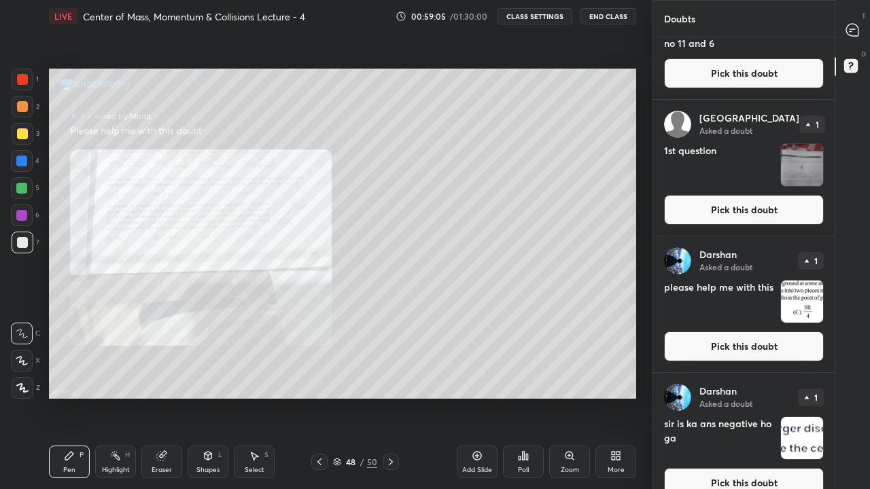
click at [751, 207] on button "Pick this doubt" at bounding box center [744, 210] width 160 height 30
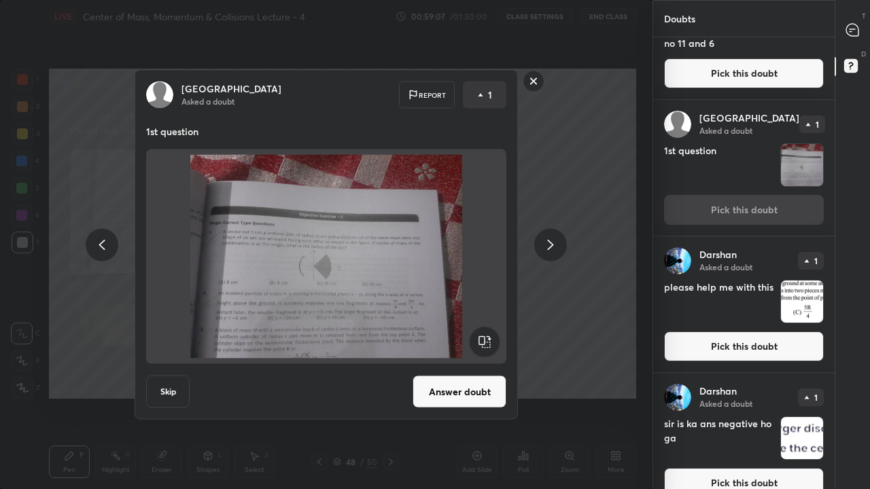
click at [449, 393] on button "Answer doubt" at bounding box center [459, 392] width 94 height 33
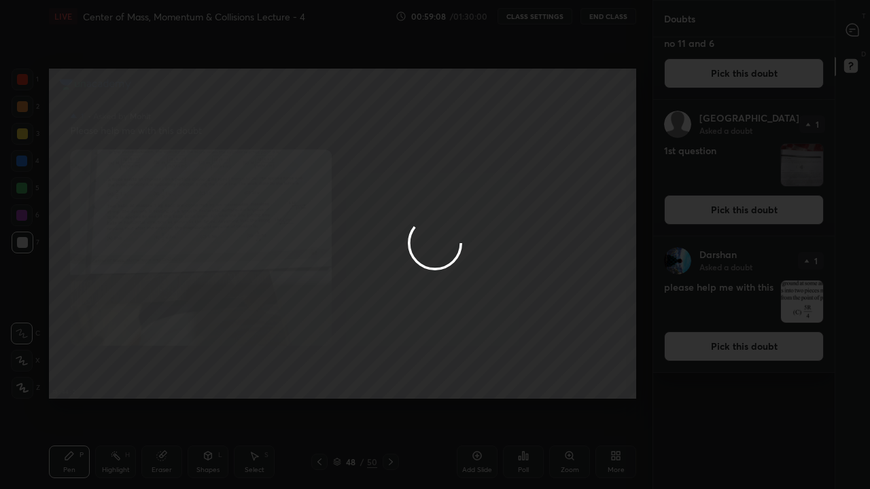
scroll to position [0, 0]
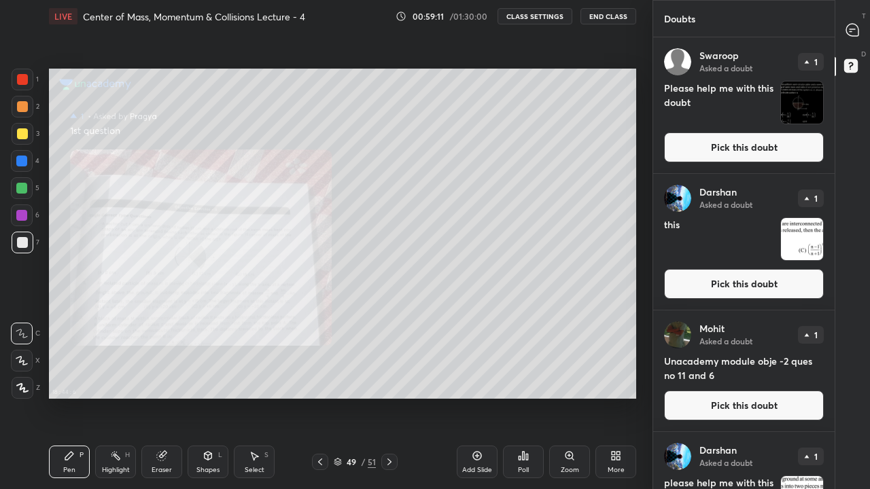
click at [852, 31] on icon at bounding box center [852, 30] width 12 height 12
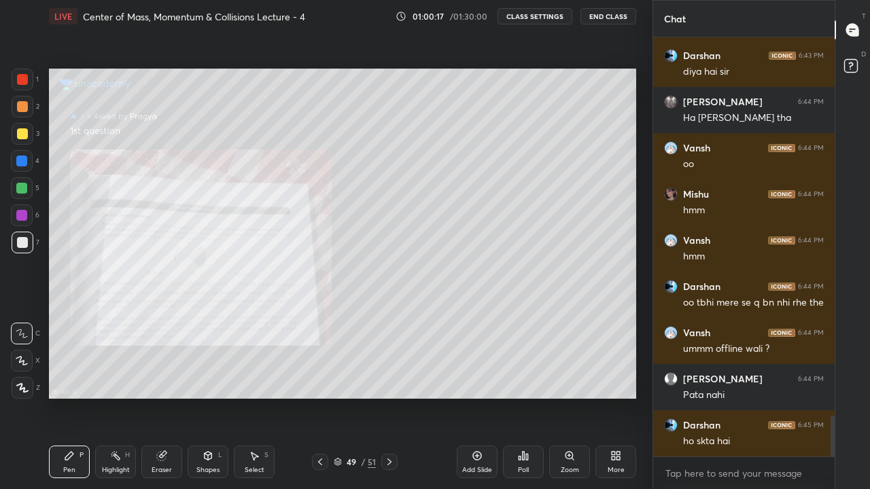
scroll to position [3984, 0]
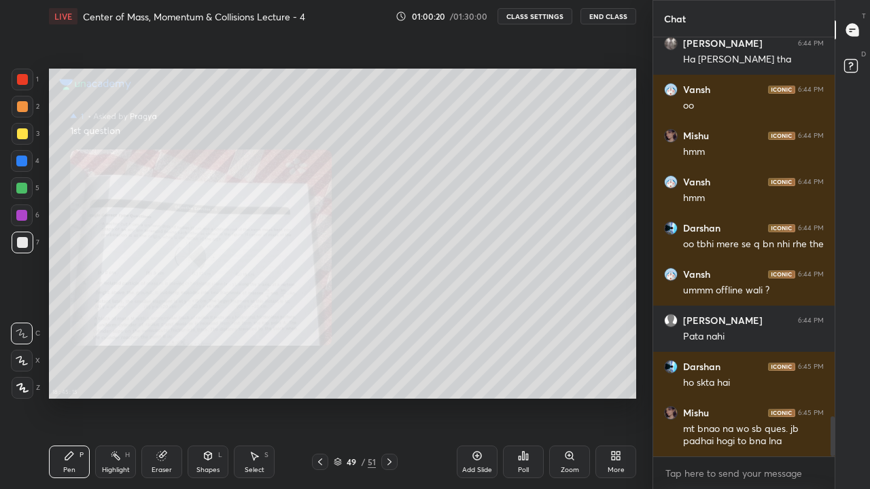
click at [320, 402] on icon at bounding box center [320, 462] width 11 height 11
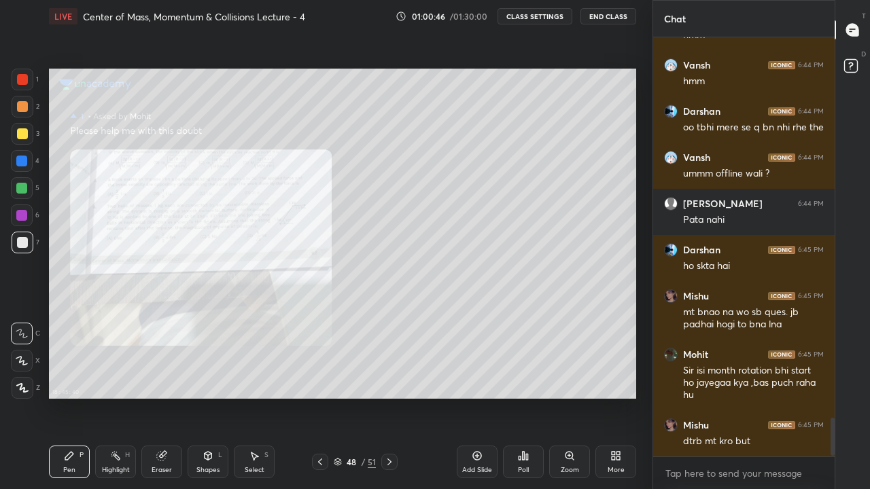
scroll to position [4147, 0]
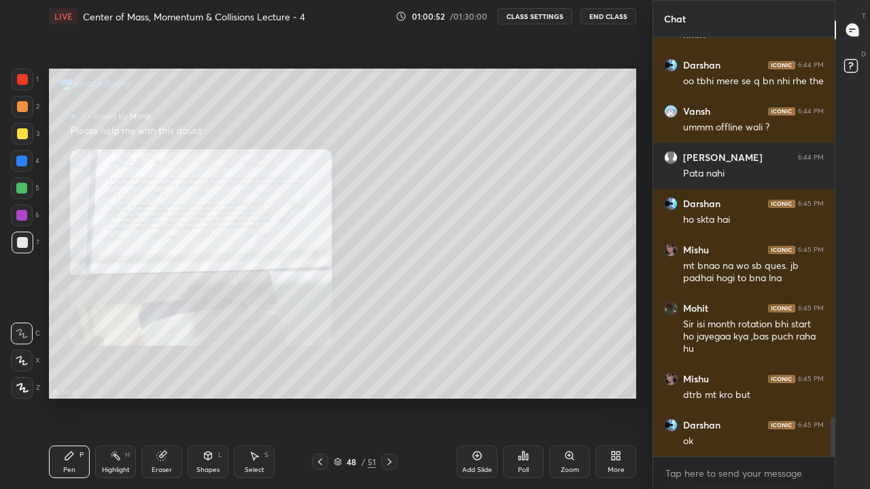
click at [389, 402] on icon at bounding box center [389, 462] width 11 height 11
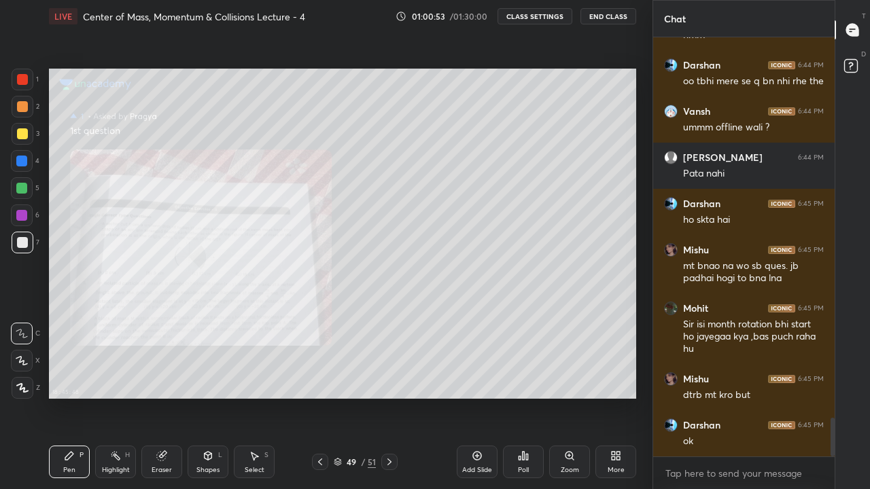
click at [320, 402] on icon at bounding box center [320, 462] width 11 height 11
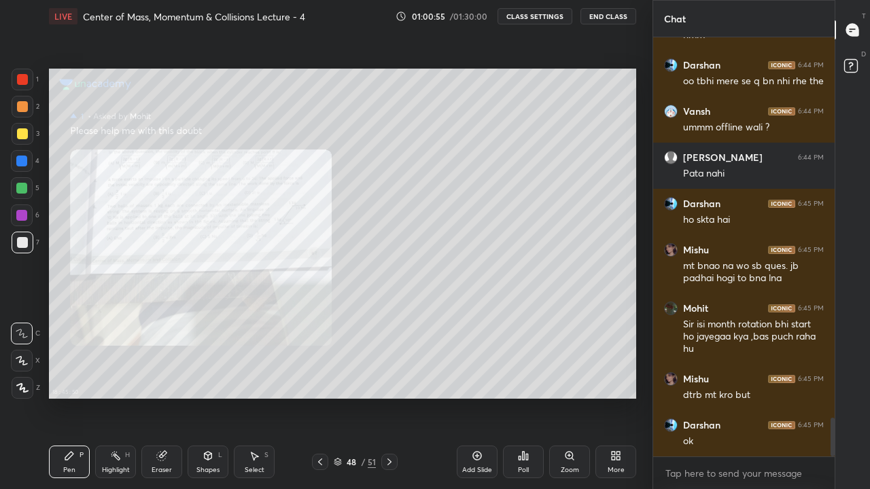
click at [390, 402] on icon at bounding box center [389, 462] width 11 height 11
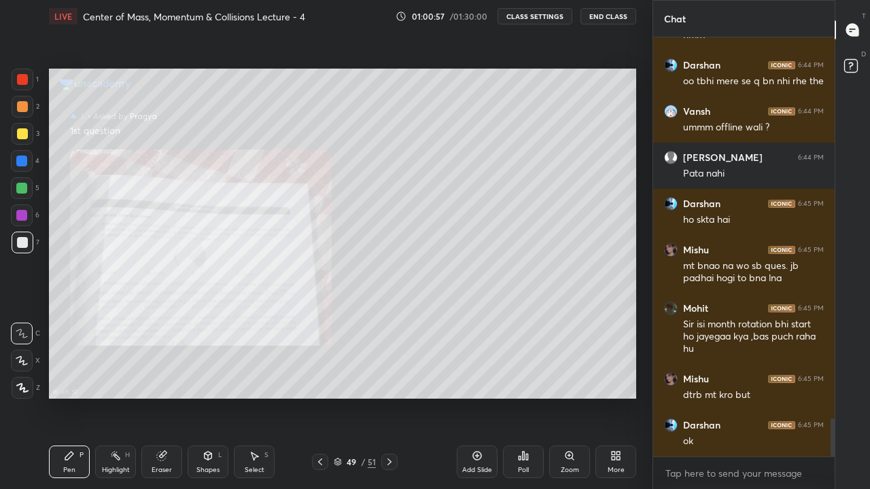
click at [613, 402] on div "More" at bounding box center [615, 462] width 41 height 33
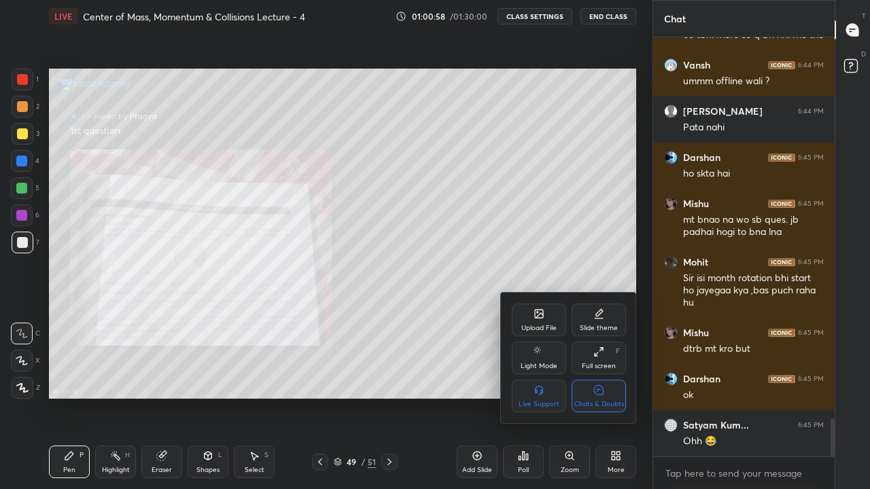
click at [607, 398] on div "Chats & Doubts" at bounding box center [598, 396] width 54 height 33
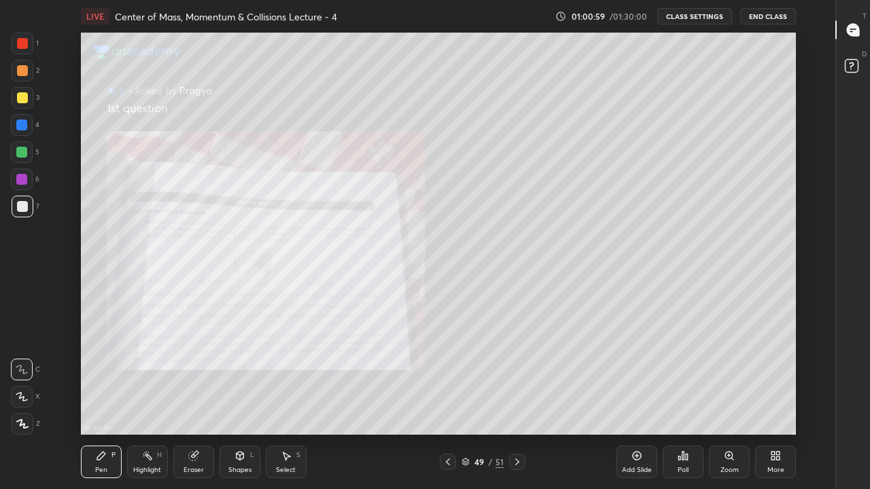
scroll to position [67530, 67143]
click at [24, 125] on div at bounding box center [21, 125] width 11 height 11
click at [853, 32] on icon at bounding box center [852, 30] width 12 height 12
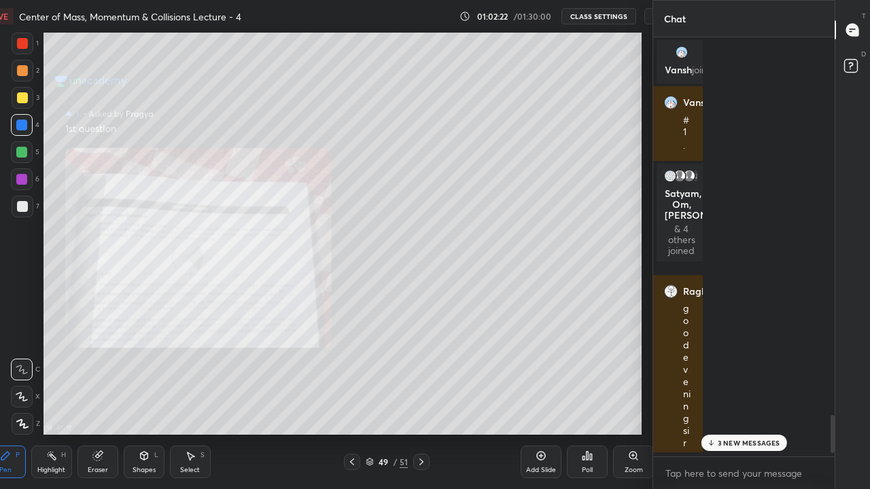
scroll to position [67530, 67250]
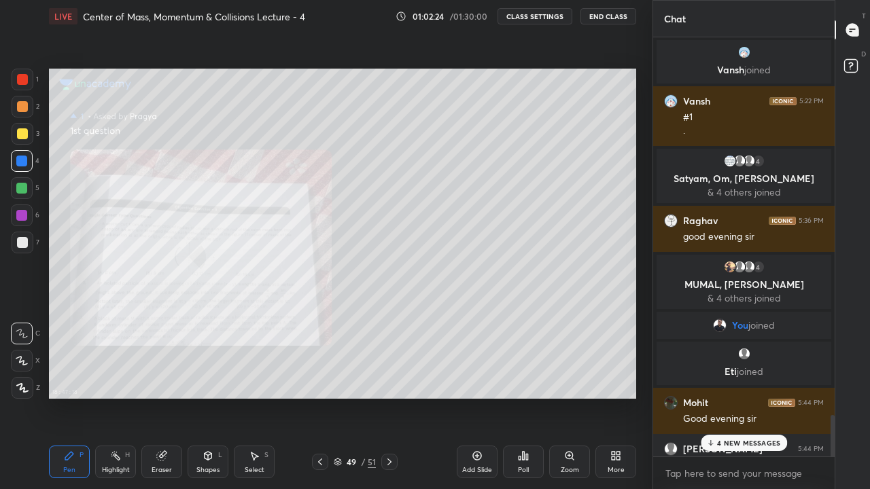
click at [738, 402] on p "4 NEW MESSAGES" at bounding box center [748, 443] width 63 height 8
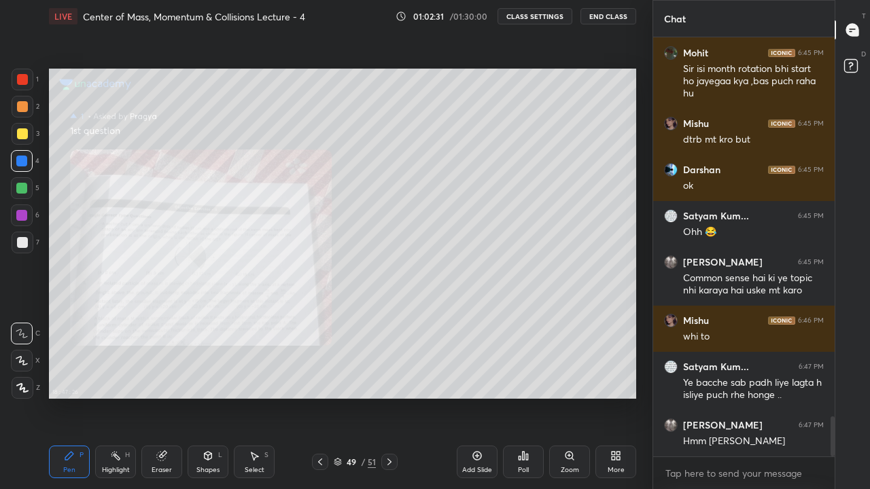
click at [851, 62] on icon at bounding box center [850, 64] width 5 height 5
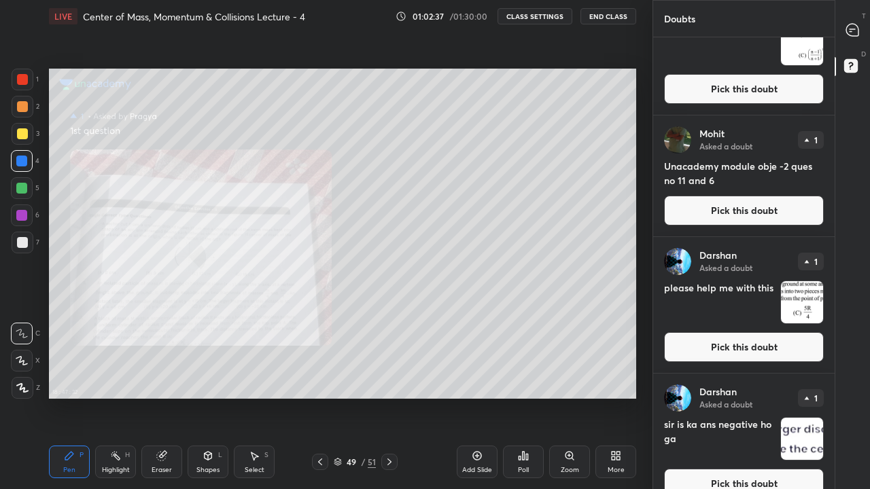
scroll to position [216, 0]
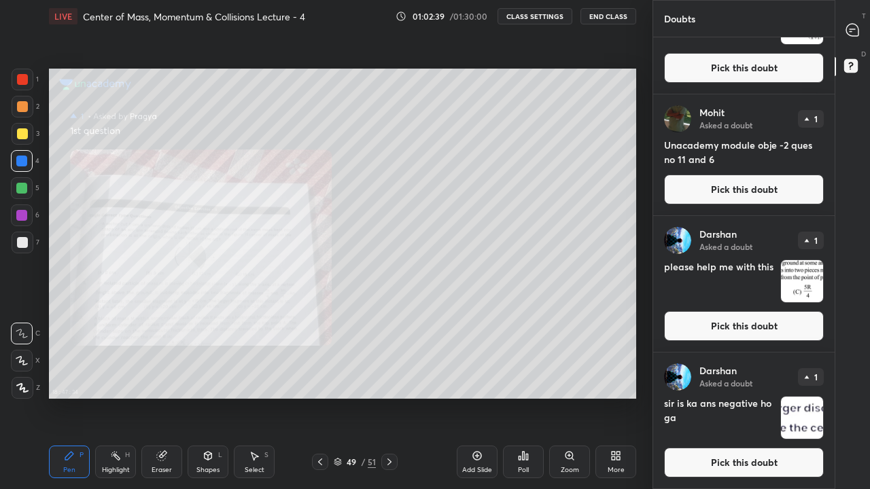
click at [791, 402] on img "grid" at bounding box center [802, 418] width 42 height 42
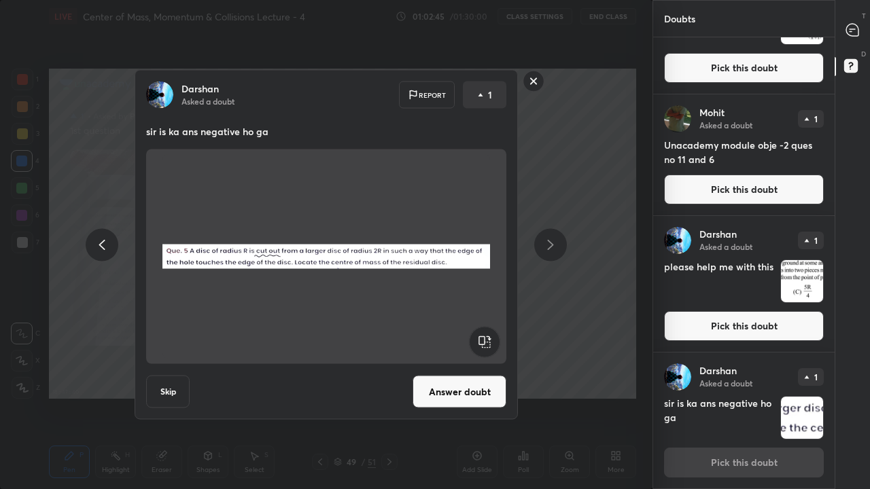
click at [437, 388] on button "Answer doubt" at bounding box center [459, 392] width 94 height 33
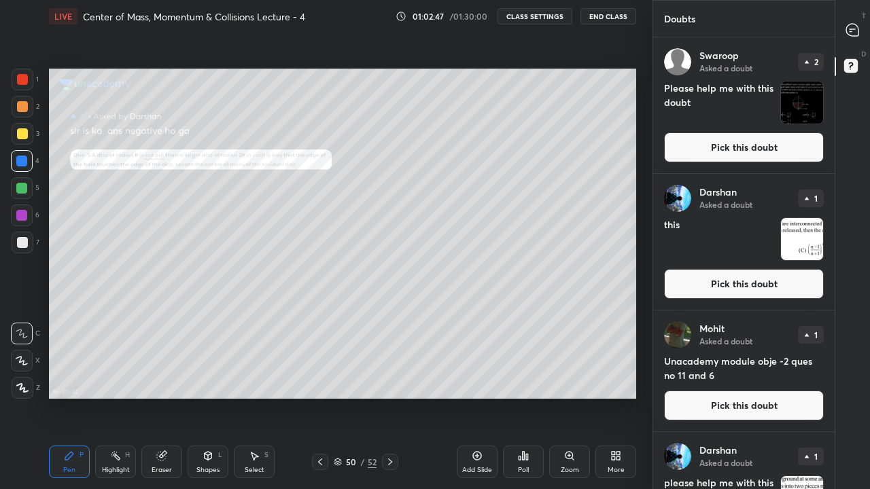
click at [851, 29] on icon at bounding box center [851, 29] width 5 height 0
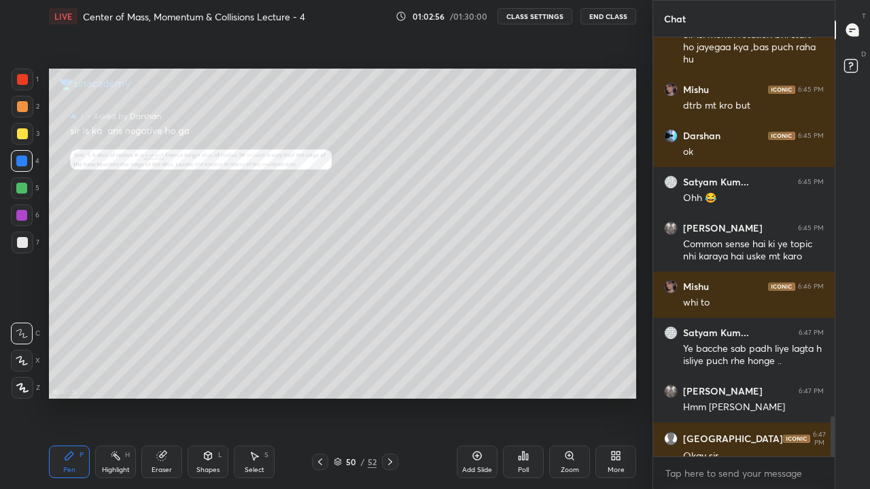
scroll to position [4102, 0]
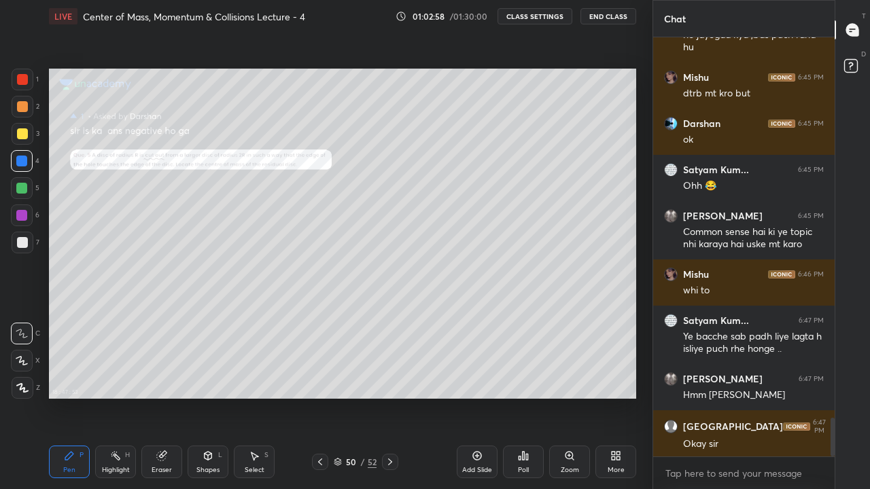
click at [850, 65] on rect at bounding box center [850, 66] width 13 height 13
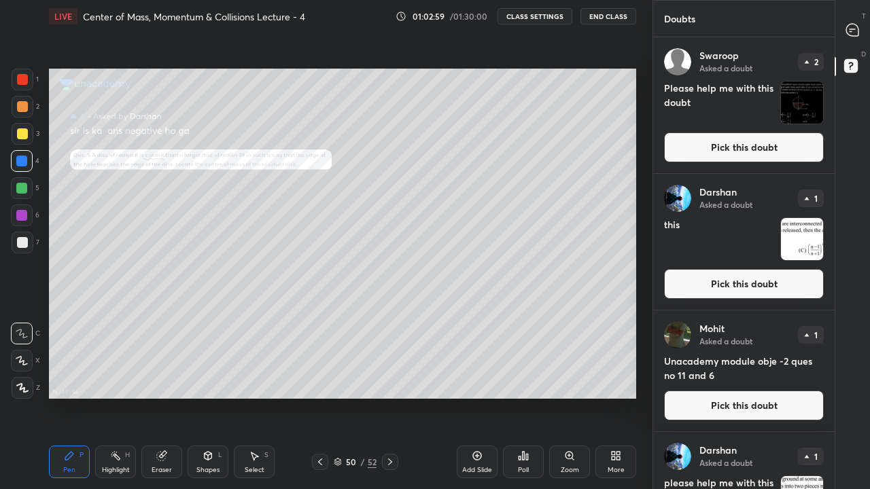
click at [798, 104] on img "grid" at bounding box center [802, 103] width 42 height 42
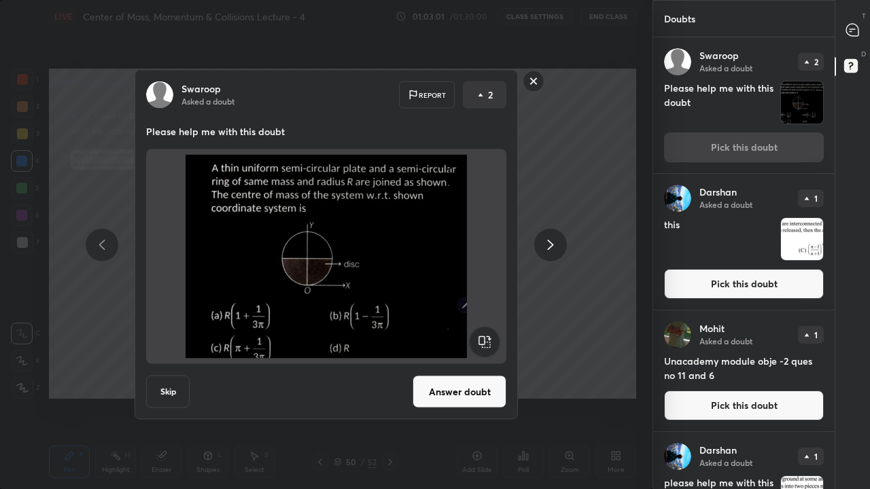
click at [442, 386] on button "Answer doubt" at bounding box center [459, 392] width 94 height 33
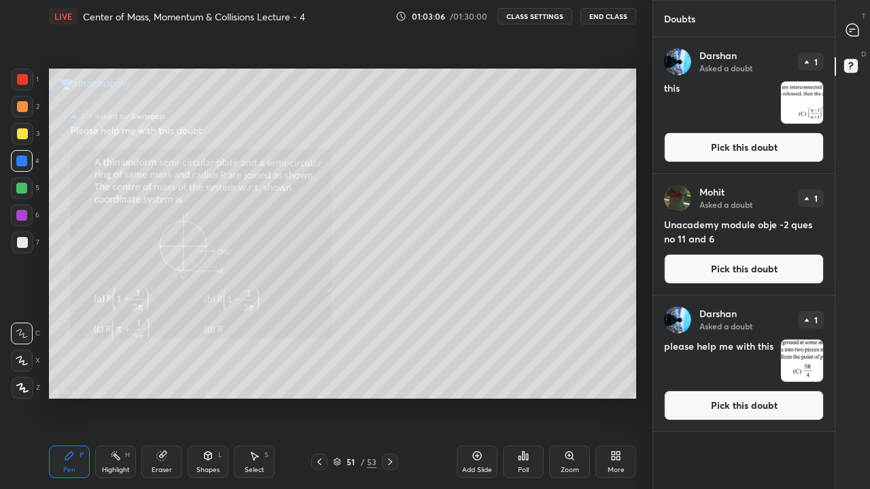
click at [850, 31] on icon at bounding box center [850, 31] width 2 height 0
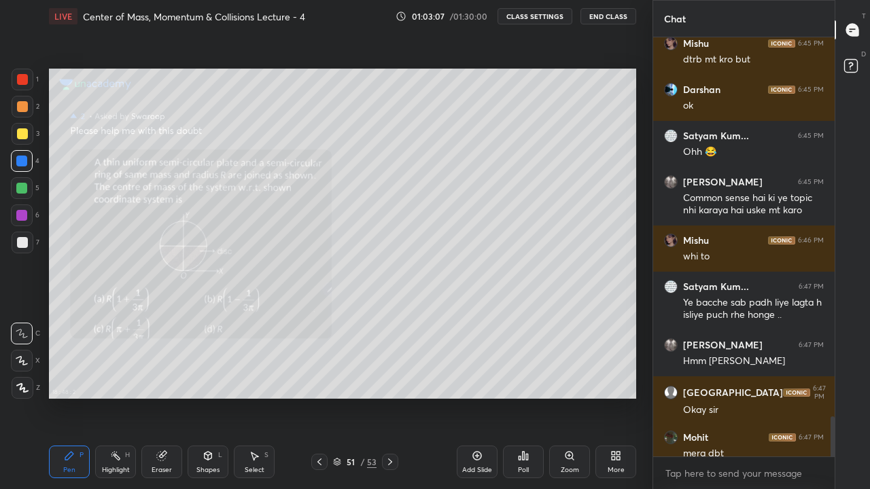
scroll to position [4115, 0]
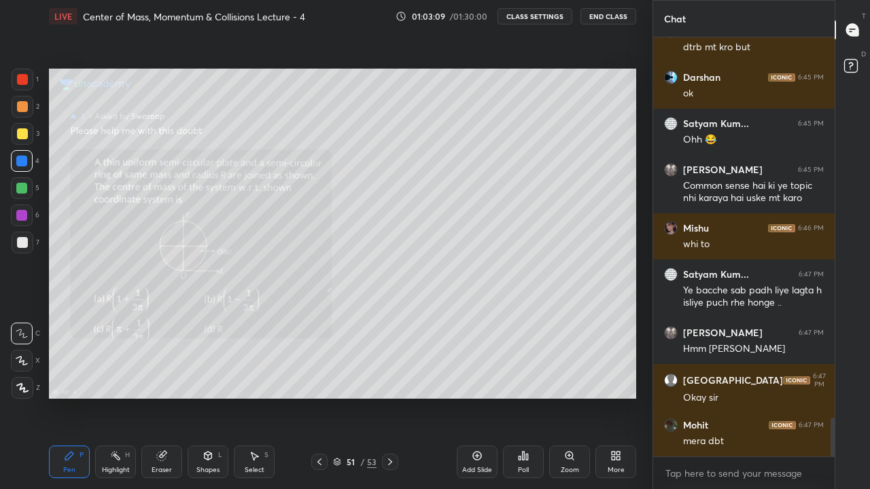
click at [850, 31] on icon at bounding box center [850, 31] width 2 height 0
click at [853, 62] on rect at bounding box center [850, 66] width 13 height 13
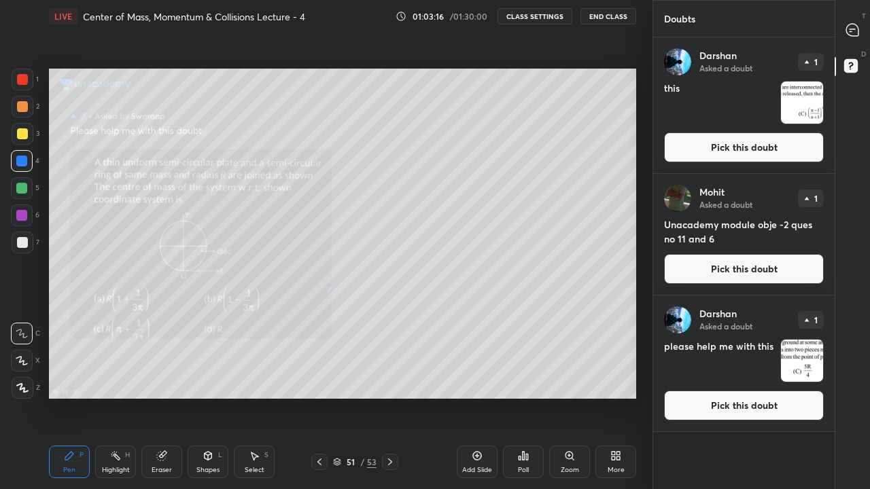
click at [755, 268] on button "Pick this doubt" at bounding box center [744, 269] width 160 height 30
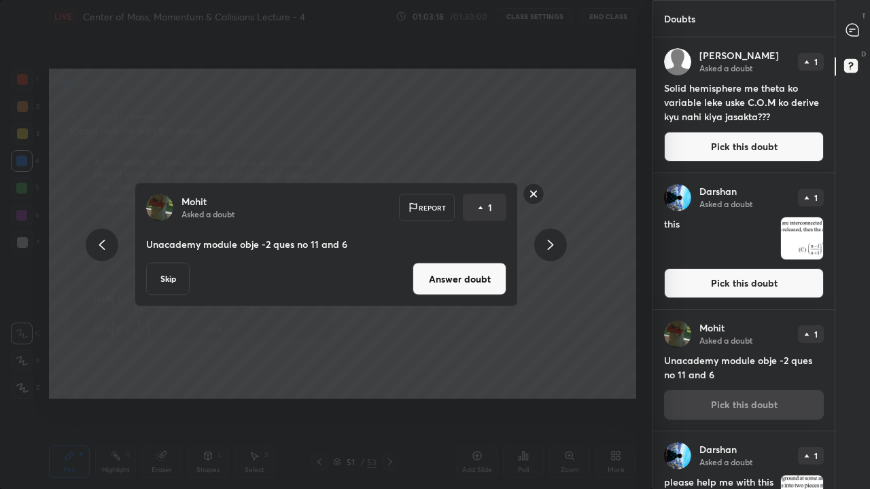
click at [168, 285] on button "Skip" at bounding box center [167, 279] width 43 height 33
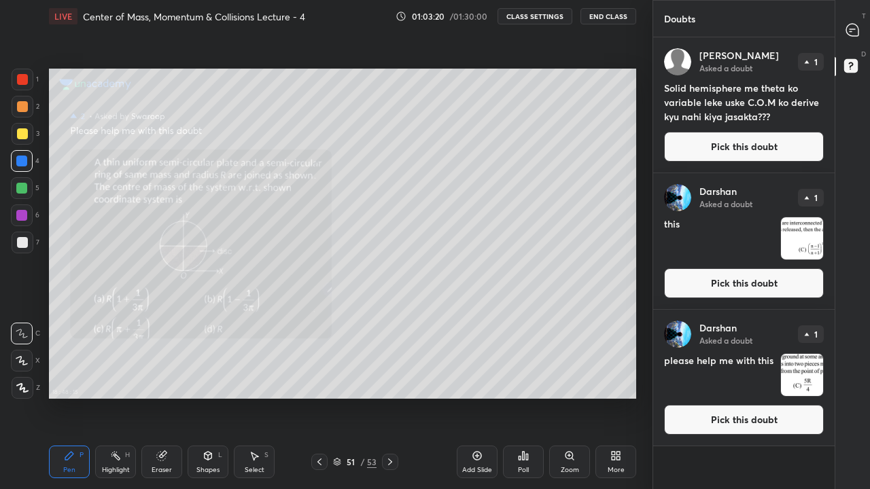
click at [795, 380] on img "grid" at bounding box center [802, 375] width 42 height 42
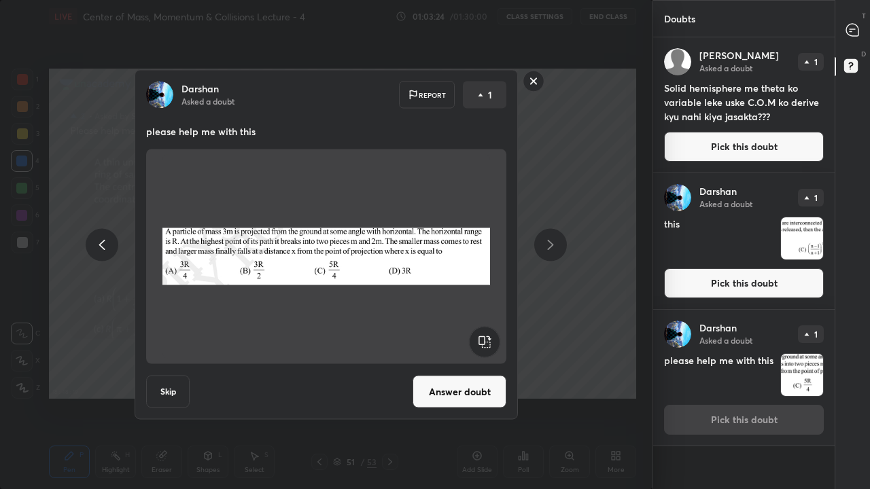
click at [165, 382] on button "Skip" at bounding box center [167, 392] width 43 height 33
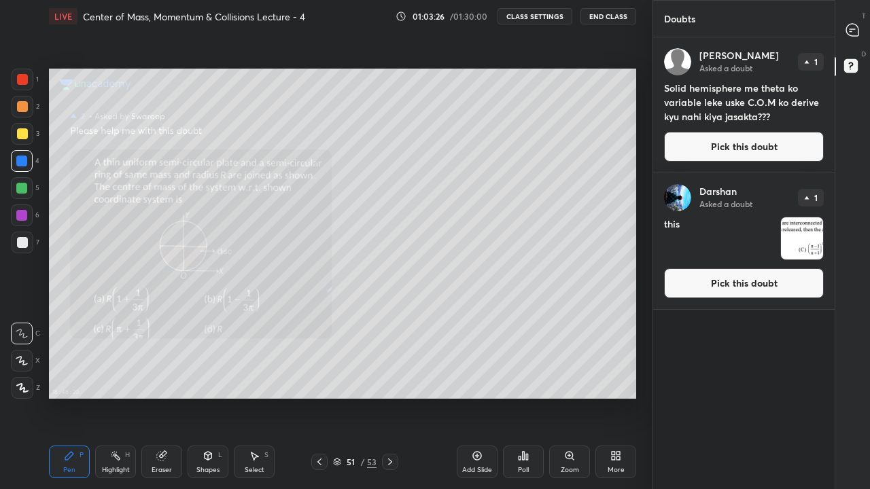
click at [793, 240] on img "grid" at bounding box center [802, 238] width 42 height 42
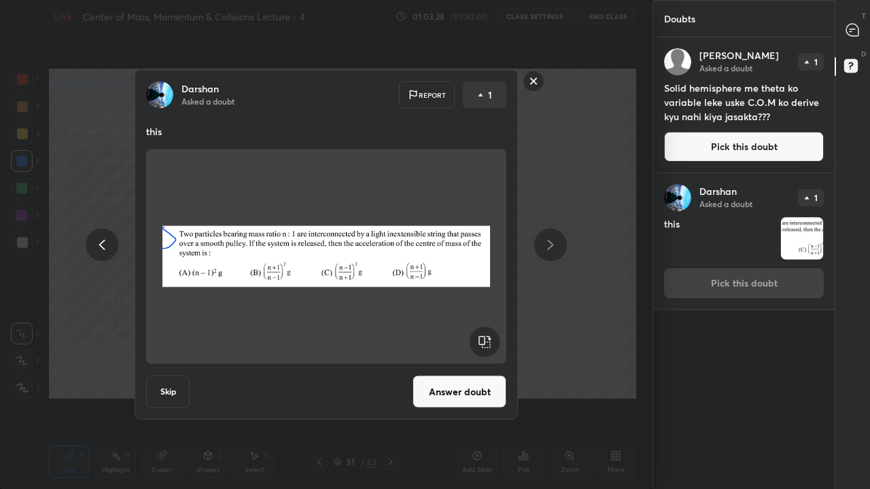
click at [463, 383] on button "Answer doubt" at bounding box center [459, 392] width 94 height 33
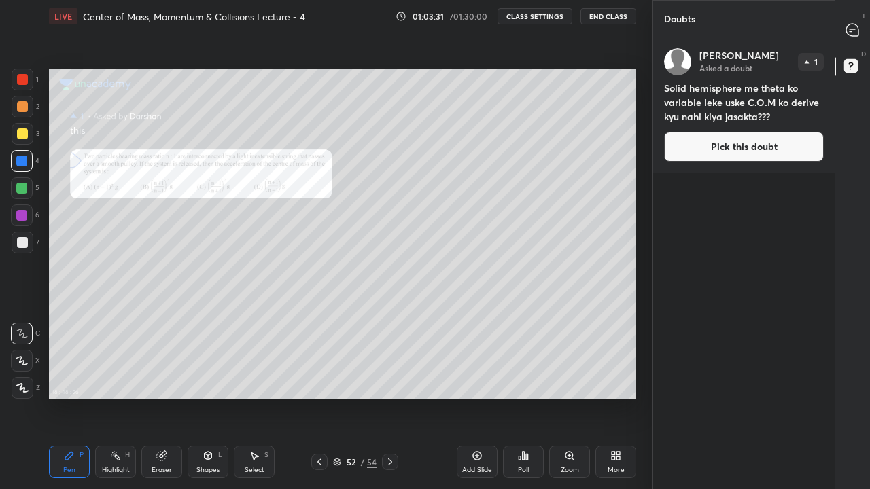
click at [855, 29] on icon at bounding box center [852, 30] width 12 height 12
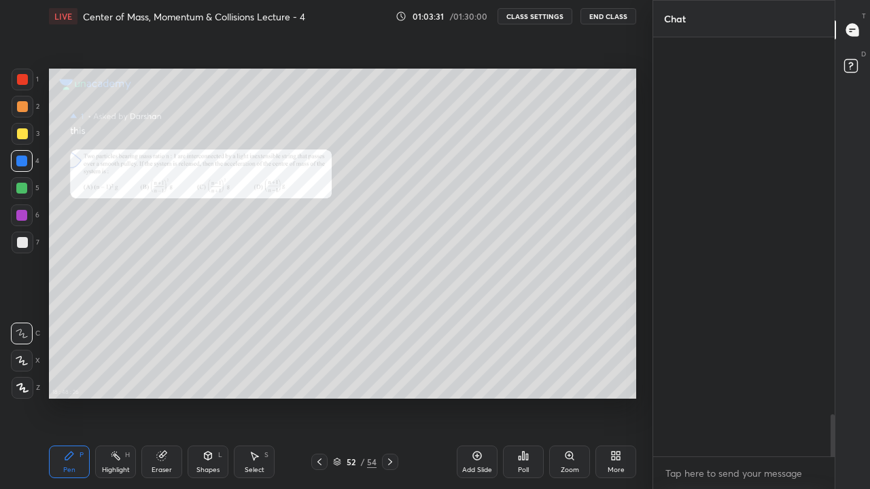
scroll to position [415, 177]
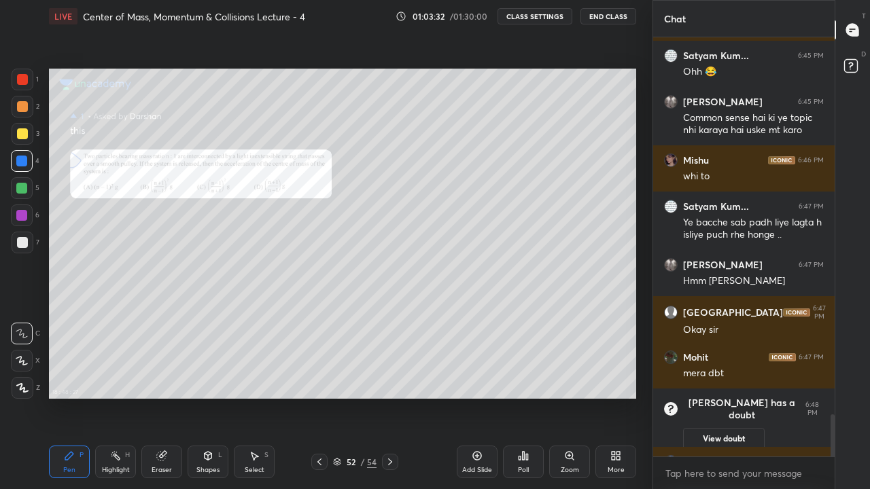
click at [613, 402] on div "More" at bounding box center [615, 462] width 41 height 33
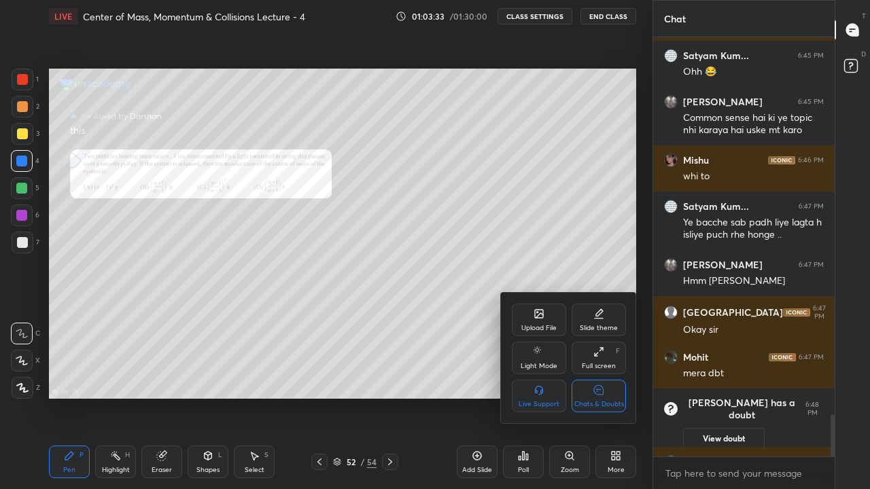
click at [607, 397] on div "Chats & Doubts" at bounding box center [598, 396] width 54 height 33
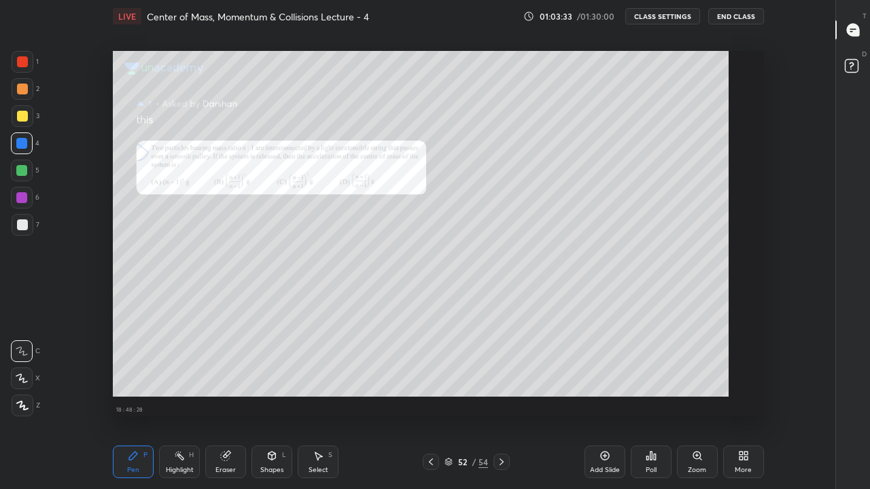
scroll to position [5, 1]
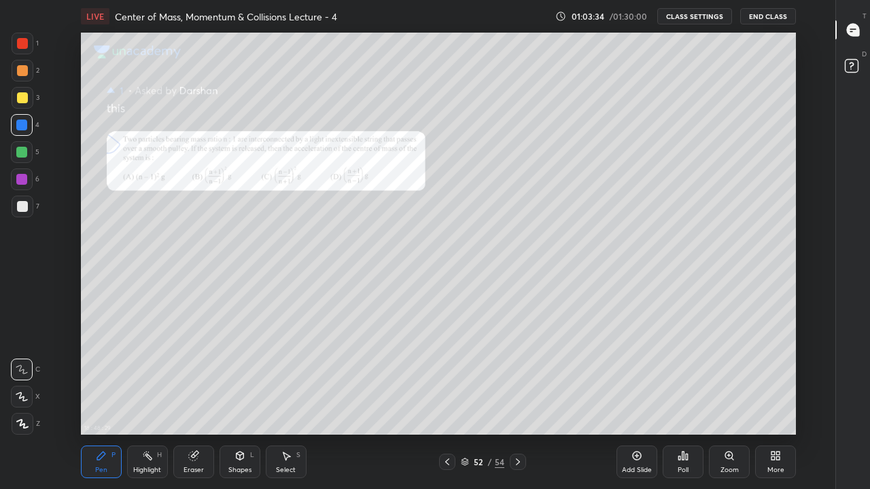
click at [439, 402] on div at bounding box center [447, 462] width 16 height 16
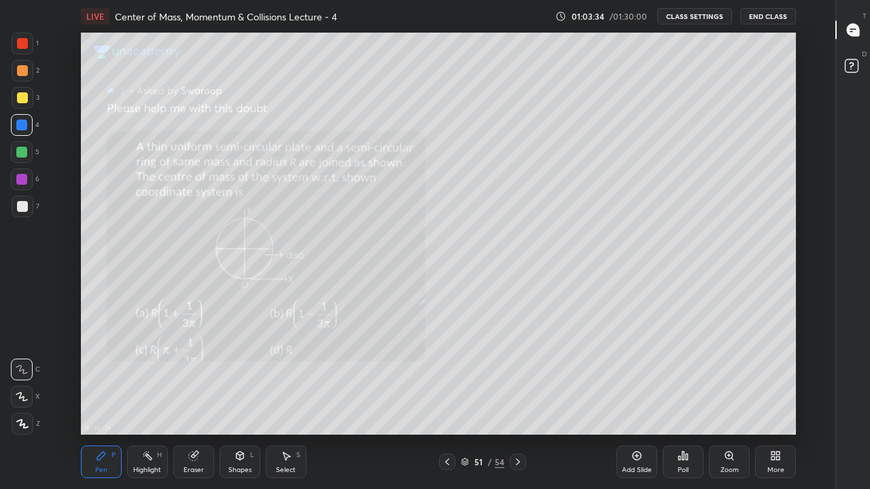
click at [442, 402] on icon at bounding box center [447, 462] width 11 height 11
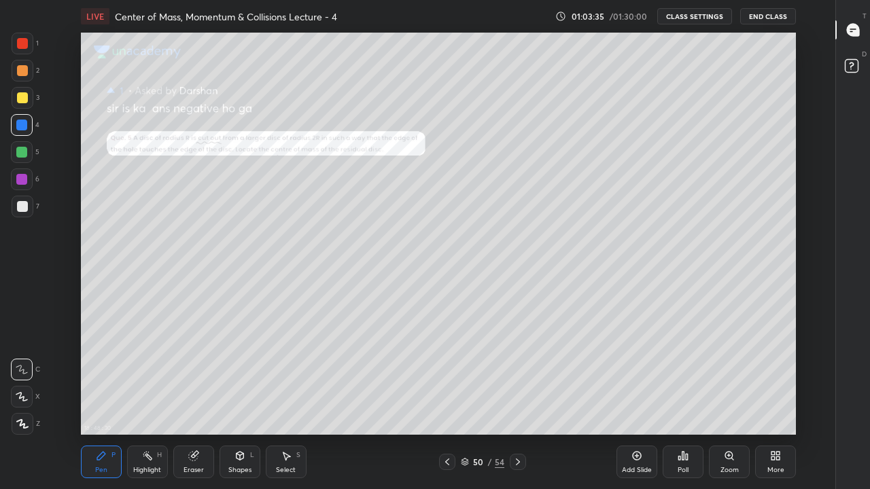
click at [518, 402] on icon at bounding box center [517, 462] width 11 height 11
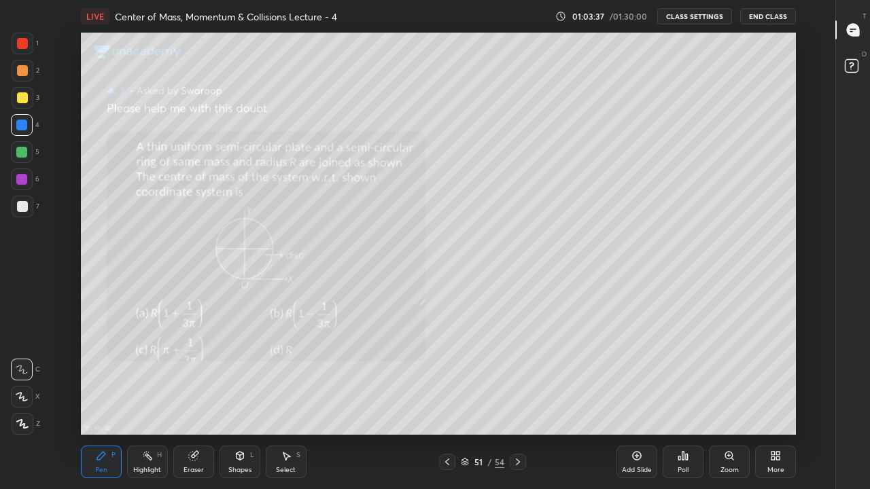
click at [19, 101] on div at bounding box center [22, 97] width 11 height 11
click at [24, 124] on div at bounding box center [21, 125] width 11 height 11
click at [855, 34] on icon at bounding box center [852, 30] width 12 height 12
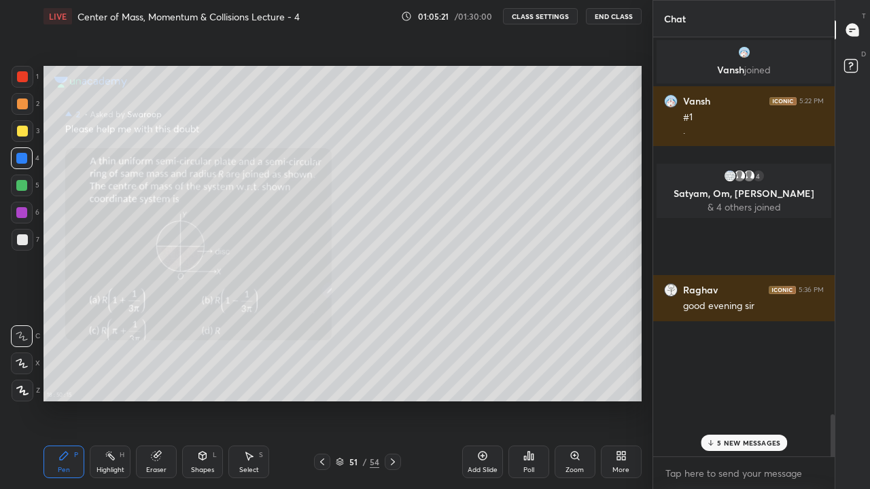
scroll to position [402, 598]
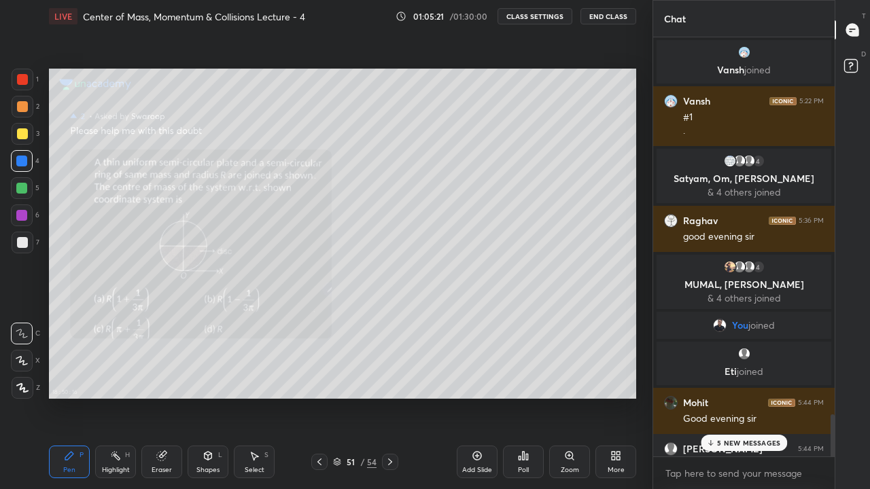
click at [742, 402] on p "5 NEW MESSAGES" at bounding box center [748, 443] width 63 height 8
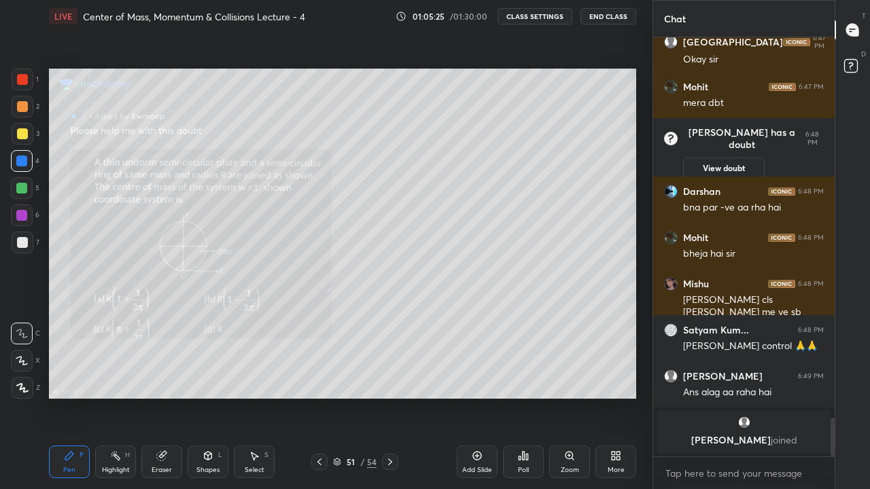
click at [854, 60] on rect at bounding box center [850, 66] width 13 height 13
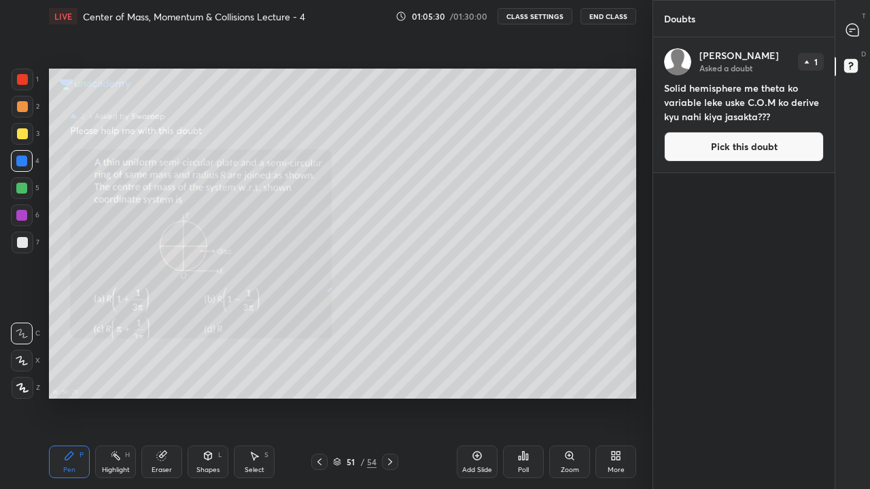
click at [745, 145] on button "Pick this doubt" at bounding box center [744, 147] width 160 height 30
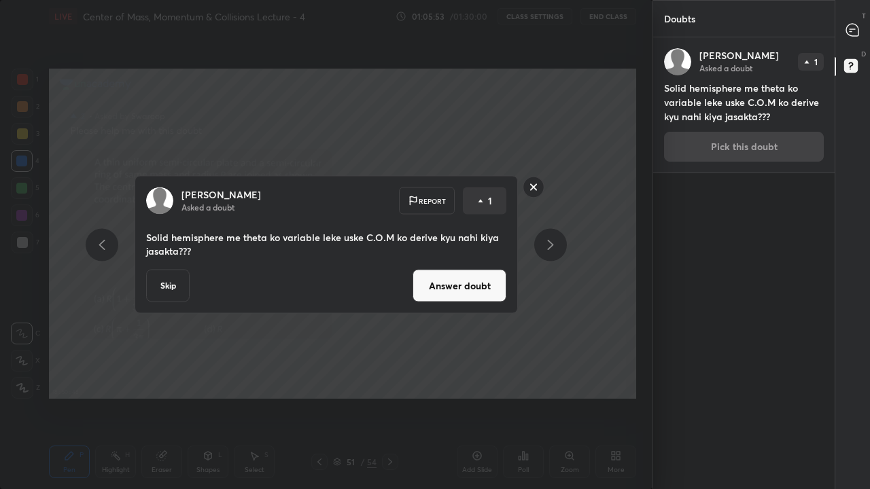
click at [173, 287] on button "Skip" at bounding box center [167, 286] width 43 height 33
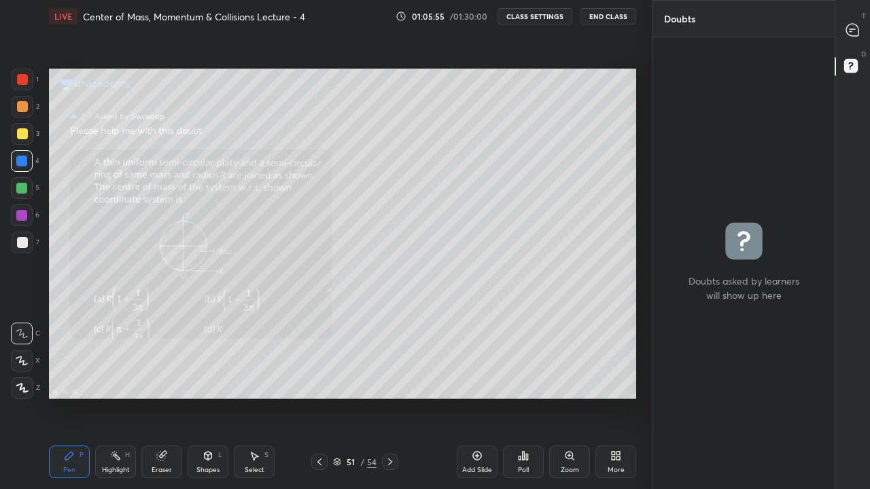
click at [856, 30] on icon at bounding box center [852, 30] width 12 height 12
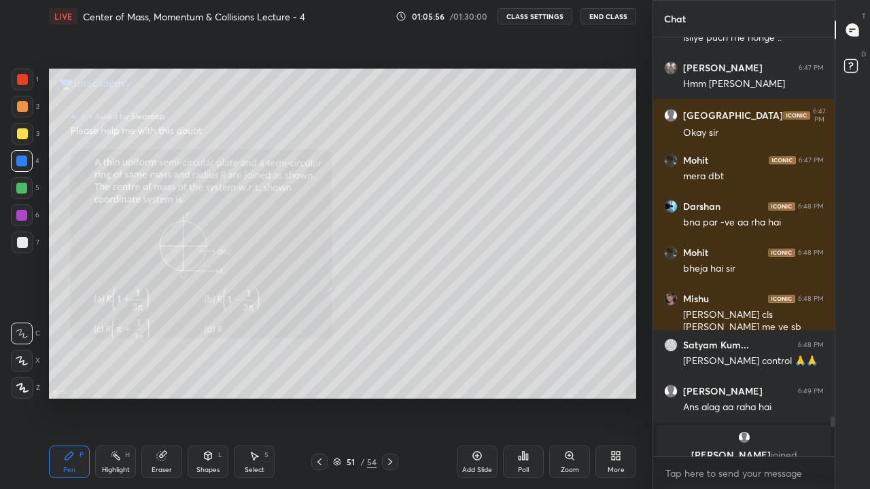
scroll to position [4146, 0]
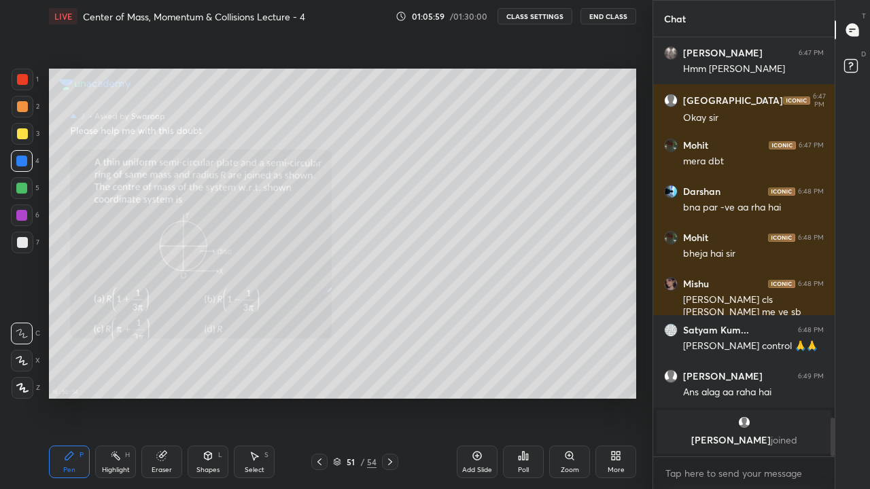
click at [317, 402] on icon at bounding box center [319, 462] width 11 height 11
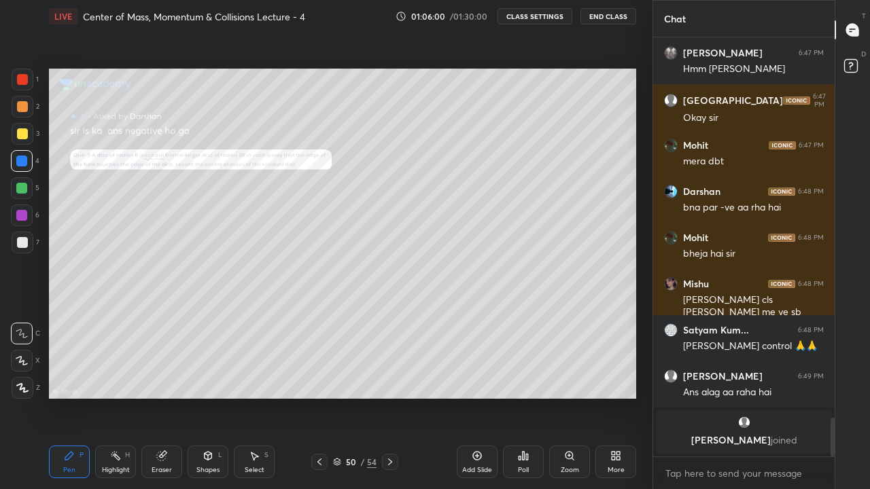
click at [316, 402] on icon at bounding box center [319, 462] width 11 height 11
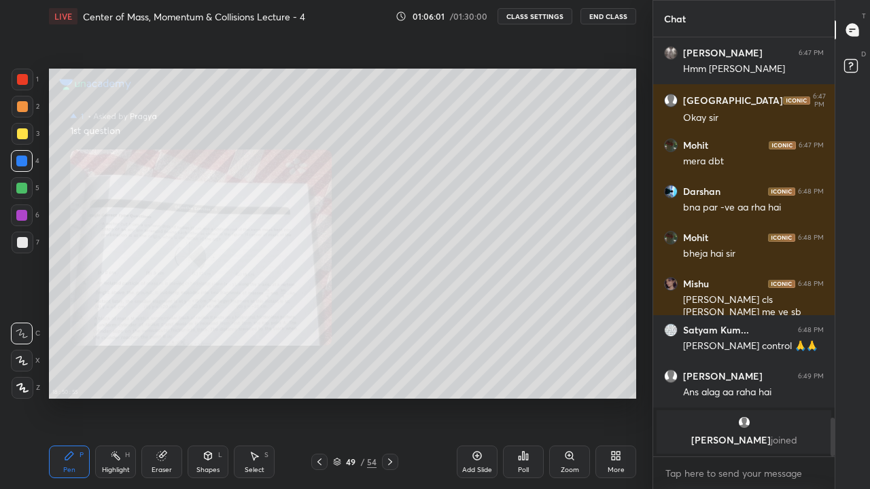
click at [316, 402] on div at bounding box center [319, 462] width 16 height 16
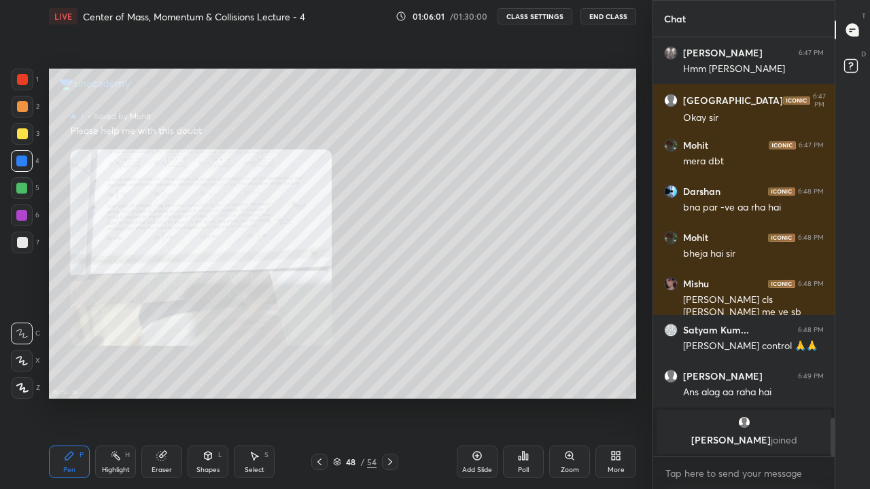
click at [313, 402] on div "Pen P Highlight H Eraser Shapes L Select S 48 / 54 Add Slide Poll Zoom More" at bounding box center [342, 462] width 587 height 54
click at [314, 402] on div at bounding box center [319, 462] width 16 height 16
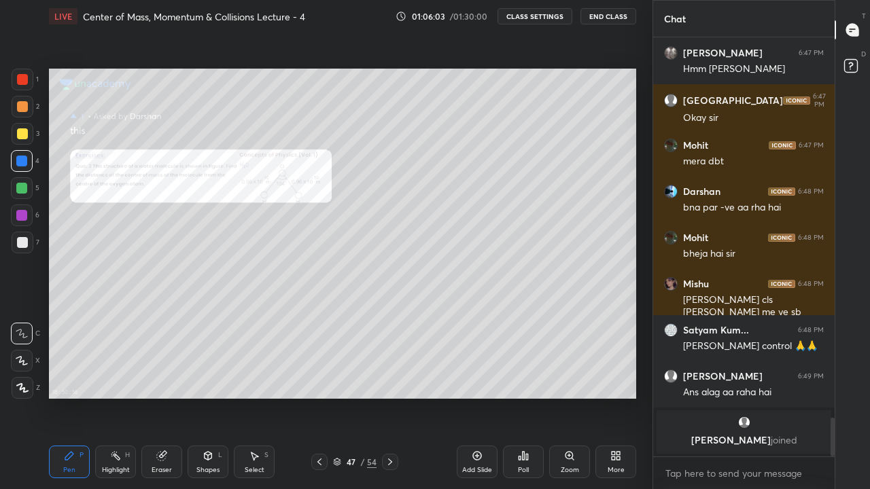
click at [317, 402] on icon at bounding box center [319, 462] width 11 height 11
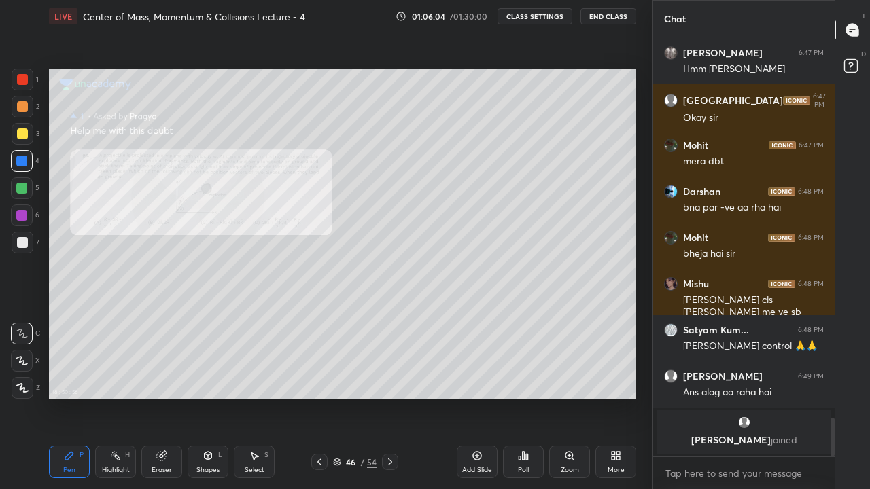
click at [321, 402] on icon at bounding box center [319, 462] width 4 height 7
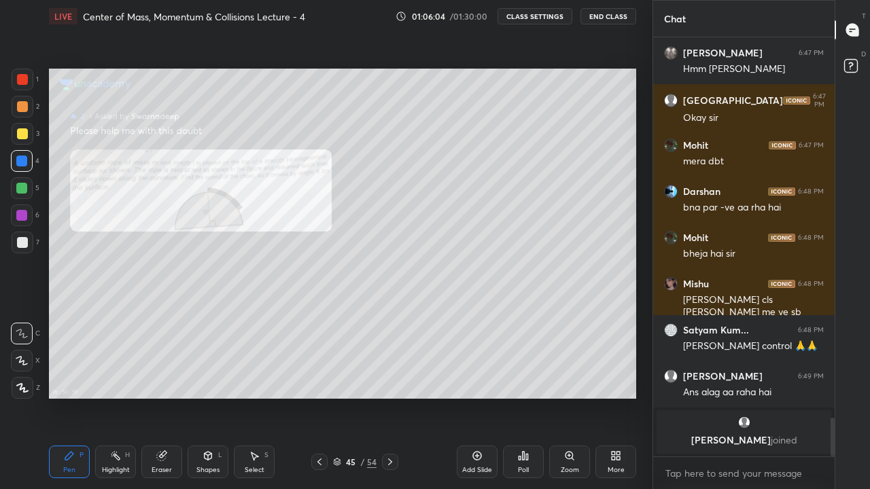
click at [321, 402] on icon at bounding box center [319, 462] width 4 height 7
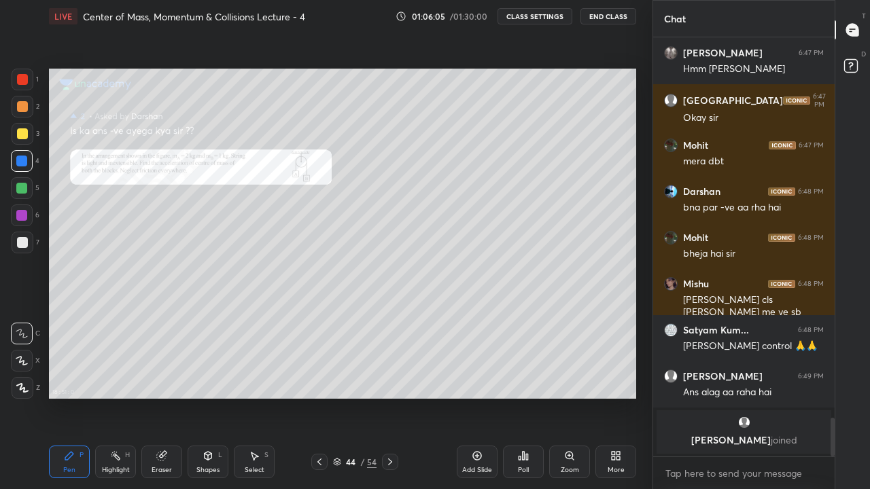
click at [319, 402] on icon at bounding box center [319, 462] width 11 height 11
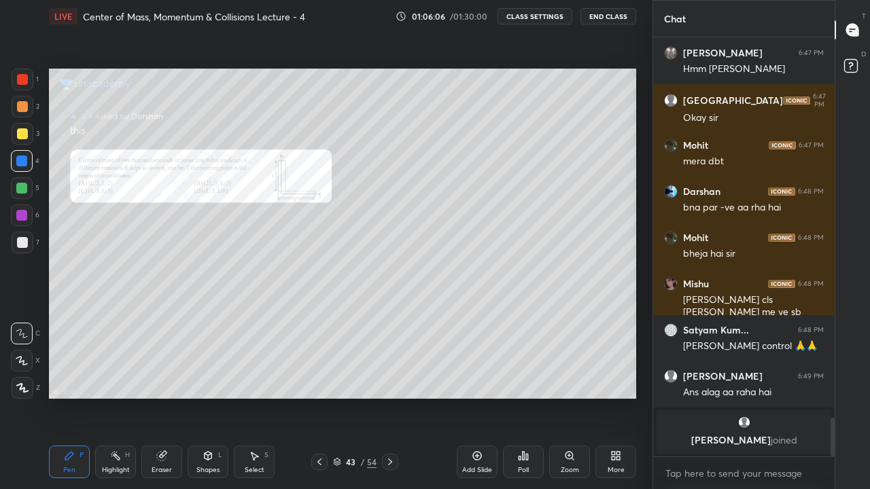
click at [319, 402] on icon at bounding box center [319, 462] width 11 height 11
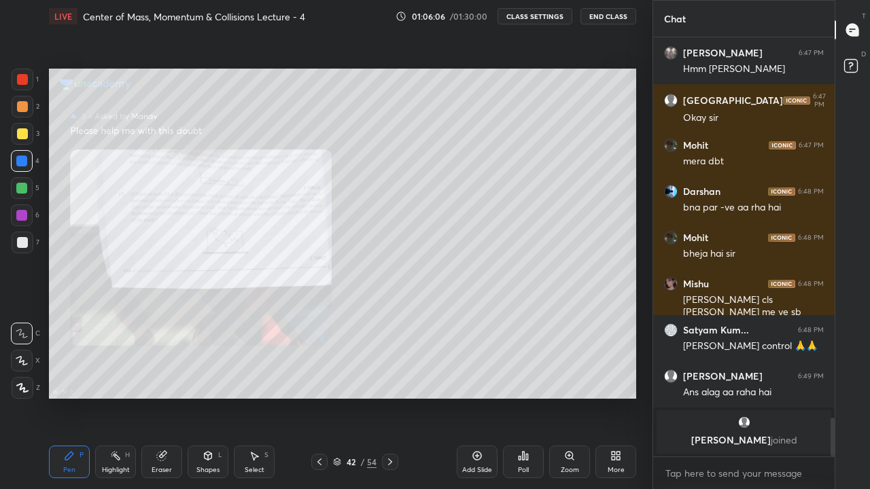
click at [319, 402] on div at bounding box center [319, 462] width 16 height 16
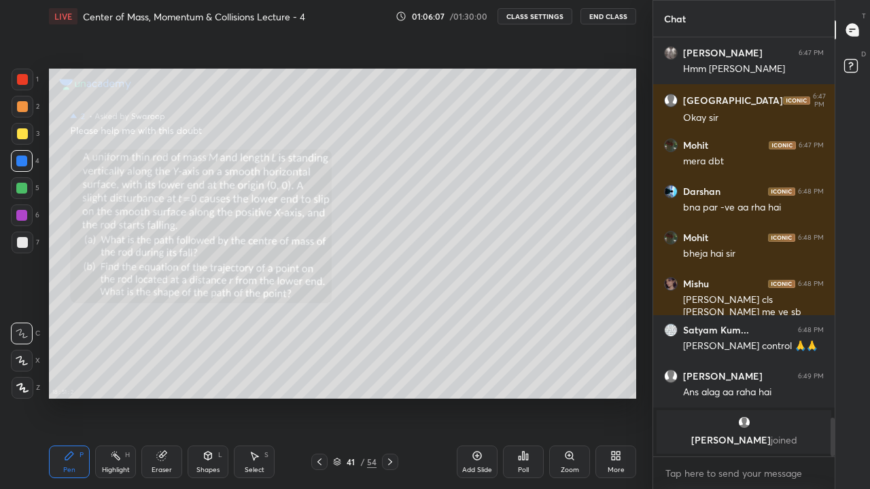
click at [318, 402] on div at bounding box center [319, 462] width 16 height 16
click at [847, 67] on rect at bounding box center [850, 66] width 13 height 13
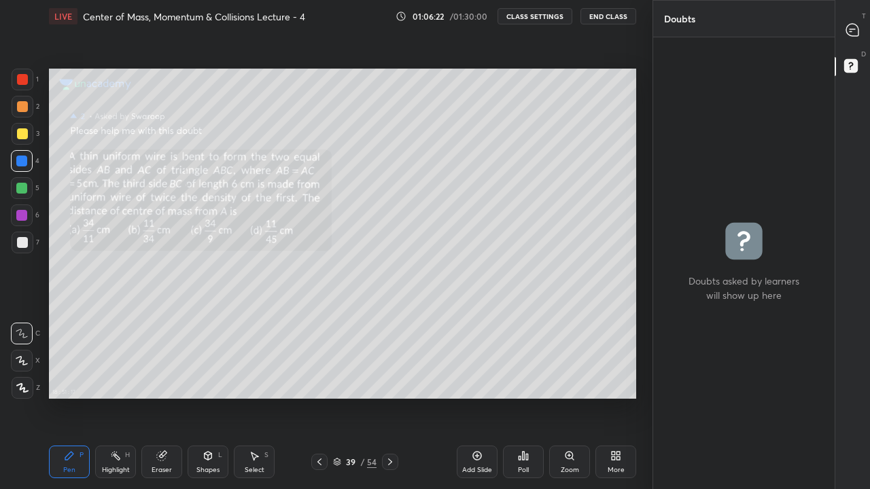
click at [855, 29] on icon at bounding box center [851, 29] width 5 height 0
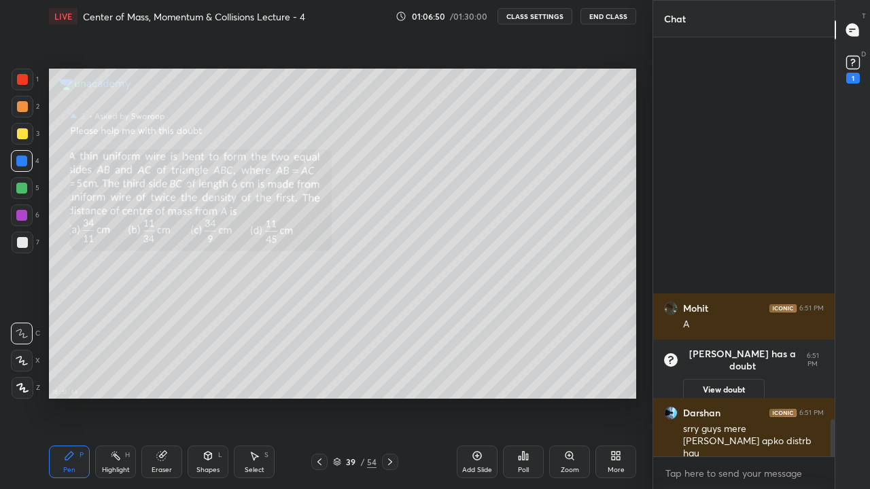
scroll to position [4162, 0]
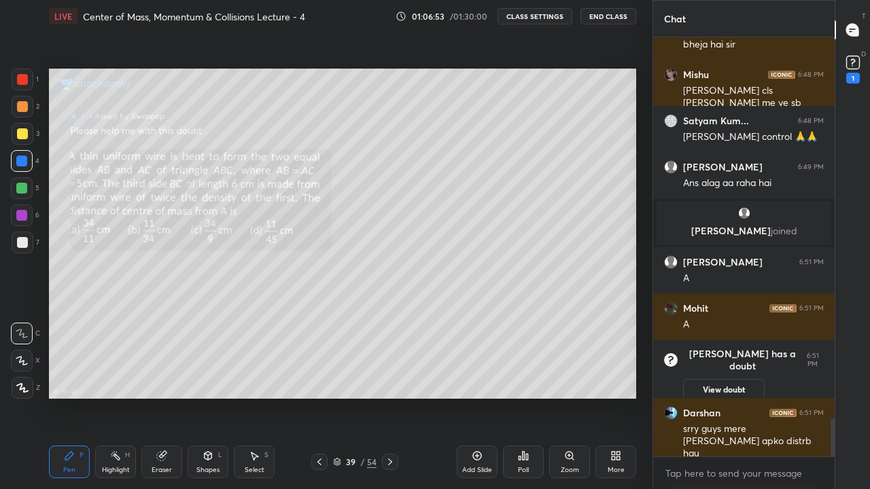
click at [848, 66] on rect at bounding box center [852, 62] width 13 height 13
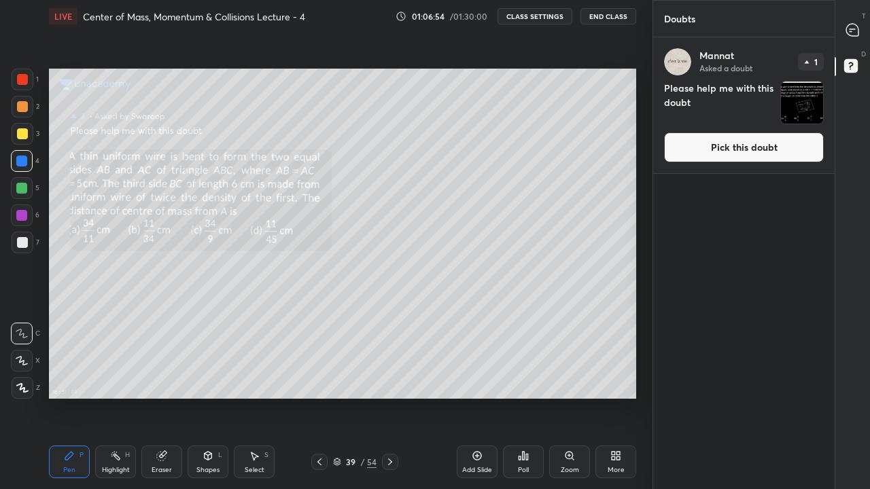
click at [796, 107] on img "grid" at bounding box center [802, 103] width 42 height 42
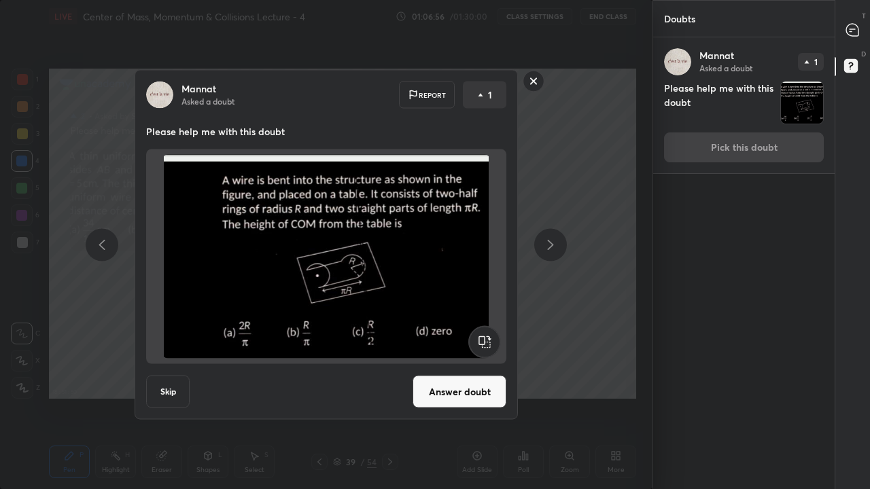
click at [471, 397] on button "Answer doubt" at bounding box center [459, 392] width 94 height 33
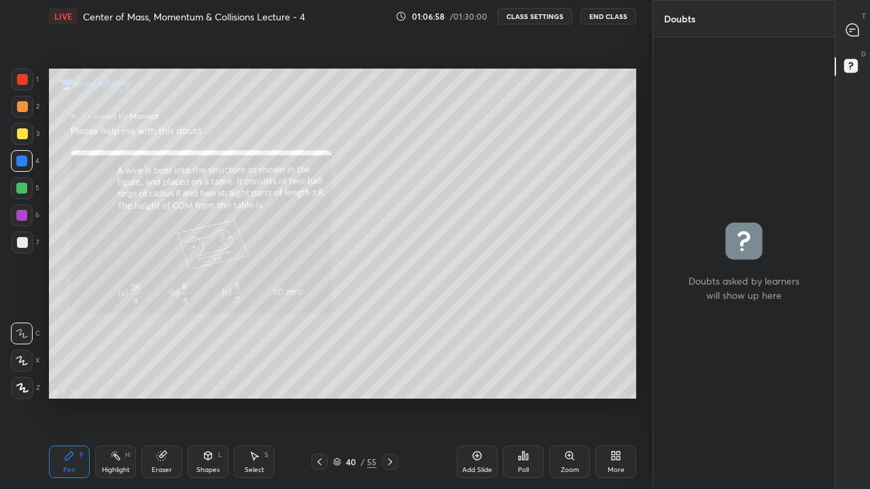
click at [611, 402] on icon at bounding box center [615, 455] width 11 height 11
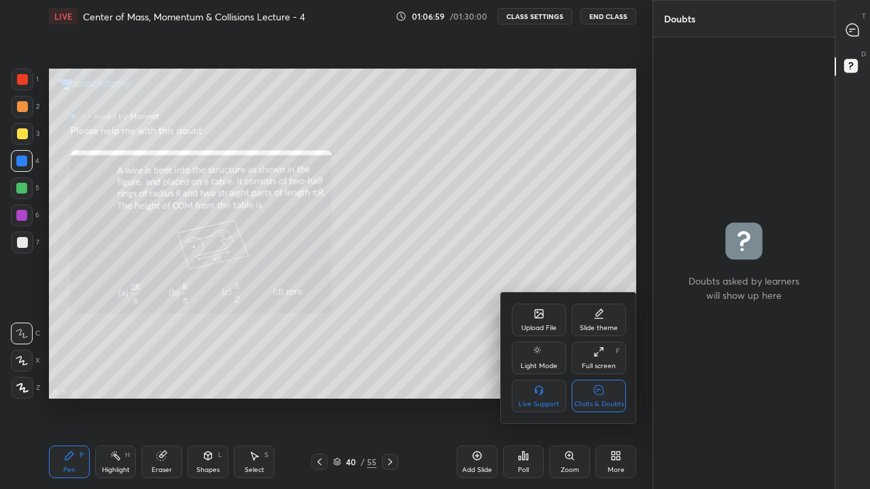
click at [616, 397] on div "Chats & Doubts" at bounding box center [598, 396] width 54 height 33
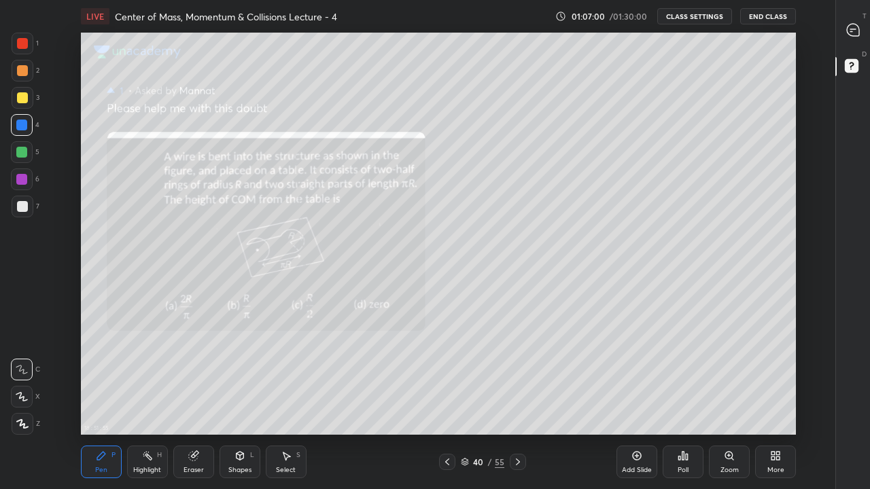
scroll to position [402, 789]
click at [22, 205] on div at bounding box center [22, 206] width 11 height 11
click at [149, 402] on div "Highlight H" at bounding box center [147, 462] width 41 height 33
click at [25, 128] on div at bounding box center [21, 125] width 11 height 11
click at [94, 402] on div "Pen P" at bounding box center [101, 462] width 41 height 33
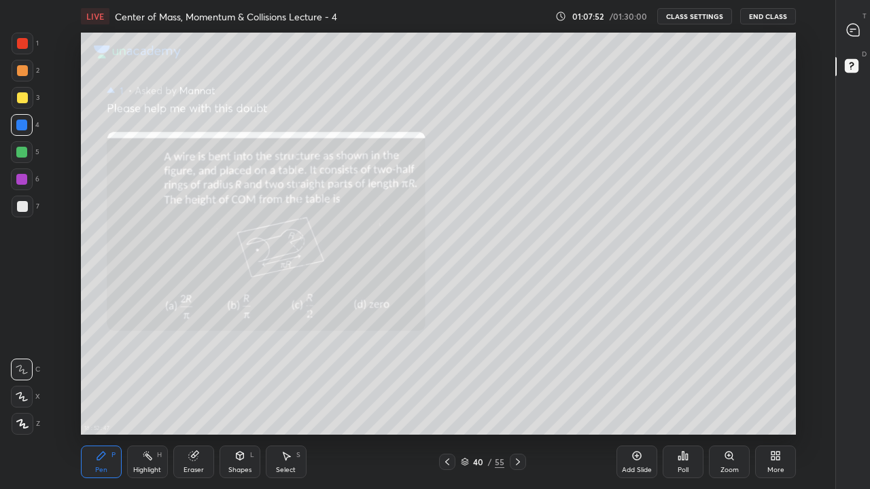
click at [31, 203] on div at bounding box center [23, 207] width 22 height 22
click at [857, 26] on icon at bounding box center [852, 30] width 12 height 12
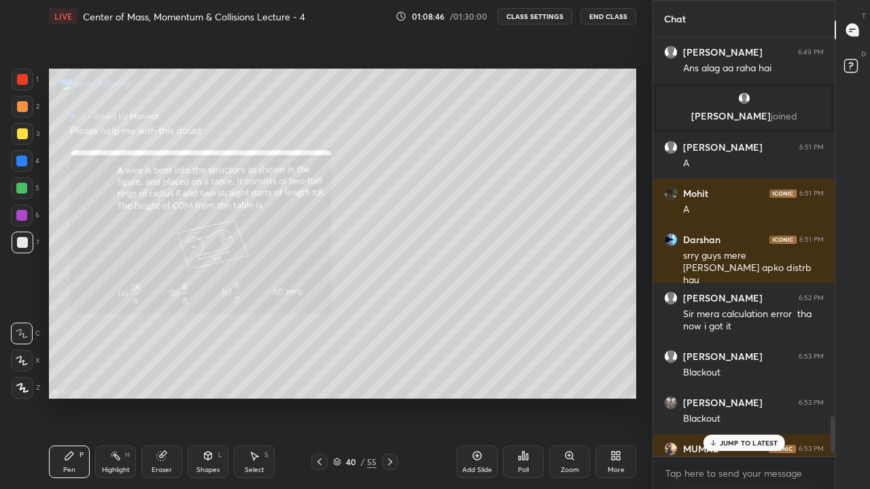
scroll to position [4347, 0]
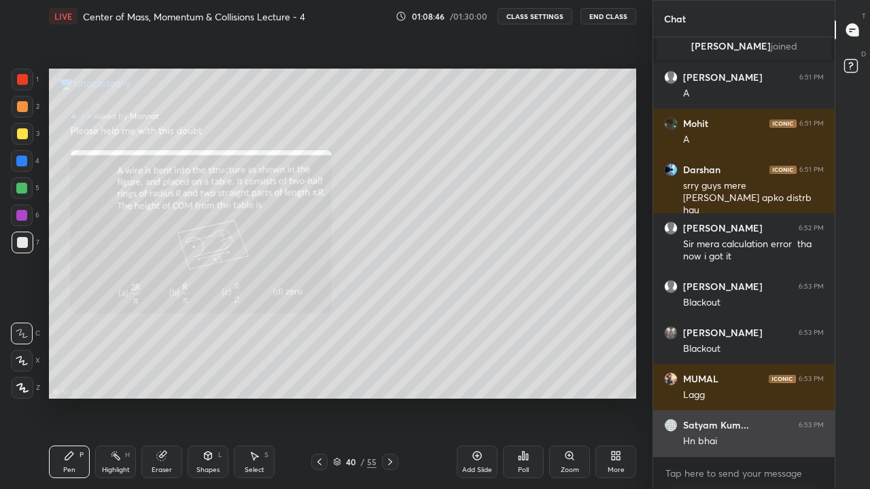
click at [751, 402] on div "Hn bhai" at bounding box center [753, 442] width 141 height 14
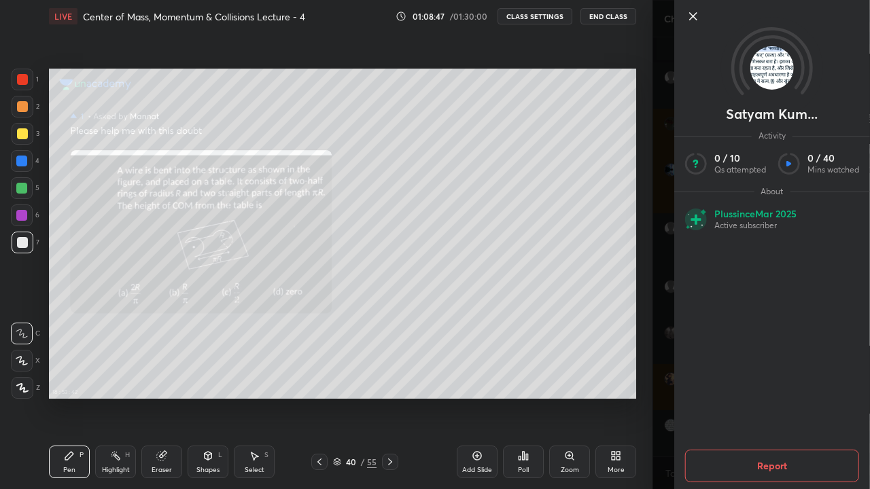
click at [666, 375] on div "[PERSON_NAME] Kum... Activity 0 / 10 Qs attempted 0 / 40 Mins watched About Plu…" at bounding box center [760, 244] width 217 height 489
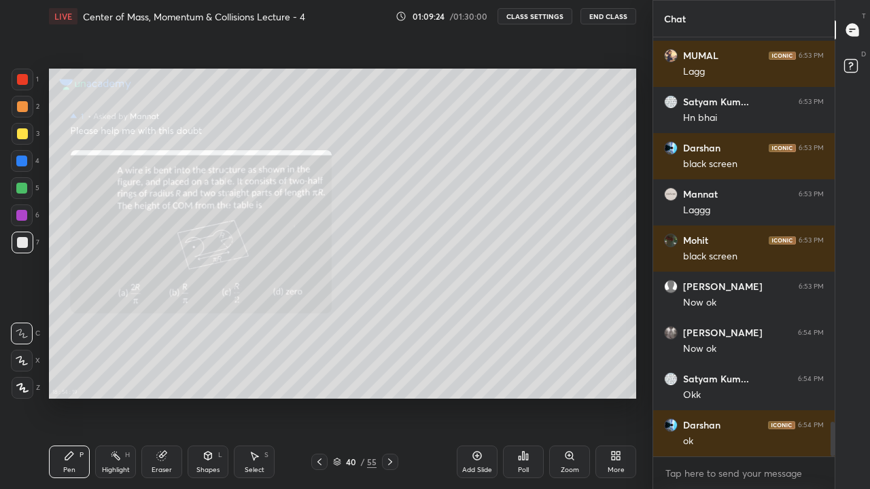
scroll to position [4717, 0]
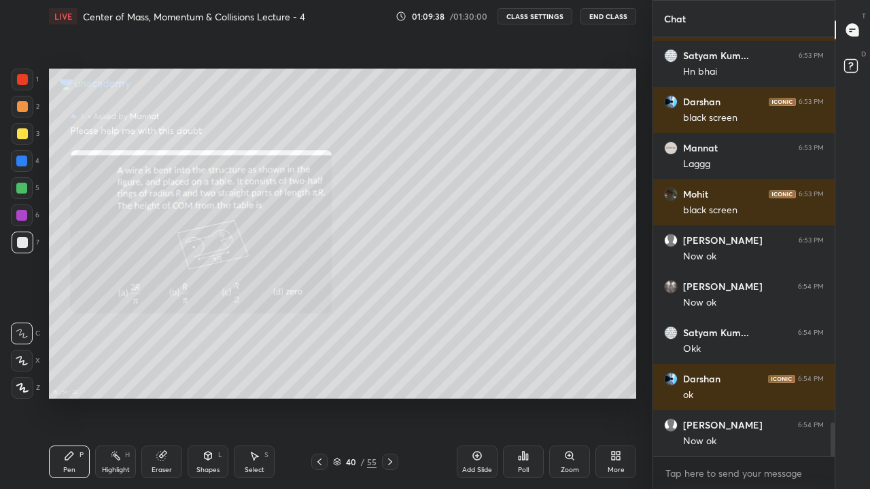
click at [848, 62] on icon at bounding box center [850, 64] width 5 height 5
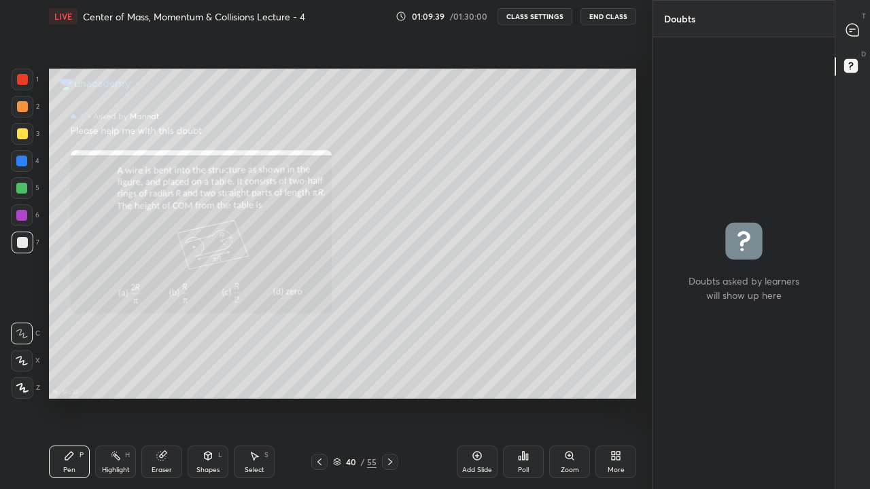
click at [850, 30] on icon at bounding box center [852, 30] width 12 height 12
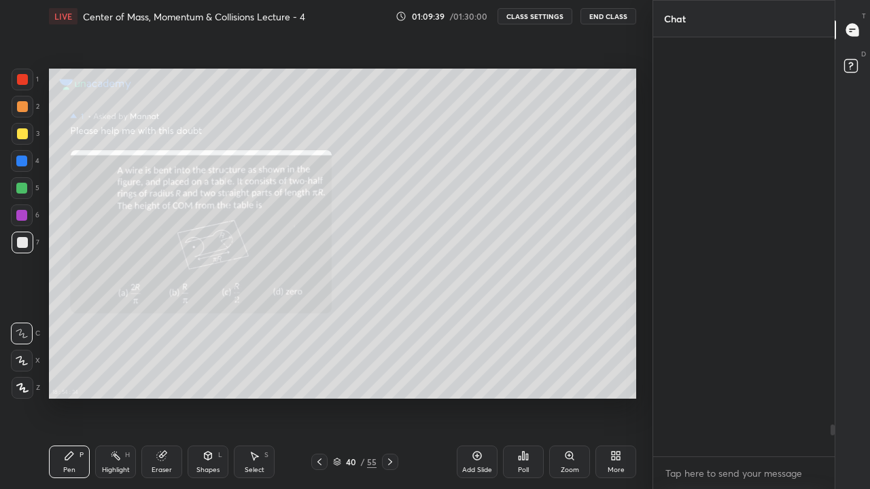
scroll to position [415, 177]
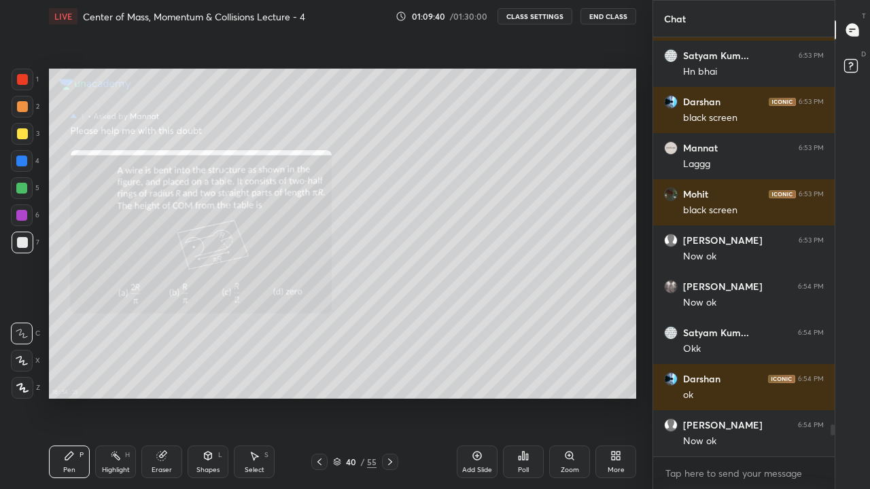
click at [336, 402] on icon at bounding box center [337, 464] width 7 height 2
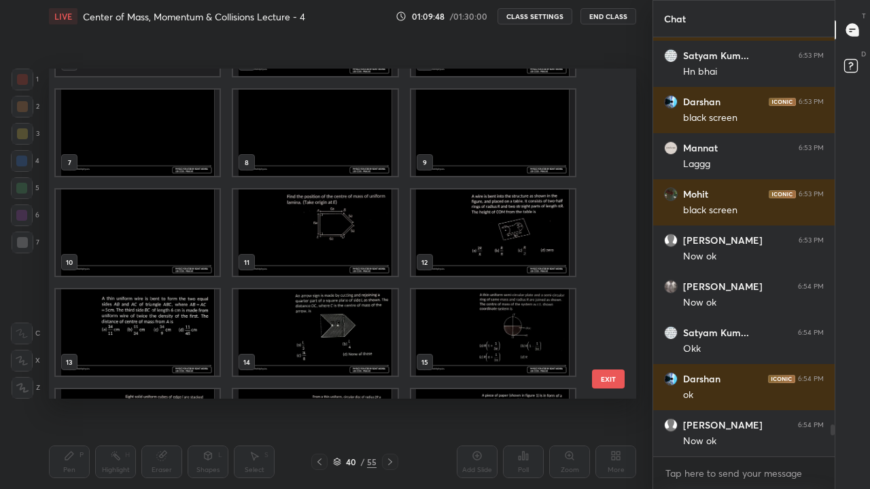
scroll to position [190, 0]
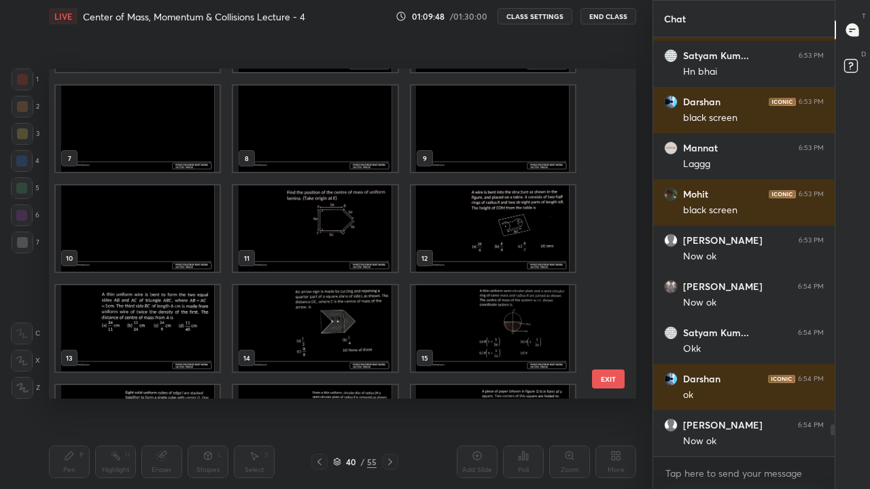
click at [355, 237] on img "grid" at bounding box center [315, 228] width 164 height 86
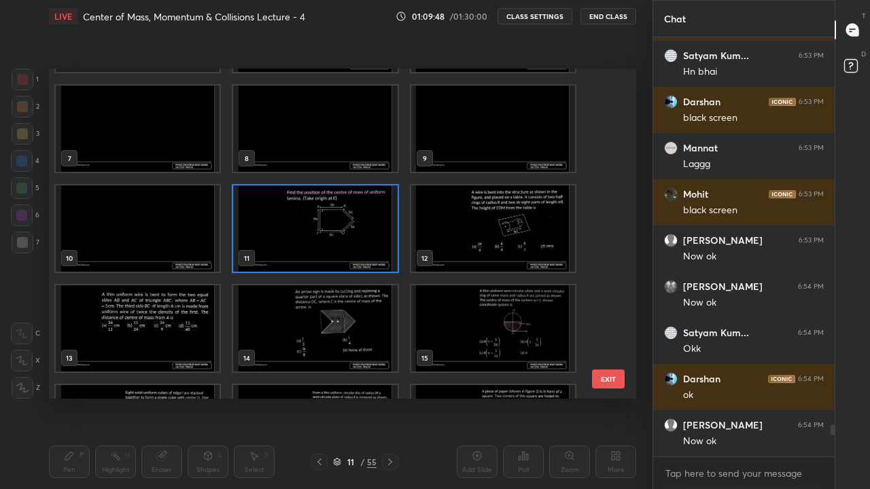
click at [359, 235] on img "grid" at bounding box center [315, 228] width 164 height 86
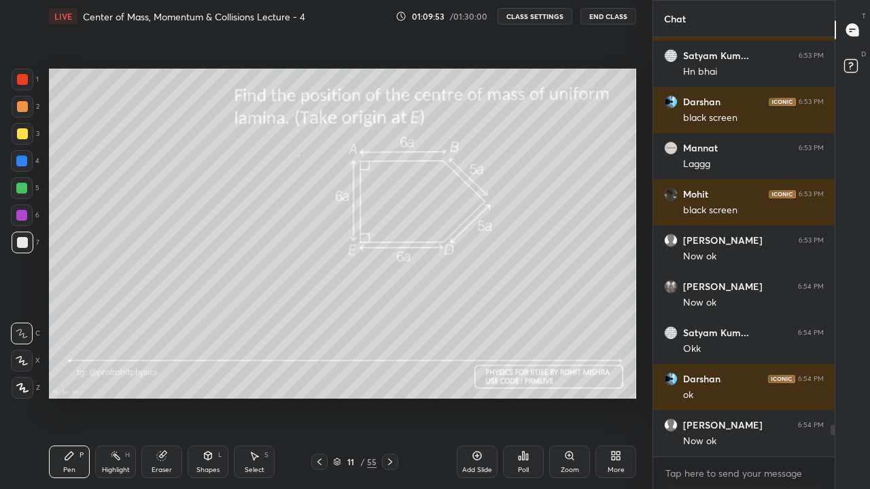
click at [23, 136] on div at bounding box center [22, 133] width 11 height 11
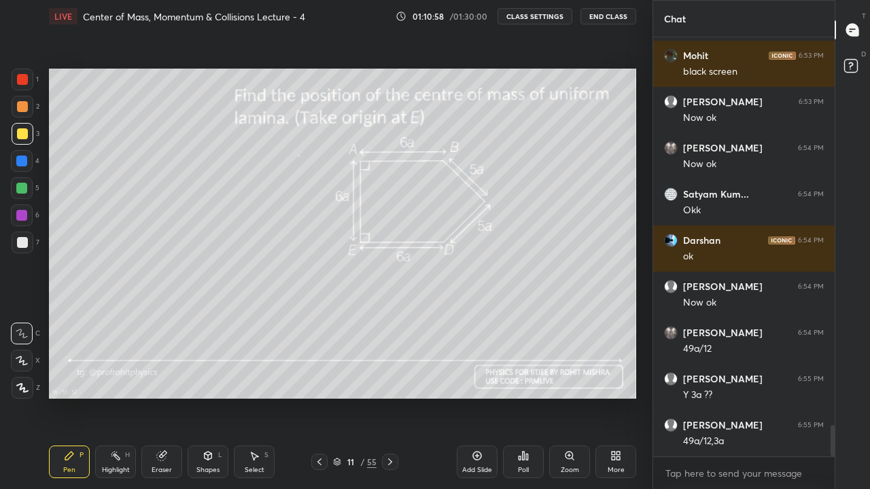
scroll to position [5253, 0]
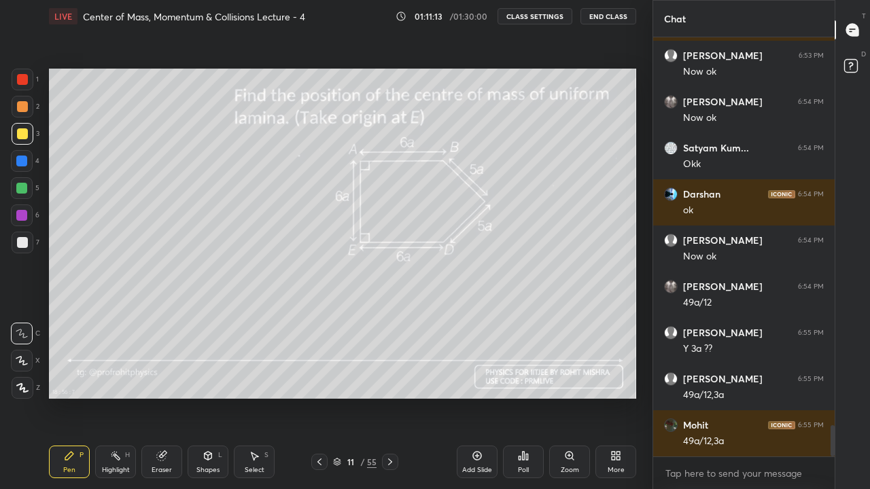
click at [24, 187] on div at bounding box center [21, 188] width 11 height 11
click at [24, 132] on div at bounding box center [22, 133] width 11 height 11
click at [389, 402] on icon at bounding box center [389, 462] width 11 height 11
click at [390, 402] on icon at bounding box center [389, 462] width 11 height 11
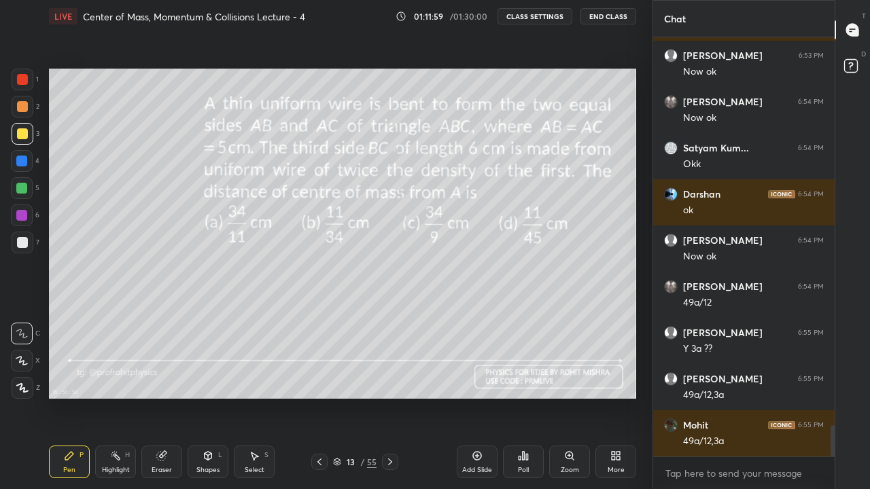
click at [395, 402] on div at bounding box center [390, 462] width 16 height 16
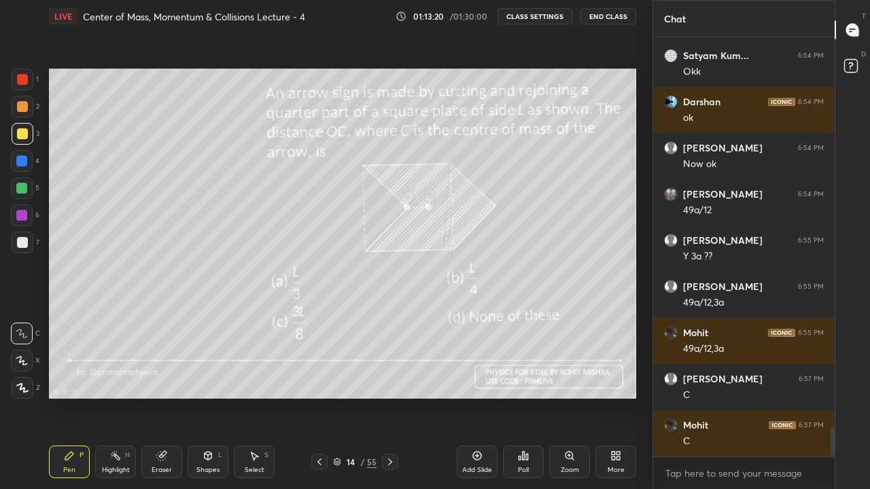
scroll to position [5, 5]
click at [22, 165] on div at bounding box center [21, 161] width 11 height 11
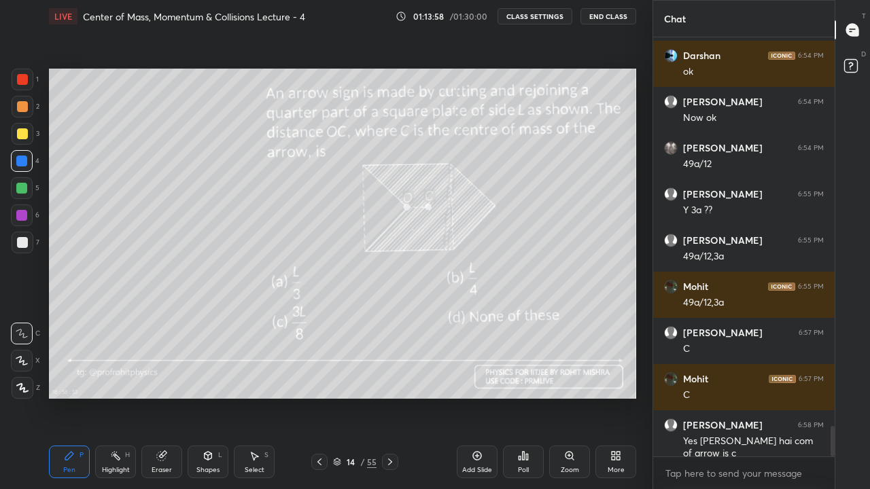
scroll to position [5450, 0]
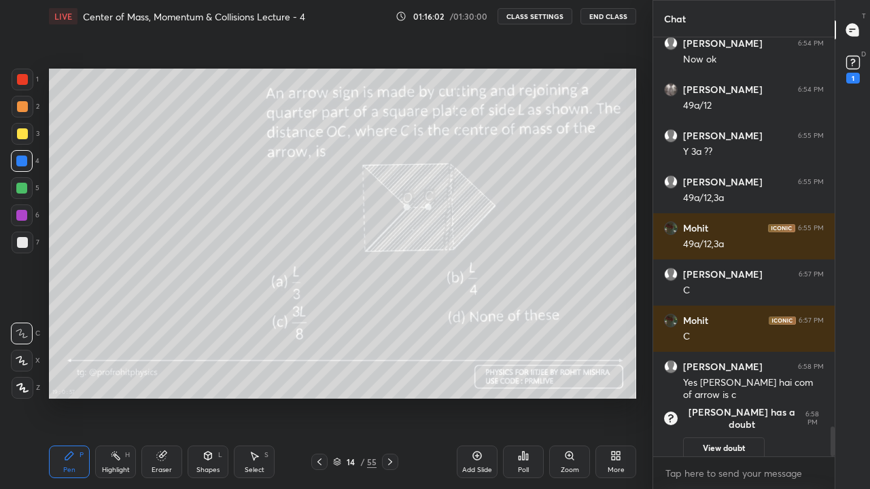
click at [853, 56] on rect at bounding box center [852, 62] width 13 height 13
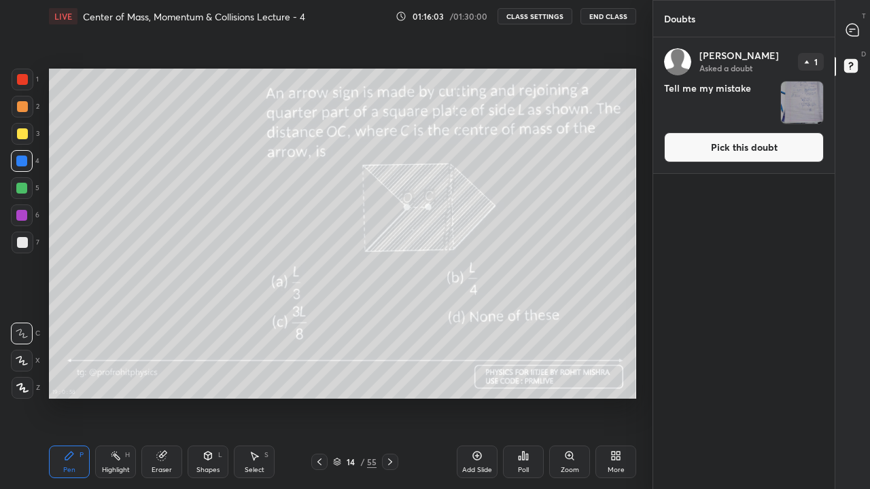
click at [802, 104] on img "grid" at bounding box center [802, 103] width 42 height 42
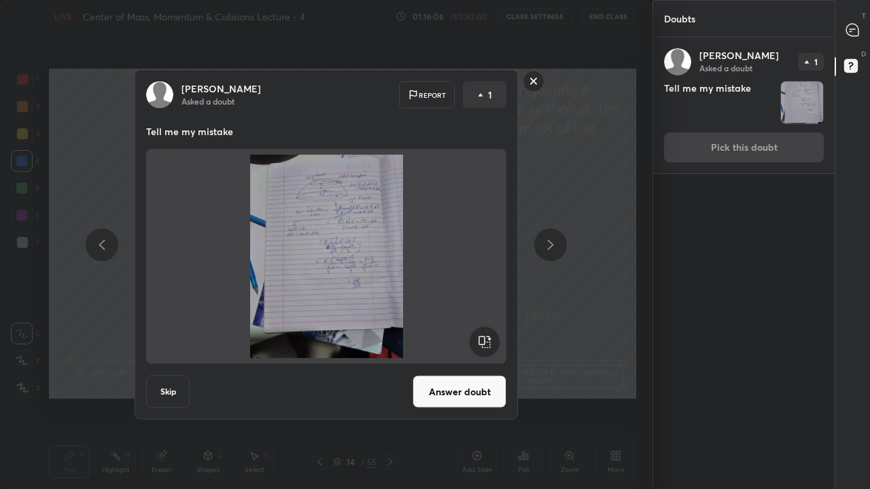
click at [462, 387] on button "Answer doubt" at bounding box center [459, 392] width 94 height 33
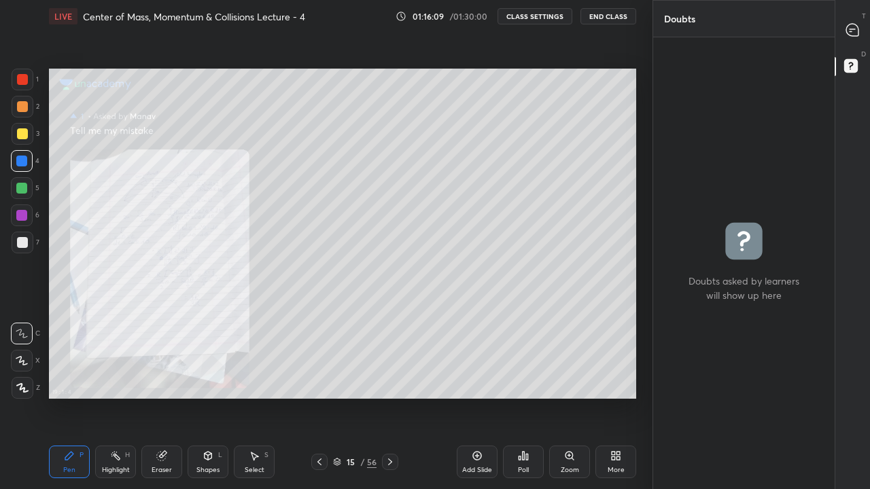
click at [854, 28] on icon at bounding box center [852, 30] width 12 height 12
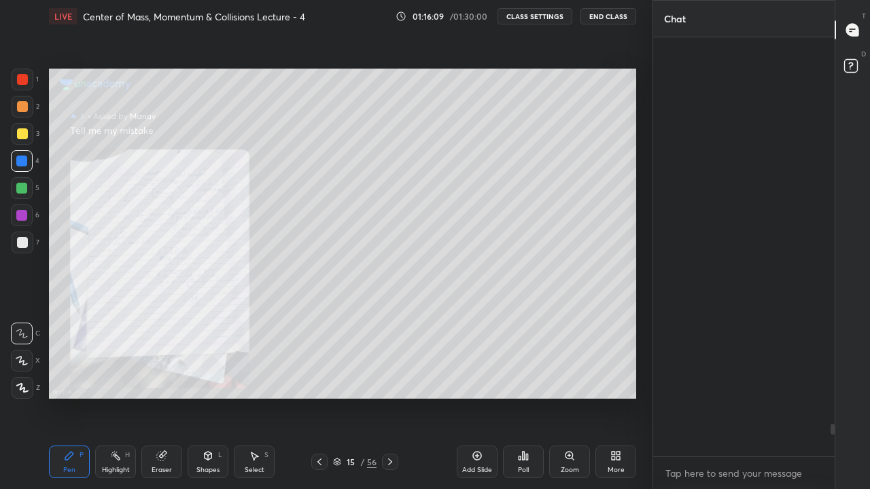
scroll to position [415, 177]
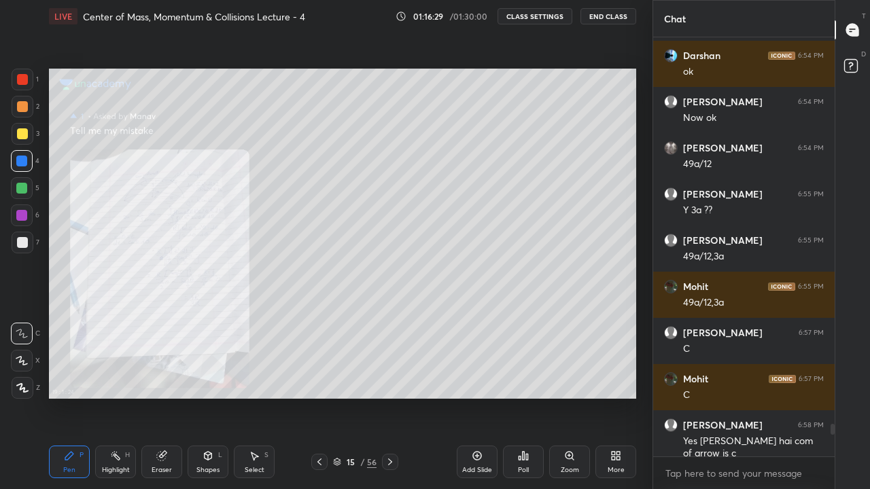
click at [27, 247] on div at bounding box center [23, 243] width 22 height 22
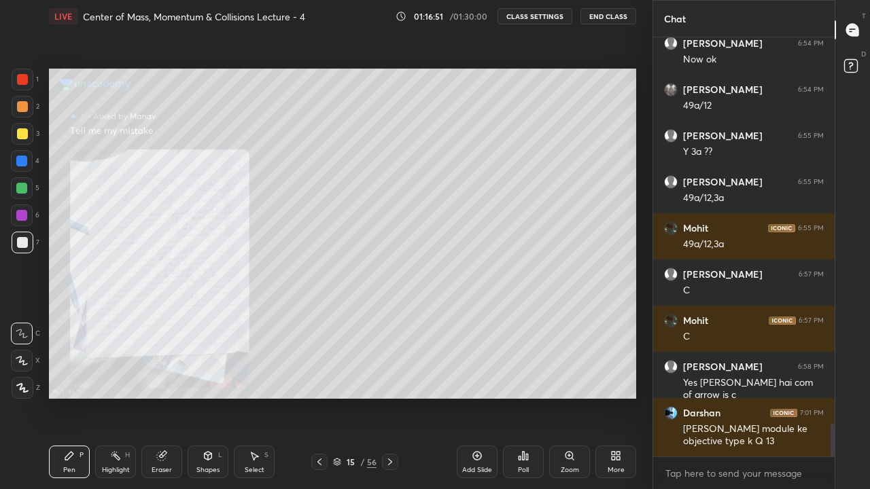
scroll to position [5029, 0]
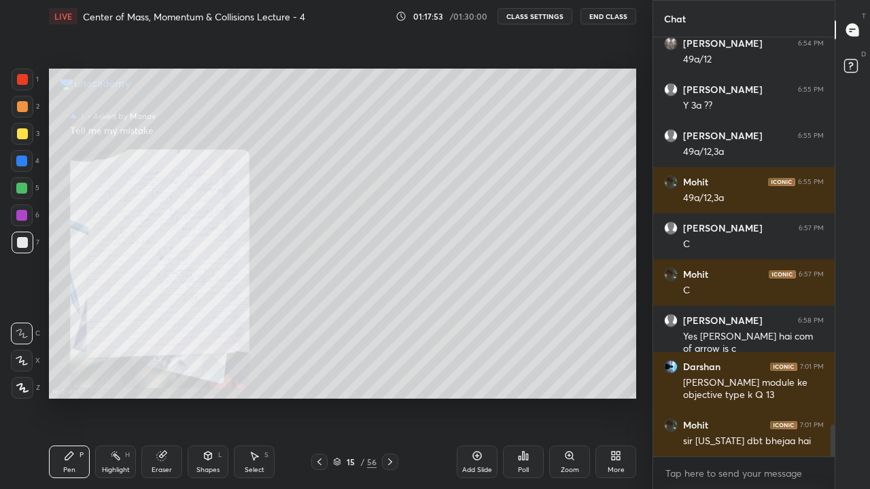
click at [855, 65] on rect at bounding box center [850, 66] width 13 height 13
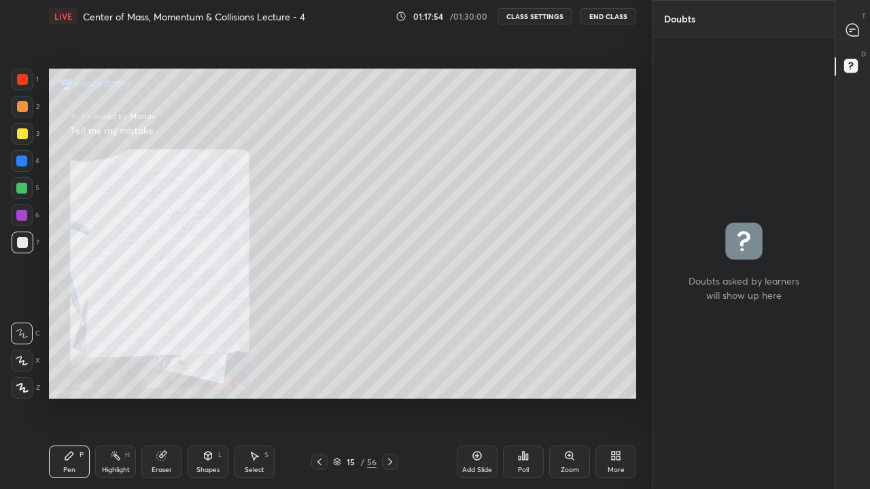
click at [853, 33] on icon at bounding box center [852, 30] width 12 height 12
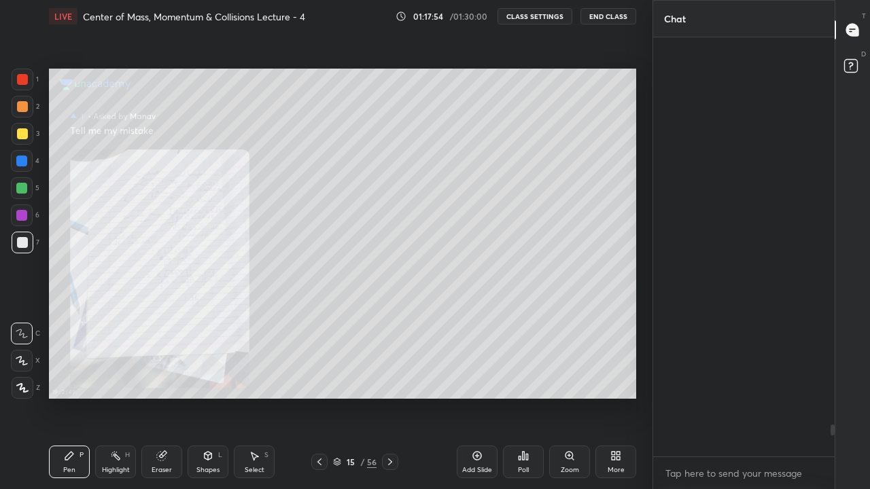
scroll to position [415, 177]
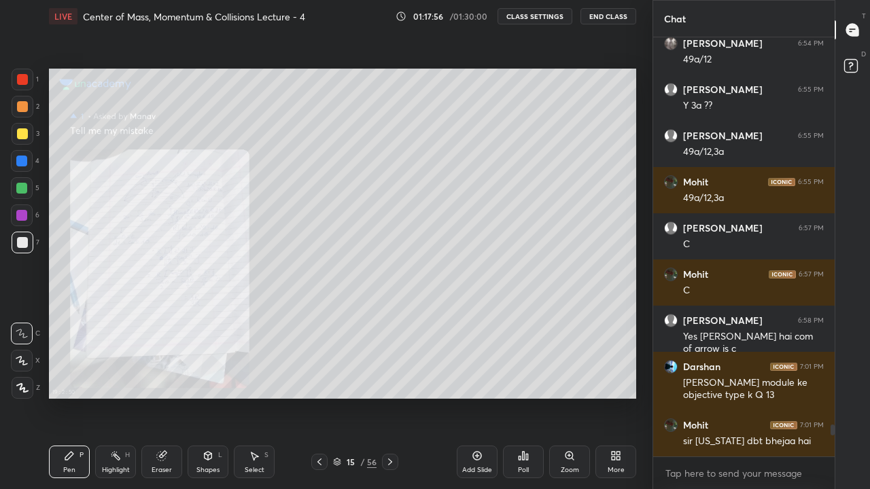
click at [624, 402] on div "More" at bounding box center [615, 462] width 41 height 33
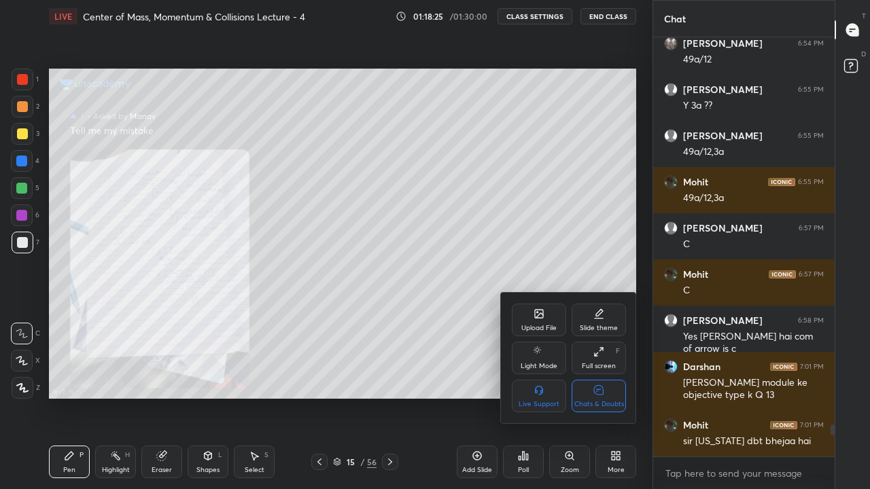
scroll to position [5078, 0]
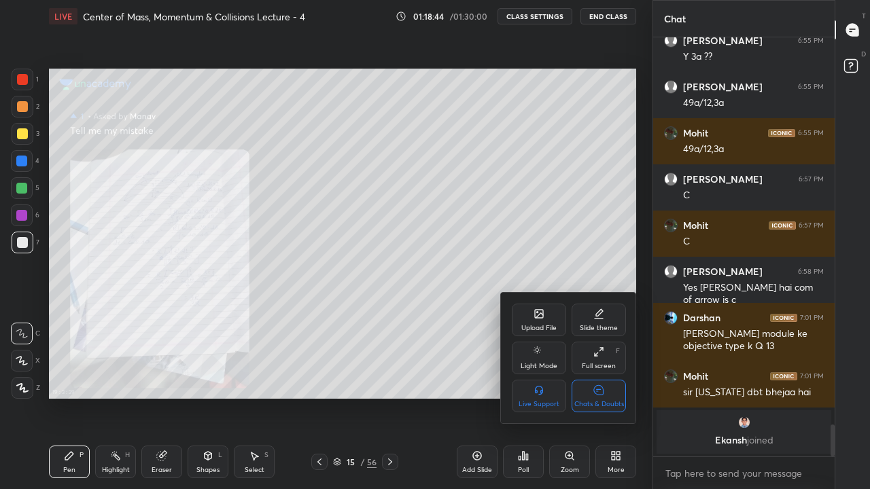
click at [601, 399] on div "Chats & Doubts" at bounding box center [598, 396] width 54 height 33
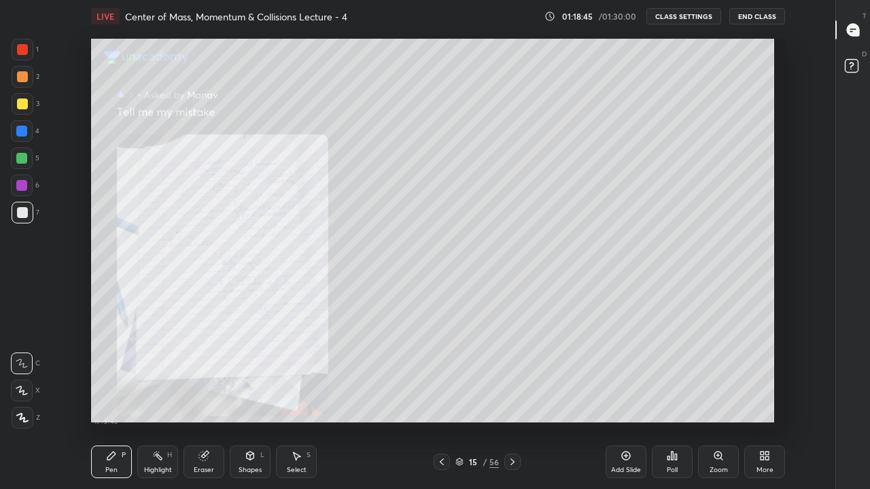
scroll to position [5, 1]
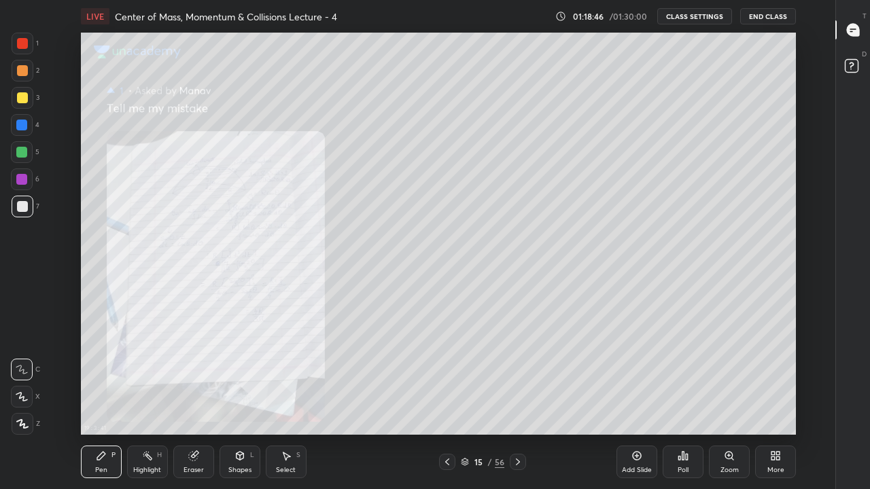
click at [853, 65] on icon at bounding box center [850, 64] width 5 height 5
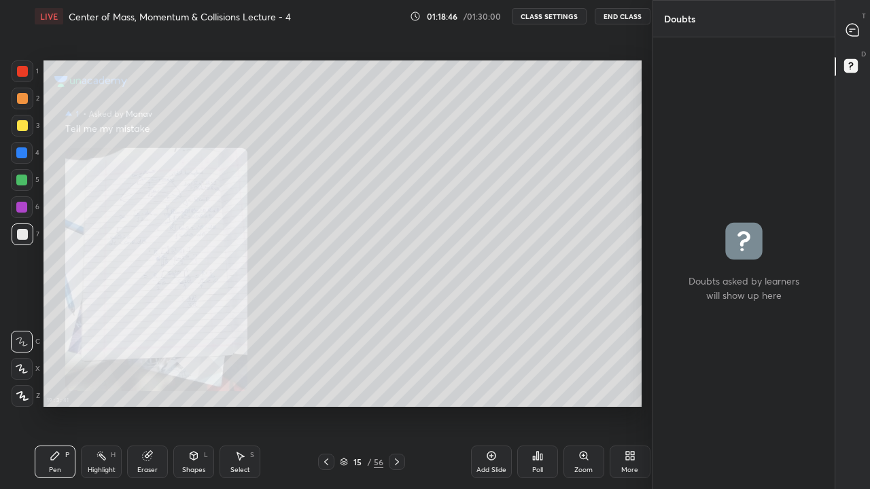
scroll to position [67530, 67334]
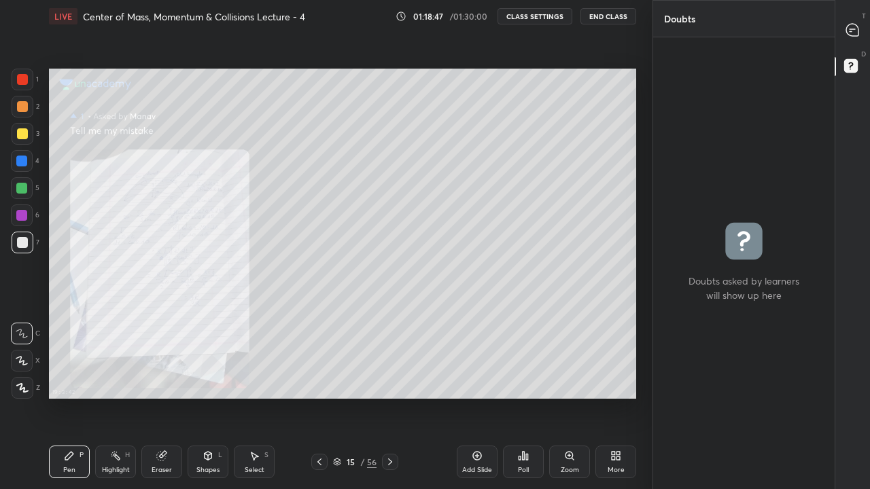
click at [851, 31] on icon at bounding box center [852, 30] width 12 height 12
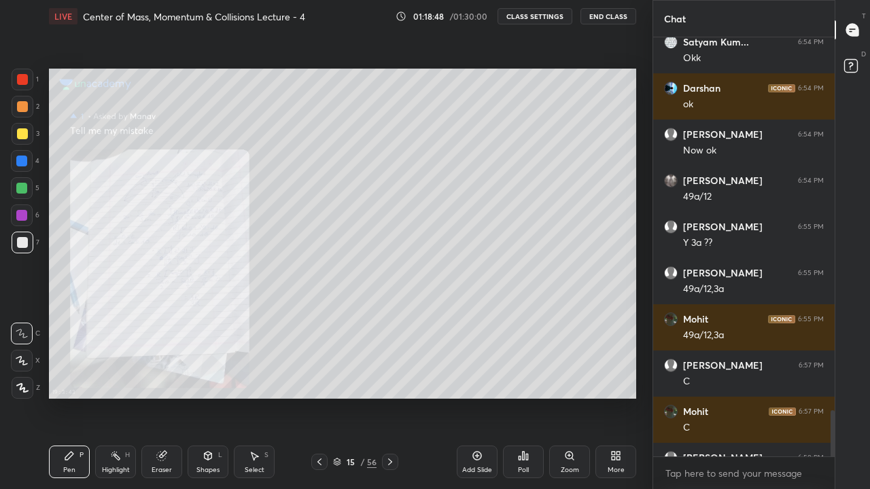
click at [854, 70] on rect at bounding box center [850, 66] width 13 height 13
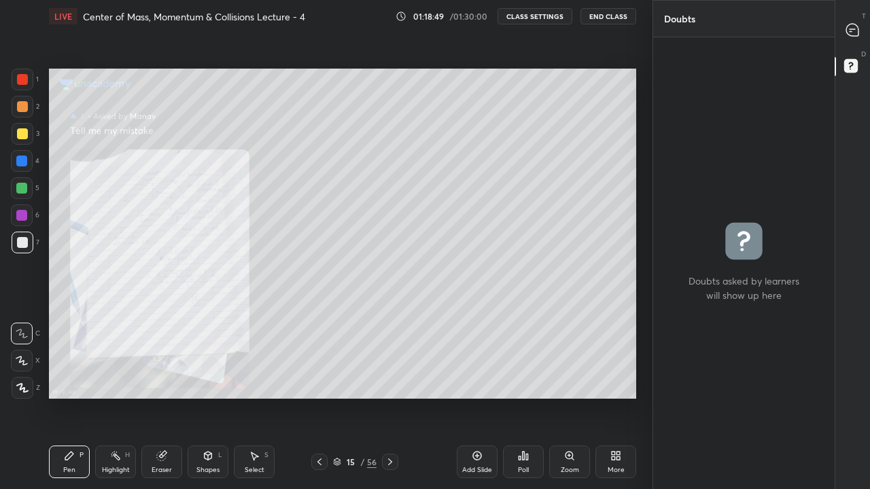
click at [853, 36] on icon at bounding box center [852, 30] width 12 height 12
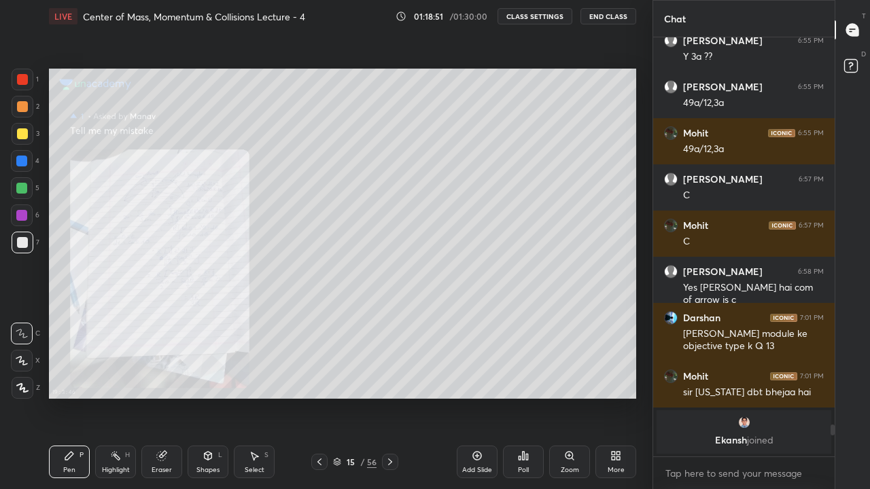
click at [613, 402] on div "More" at bounding box center [615, 470] width 17 height 7
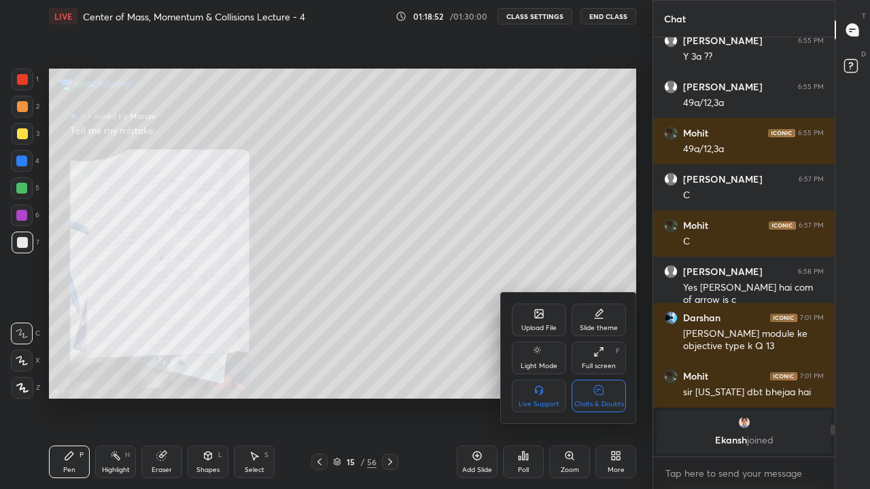
click at [607, 395] on div "Chats & Doubts" at bounding box center [598, 396] width 54 height 33
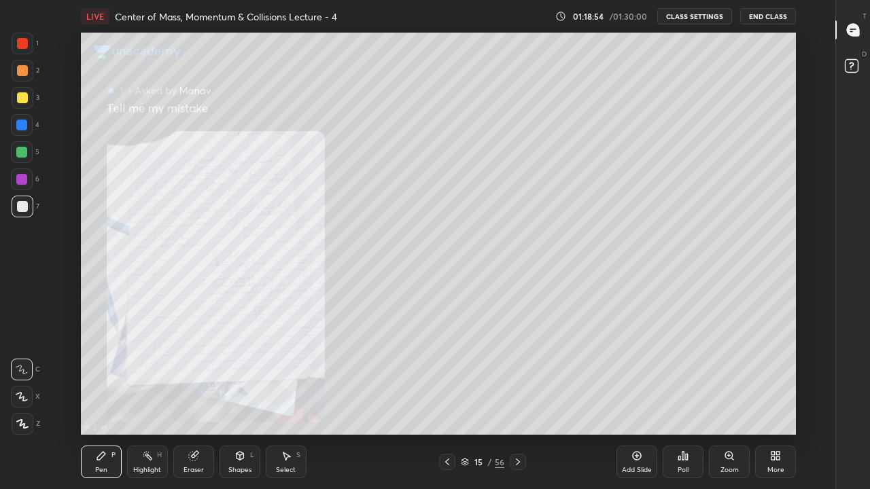
click at [24, 155] on div at bounding box center [21, 152] width 11 height 11
click at [448, 402] on icon at bounding box center [447, 462] width 4 height 7
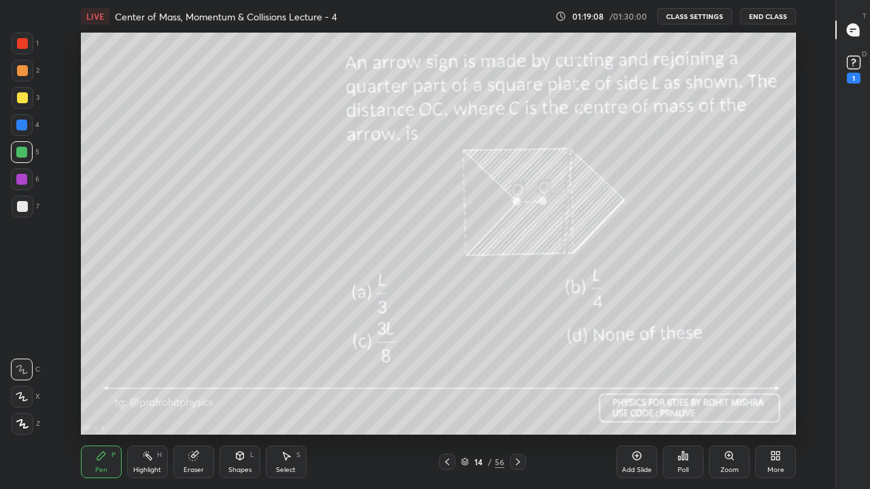
click at [517, 402] on icon at bounding box center [517, 462] width 11 height 11
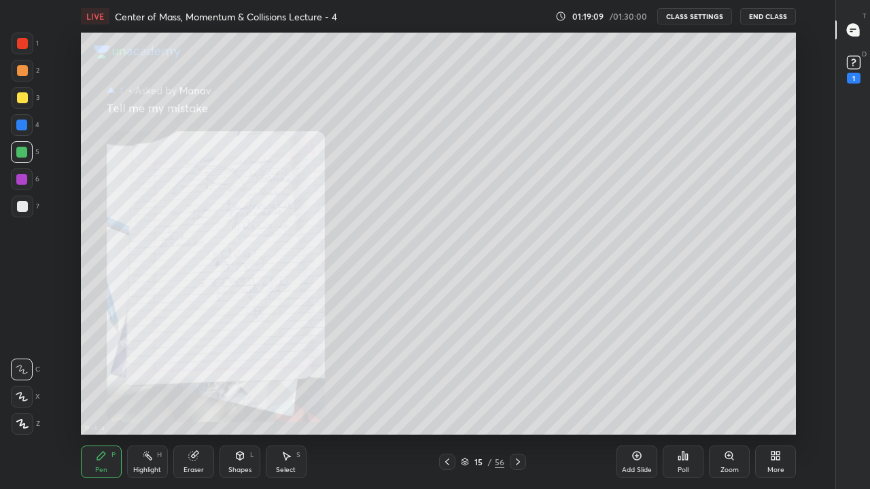
click at [516, 402] on icon at bounding box center [517, 462] width 11 height 11
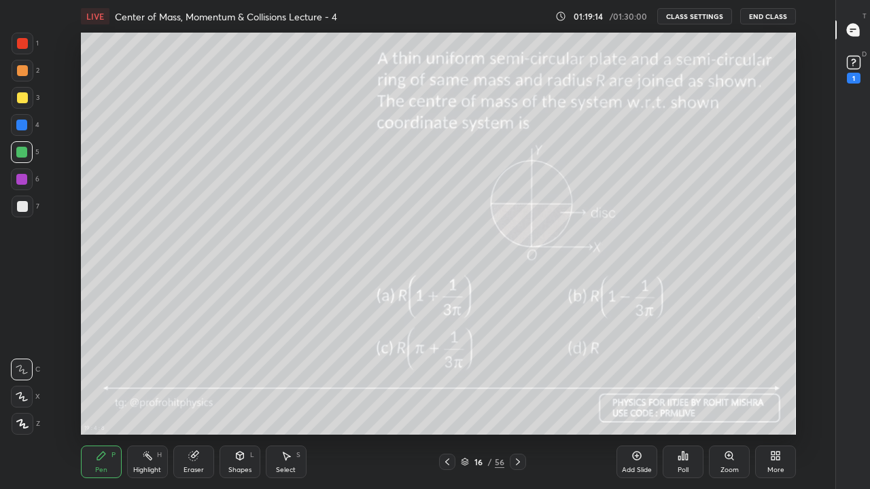
click at [855, 65] on rect at bounding box center [852, 62] width 13 height 13
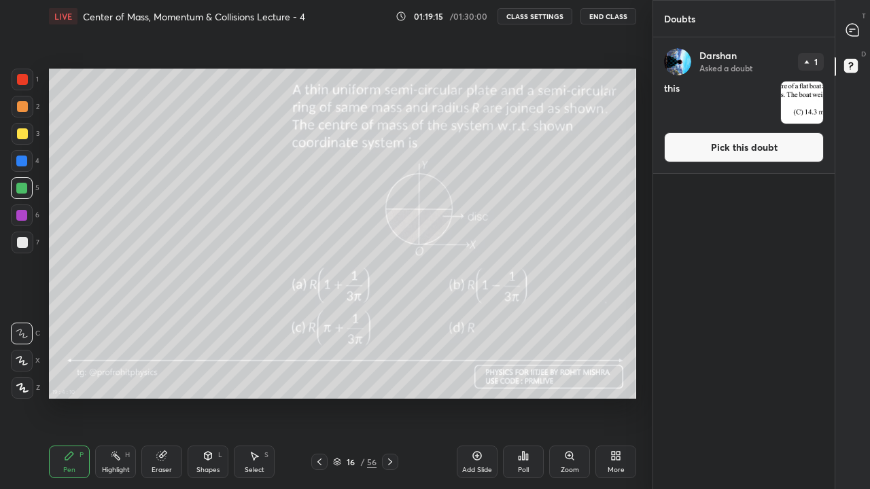
click at [802, 109] on img "grid" at bounding box center [802, 103] width 42 height 42
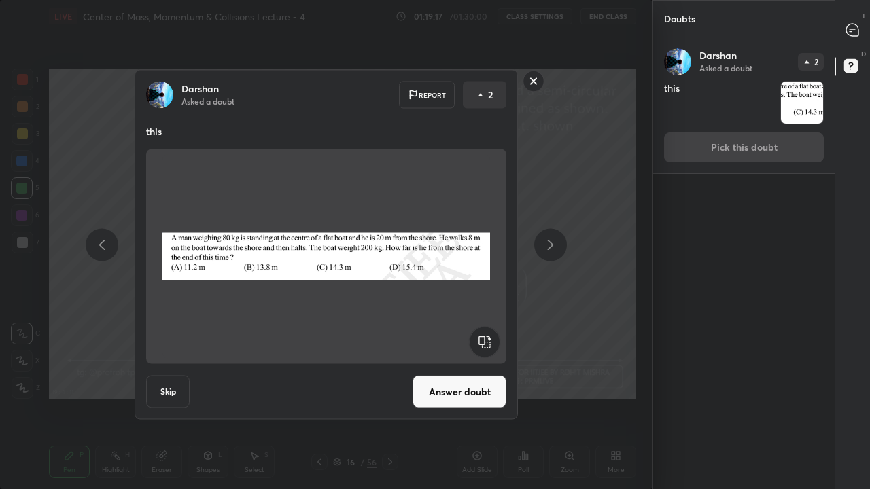
click at [446, 395] on button "Answer doubt" at bounding box center [459, 392] width 94 height 33
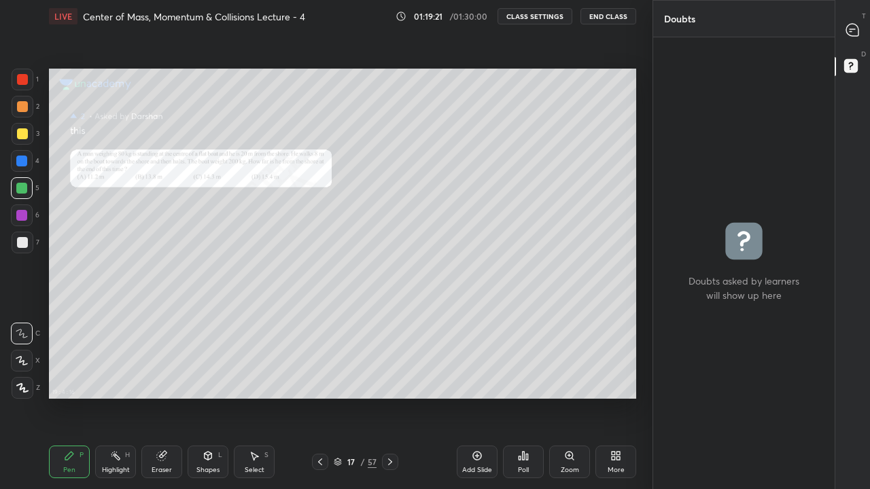
click at [26, 137] on div at bounding box center [22, 133] width 11 height 11
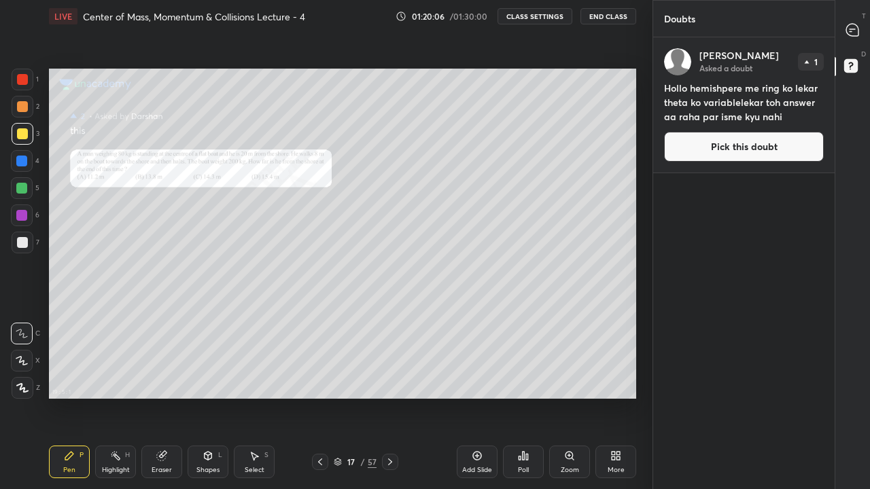
click at [26, 162] on div at bounding box center [21, 161] width 11 height 11
click at [606, 402] on div "More" at bounding box center [615, 462] width 41 height 33
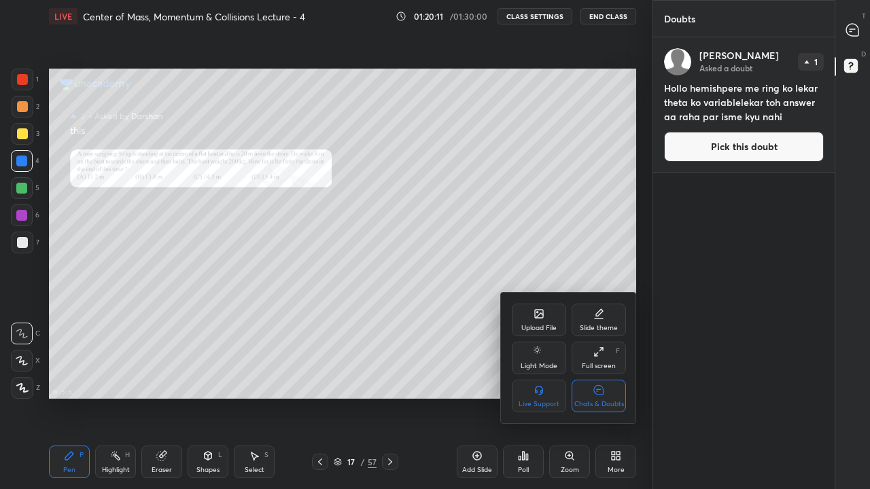
click at [607, 402] on div "Chats & Doubts" at bounding box center [599, 404] width 50 height 7
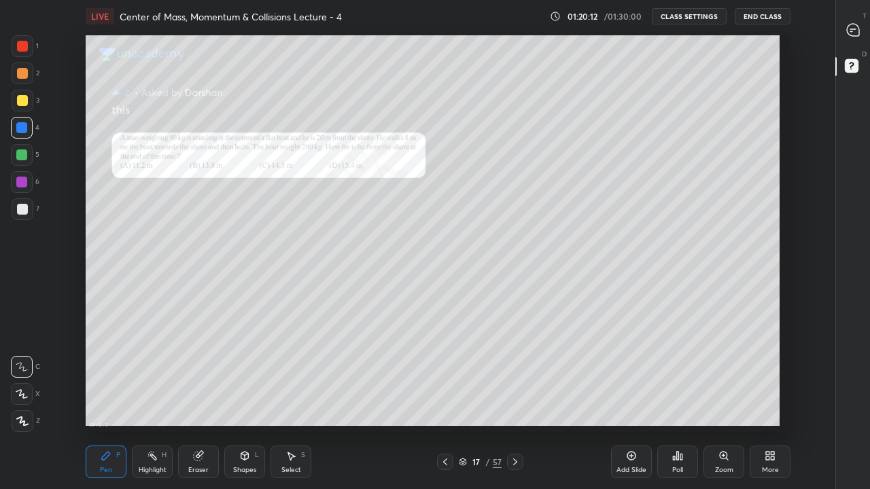
scroll to position [402, 789]
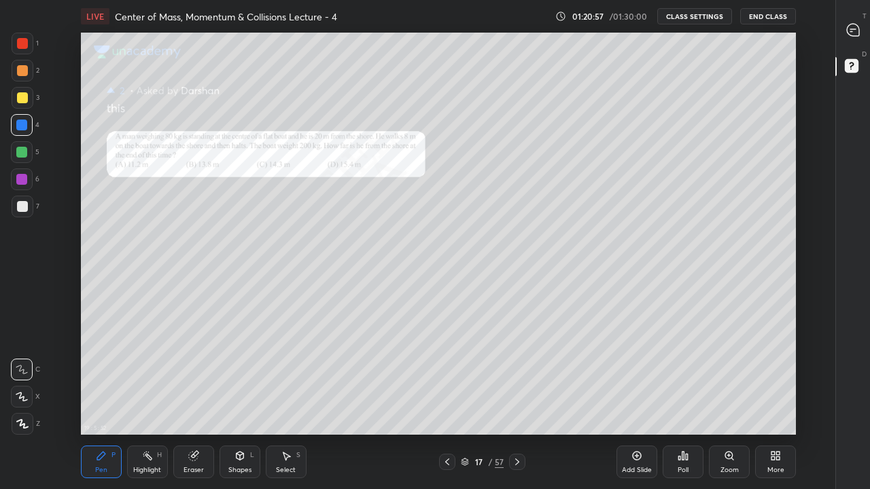
click at [851, 65] on rect at bounding box center [850, 66] width 13 height 13
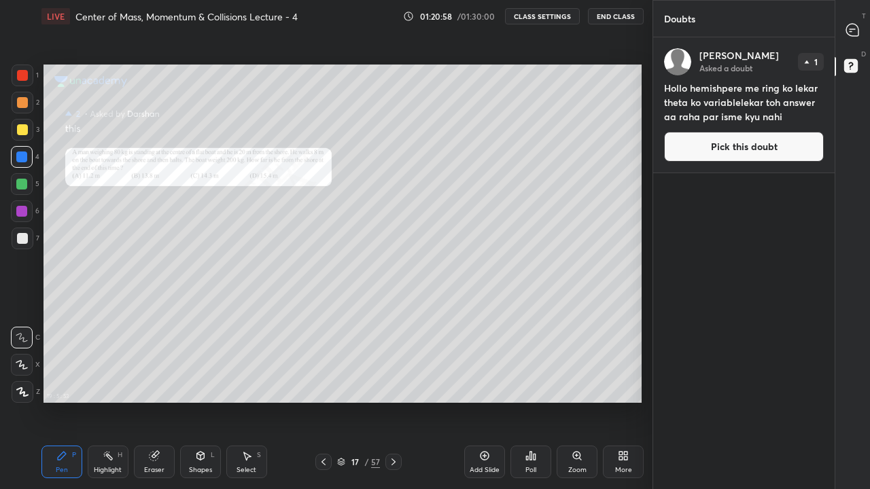
scroll to position [67530, 67334]
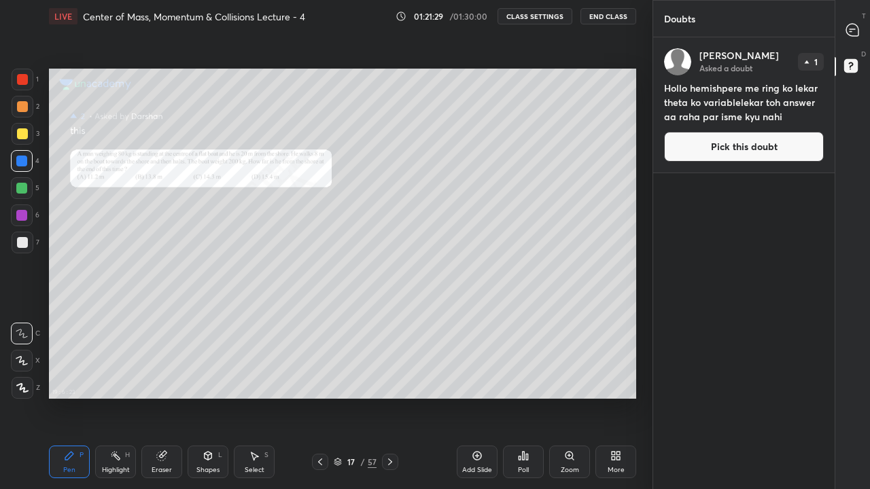
click at [854, 31] on icon at bounding box center [852, 30] width 12 height 12
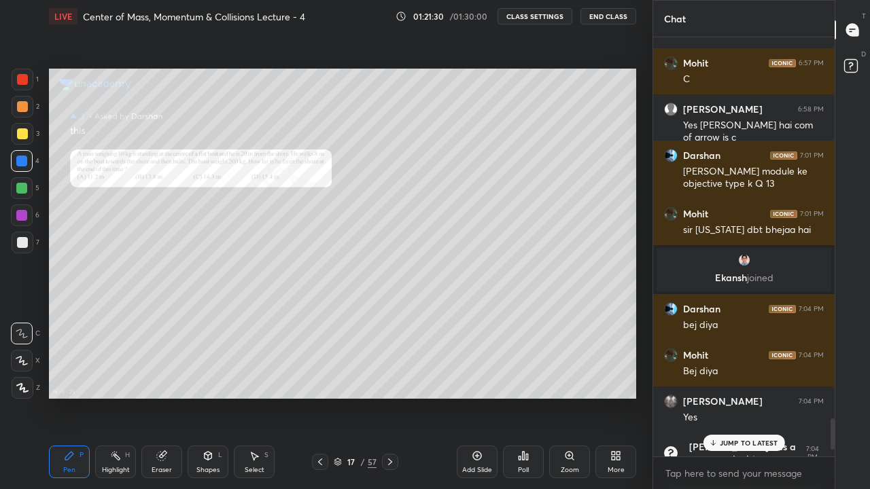
scroll to position [5260, 0]
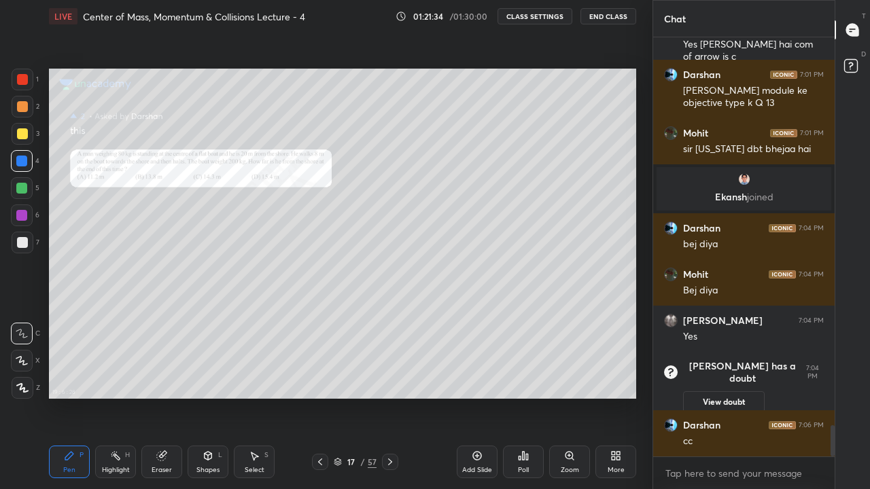
click at [389, 402] on icon at bounding box center [389, 462] width 11 height 11
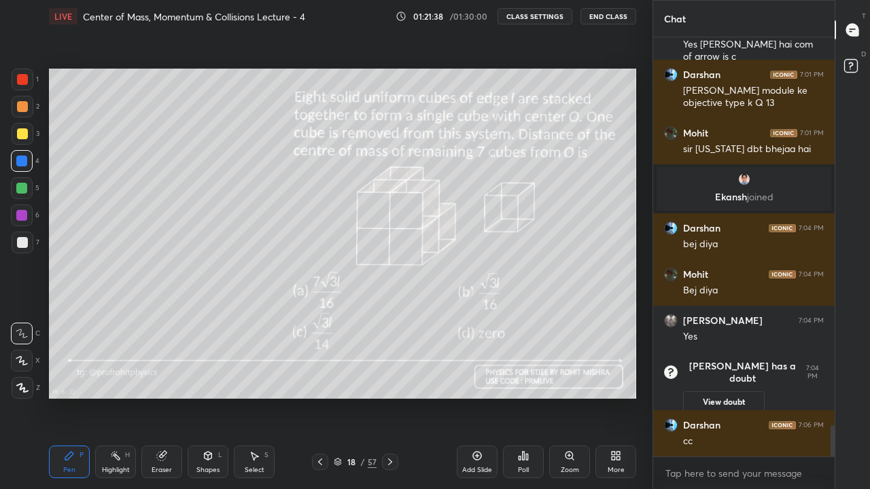
click at [24, 137] on div at bounding box center [22, 133] width 11 height 11
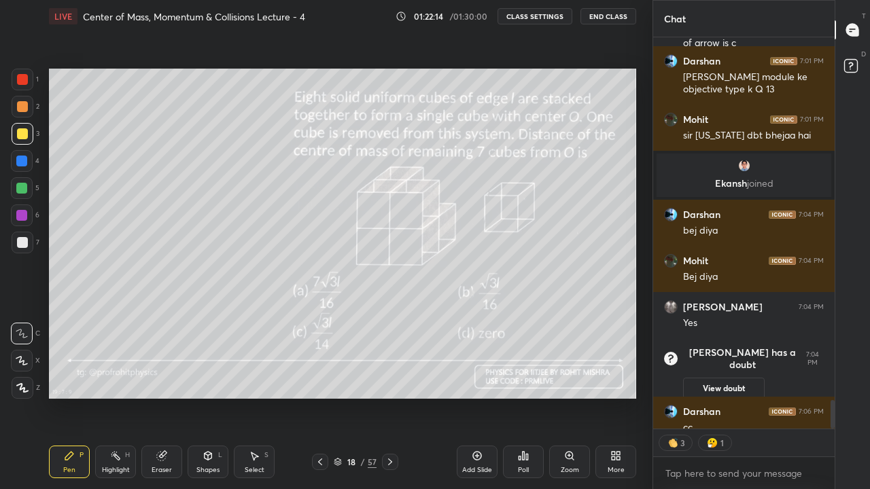
scroll to position [5301, 0]
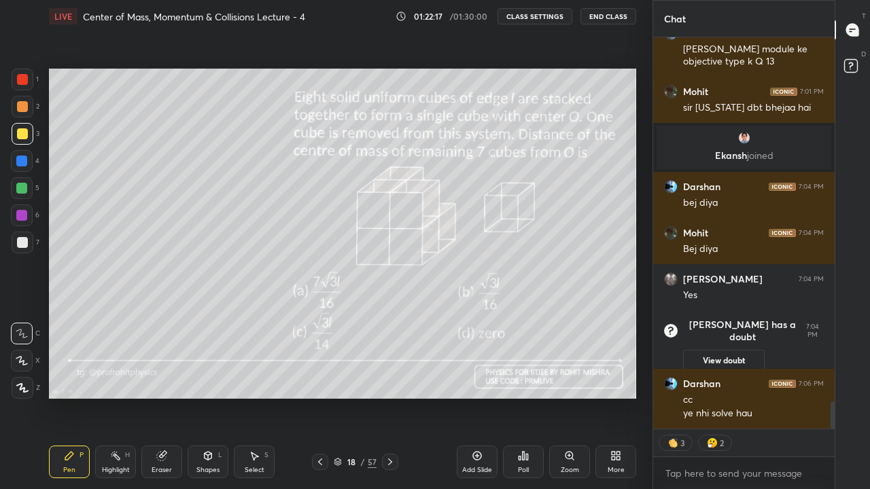
click at [624, 402] on div "More" at bounding box center [615, 462] width 41 height 33
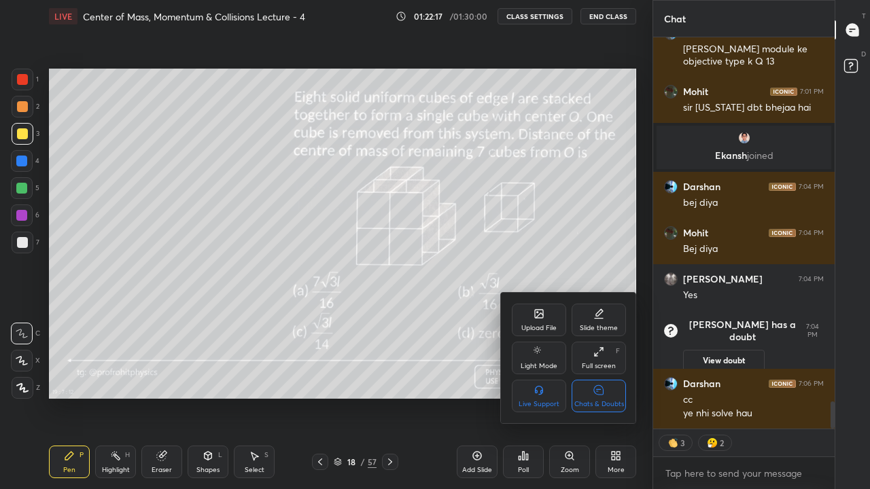
click at [620, 392] on div "Chats & Doubts" at bounding box center [598, 396] width 54 height 33
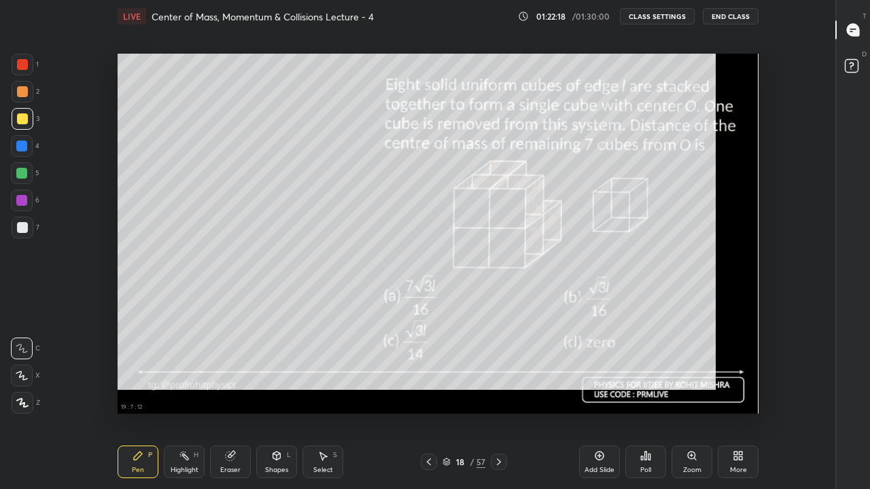
scroll to position [0, 0]
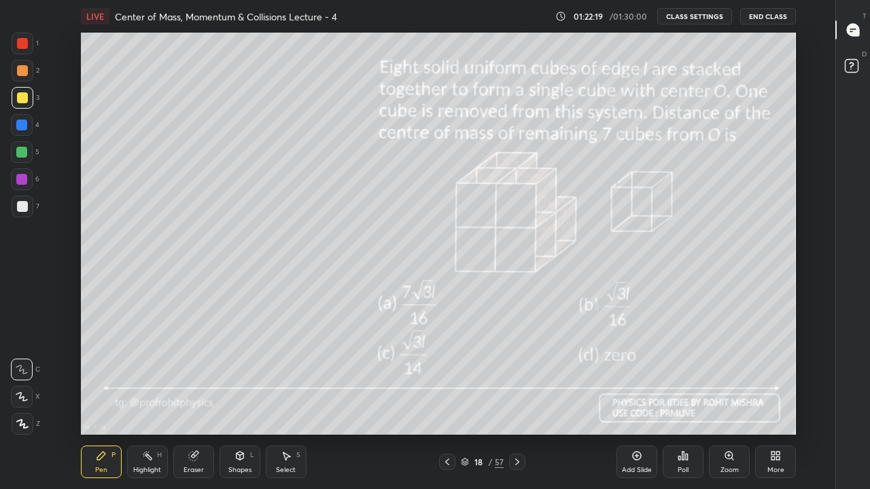
click at [26, 126] on div at bounding box center [21, 125] width 11 height 11
click at [196, 402] on div "Eraser" at bounding box center [193, 462] width 41 height 33
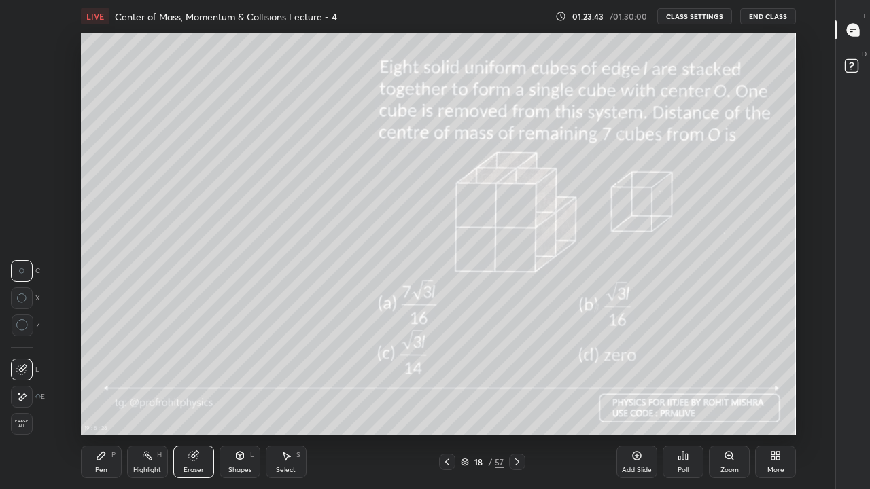
click at [105, 402] on div "Pen P" at bounding box center [101, 462] width 41 height 33
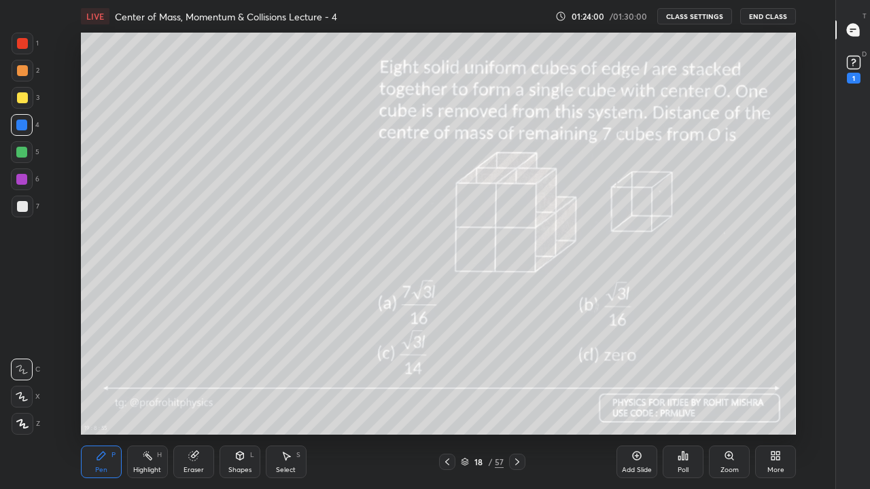
click at [201, 402] on div "Eraser" at bounding box center [193, 462] width 41 height 33
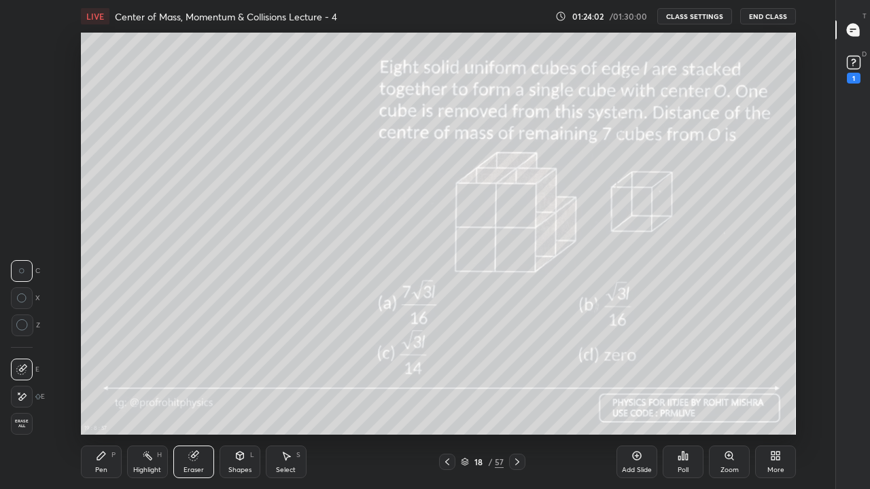
click at [103, 402] on icon at bounding box center [101, 455] width 11 height 11
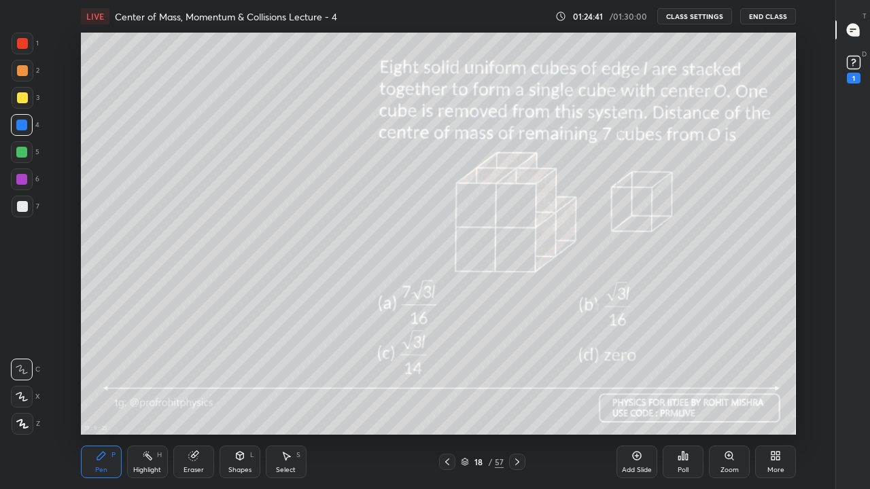
click at [854, 29] on icon at bounding box center [852, 29] width 5 height 0
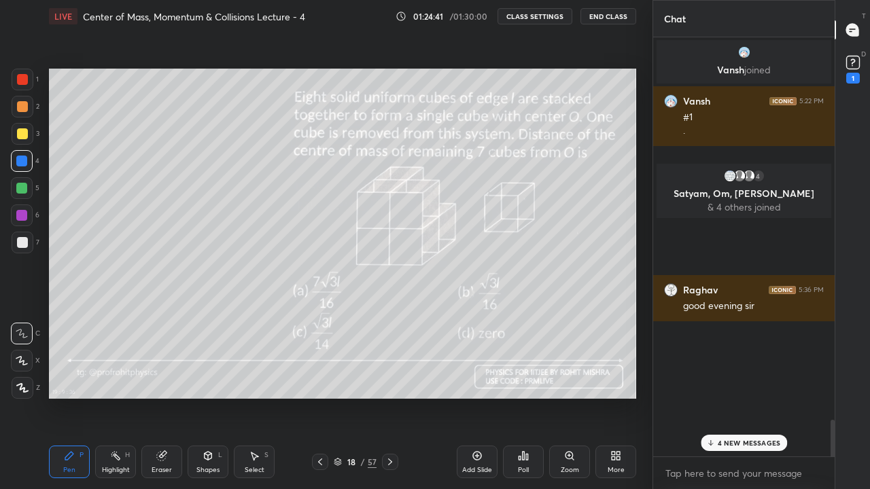
scroll to position [0, 0]
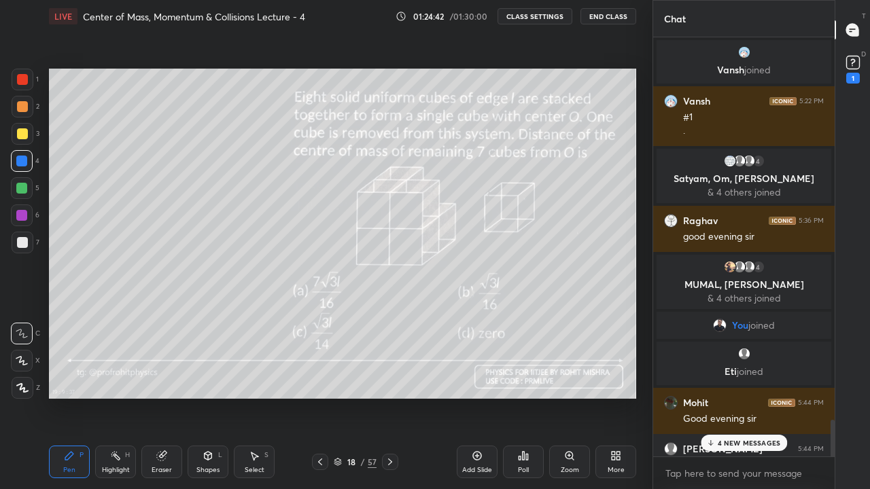
click at [742, 402] on p "4 NEW MESSAGES" at bounding box center [748, 443] width 63 height 8
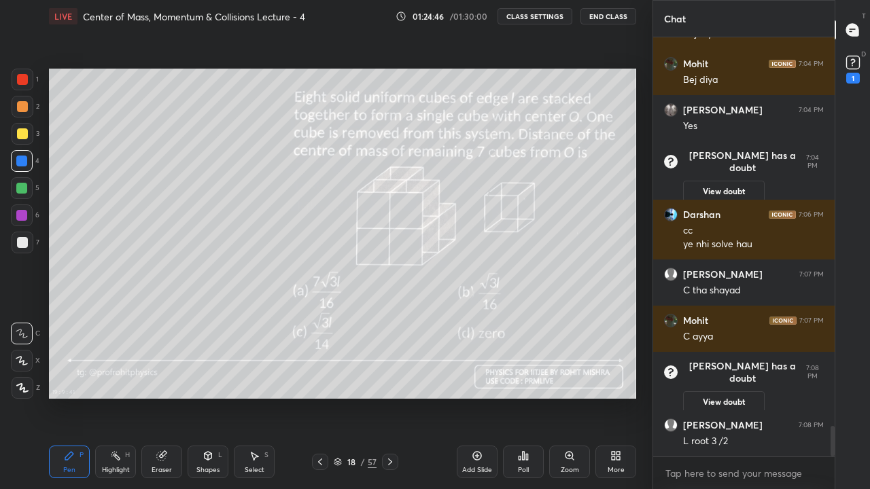
click at [852, 56] on rect at bounding box center [852, 62] width 13 height 13
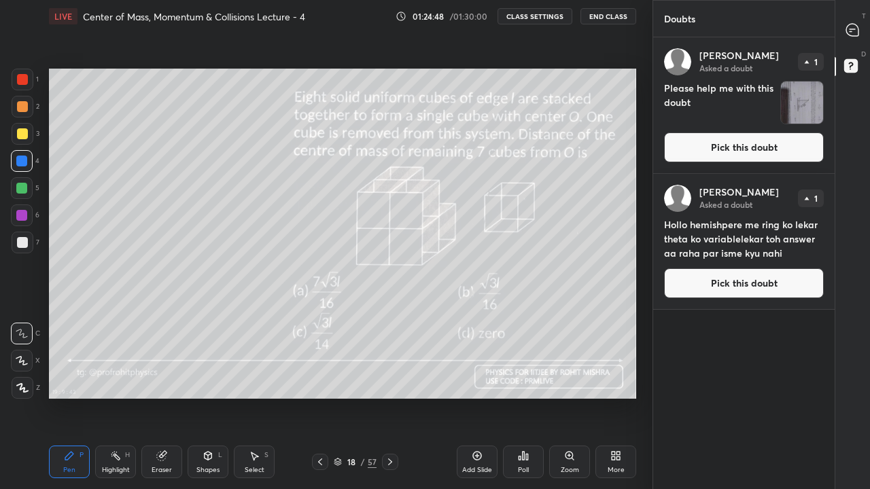
click at [803, 103] on img "grid" at bounding box center [802, 103] width 42 height 42
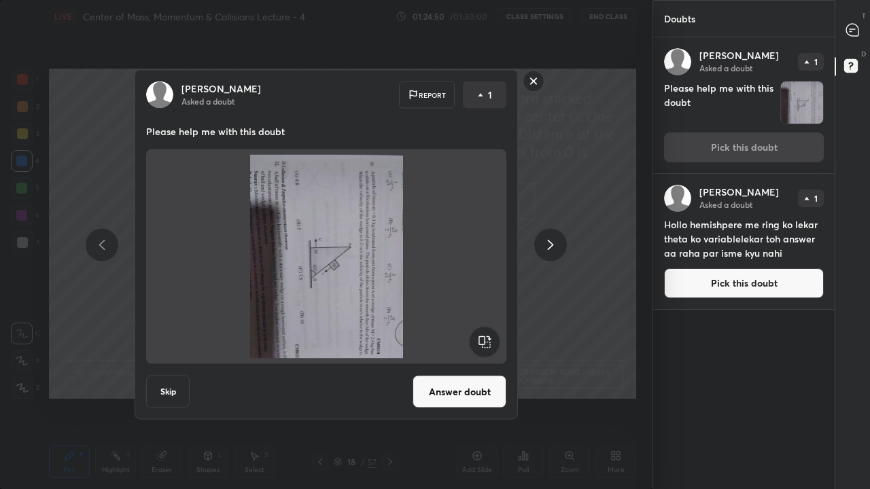
click at [477, 337] on rect at bounding box center [484, 342] width 31 height 31
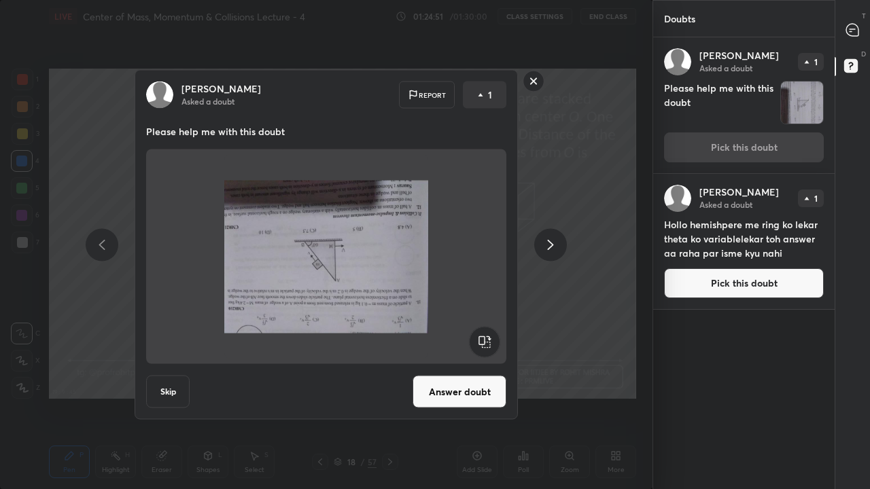
click at [478, 334] on rect at bounding box center [484, 342] width 31 height 31
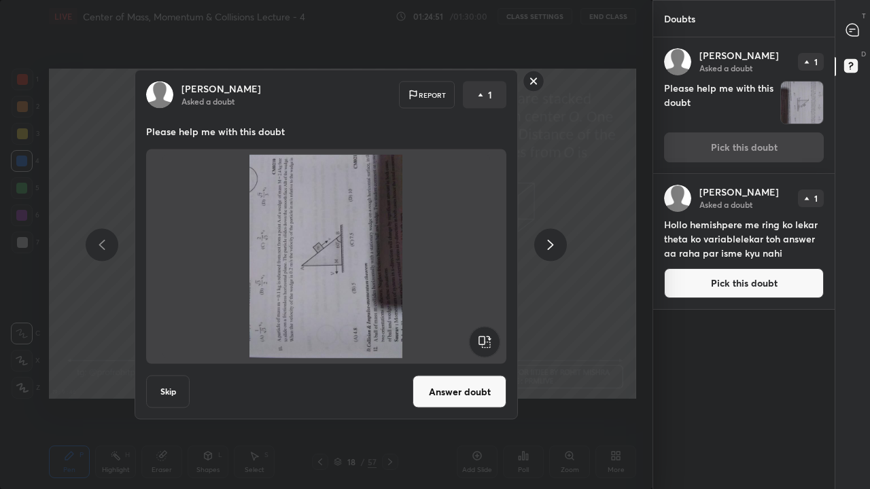
click at [476, 335] on rect at bounding box center [484, 342] width 31 height 31
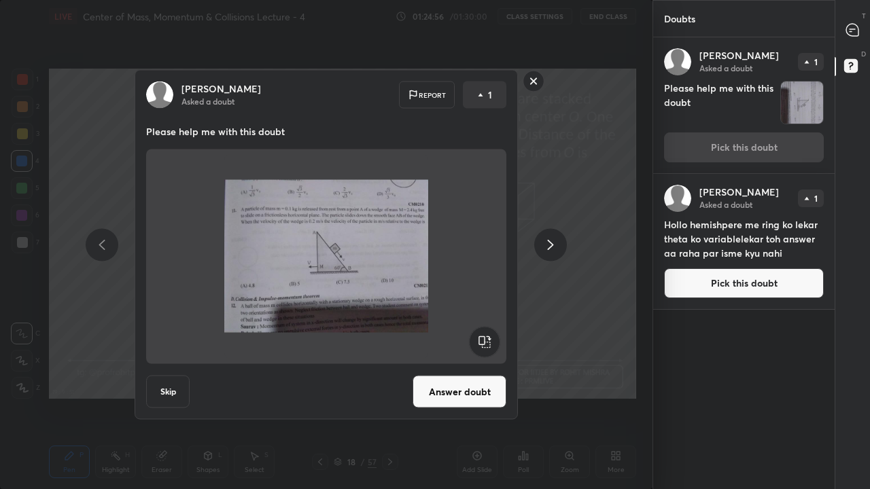
click at [168, 390] on button "Skip" at bounding box center [167, 392] width 43 height 33
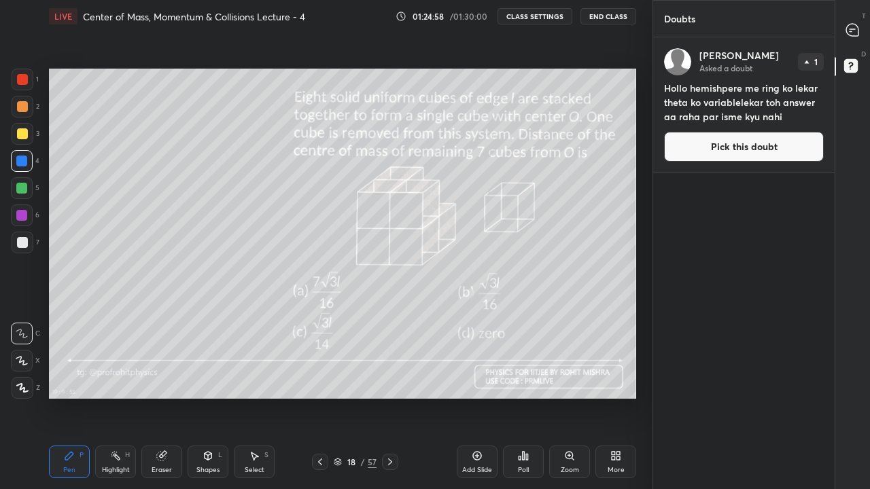
click at [758, 149] on button "Pick this doubt" at bounding box center [744, 147] width 160 height 30
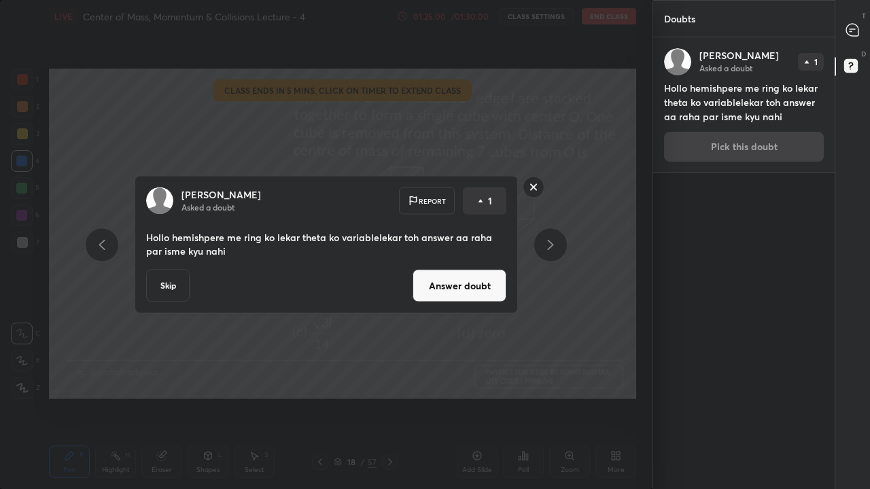
click at [176, 285] on button "Skip" at bounding box center [167, 286] width 43 height 33
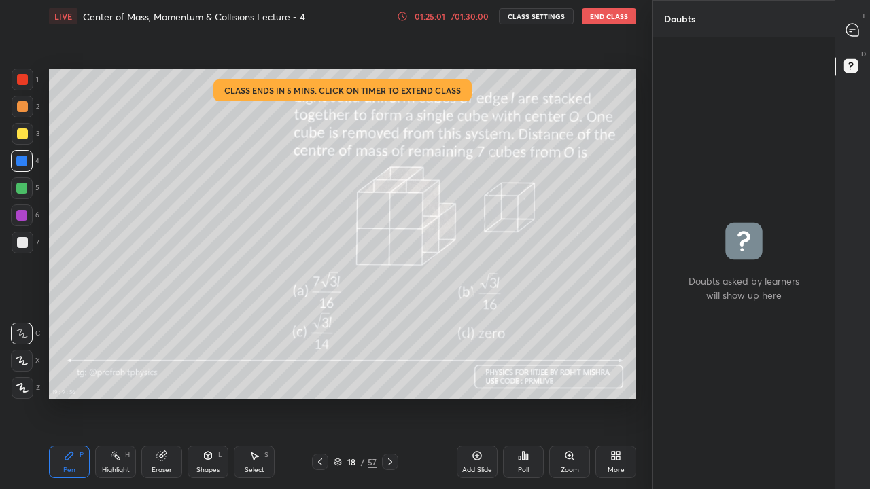
click at [852, 33] on icon at bounding box center [852, 30] width 12 height 12
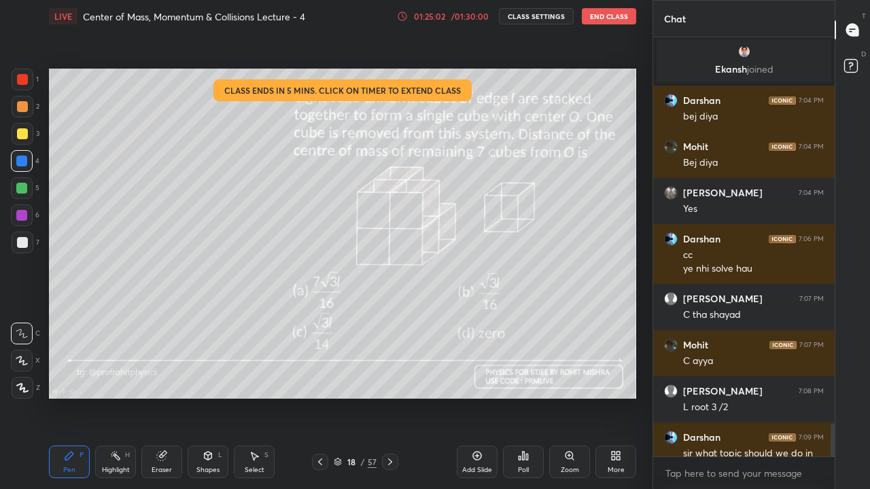
scroll to position [5314, 0]
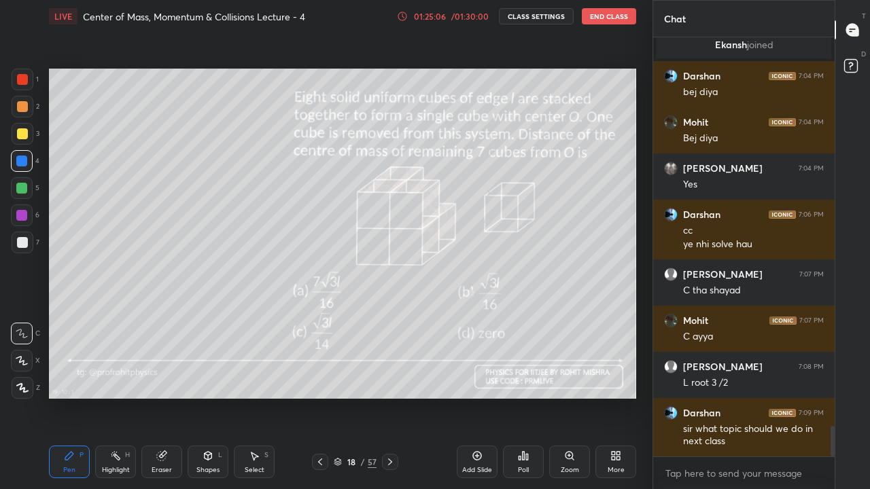
click at [852, 27] on icon at bounding box center [852, 30] width 12 height 12
click at [610, 402] on icon at bounding box center [615, 455] width 11 height 11
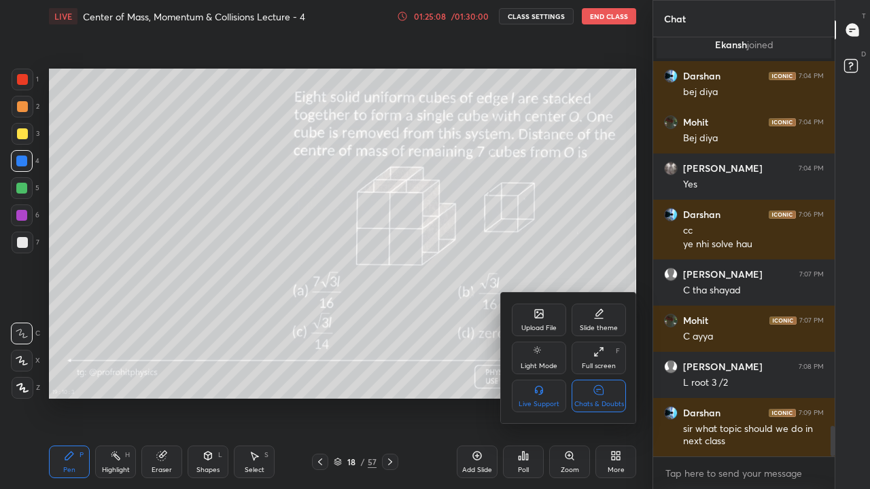
click at [607, 389] on div "Chats & Doubts" at bounding box center [598, 396] width 54 height 33
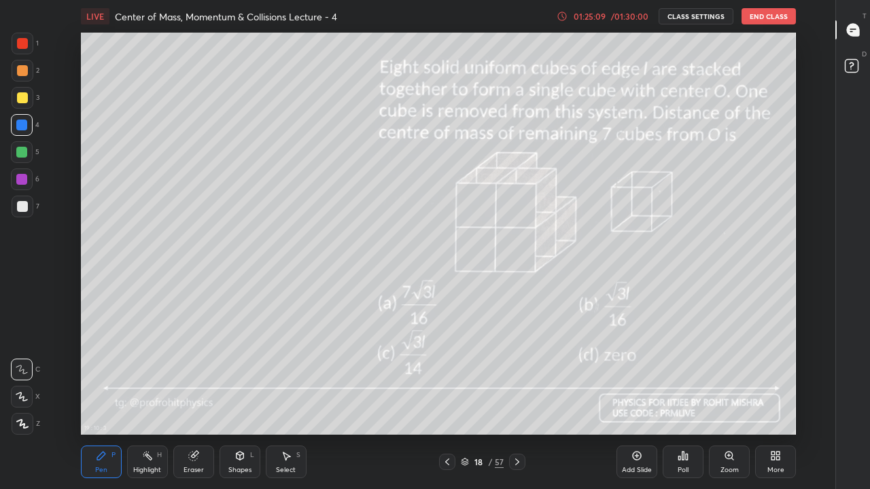
scroll to position [402, 789]
click at [22, 209] on div at bounding box center [22, 206] width 11 height 11
click at [853, 28] on icon at bounding box center [852, 30] width 12 height 12
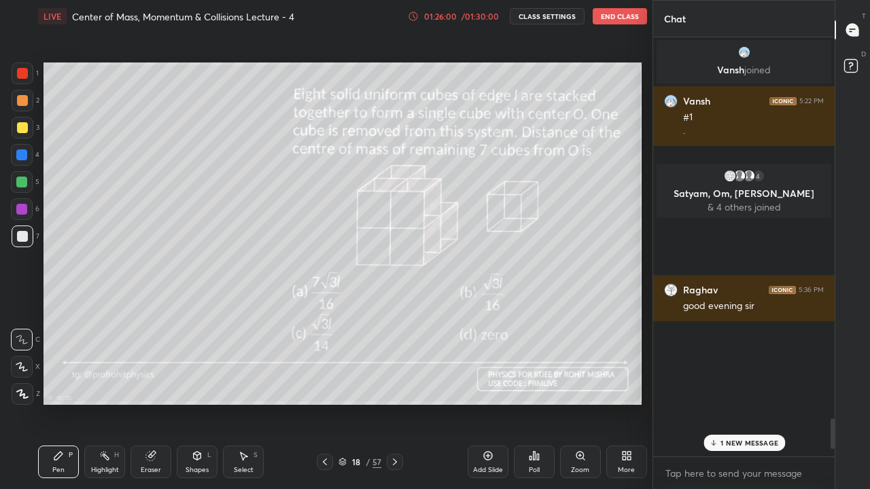
scroll to position [67530, 67334]
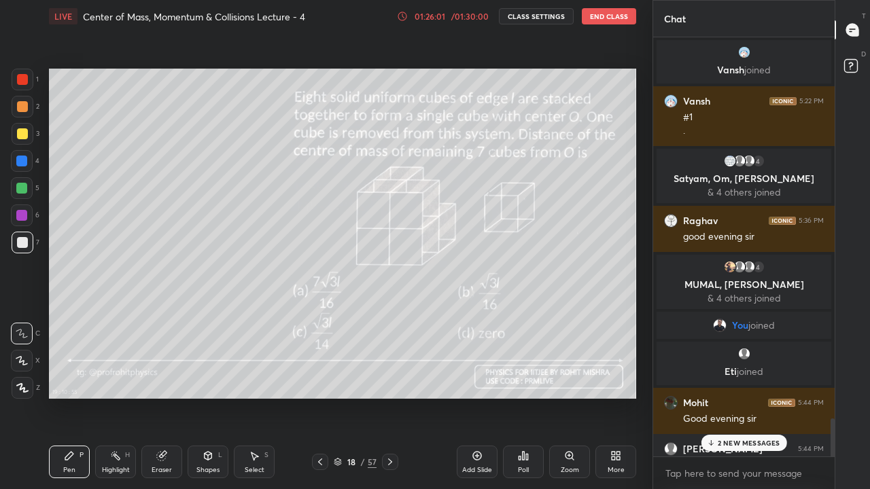
click at [751, 402] on p "2 NEW MESSAGES" at bounding box center [748, 443] width 62 height 8
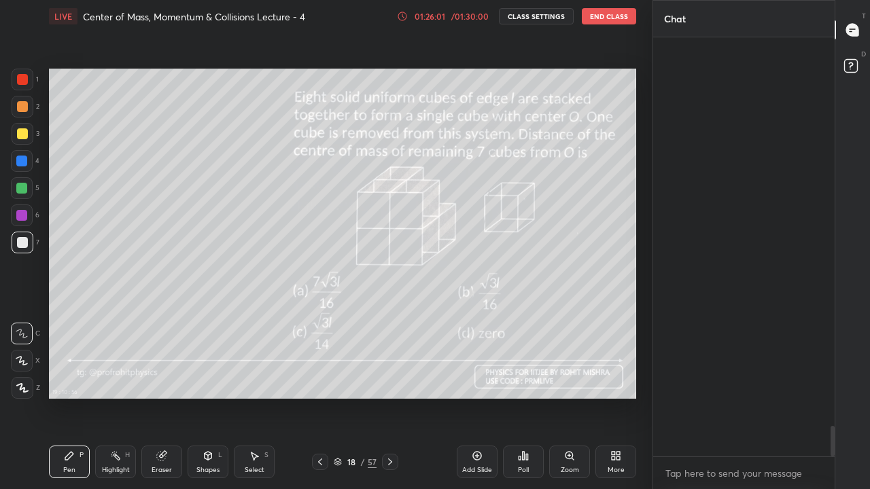
scroll to position [5290, 0]
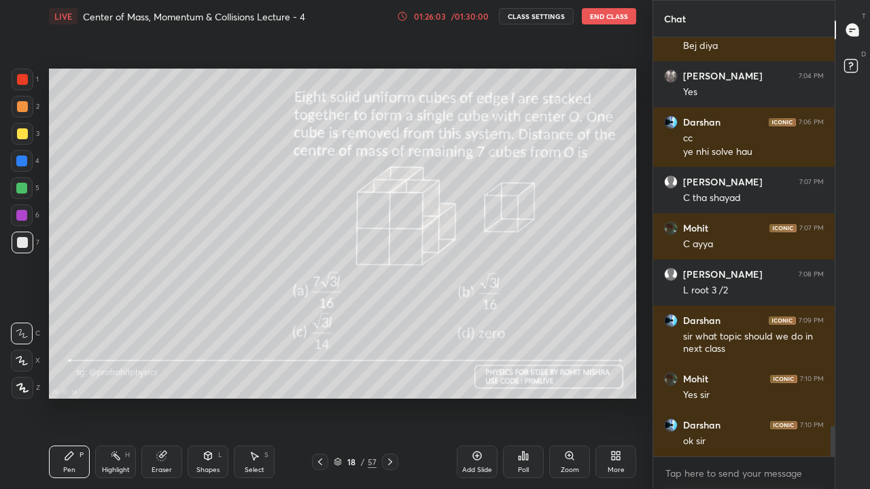
click at [853, 65] on rect at bounding box center [850, 66] width 13 height 13
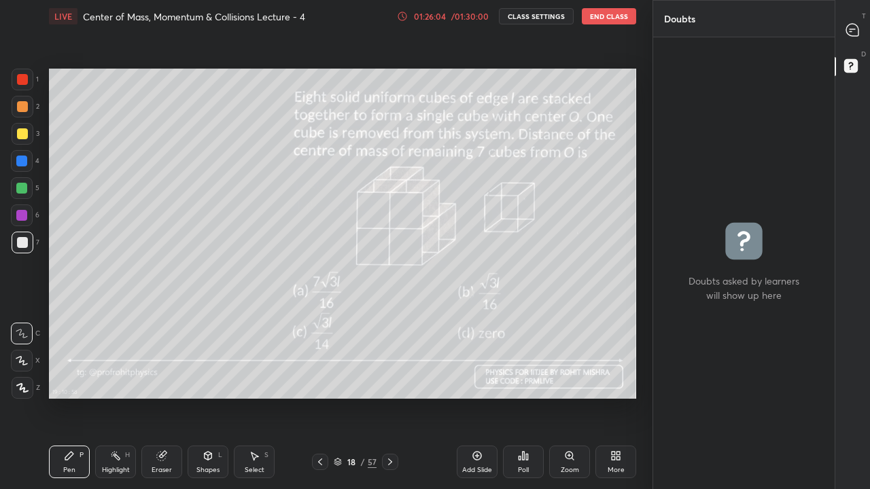
click at [852, 26] on icon at bounding box center [852, 30] width 12 height 12
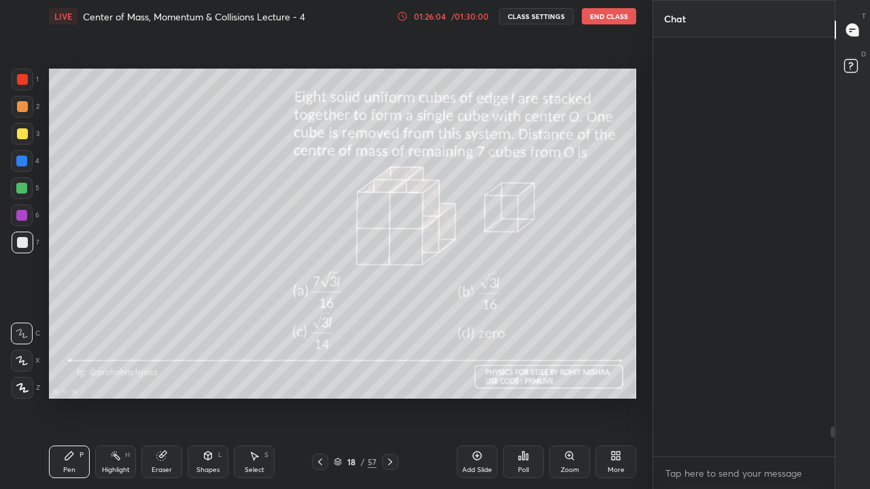
scroll to position [415, 177]
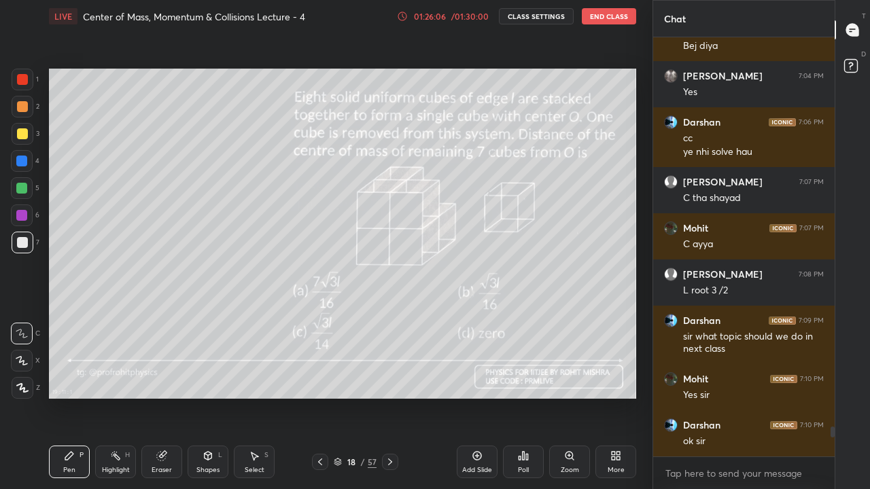
click at [389, 402] on icon at bounding box center [389, 462] width 11 height 11
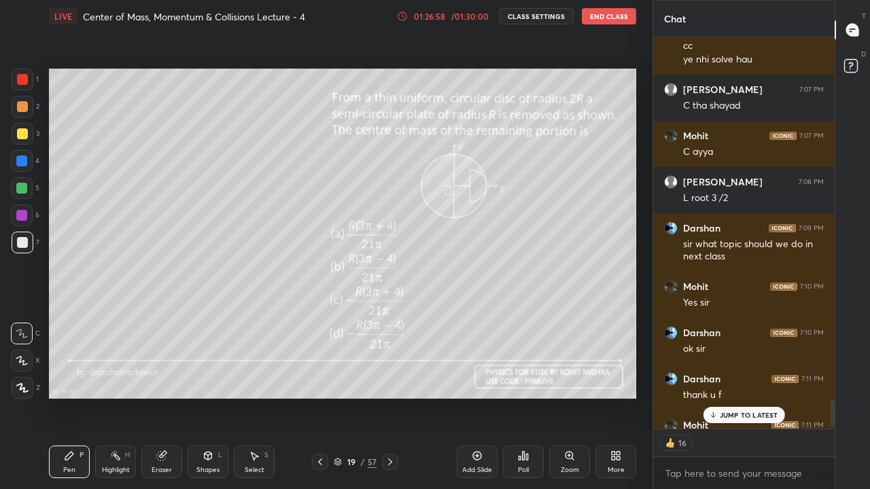
scroll to position [5515, 0]
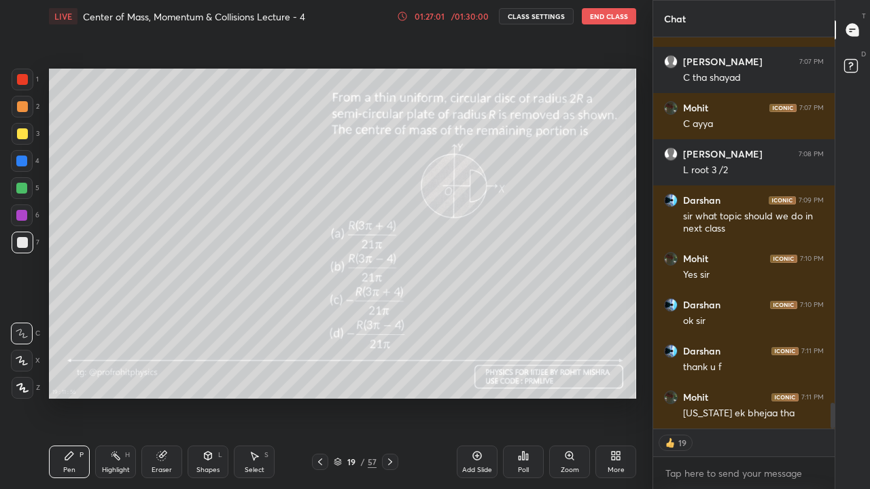
click at [850, 62] on icon at bounding box center [850, 64] width 5 height 5
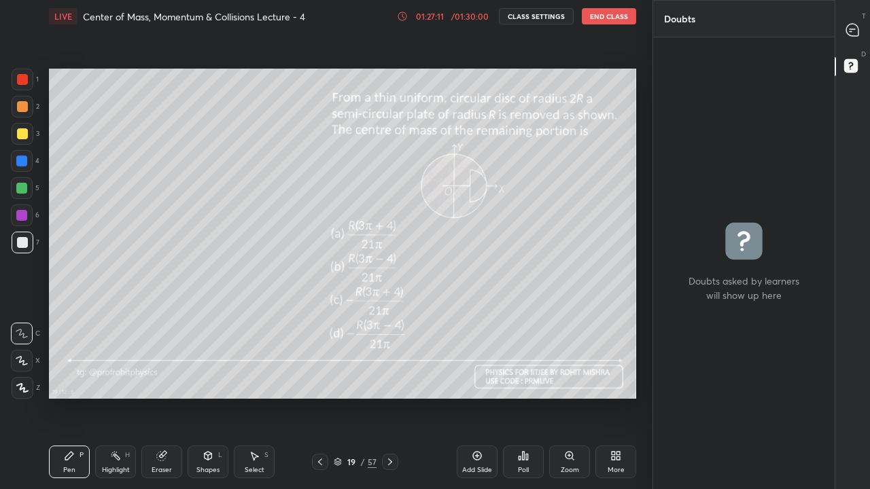
click at [389, 402] on icon at bounding box center [389, 462] width 11 height 11
click at [373, 402] on div "57" at bounding box center [372, 462] width 9 height 12
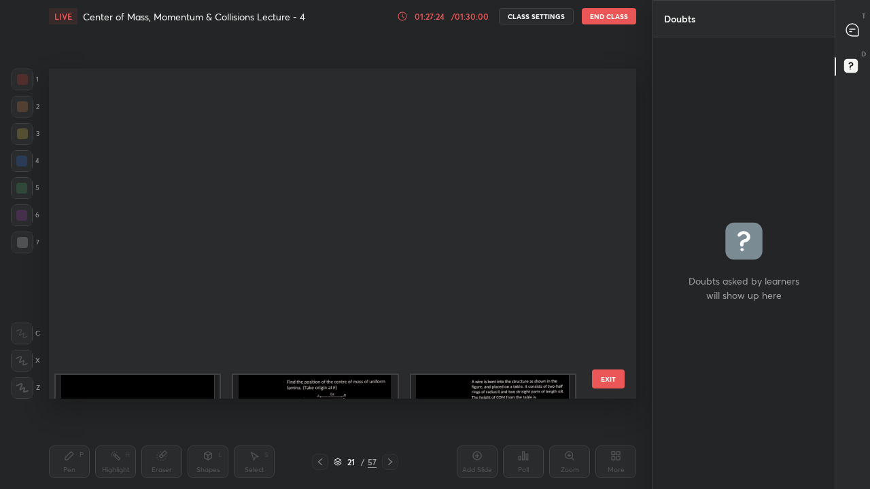
scroll to position [326, 580]
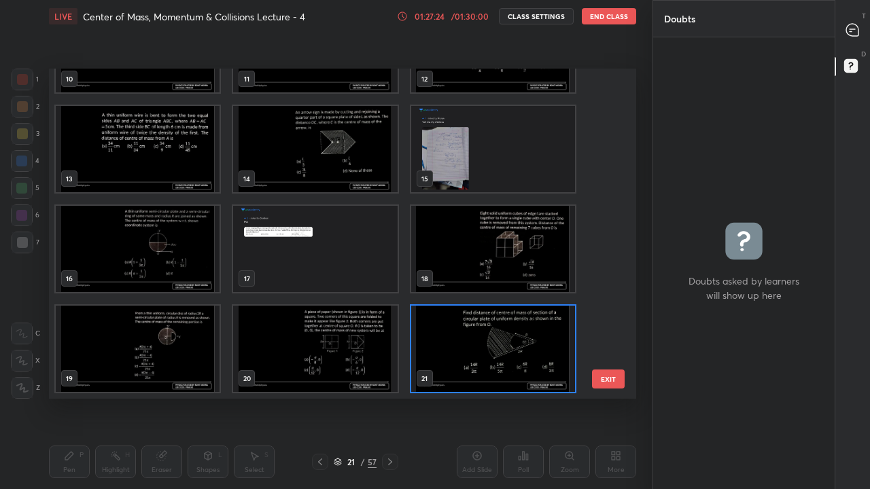
click at [389, 402] on div at bounding box center [390, 462] width 16 height 16
click at [430, 352] on img "grid" at bounding box center [493, 349] width 164 height 86
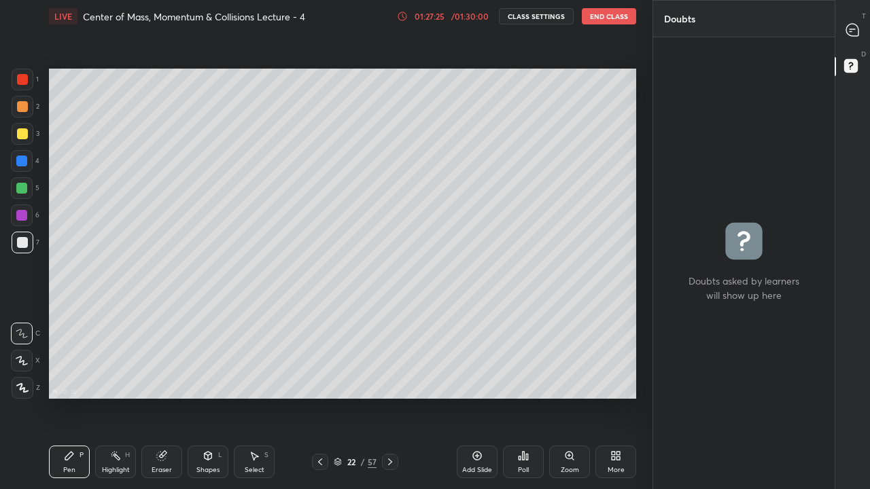
click at [432, 347] on img "grid" at bounding box center [493, 349] width 164 height 86
click at [430, 345] on img "grid" at bounding box center [493, 349] width 164 height 86
click at [388, 402] on icon at bounding box center [389, 462] width 11 height 11
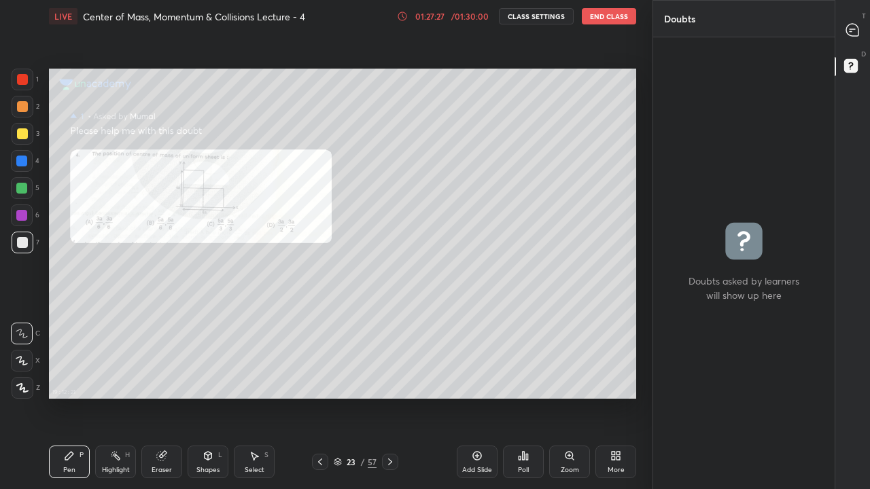
click at [389, 402] on icon at bounding box center [389, 462] width 11 height 11
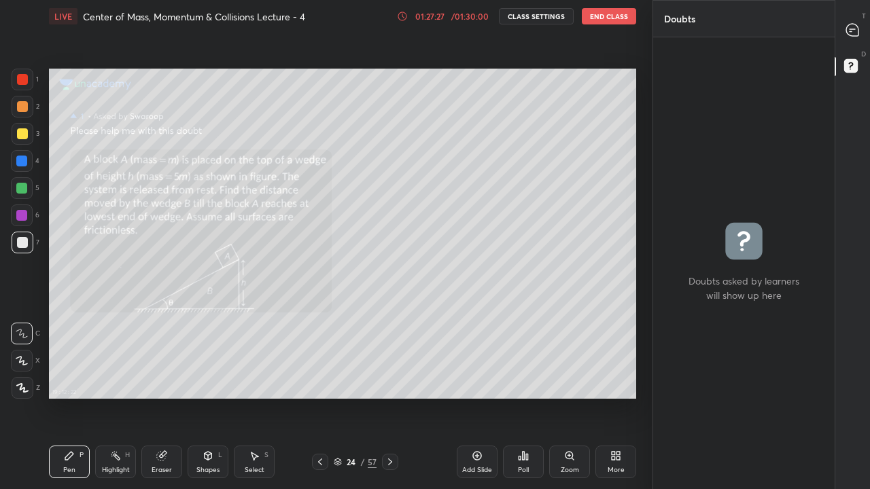
click at [391, 402] on icon at bounding box center [389, 462] width 11 height 11
click at [389, 402] on icon at bounding box center [389, 462] width 11 height 11
click at [319, 402] on icon at bounding box center [320, 462] width 11 height 11
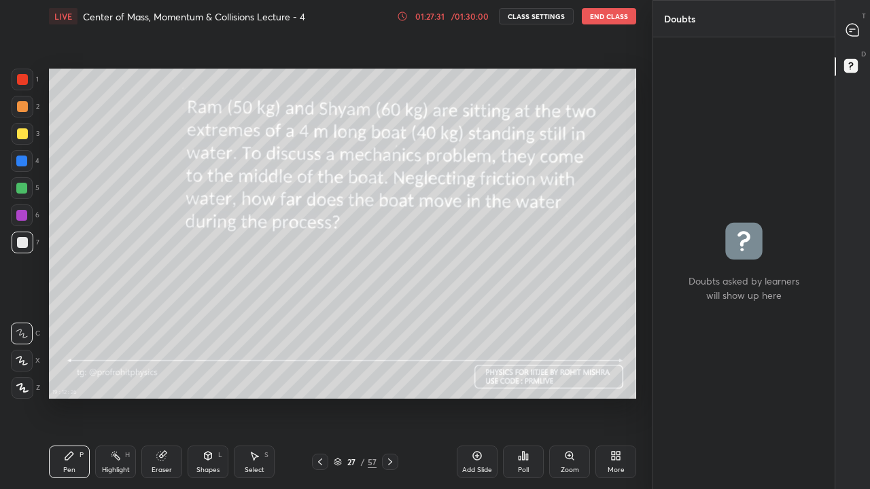
click at [318, 402] on icon at bounding box center [320, 462] width 11 height 11
click at [320, 402] on icon at bounding box center [320, 462] width 11 height 11
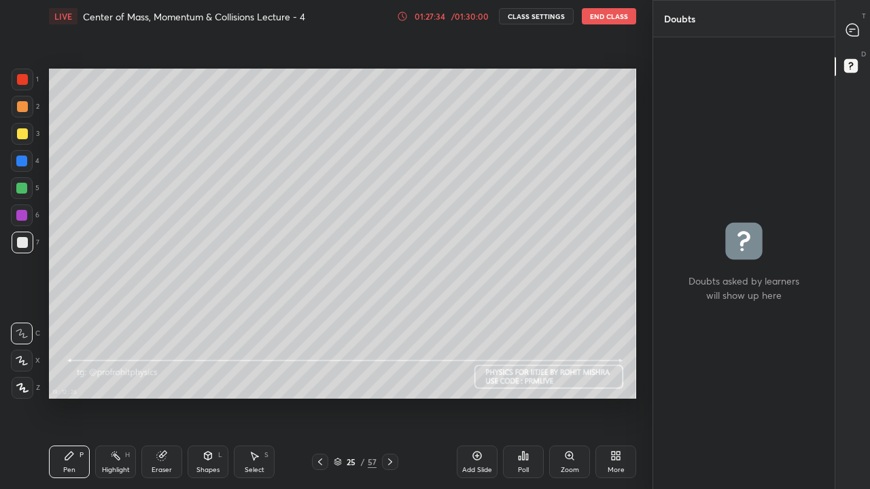
click at [394, 402] on icon at bounding box center [389, 462] width 11 height 11
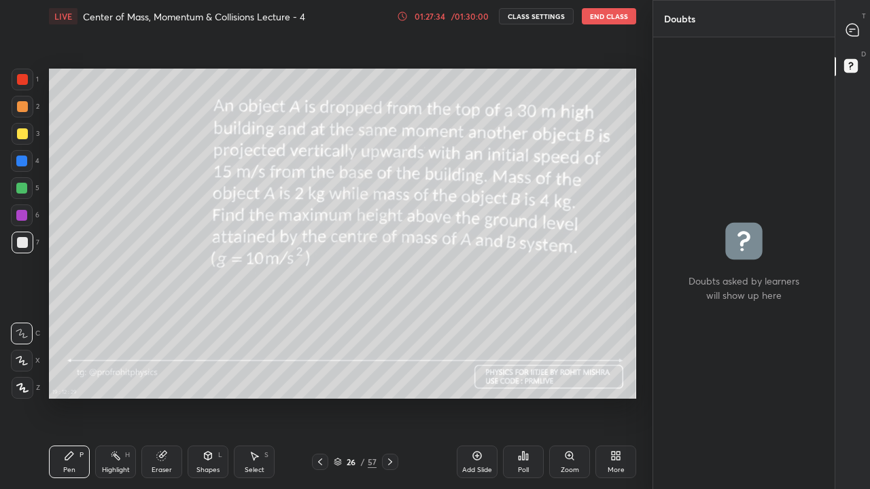
click at [397, 402] on div at bounding box center [390, 462] width 16 height 16
click at [405, 402] on div "27 / 57" at bounding box center [355, 462] width 204 height 16
click at [319, 402] on icon at bounding box center [320, 462] width 11 height 11
click at [388, 402] on icon at bounding box center [389, 462] width 11 height 11
click at [321, 402] on icon at bounding box center [320, 462] width 11 height 11
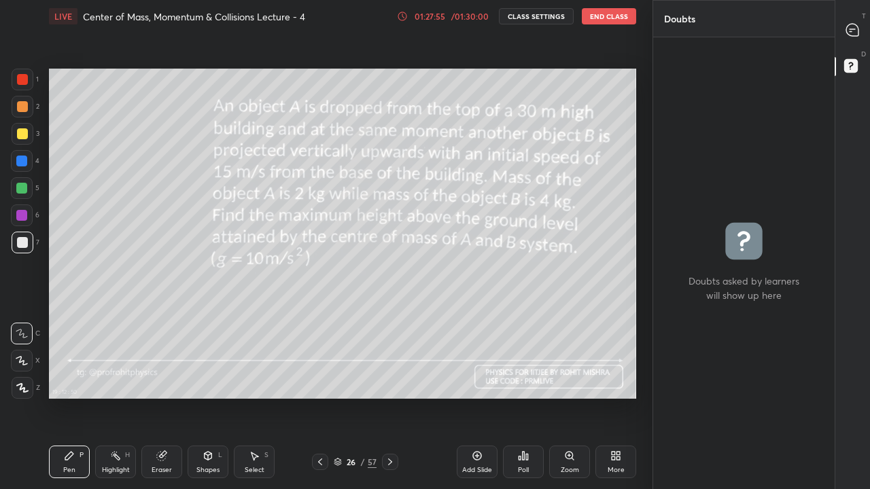
click at [390, 402] on icon at bounding box center [389, 462] width 11 height 11
click at [389, 402] on icon at bounding box center [389, 462] width 11 height 11
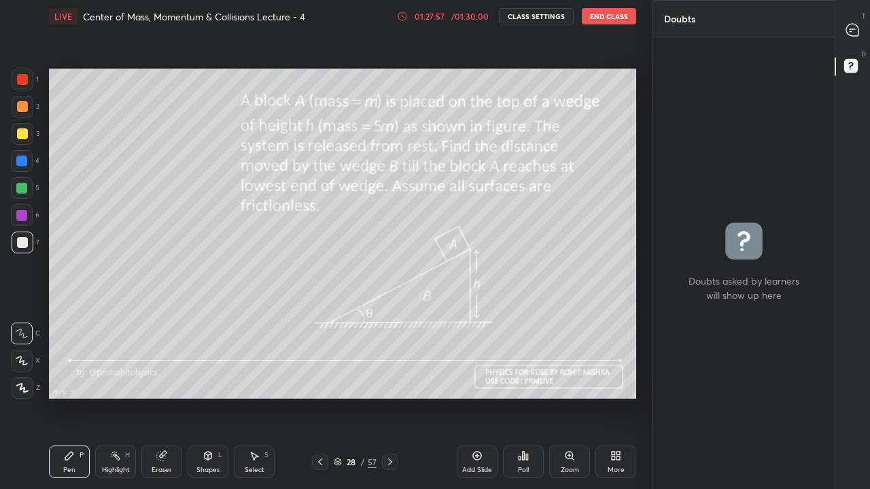
click at [389, 402] on icon at bounding box center [389, 462] width 11 height 11
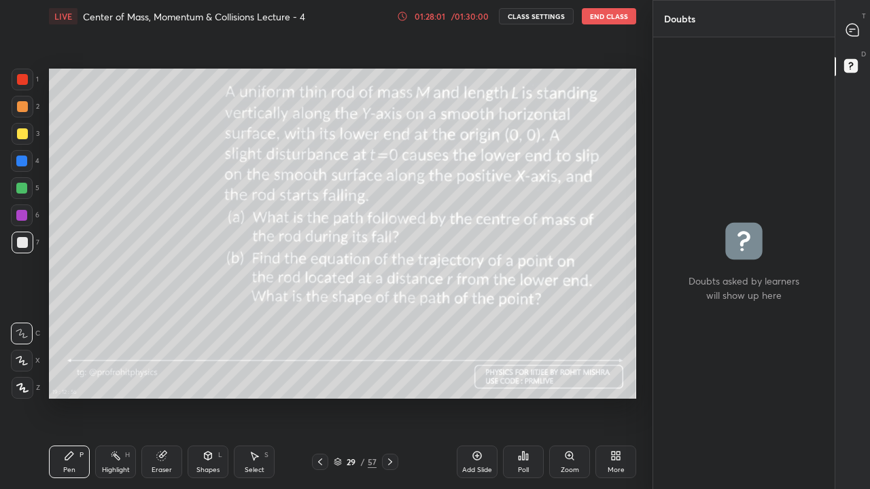
click at [390, 402] on icon at bounding box center [389, 462] width 11 height 11
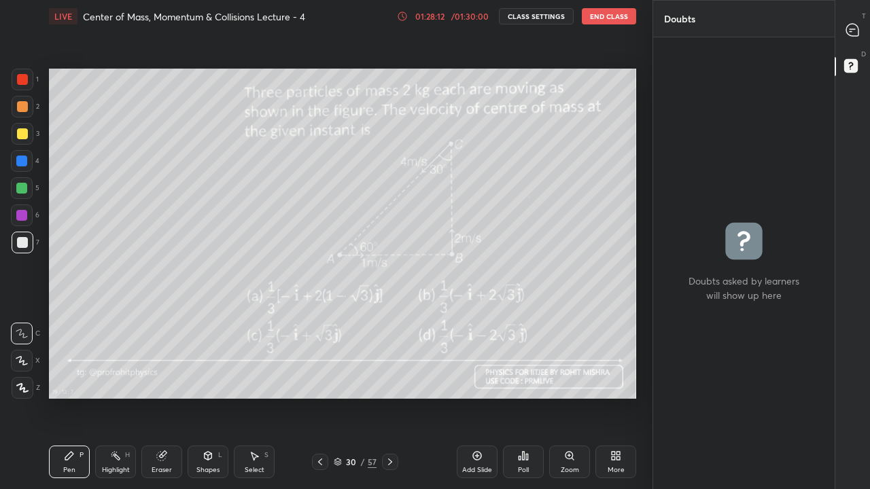
click at [846, 27] on icon at bounding box center [852, 30] width 12 height 12
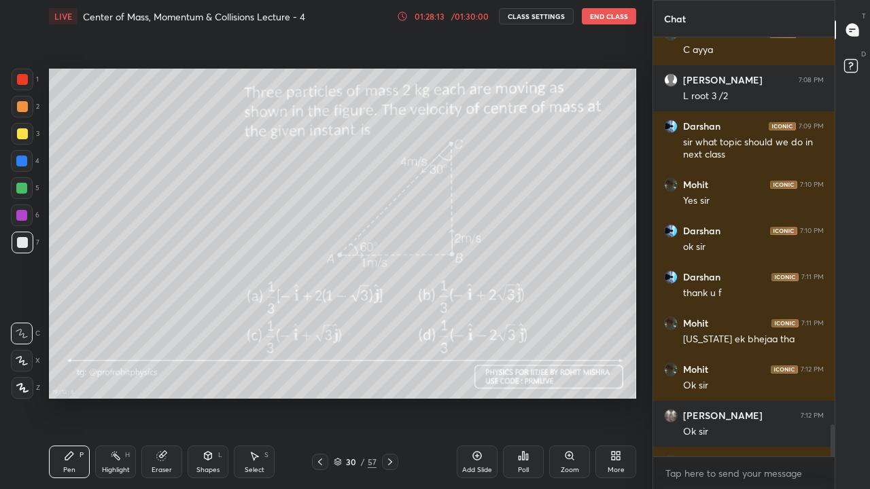
scroll to position [5625, 0]
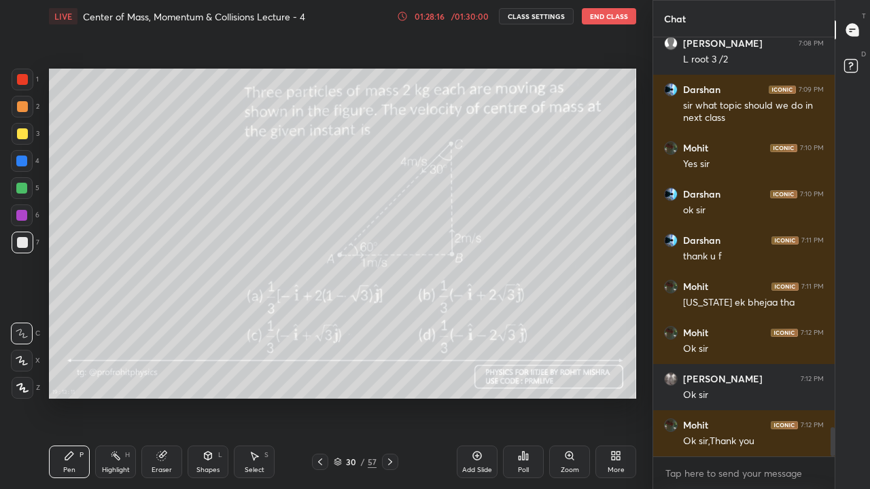
click at [851, 65] on icon at bounding box center [850, 64] width 5 height 5
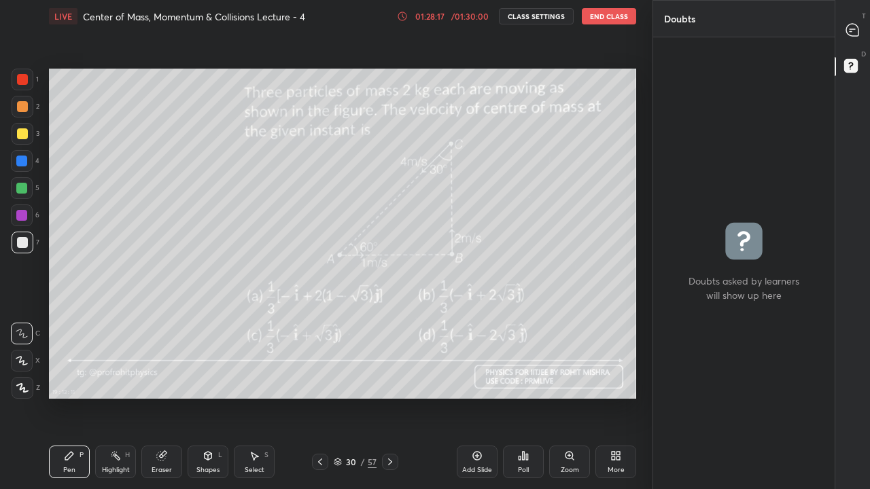
click at [855, 29] on icon at bounding box center [852, 30] width 12 height 12
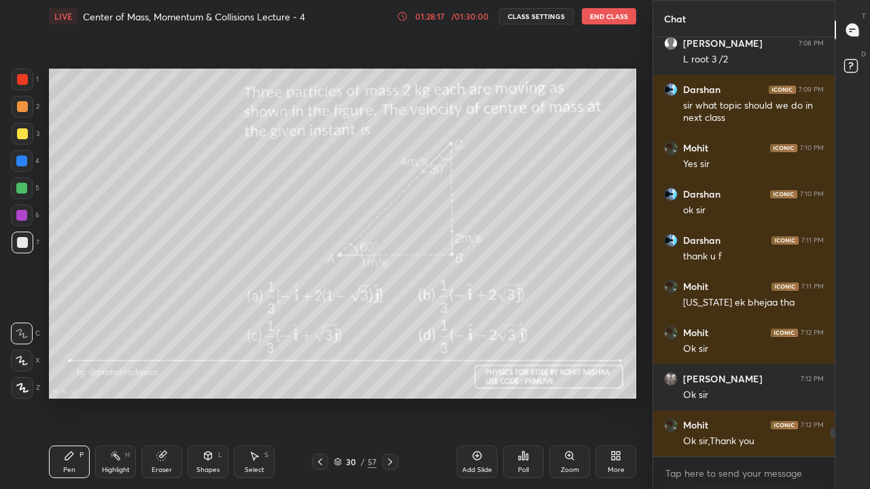
scroll to position [415, 177]
click at [853, 30] on icon at bounding box center [852, 30] width 12 height 12
click at [617, 402] on div "More" at bounding box center [615, 462] width 41 height 33
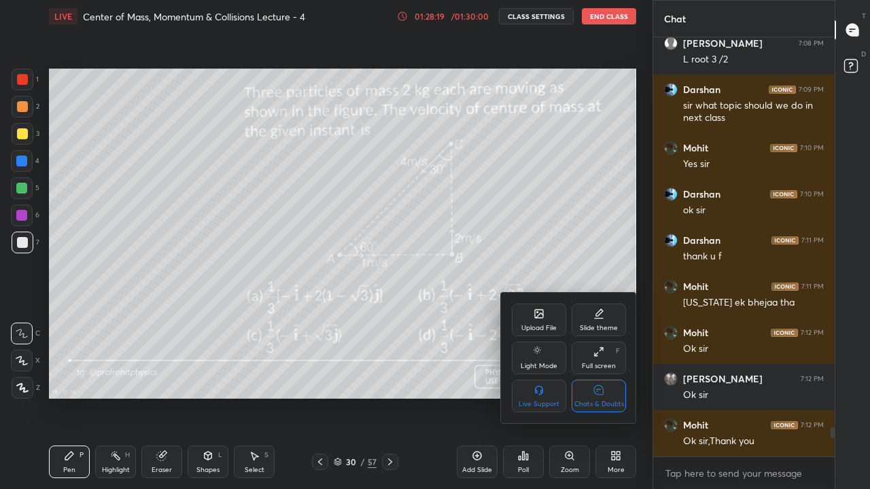
scroll to position [5672, 0]
click at [613, 401] on div "Chats & Doubts" at bounding box center [599, 404] width 50 height 7
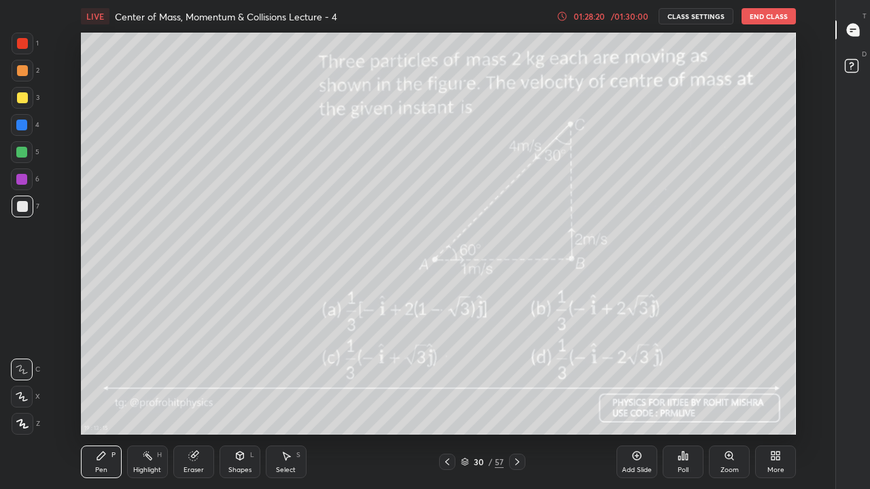
scroll to position [402, 789]
click at [853, 66] on rect at bounding box center [850, 66] width 13 height 13
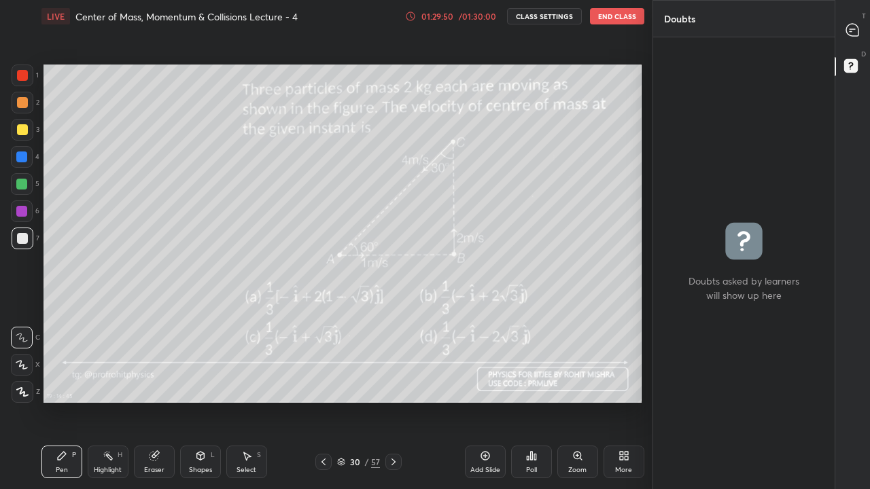
scroll to position [67530, 67334]
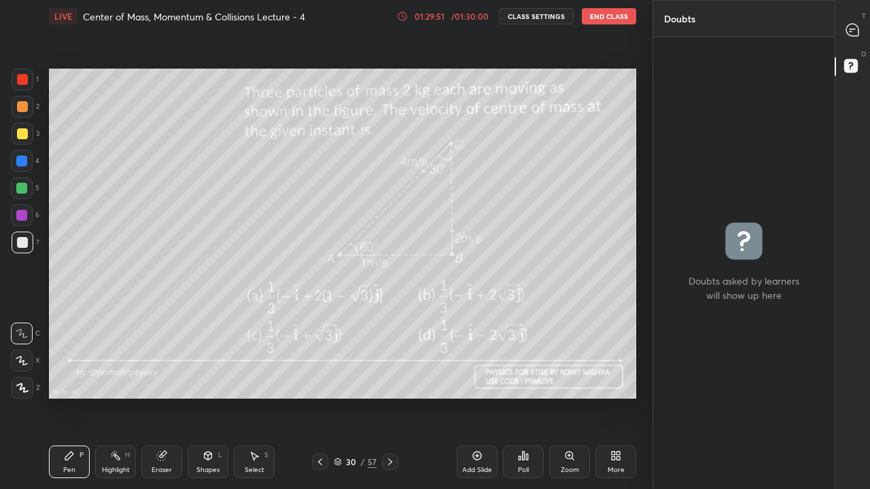
click at [854, 33] on icon at bounding box center [852, 30] width 12 height 12
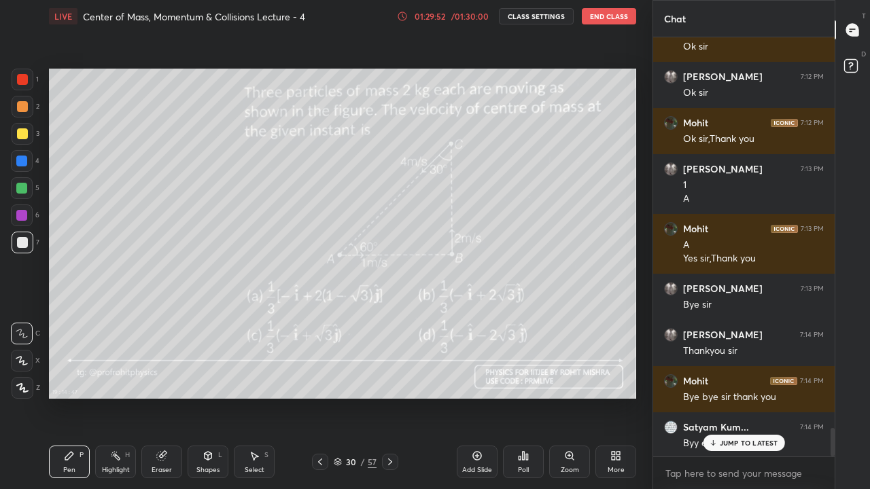
scroll to position [5828, 0]
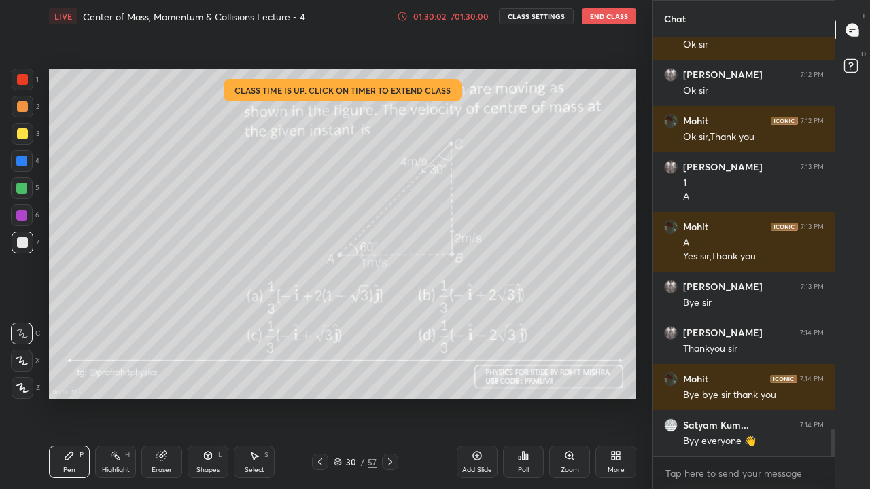
click at [617, 13] on button "End Class" at bounding box center [609, 16] width 54 height 16
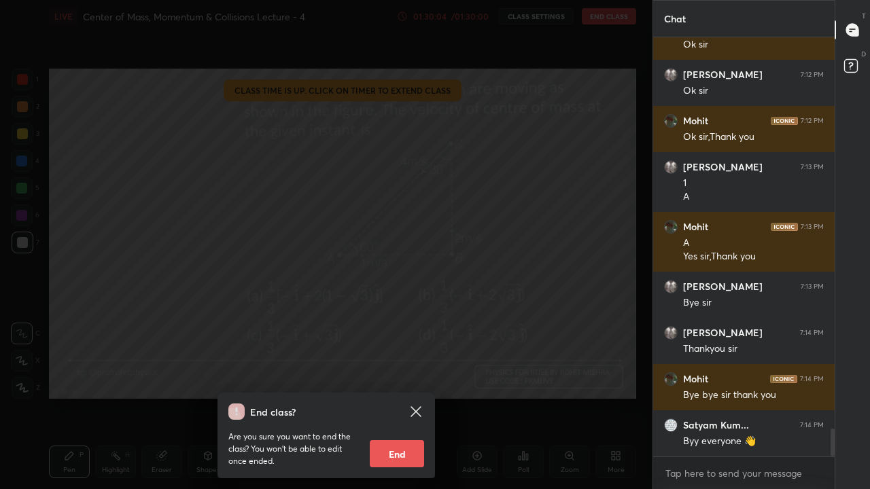
click at [404, 402] on button "End" at bounding box center [397, 453] width 54 height 27
type textarea "x"
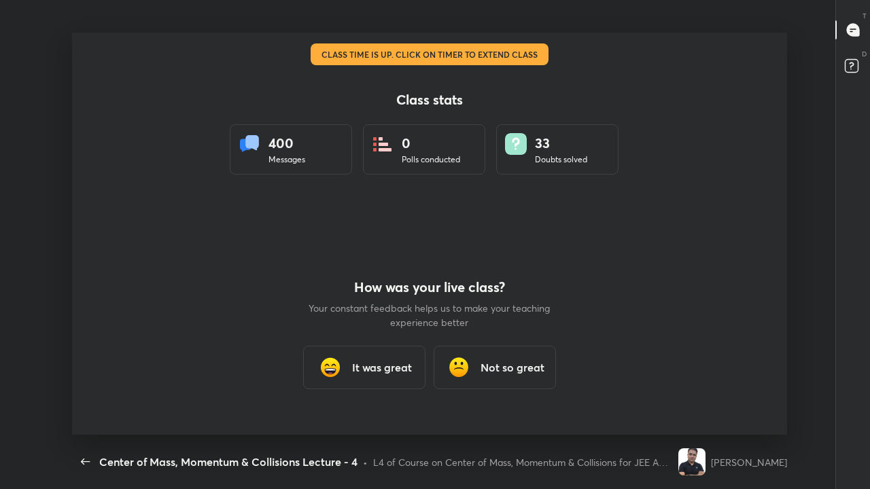
scroll to position [67530, 67074]
click at [395, 368] on h3 "It was great" at bounding box center [382, 367] width 60 height 16
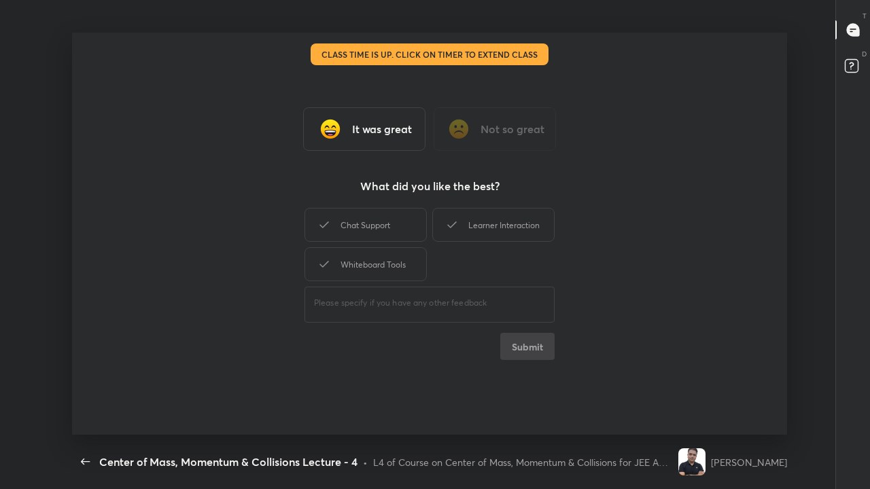
click at [403, 267] on div "Whiteboard Tools" at bounding box center [365, 264] width 122 height 34
click at [478, 225] on div "Learner Interaction" at bounding box center [493, 225] width 122 height 34
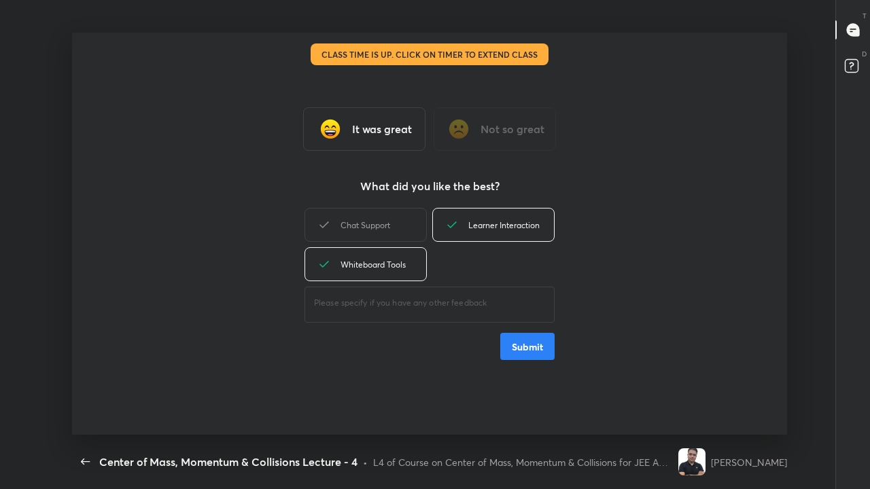
click at [531, 347] on button "Submit" at bounding box center [527, 346] width 54 height 27
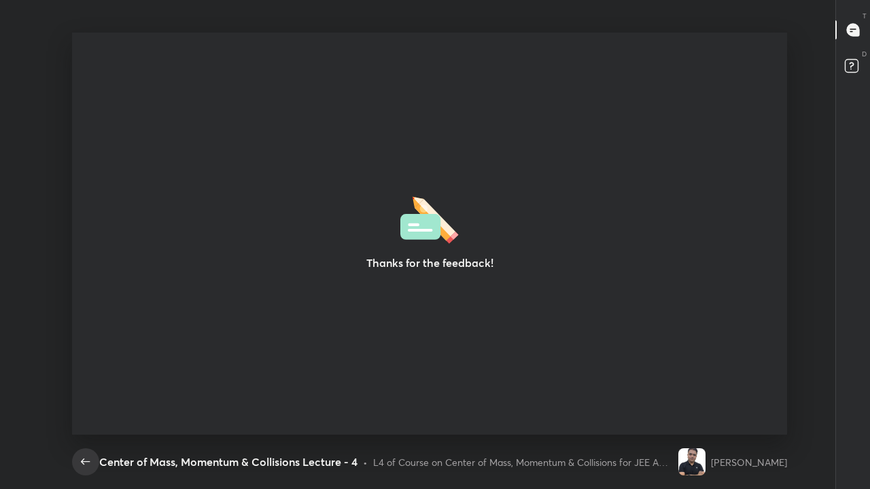
click at [82, 402] on icon "button" at bounding box center [85, 462] width 9 height 6
